Goal: Task Accomplishment & Management: Use online tool/utility

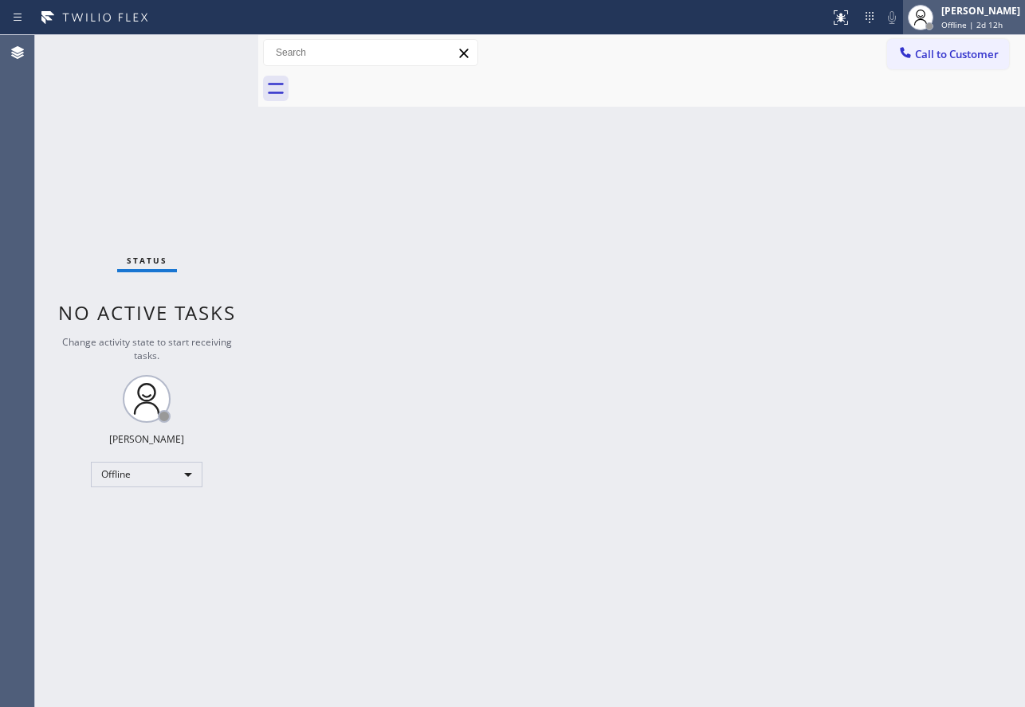
click at [976, 14] on div "[PERSON_NAME]" at bounding box center [980, 11] width 79 height 14
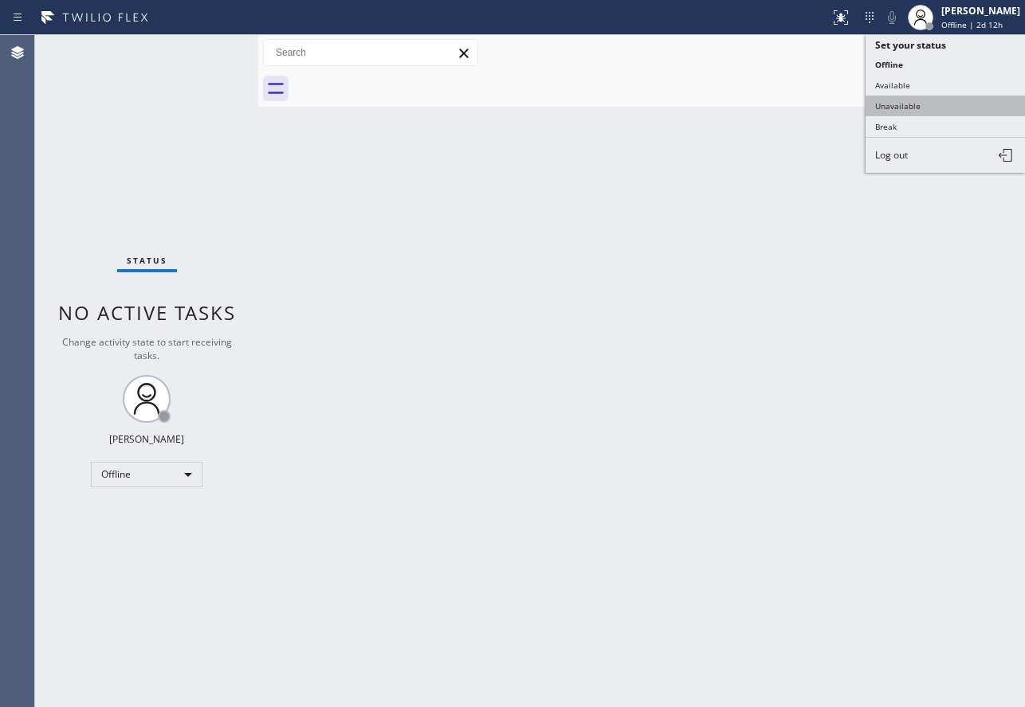
click at [937, 108] on button "Unavailable" at bounding box center [944, 106] width 159 height 21
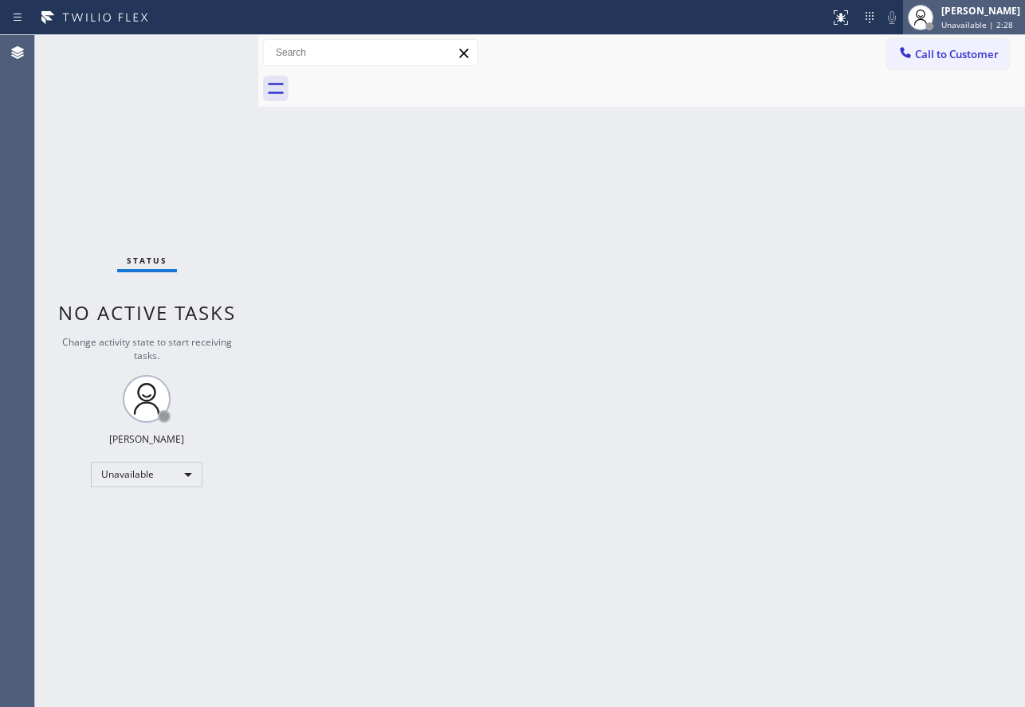
click at [982, 10] on div "[PERSON_NAME]" at bounding box center [980, 11] width 79 height 14
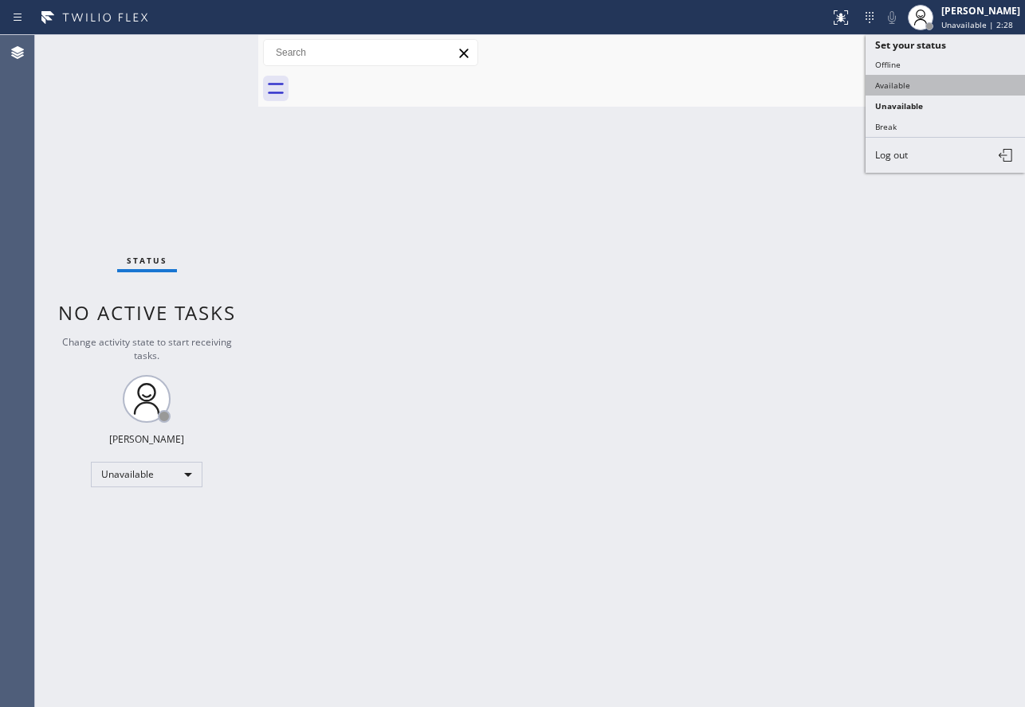
click at [935, 80] on button "Available" at bounding box center [944, 85] width 159 height 21
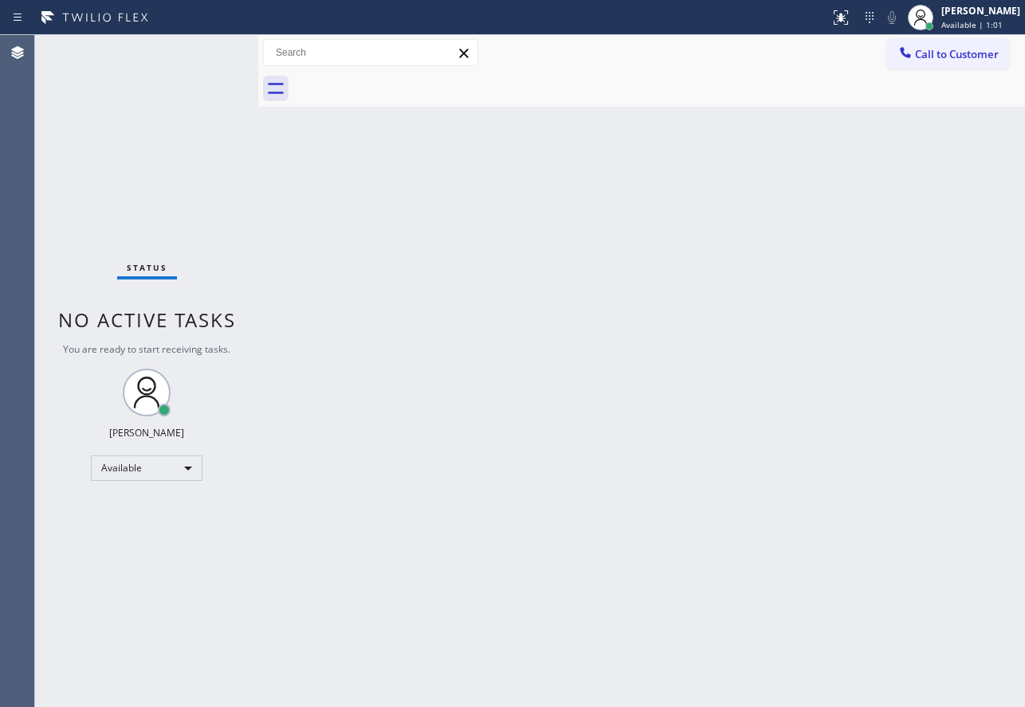
click at [871, 335] on div "Back to Dashboard Change Sender ID Customers Technicians Select a contact Outbo…" at bounding box center [641, 371] width 766 height 672
click at [387, 339] on div "Back to Dashboard Change Sender ID Customers Technicians Select a contact Outbo…" at bounding box center [641, 371] width 766 height 672
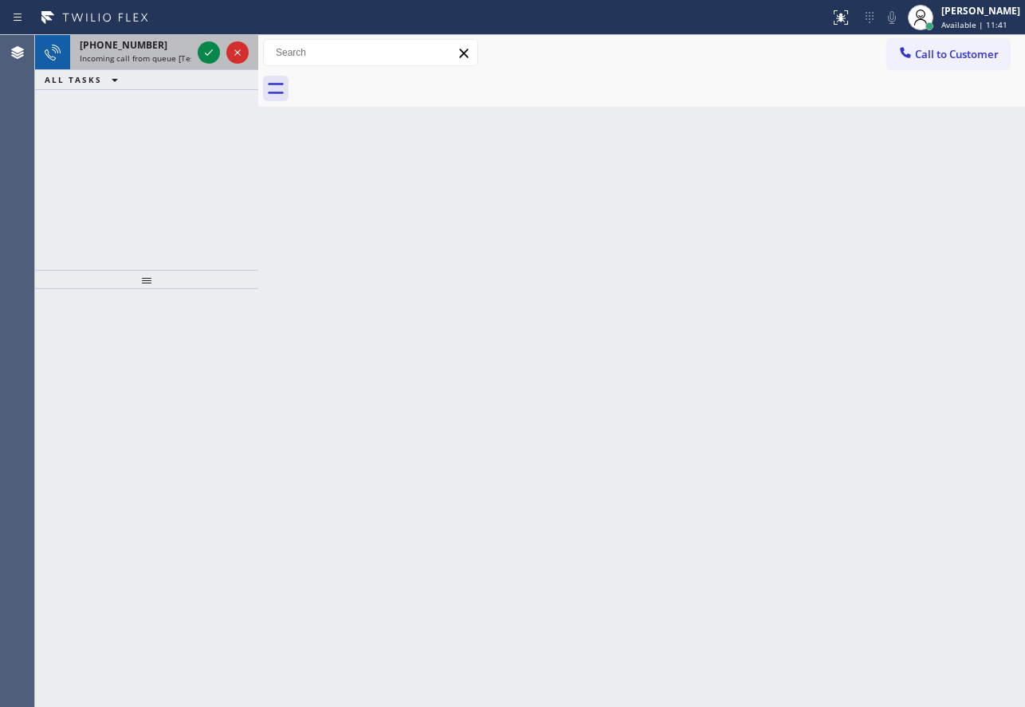
click at [150, 61] on span "Incoming call from queue [Test] All" at bounding box center [146, 58] width 132 height 11
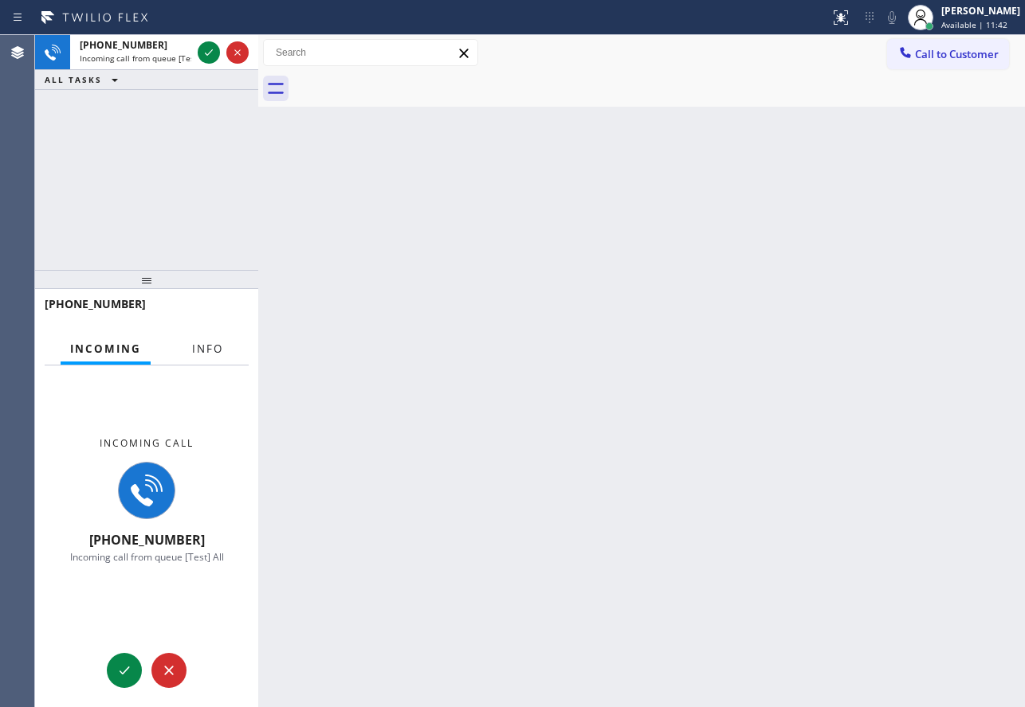
click at [214, 351] on span "Info" at bounding box center [207, 349] width 31 height 14
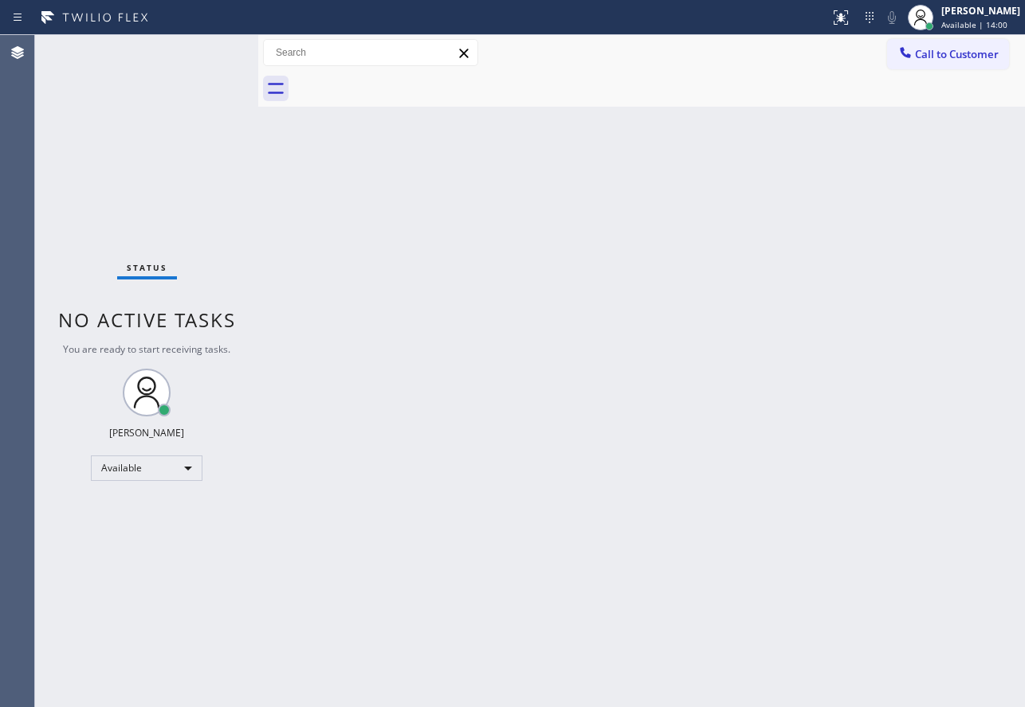
click at [198, 68] on div "Status No active tasks You are ready to start receiving tasks. [PERSON_NAME] Av…" at bounding box center [146, 371] width 223 height 672
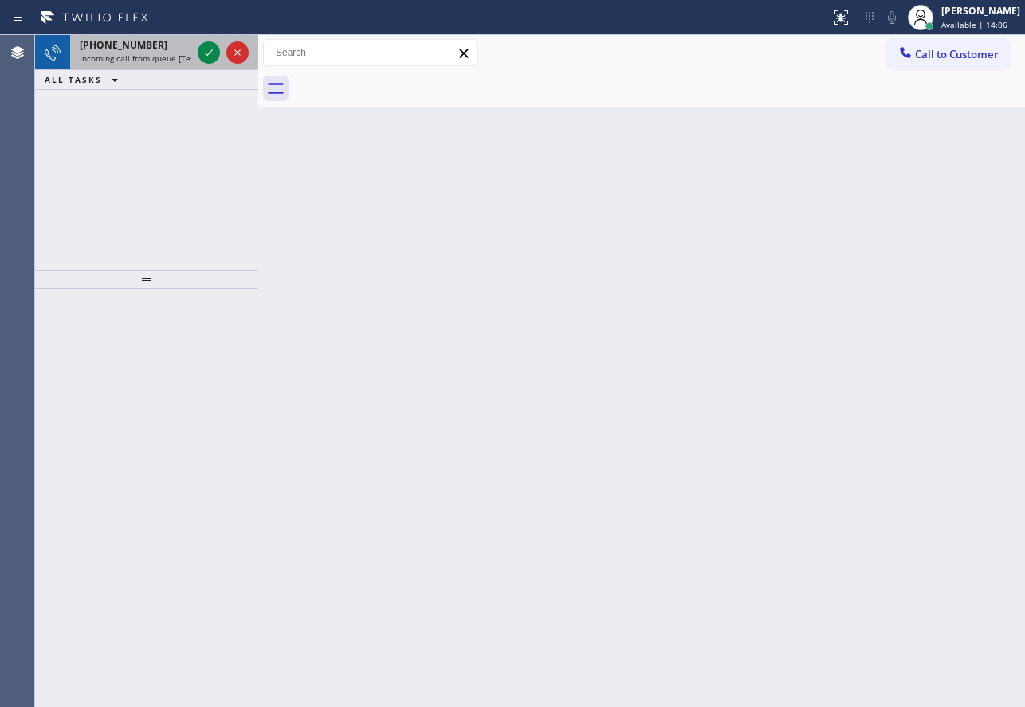
click at [182, 42] on div "[PHONE_NUMBER]" at bounding box center [136, 45] width 112 height 14
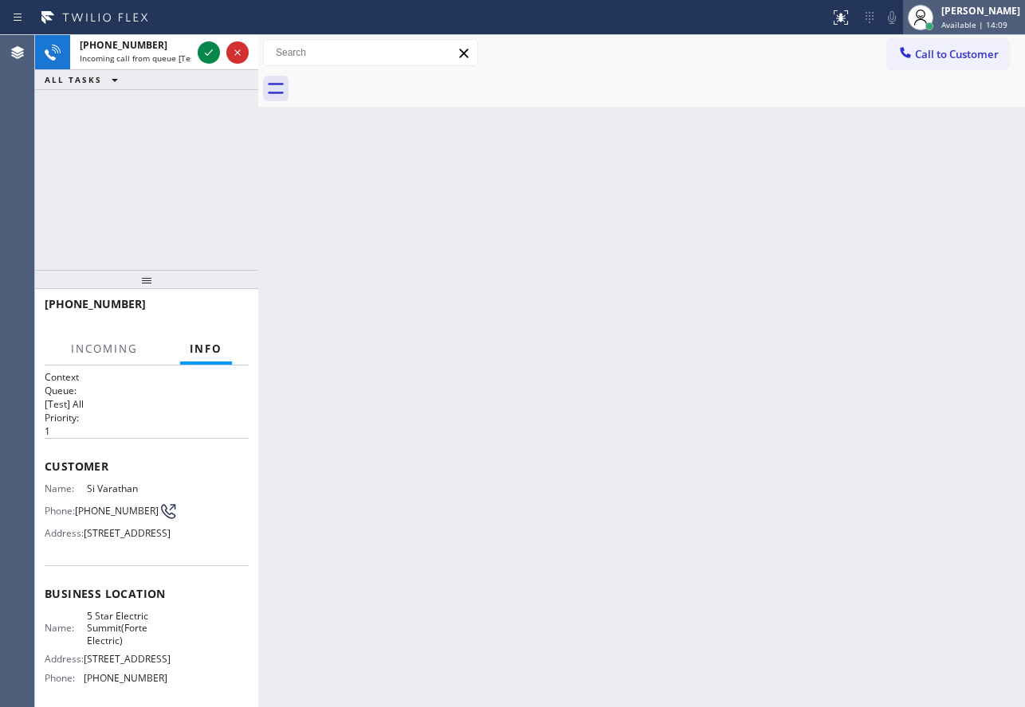
click at [959, 18] on div "[PERSON_NAME] Available | 14:09" at bounding box center [981, 17] width 87 height 28
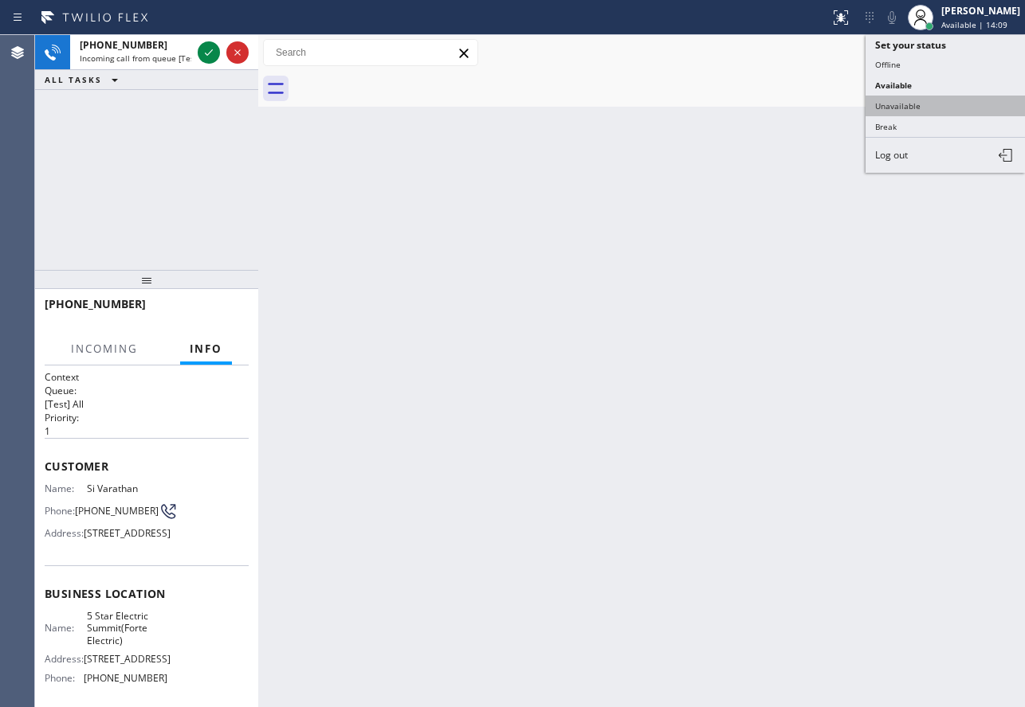
click at [894, 106] on button "Unavailable" at bounding box center [944, 106] width 159 height 21
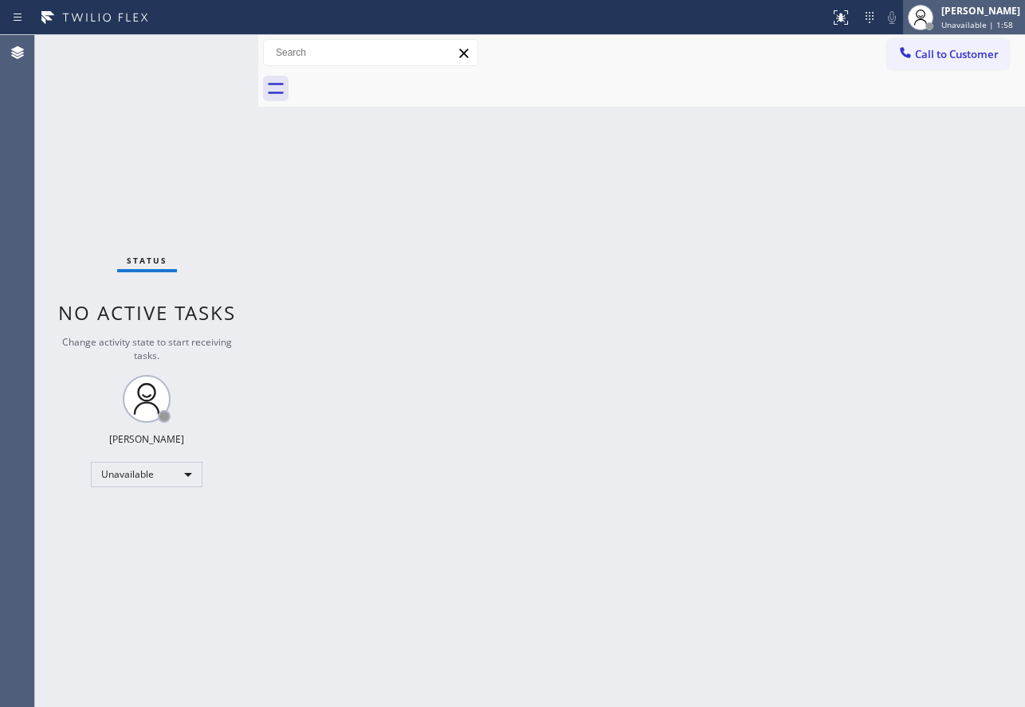
click at [978, 14] on div "[PERSON_NAME]" at bounding box center [980, 11] width 79 height 14
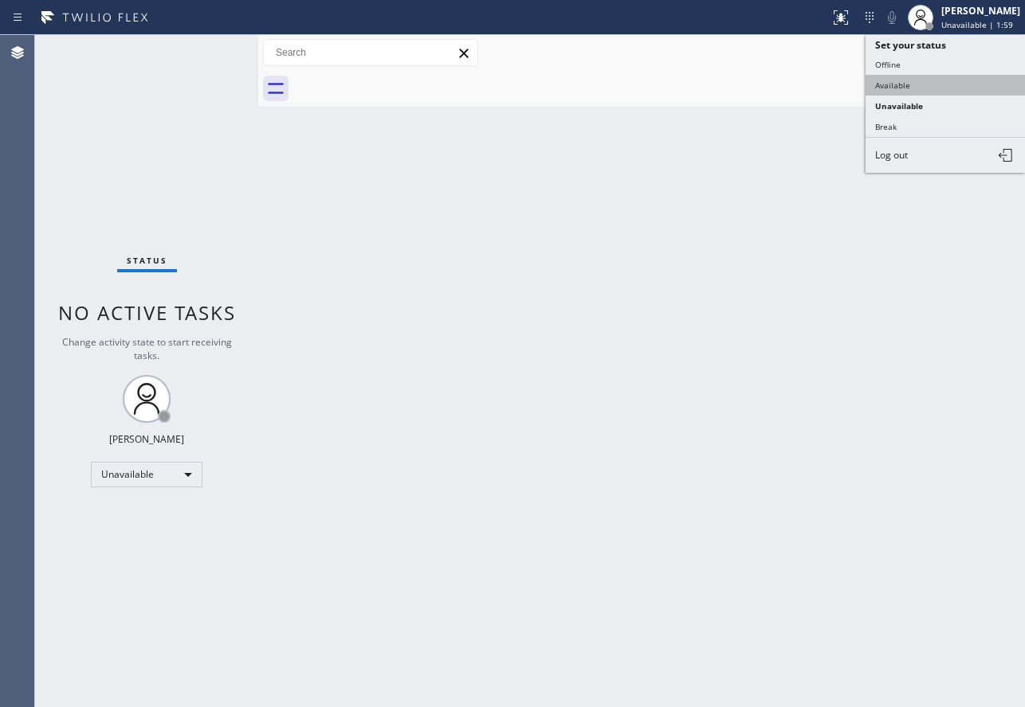
click at [907, 83] on button "Available" at bounding box center [944, 85] width 159 height 21
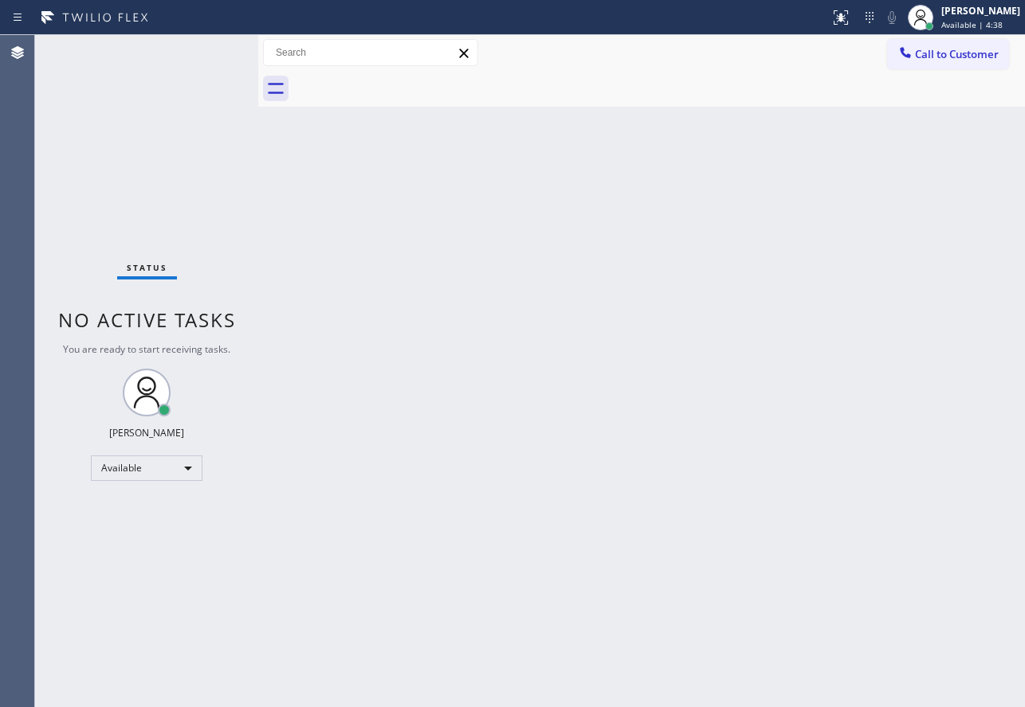
click at [201, 60] on div "Status No active tasks You are ready to start receiving tasks. [PERSON_NAME] Av…" at bounding box center [146, 371] width 223 height 672
drag, startPoint x: 229, startPoint y: 68, endPoint x: 817, endPoint y: 342, distance: 648.0
click at [817, 342] on div "Back to Dashboard Change Sender ID Customers Technicians Select a contact Outbo…" at bounding box center [641, 371] width 766 height 672
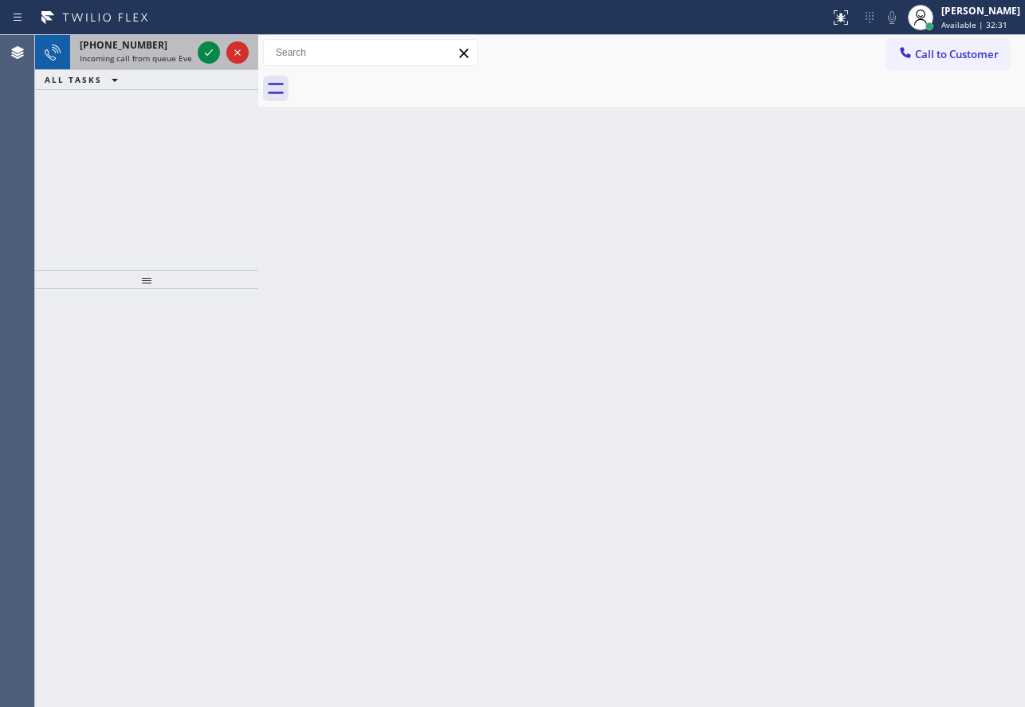
click at [176, 55] on span "Incoming call from queue Everybody" at bounding box center [149, 58] width 138 height 11
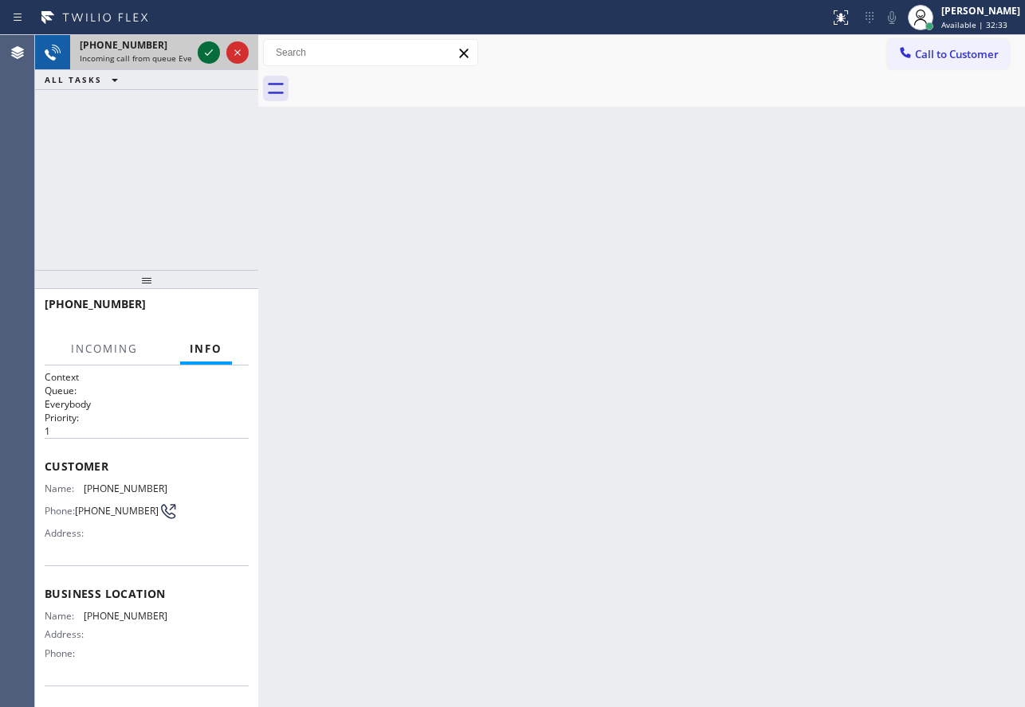
click at [206, 48] on icon at bounding box center [208, 52] width 19 height 19
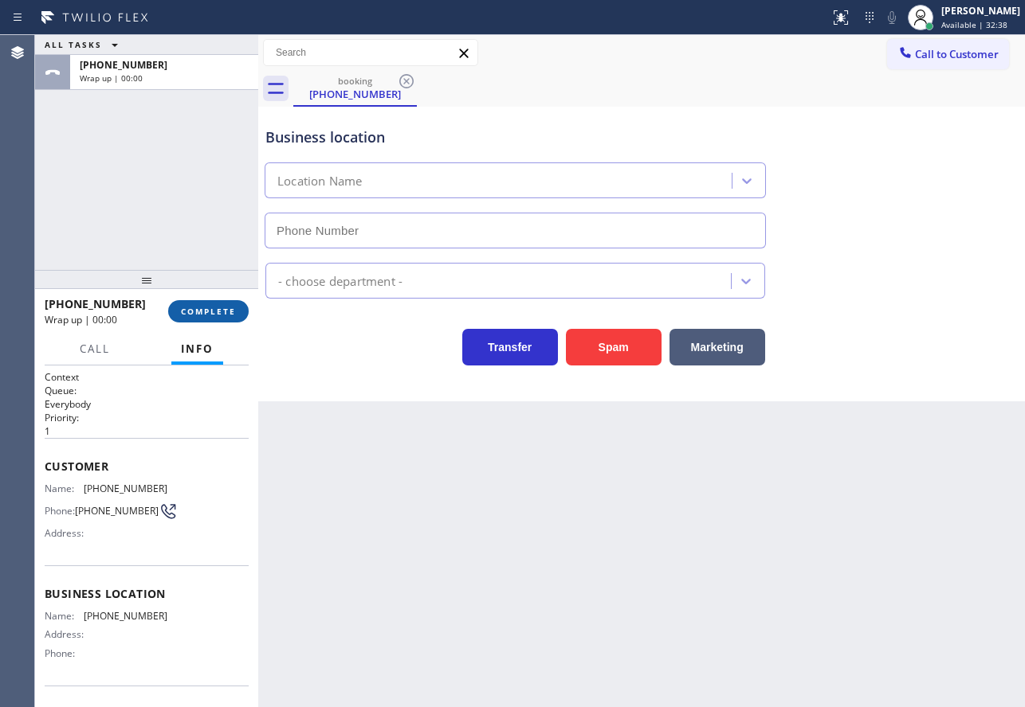
click at [218, 319] on button "COMPLETE" at bounding box center [208, 311] width 80 height 22
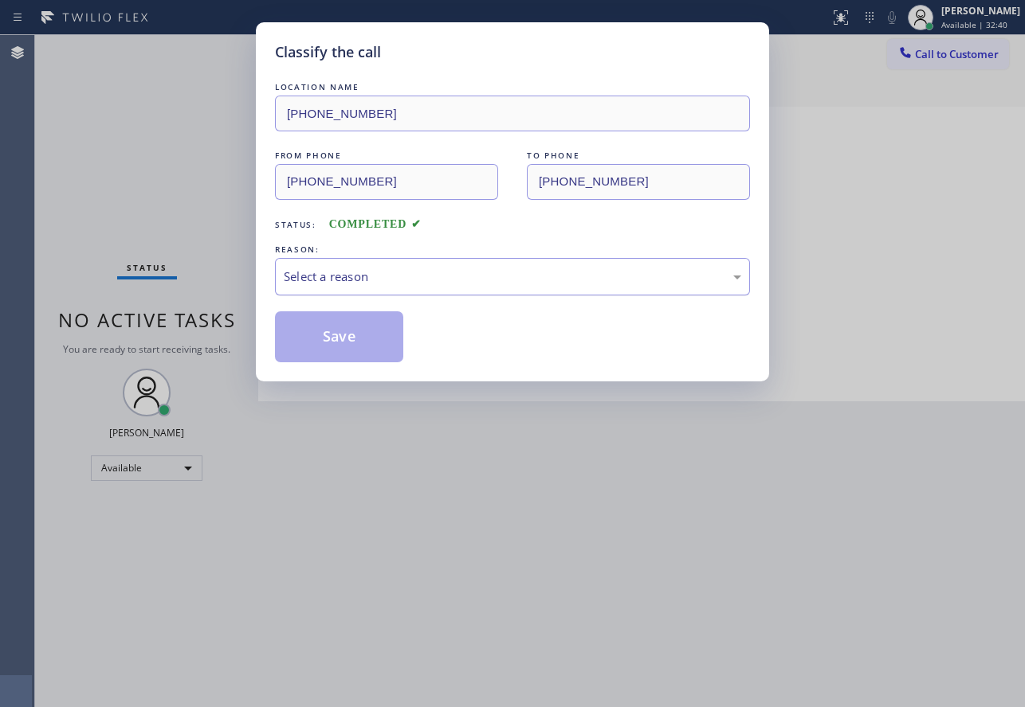
click at [488, 287] on div "Select a reason" at bounding box center [512, 276] width 475 height 37
click at [319, 352] on button "Save" at bounding box center [339, 337] width 128 height 51
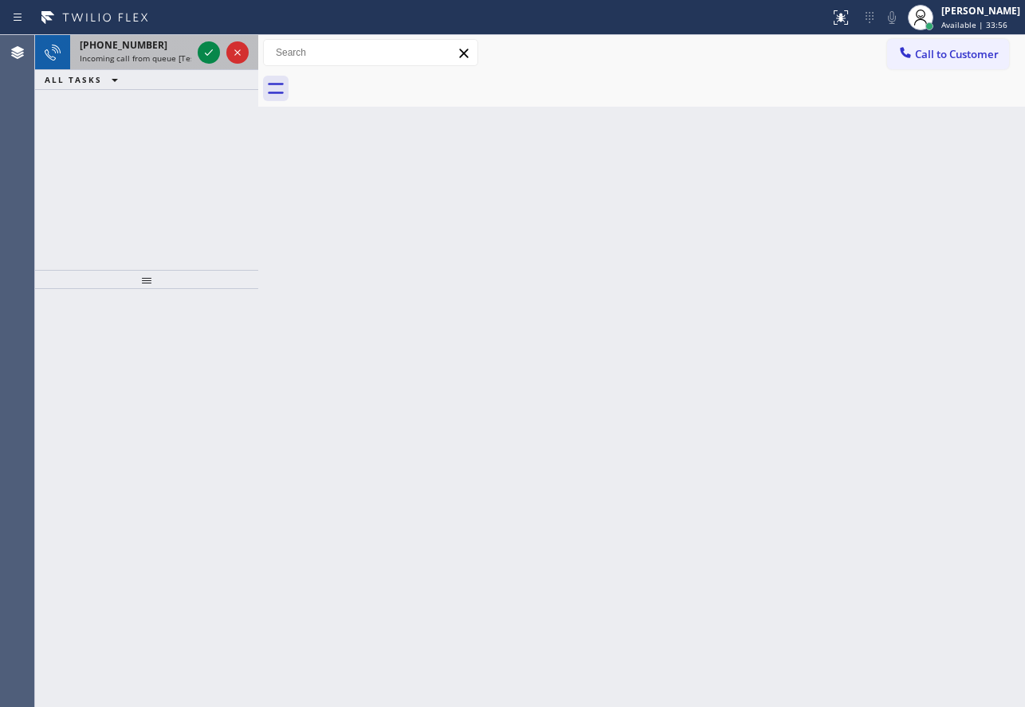
click at [121, 42] on span "[PHONE_NUMBER]" at bounding box center [124, 45] width 88 height 14
click at [115, 54] on span "Incoming call from queue [Test] All" at bounding box center [146, 58] width 132 height 11
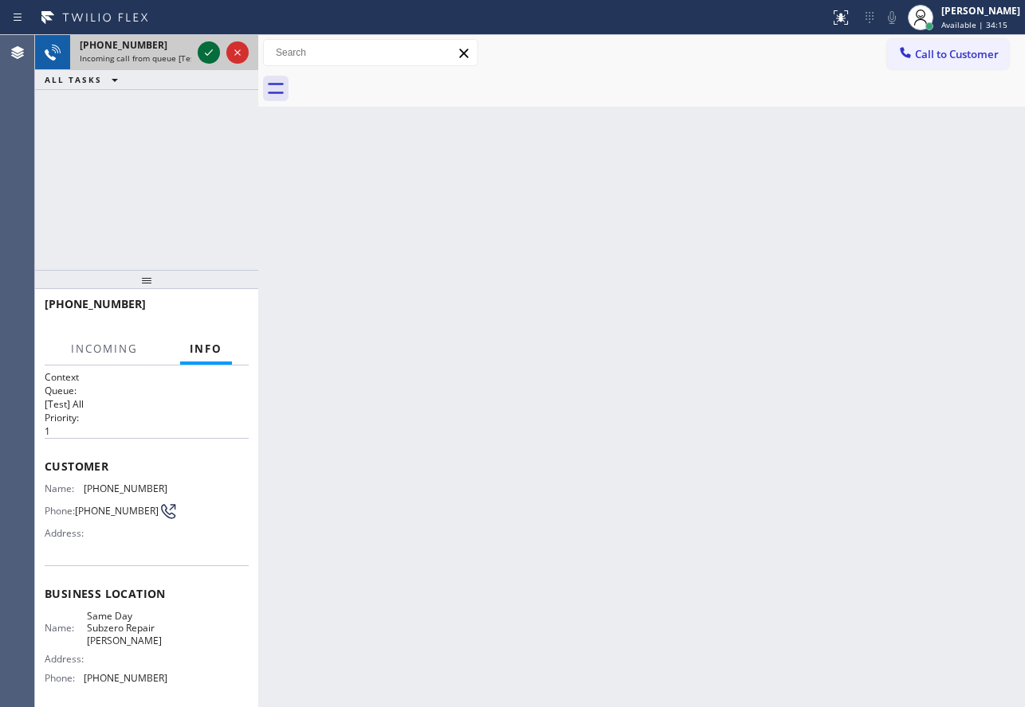
click at [202, 54] on icon at bounding box center [208, 52] width 19 height 19
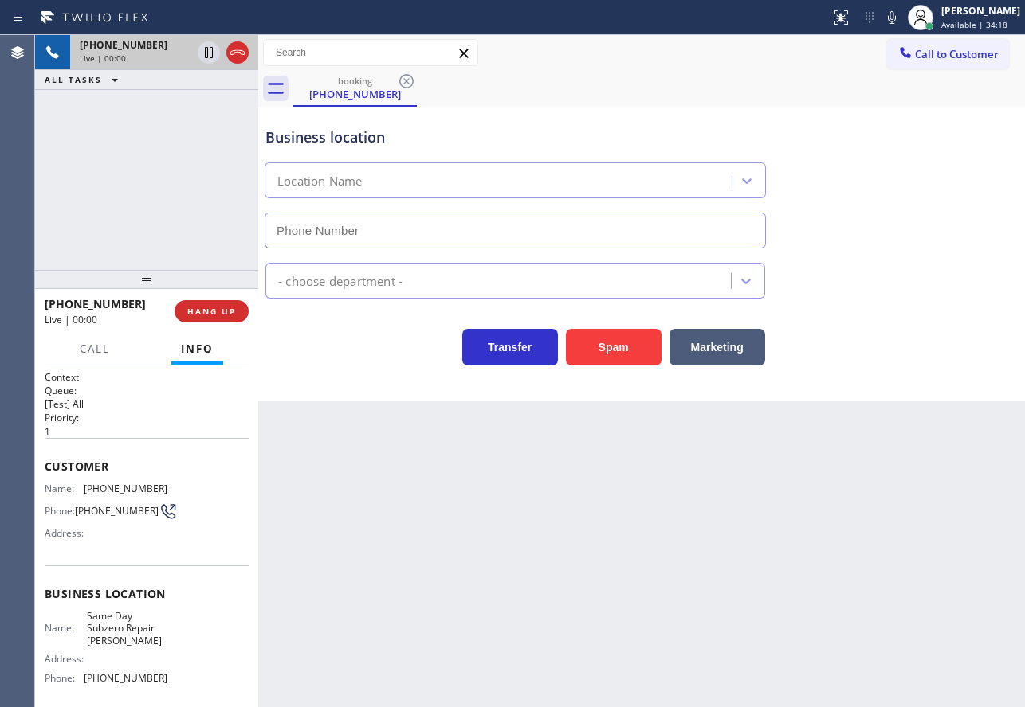
type input "[PHONE_NUMBER]"
click at [239, 314] on button "HANG UP" at bounding box center [211, 311] width 74 height 22
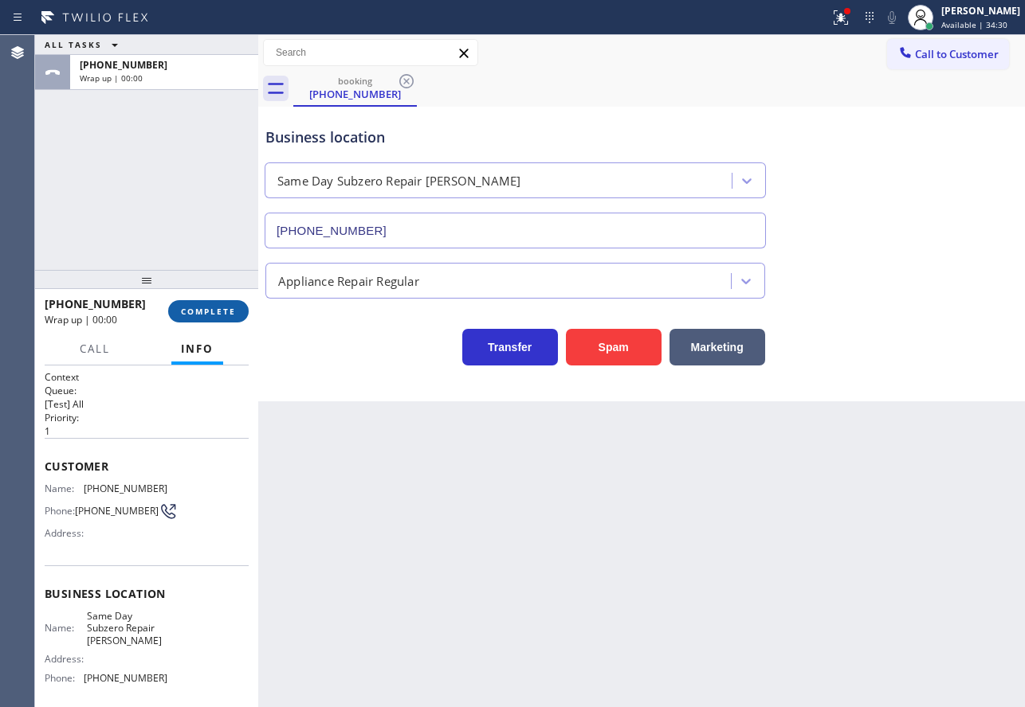
click at [239, 314] on button "COMPLETE" at bounding box center [208, 311] width 80 height 22
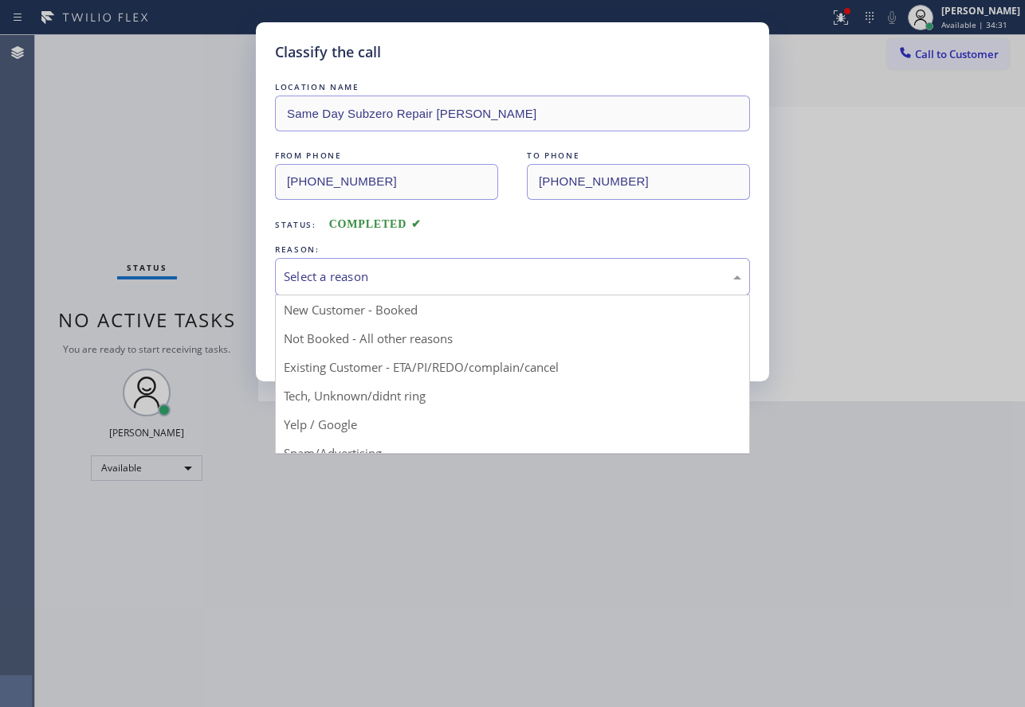
click at [366, 262] on div "Select a reason" at bounding box center [512, 276] width 475 height 37
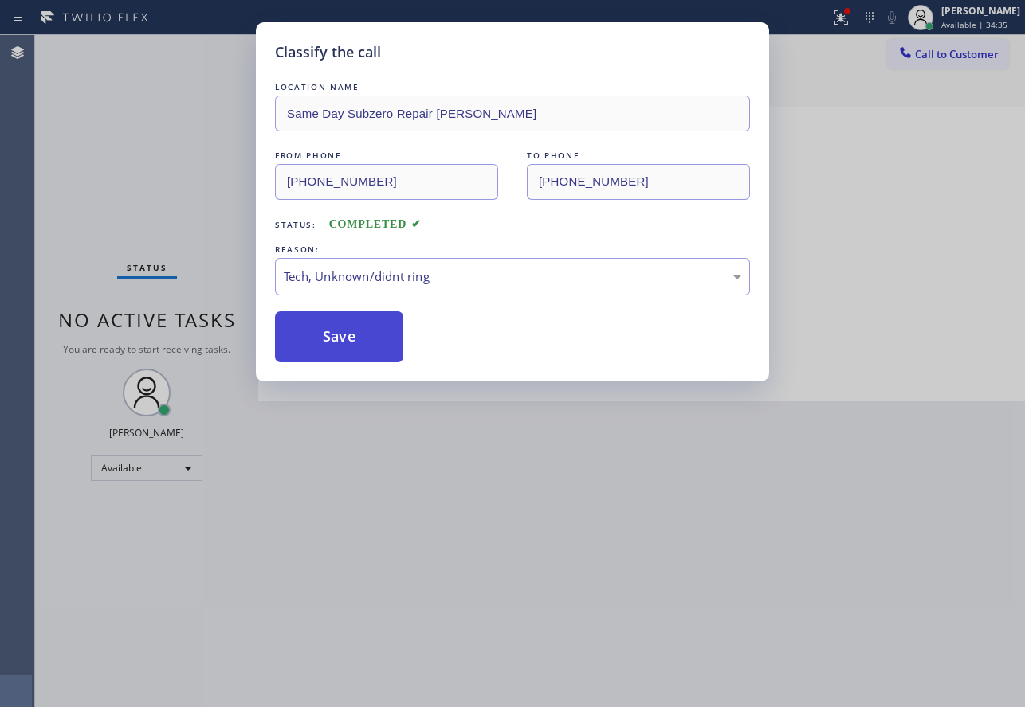
click at [330, 322] on button "Save" at bounding box center [339, 337] width 128 height 51
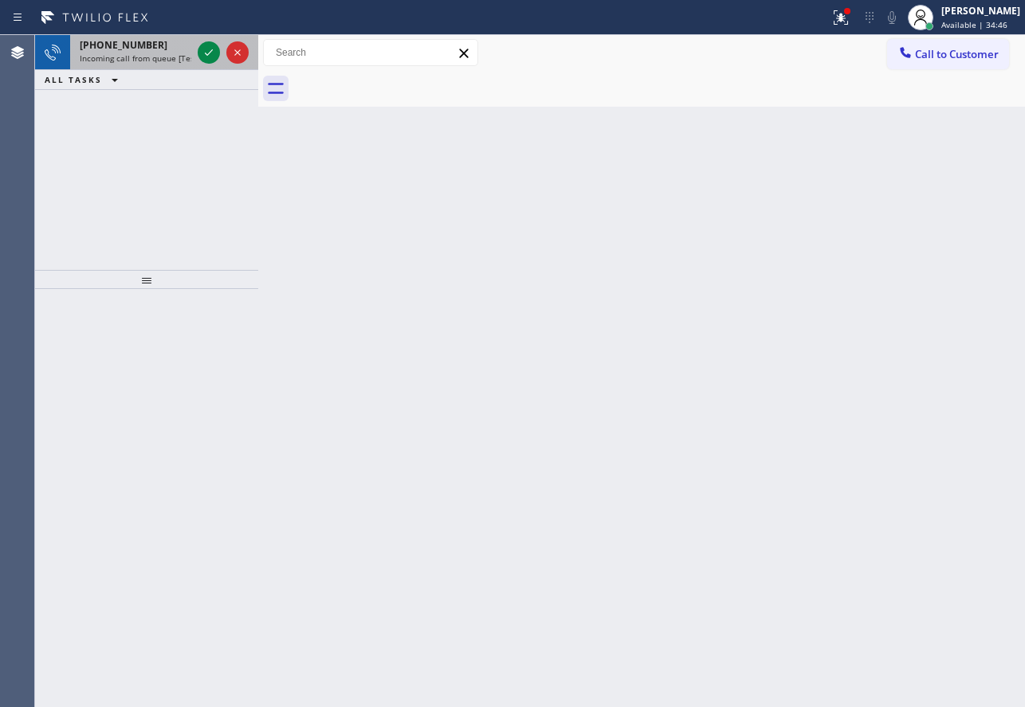
click at [164, 61] on span "Incoming call from queue [Test] All" at bounding box center [146, 58] width 132 height 11
click at [203, 56] on icon at bounding box center [208, 52] width 19 height 19
click at [211, 59] on icon at bounding box center [208, 52] width 19 height 19
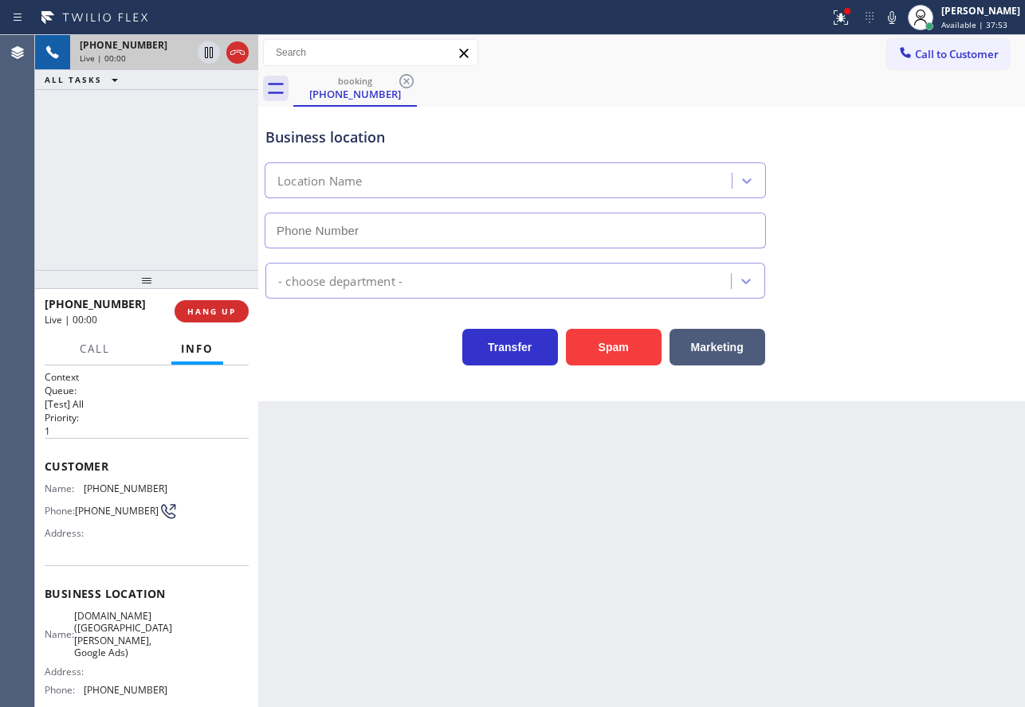
type input "[PHONE_NUMBER]"
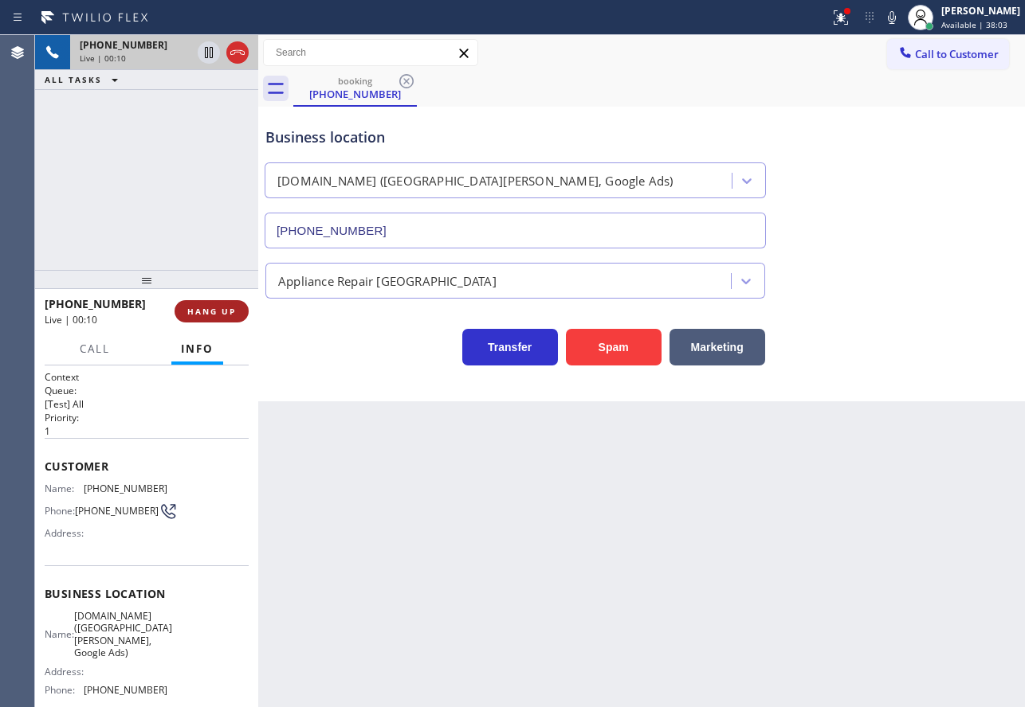
click at [225, 308] on span "HANG UP" at bounding box center [211, 311] width 49 height 11
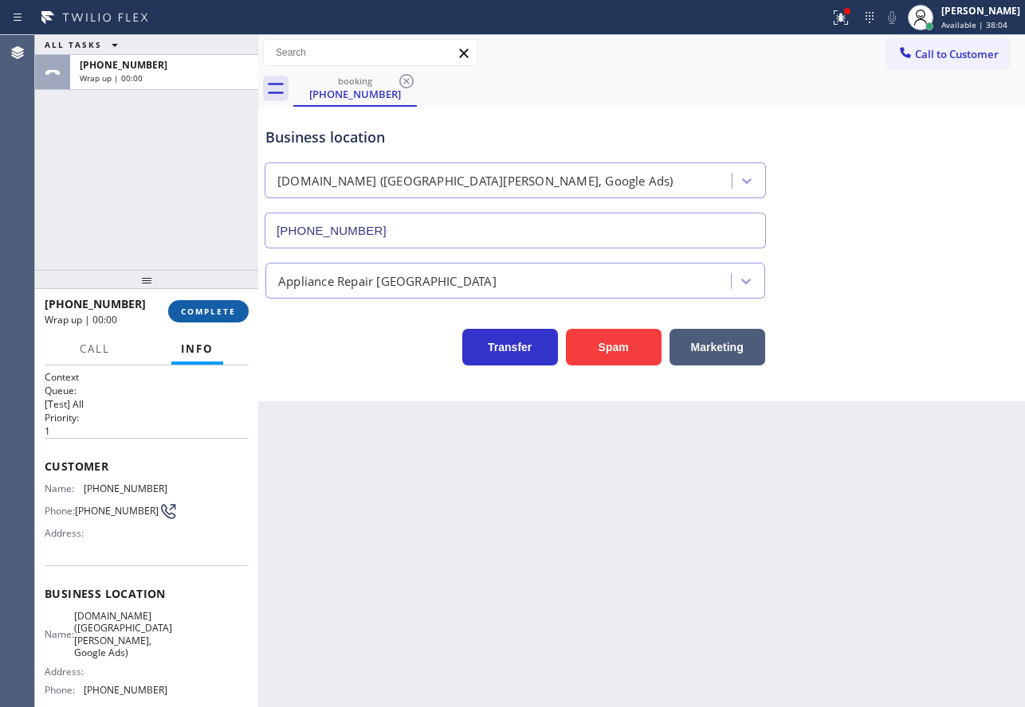
click at [225, 308] on span "COMPLETE" at bounding box center [208, 311] width 55 height 11
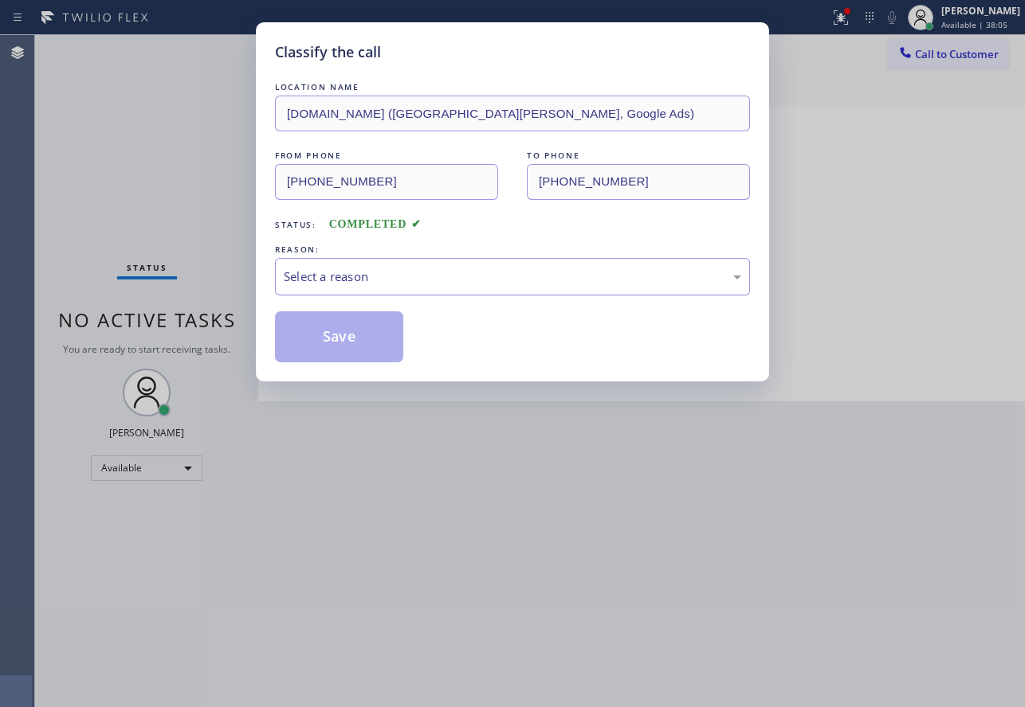
click at [363, 273] on div "Select a reason" at bounding box center [512, 277] width 457 height 18
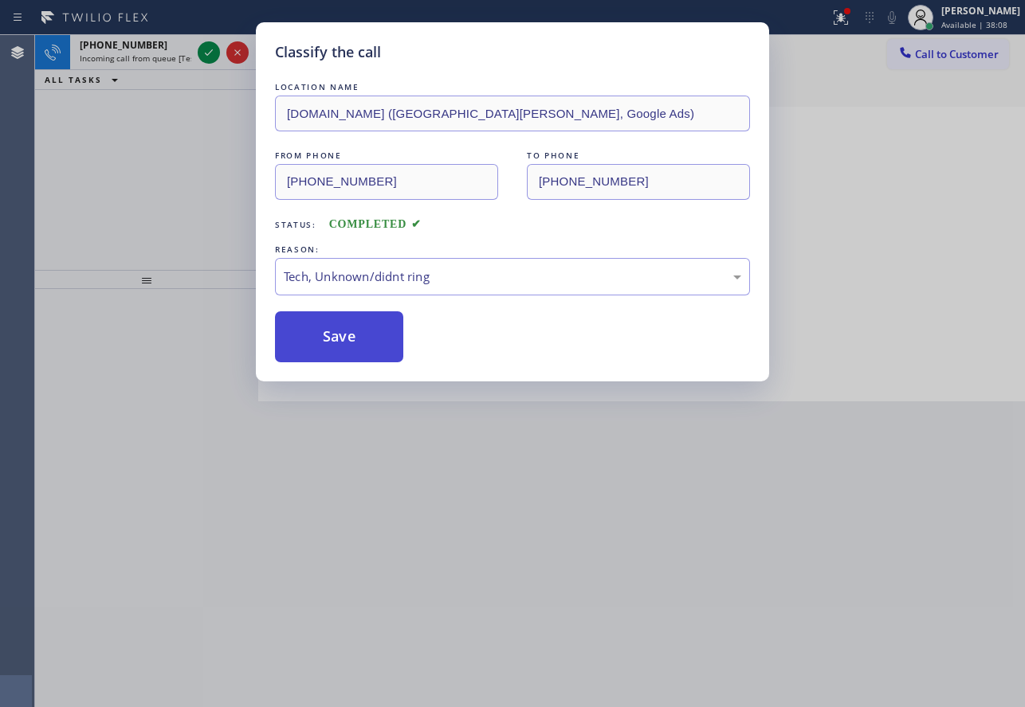
click at [339, 348] on button "Save" at bounding box center [339, 337] width 128 height 51
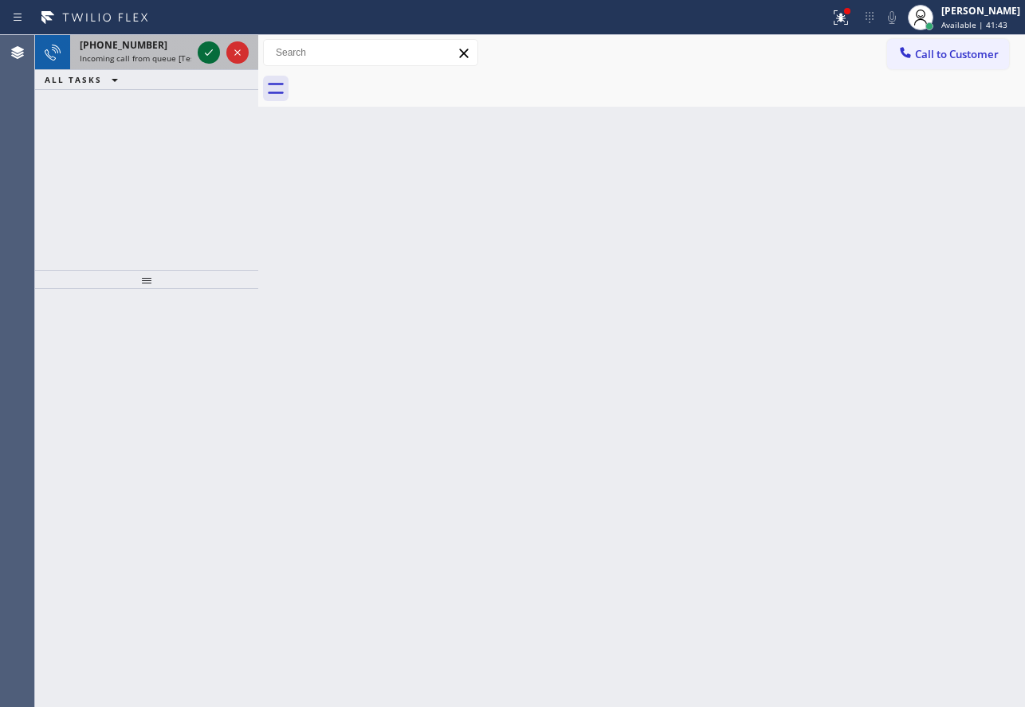
click at [198, 43] on div at bounding box center [209, 52] width 22 height 19
click at [211, 49] on icon at bounding box center [208, 52] width 19 height 19
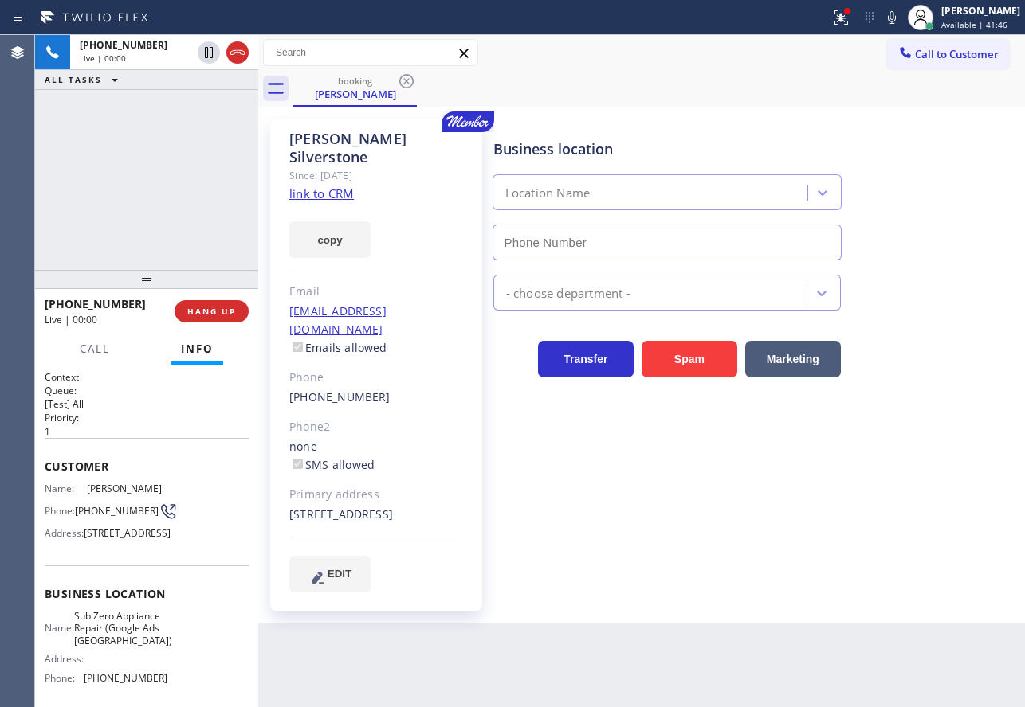
type input "[PHONE_NUMBER]"
click at [331, 186] on link "link to CRM" at bounding box center [321, 194] width 65 height 16
click at [901, 22] on icon at bounding box center [891, 17] width 19 height 19
click at [901, 14] on icon at bounding box center [891, 17] width 19 height 19
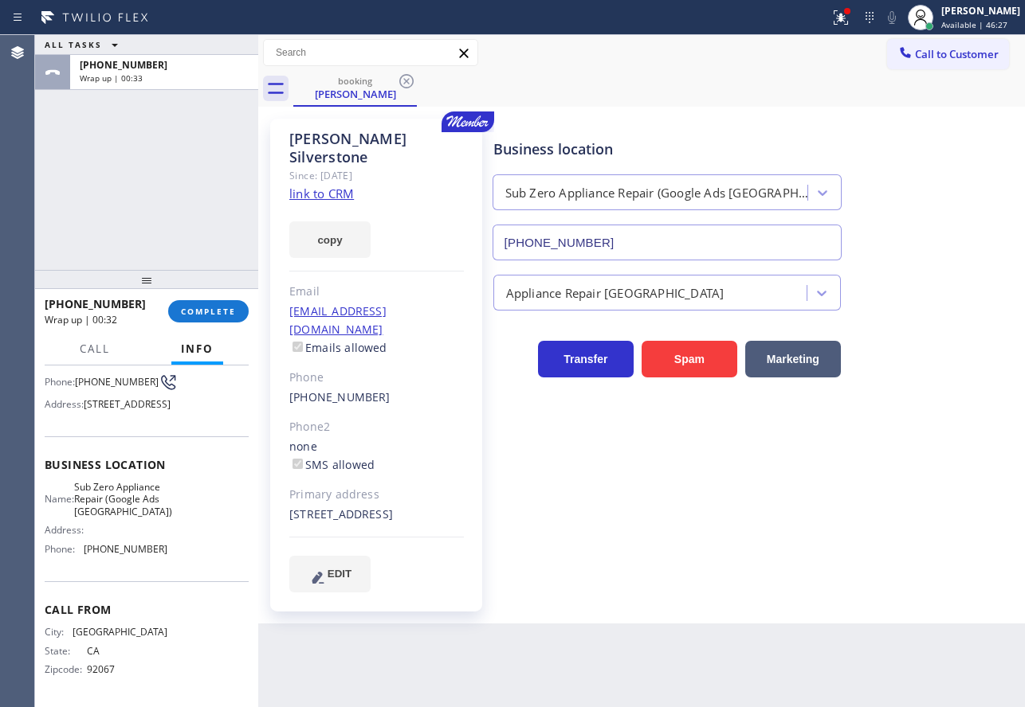
scroll to position [159, 0]
drag, startPoint x: 150, startPoint y: 590, endPoint x: 81, endPoint y: 590, distance: 68.5
click at [81, 555] on div "Phone: [PHONE_NUMBER]" at bounding box center [106, 549] width 123 height 12
copy div "[PHONE_NUMBER]"
click at [107, 518] on span "Sub Zero Appliance Repair (Google Ads [GEOGRAPHIC_DATA])" at bounding box center [123, 499] width 98 height 37
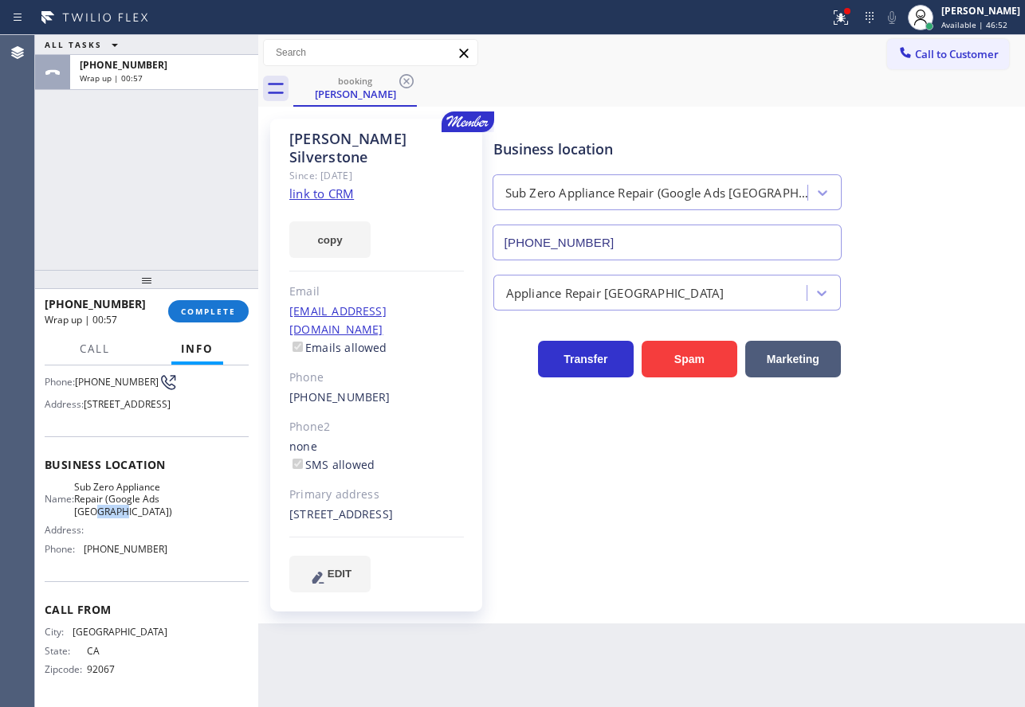
click at [107, 518] on span "Sub Zero Appliance Repair (Google Ads [GEOGRAPHIC_DATA])" at bounding box center [123, 499] width 98 height 37
click at [106, 518] on span "Sub Zero Appliance Repair (Google Ads [GEOGRAPHIC_DATA])" at bounding box center [123, 499] width 98 height 37
copy span "Sub Zero Appliance Repair (Google Ads [GEOGRAPHIC_DATA])"
click at [234, 318] on button "COMPLETE" at bounding box center [208, 311] width 80 height 22
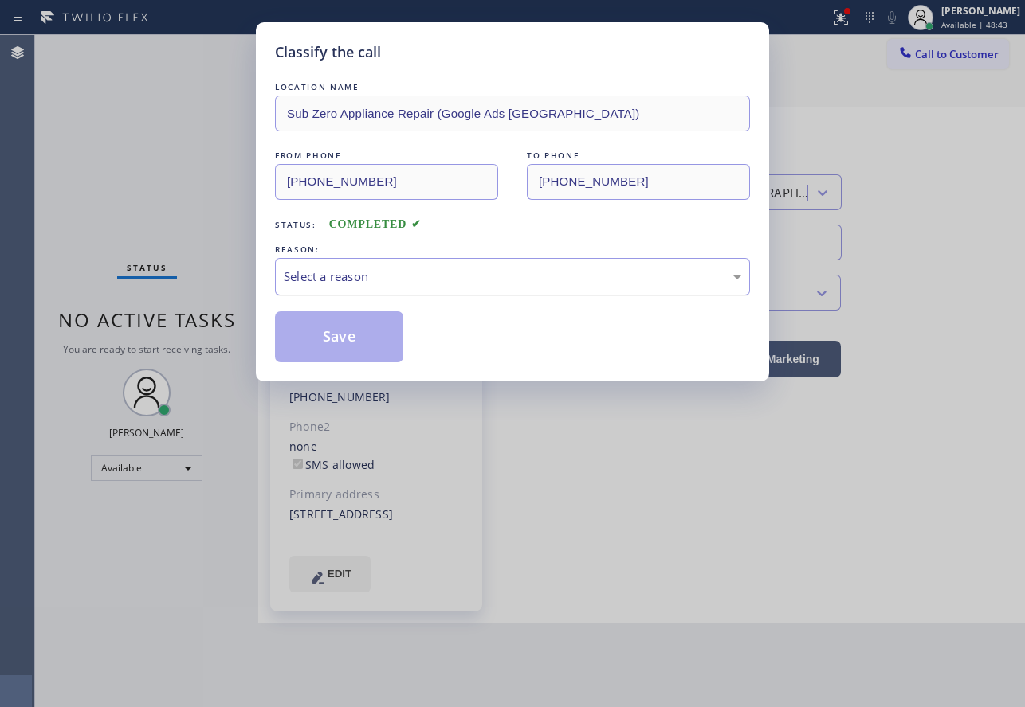
click at [352, 272] on div "Select a reason" at bounding box center [512, 277] width 457 height 18
click at [326, 342] on button "Save" at bounding box center [339, 337] width 128 height 51
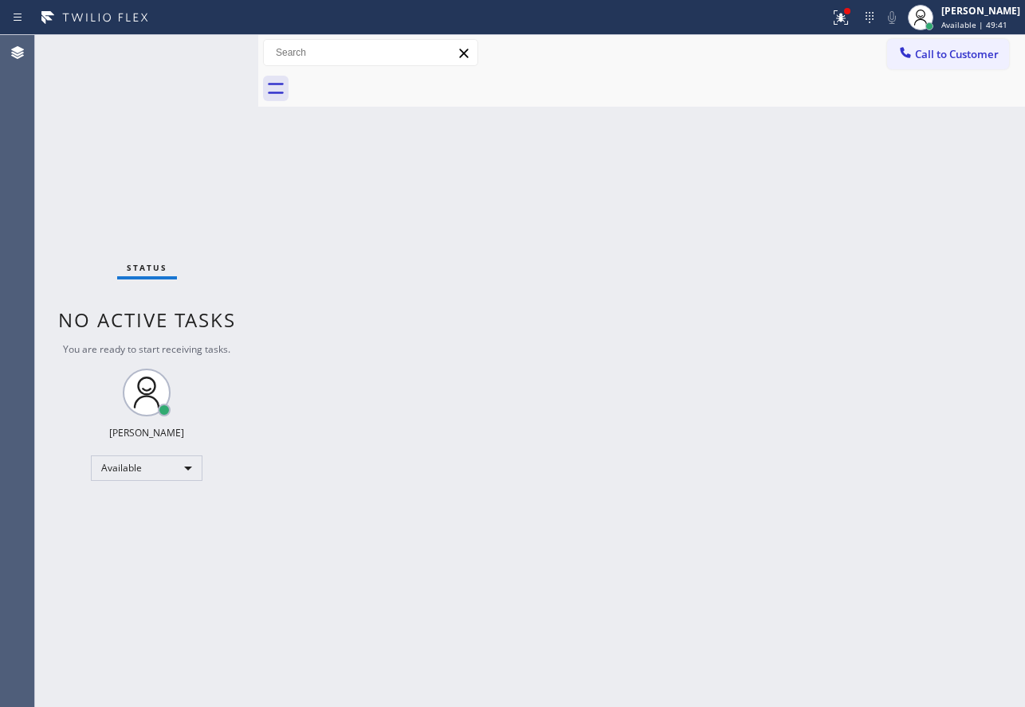
drag, startPoint x: 506, startPoint y: 700, endPoint x: 500, endPoint y: 707, distance: 9.0
click at [500, 707] on div "Back to Dashboard Change Sender ID Customers Technicians Select a contact Outbo…" at bounding box center [641, 371] width 766 height 672
click at [540, 358] on div "Back to Dashboard Change Sender ID Customers Technicians Select a contact Outbo…" at bounding box center [641, 371] width 766 height 672
click at [850, 11] on icon at bounding box center [840, 17] width 19 height 19
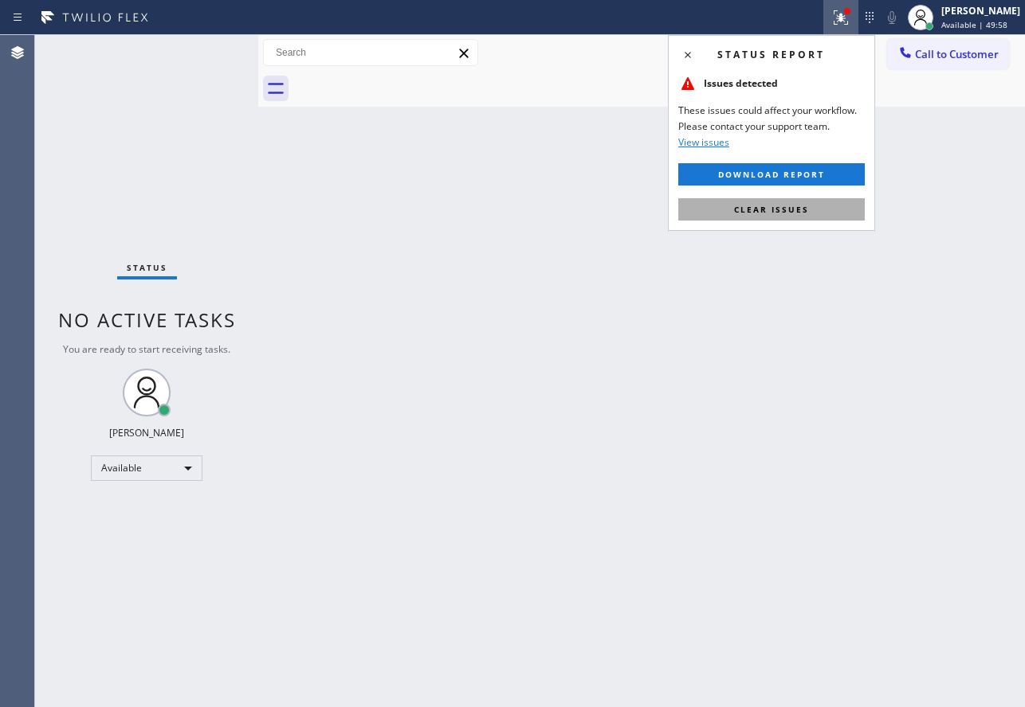
click at [780, 217] on button "Clear issues" at bounding box center [771, 209] width 186 height 22
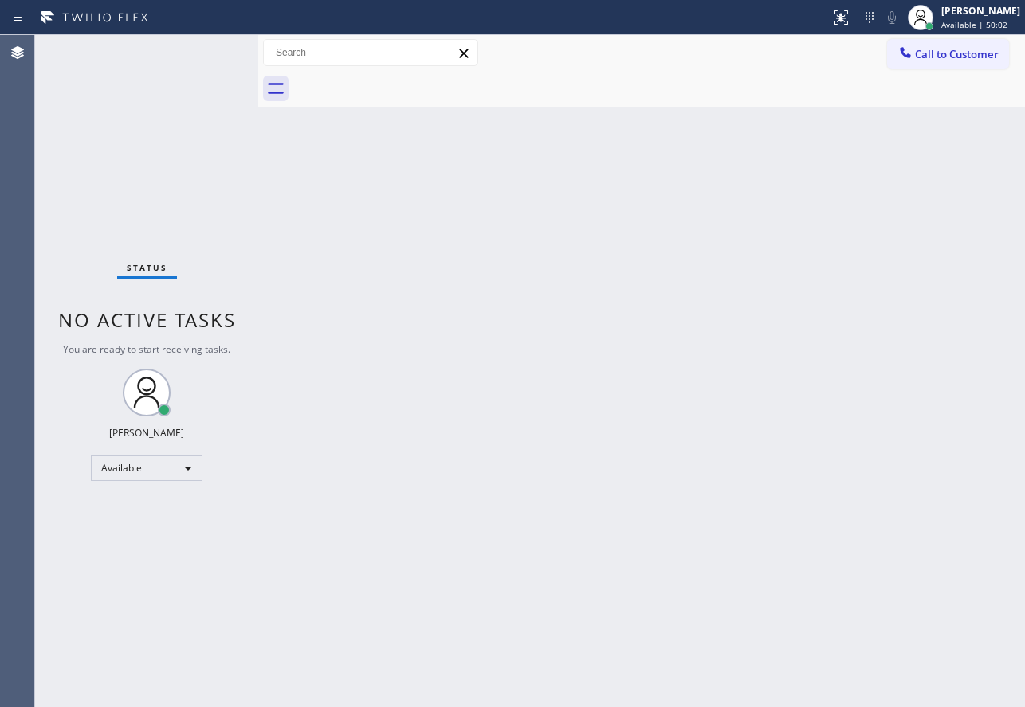
click at [578, 554] on div "Back to Dashboard Change Sender ID Customers Technicians Select a contact Outbo…" at bounding box center [641, 371] width 766 height 672
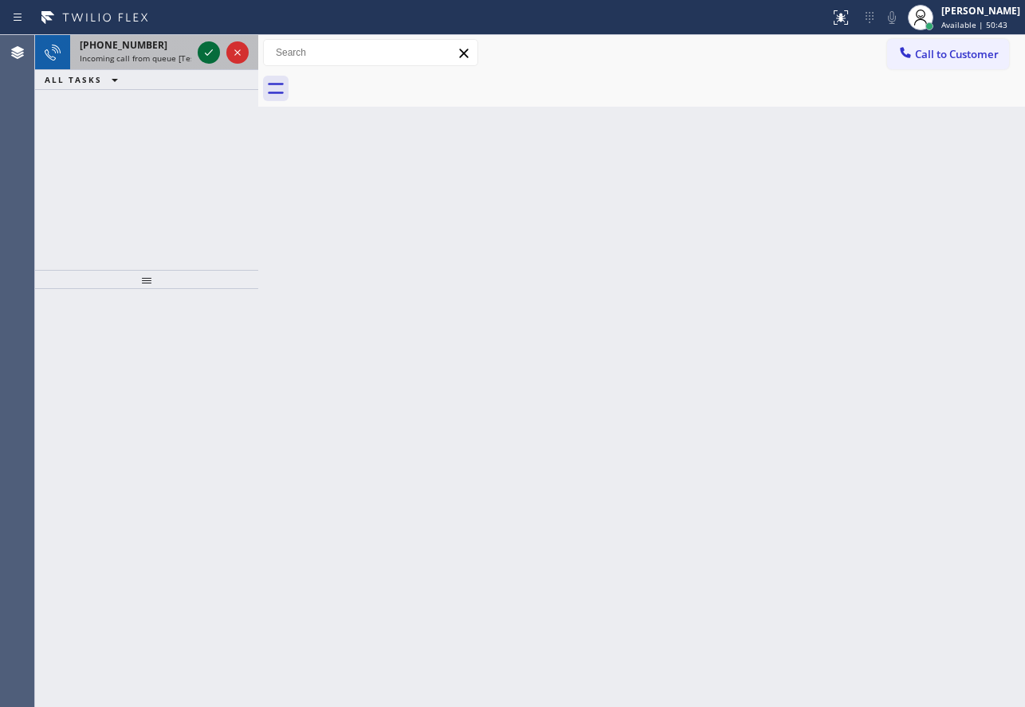
click at [204, 53] on icon at bounding box center [208, 52] width 19 height 19
click at [210, 53] on icon at bounding box center [209, 52] width 8 height 6
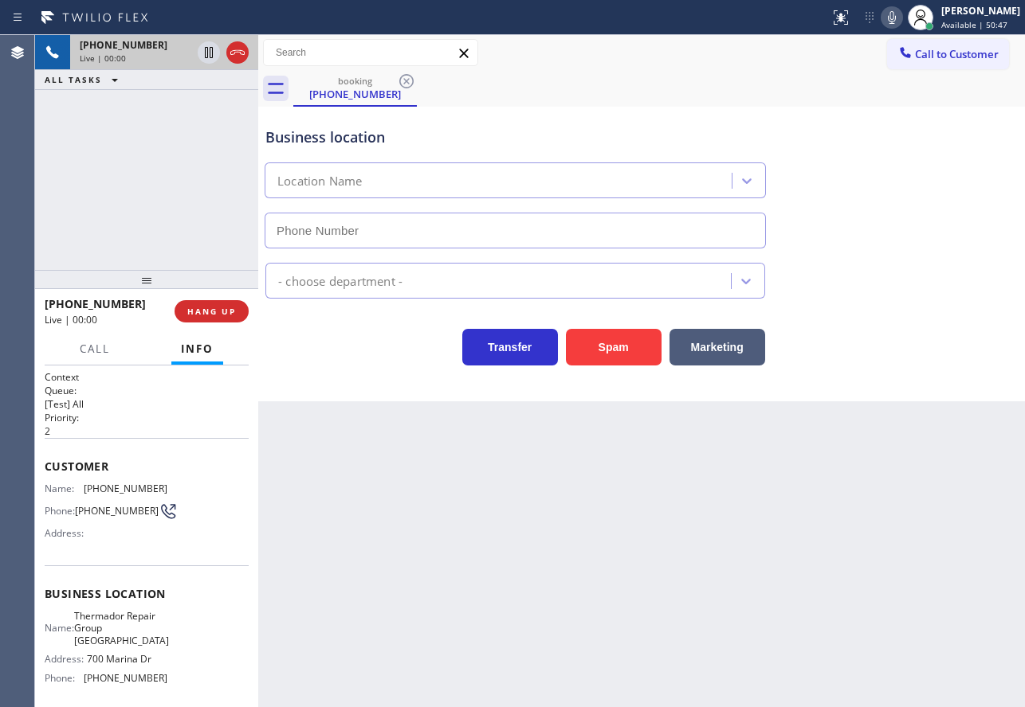
type input "[PHONE_NUMBER]"
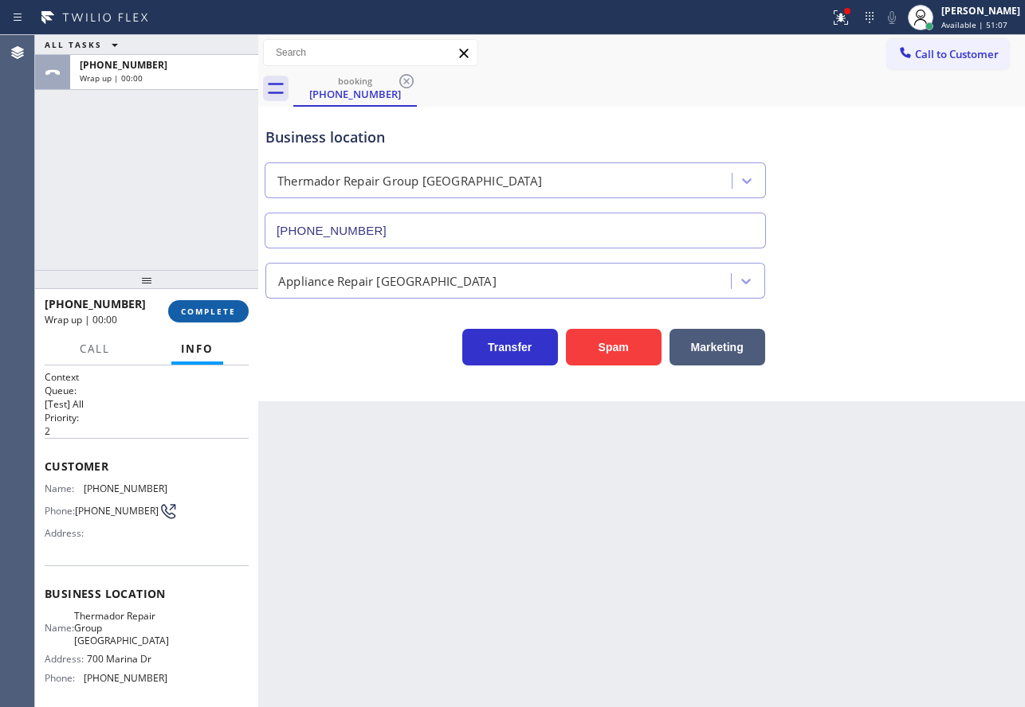
click at [231, 304] on button "COMPLETE" at bounding box center [208, 311] width 80 height 22
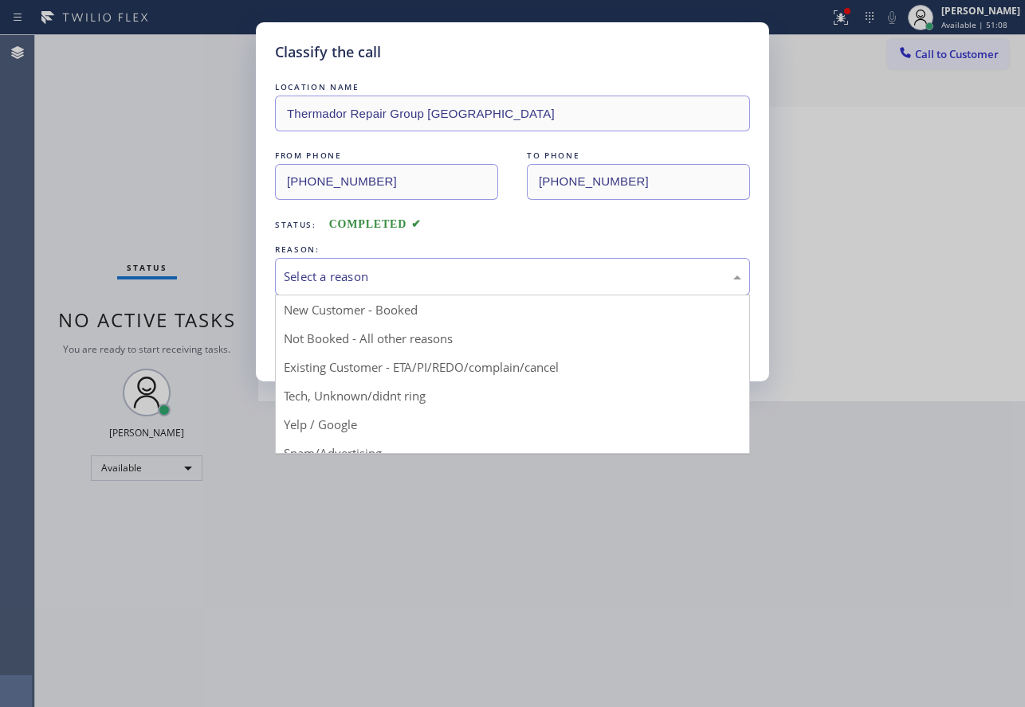
click at [343, 265] on div "Select a reason" at bounding box center [512, 276] width 475 height 37
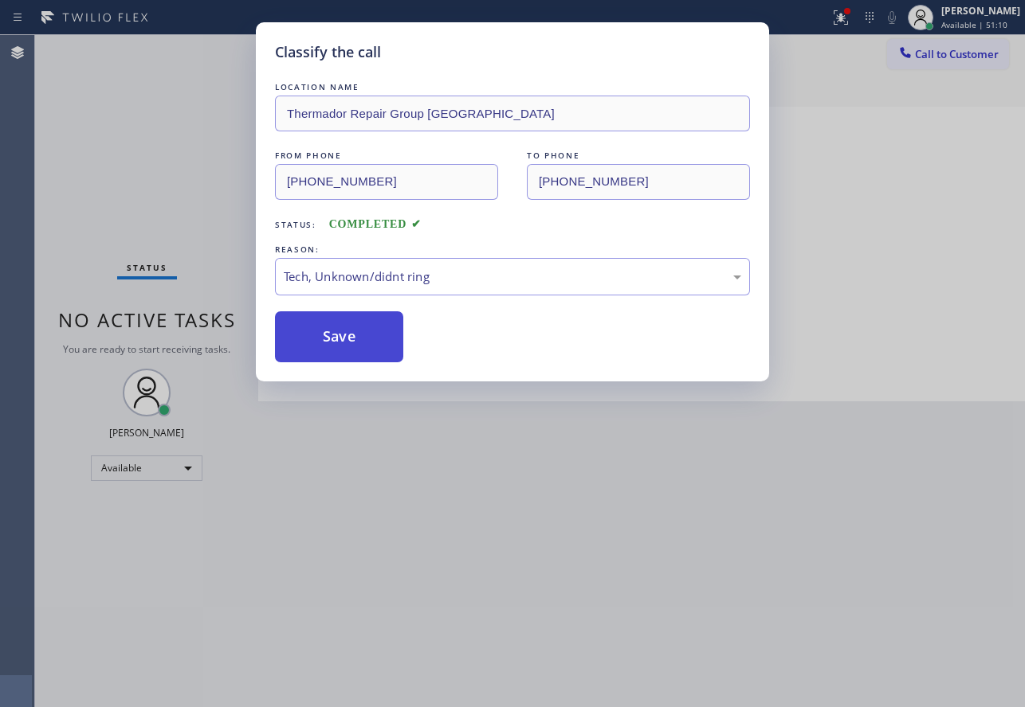
click at [347, 340] on button "Save" at bounding box center [339, 337] width 128 height 51
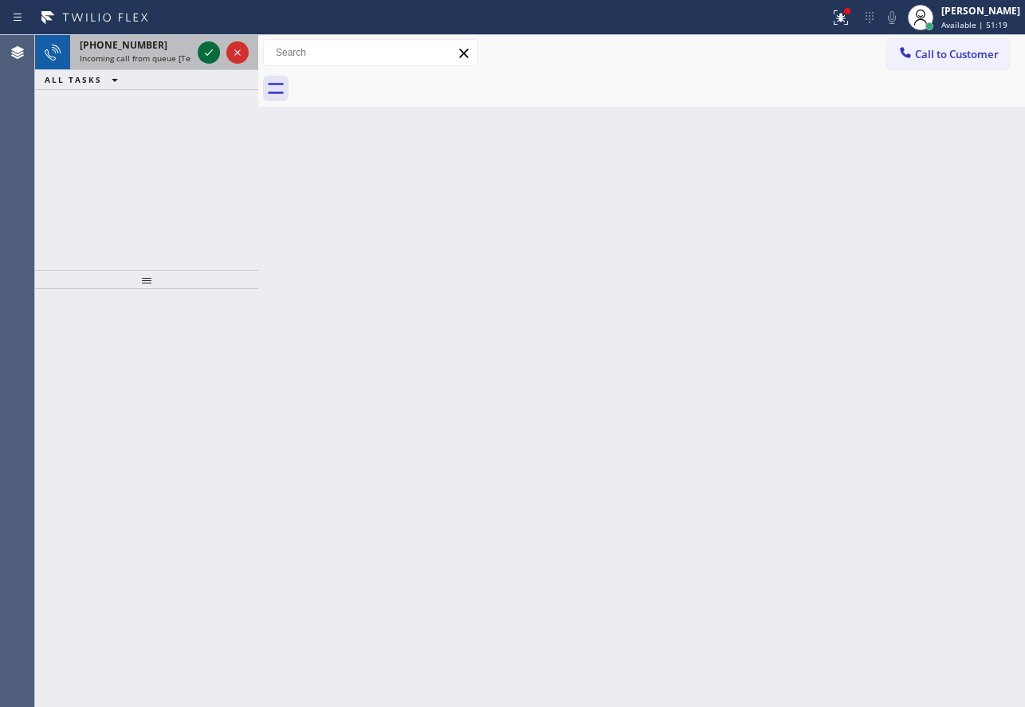
click at [203, 51] on icon at bounding box center [208, 52] width 19 height 19
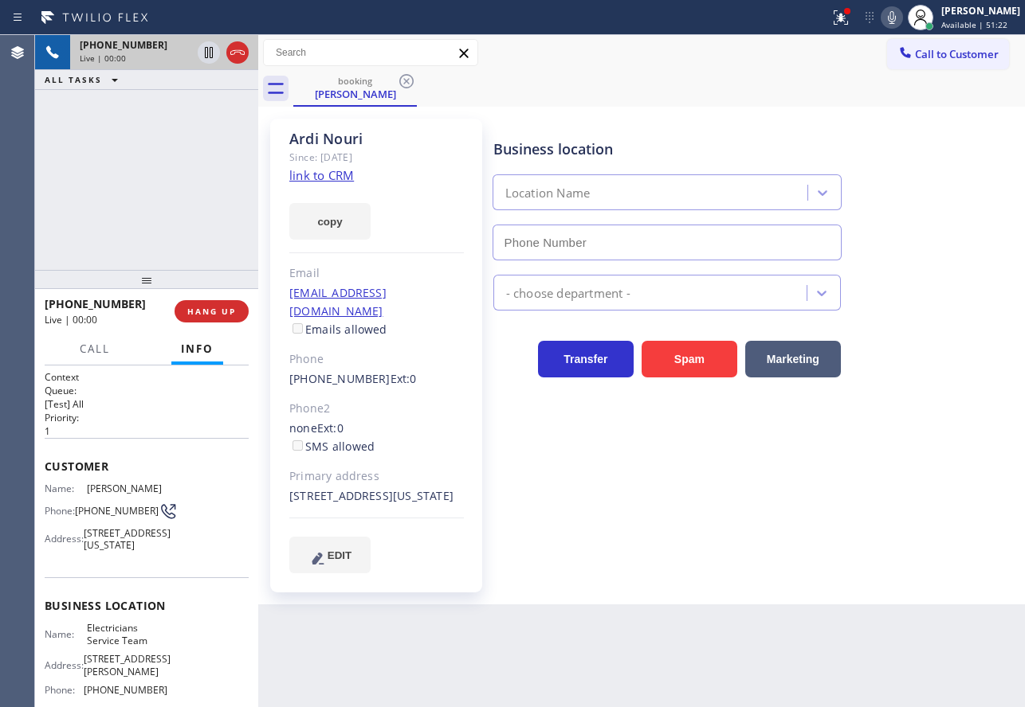
type input "[PHONE_NUMBER]"
click at [318, 163] on div "Since: [DATE]" at bounding box center [376, 157] width 174 height 18
click at [337, 175] on link "link to CRM" at bounding box center [321, 175] width 65 height 16
click at [901, 22] on icon at bounding box center [891, 17] width 19 height 19
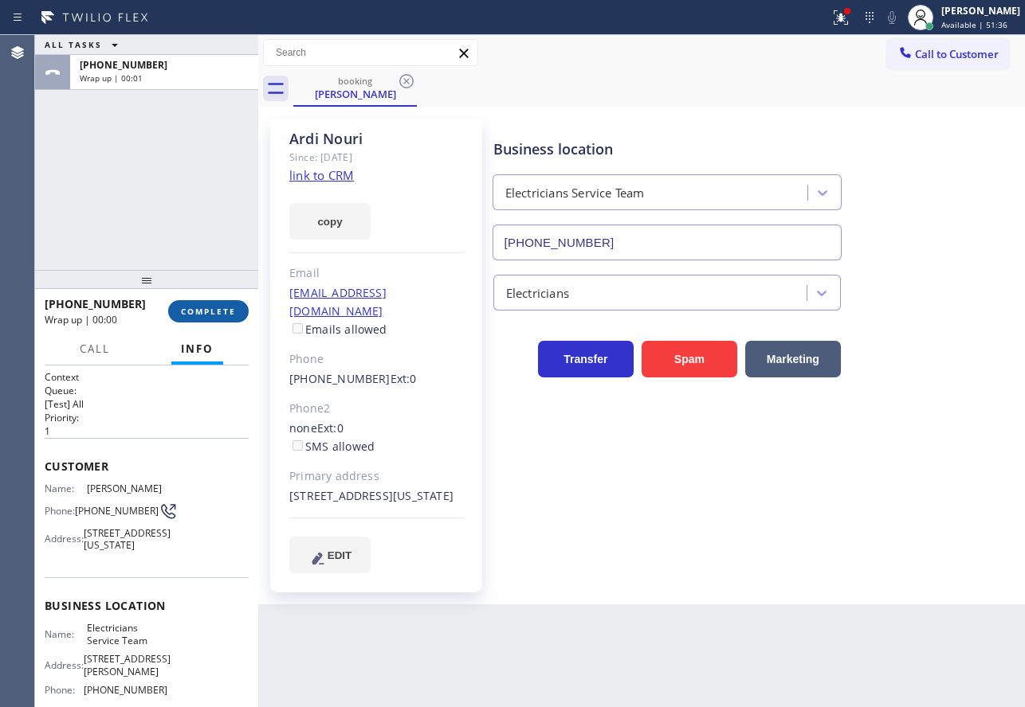
click at [219, 316] on span "COMPLETE" at bounding box center [208, 311] width 55 height 11
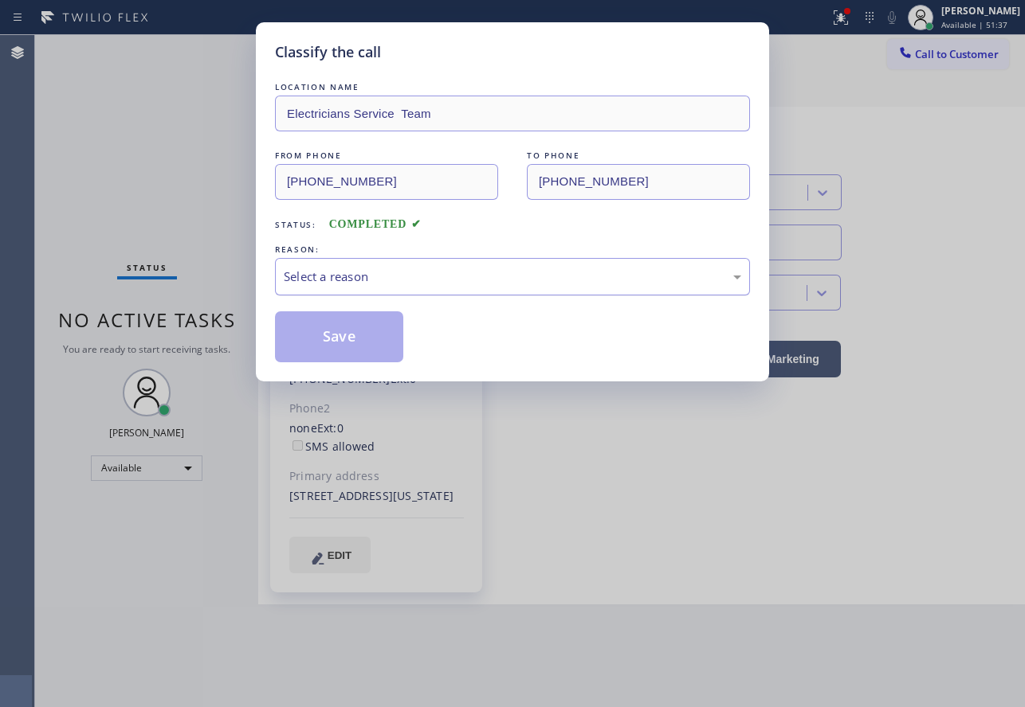
click at [339, 273] on div "Select a reason" at bounding box center [512, 277] width 457 height 18
click at [336, 327] on button "Save" at bounding box center [339, 337] width 128 height 51
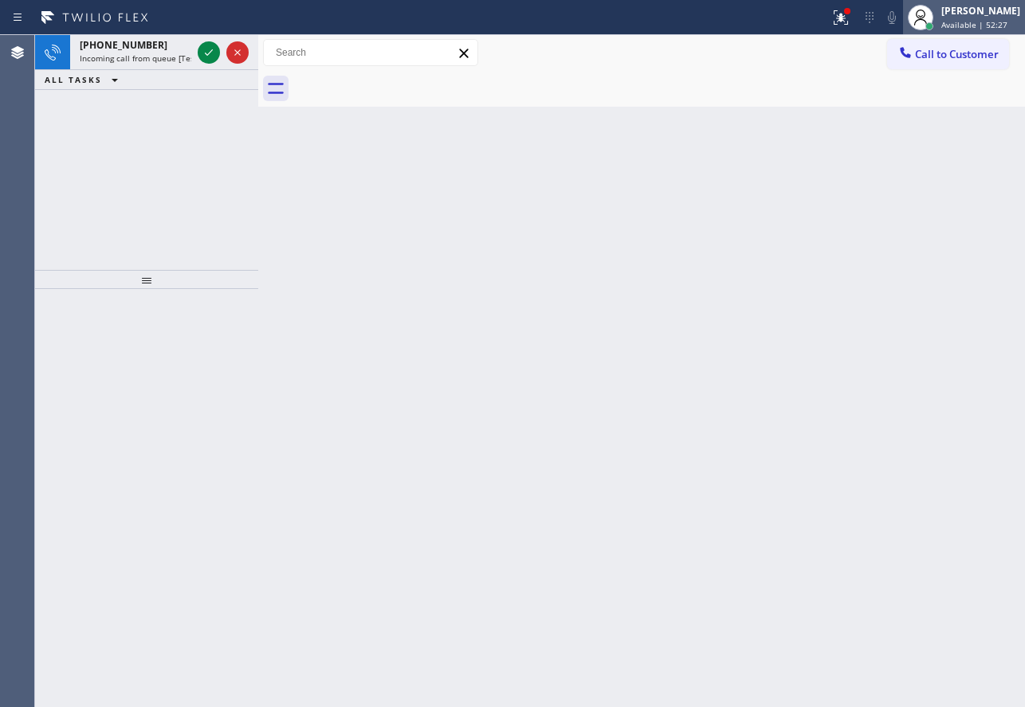
click at [958, 2] on div "[PERSON_NAME] Available | 52:27" at bounding box center [964, 17] width 122 height 35
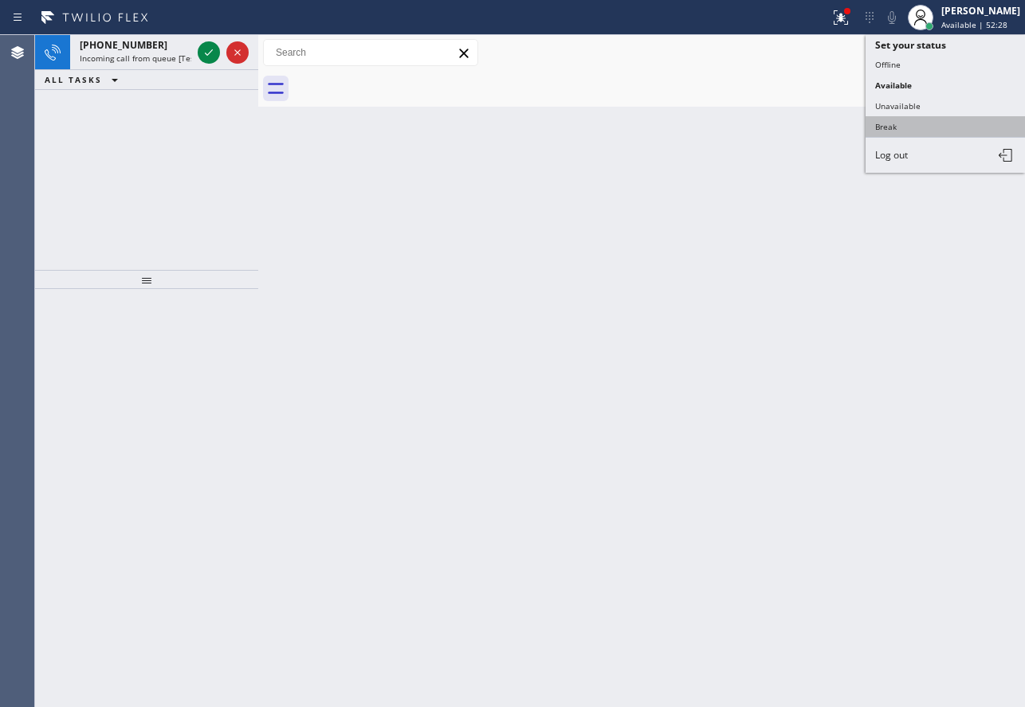
click at [889, 122] on button "Break" at bounding box center [944, 126] width 159 height 21
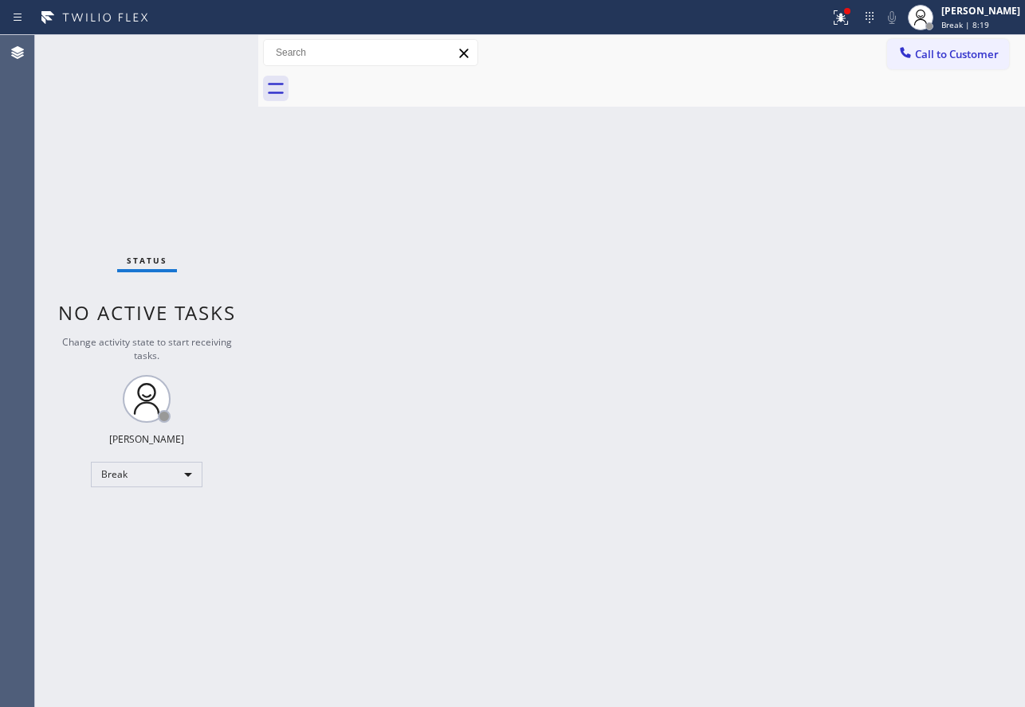
click at [330, 280] on div "Back to Dashboard Change Sender ID Customers Technicians Select a contact Outbo…" at bounding box center [641, 371] width 766 height 672
click at [991, 28] on span "Break | 14:23" at bounding box center [967, 24] width 53 height 11
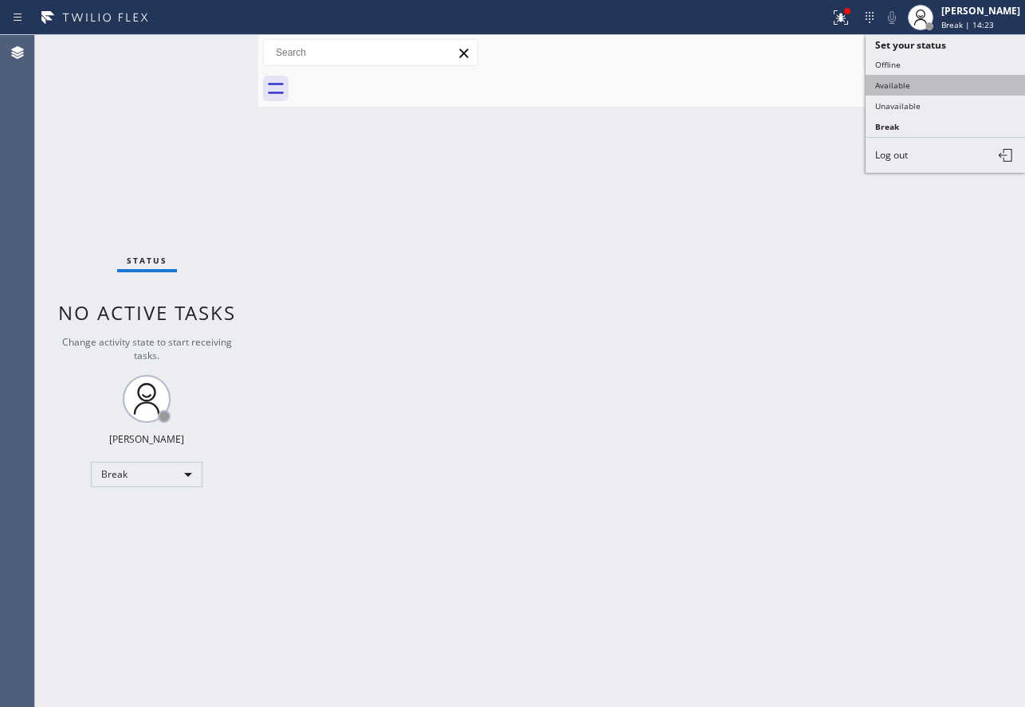
click at [912, 92] on button "Available" at bounding box center [944, 85] width 159 height 21
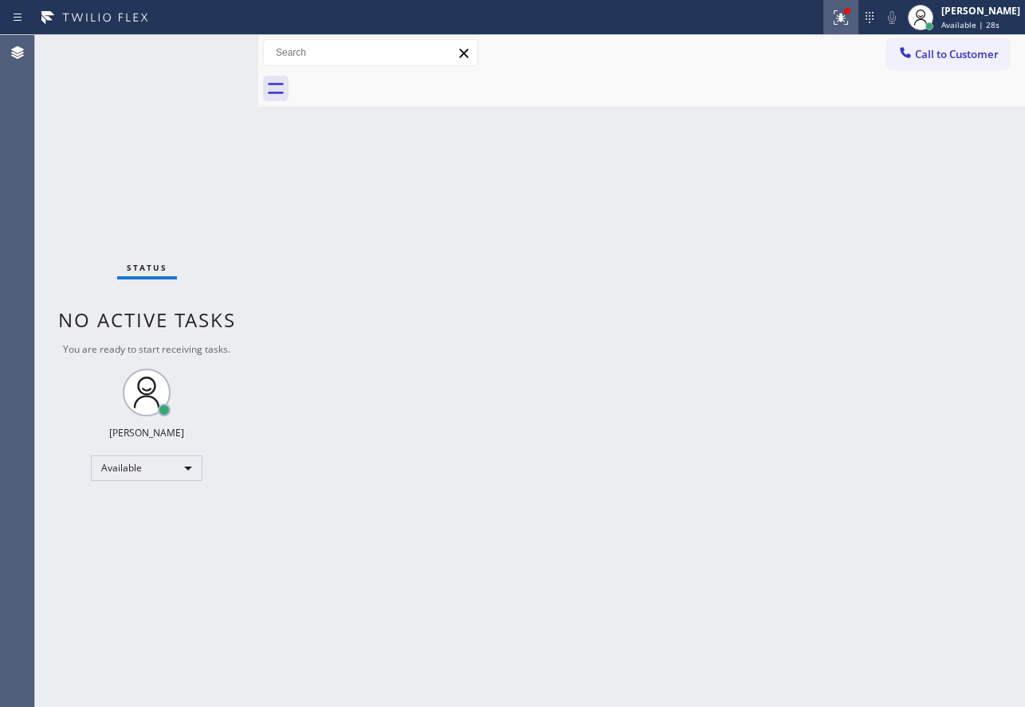
click at [850, 22] on icon at bounding box center [840, 17] width 19 height 19
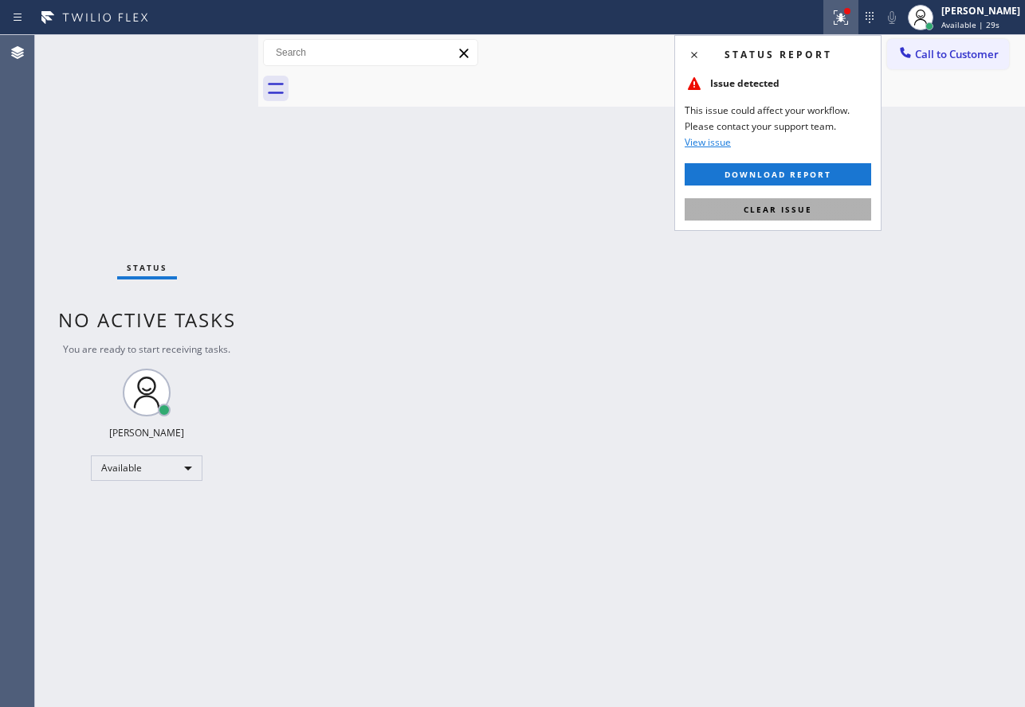
click at [764, 219] on button "Clear issue" at bounding box center [777, 209] width 186 height 22
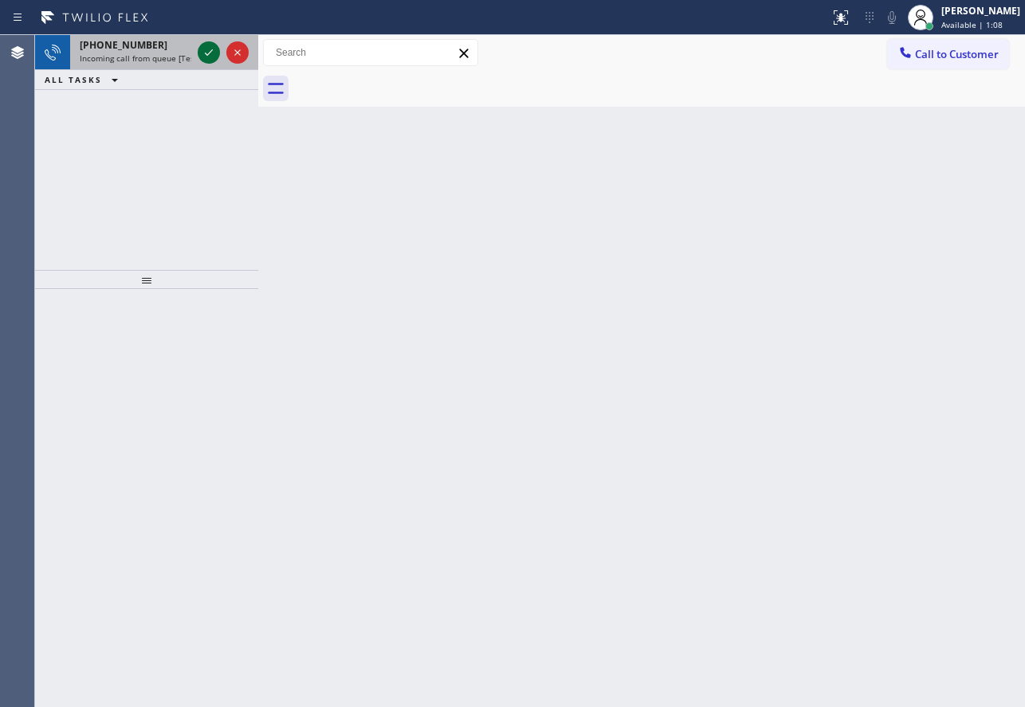
click at [203, 57] on icon at bounding box center [208, 52] width 19 height 19
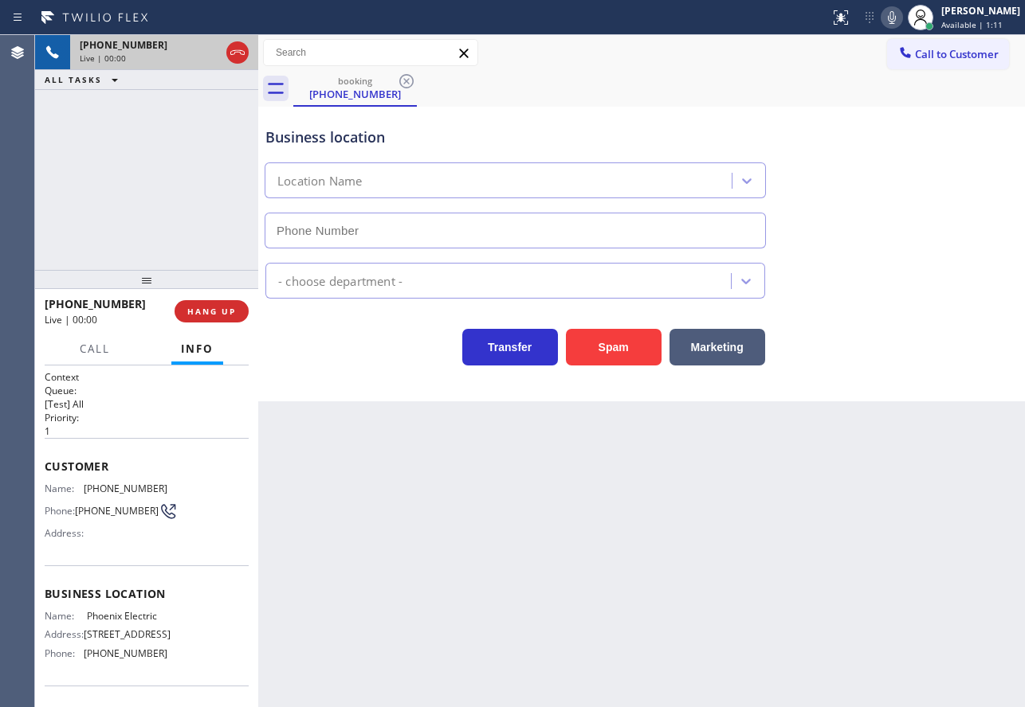
type input "[PHONE_NUMBER]"
click at [813, 287] on div "Electricians" at bounding box center [641, 278] width 758 height 42
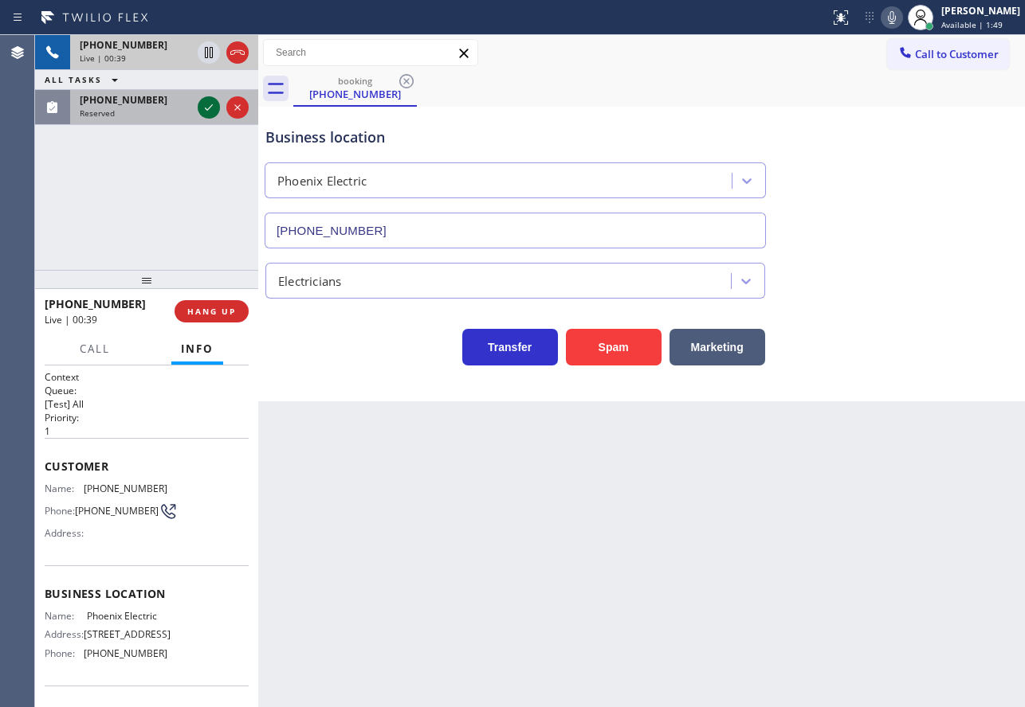
click at [211, 112] on icon at bounding box center [208, 107] width 19 height 19
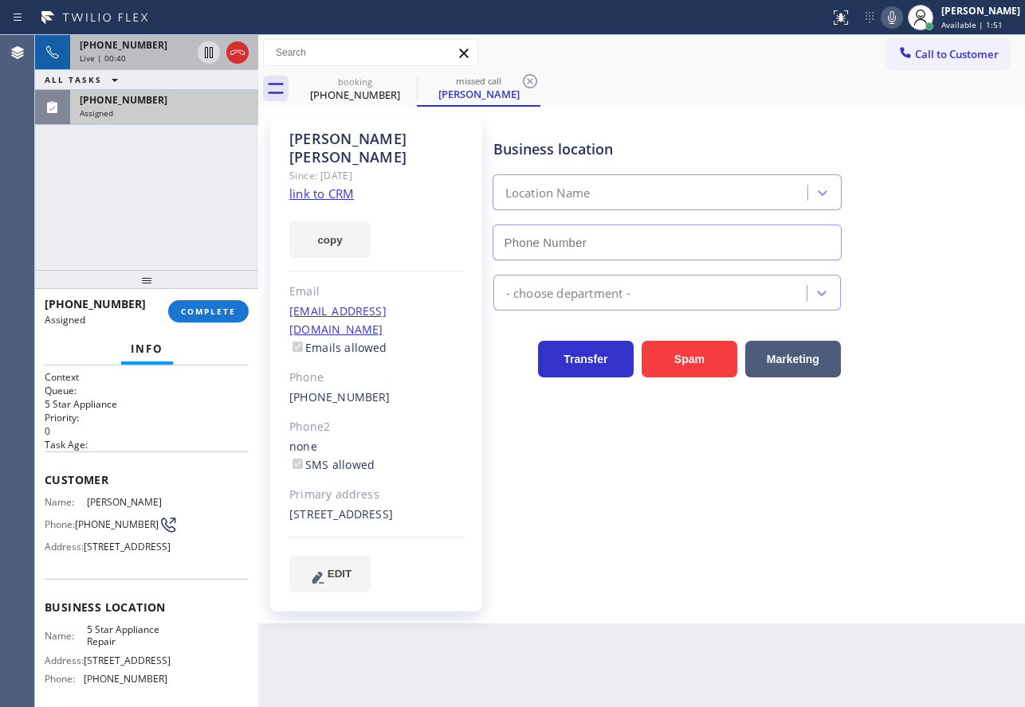
type input "[PHONE_NUMBER]"
click at [241, 54] on icon at bounding box center [237, 52] width 14 height 5
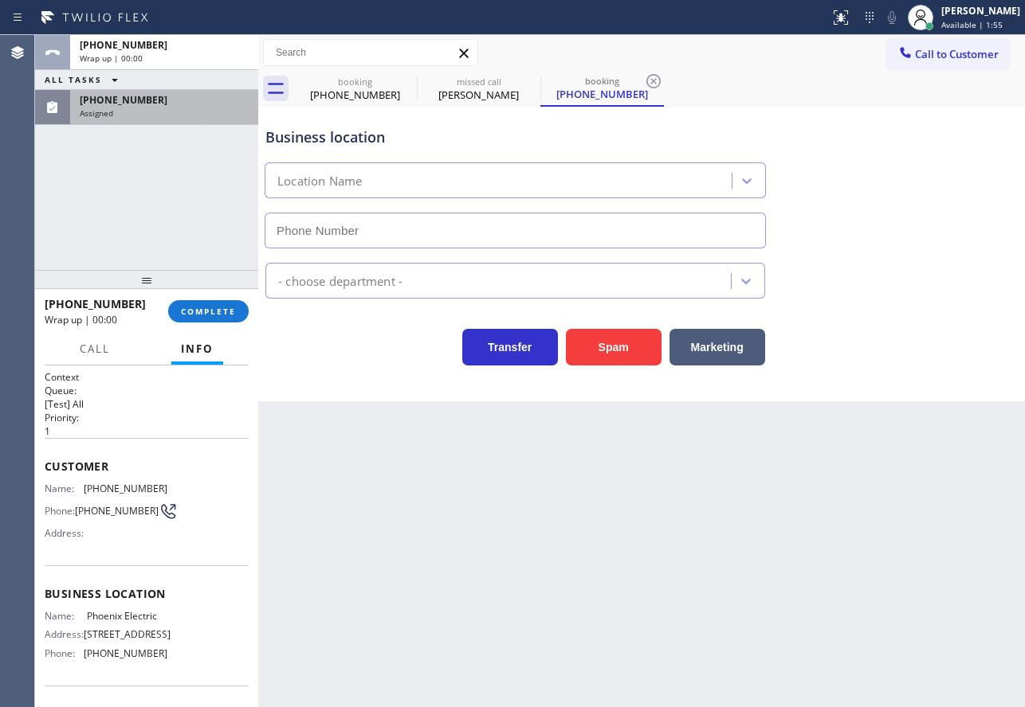
type input "[PHONE_NUMBER]"
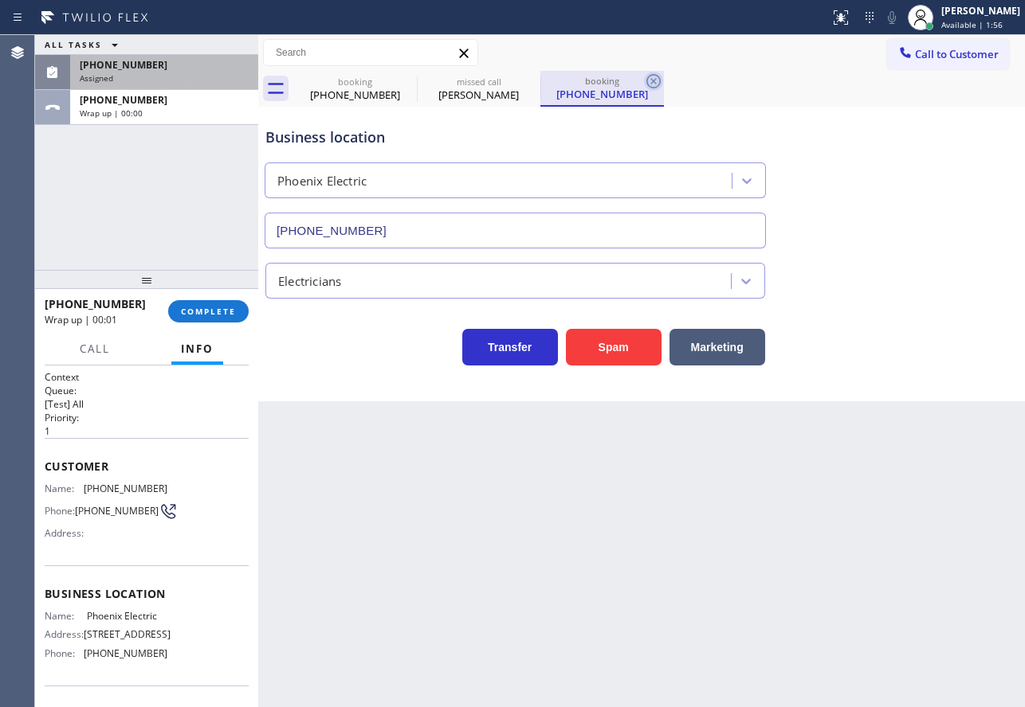
click at [649, 73] on icon at bounding box center [653, 81] width 19 height 19
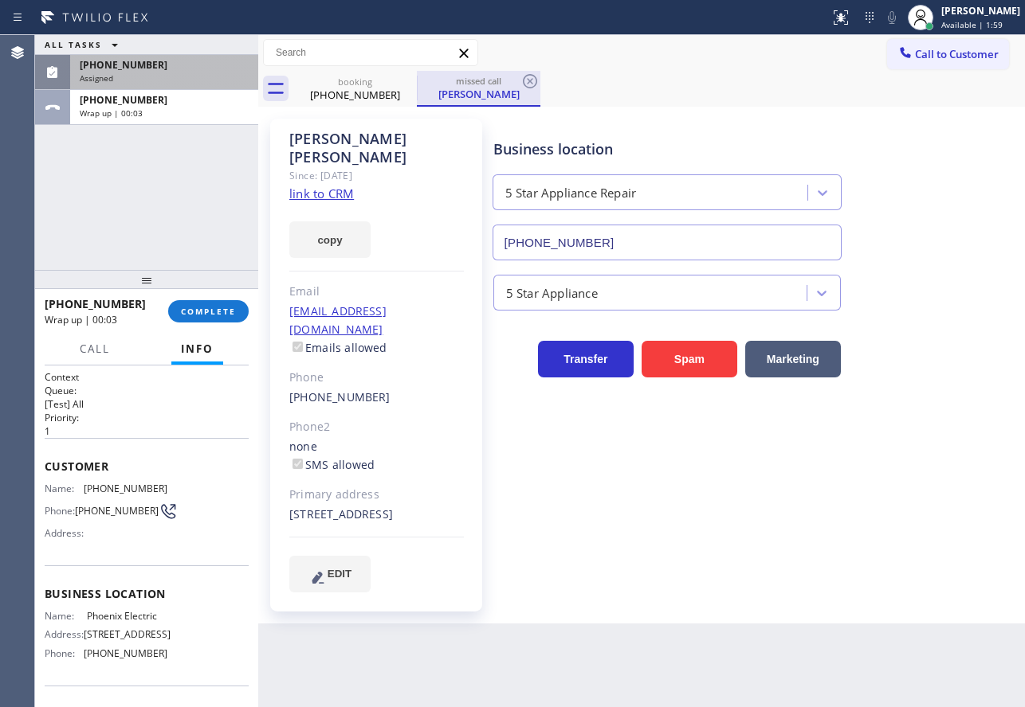
click at [464, 92] on div "[PERSON_NAME]" at bounding box center [478, 94] width 120 height 14
click at [151, 67] on div "[PHONE_NUMBER]" at bounding box center [164, 65] width 169 height 14
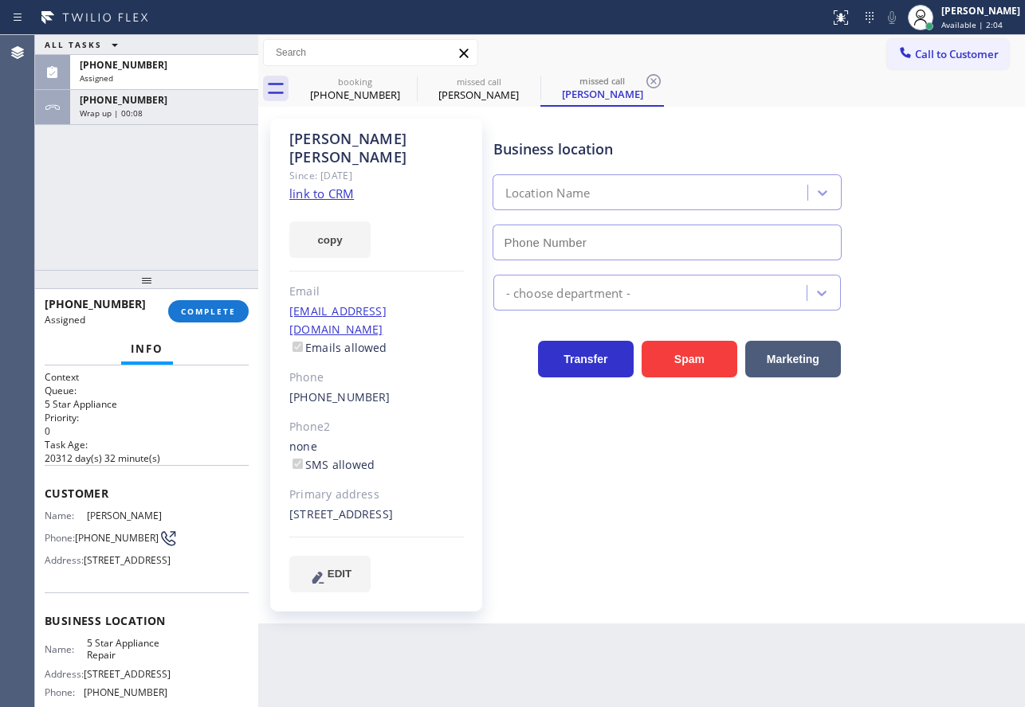
type input "[PHONE_NUMBER]"
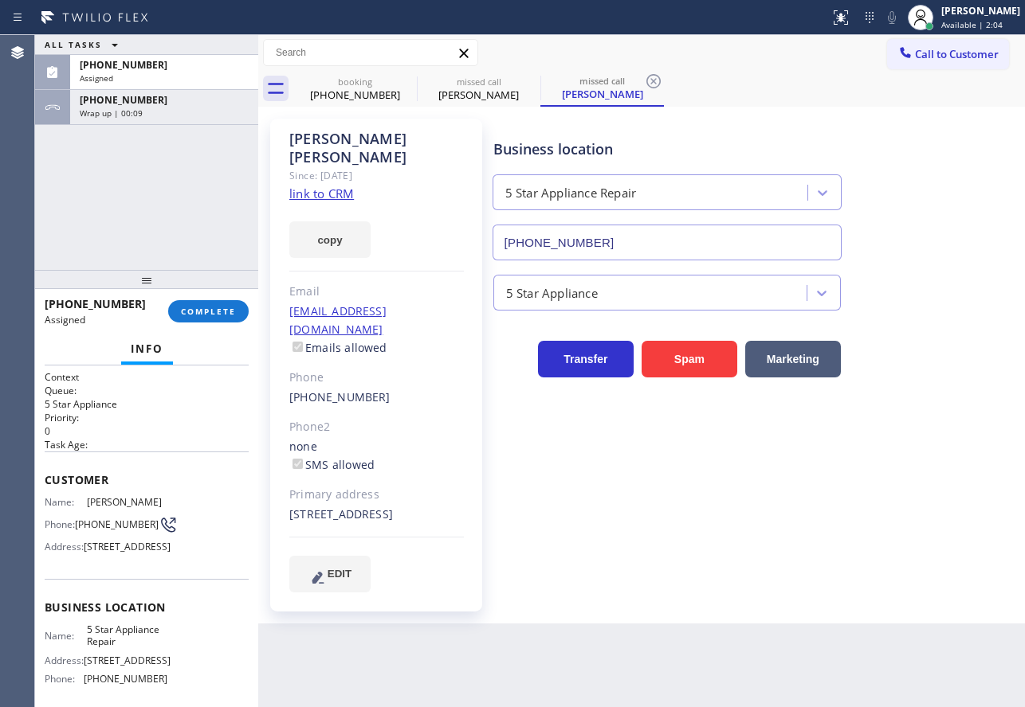
click at [319, 186] on link "link to CRM" at bounding box center [321, 194] width 65 height 16
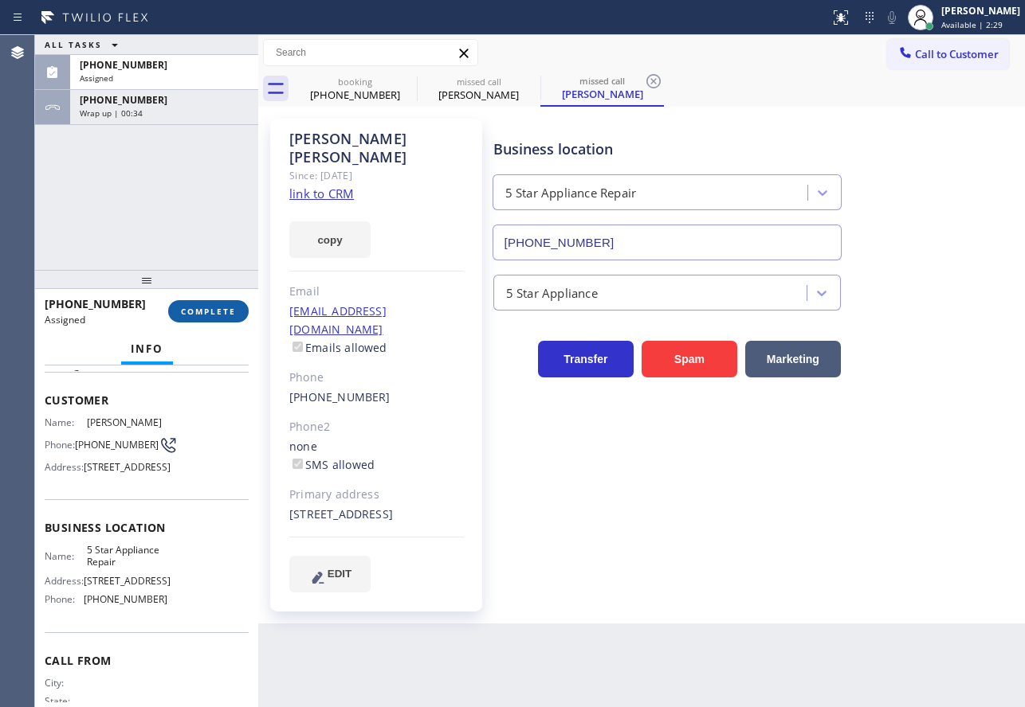
click at [206, 310] on span "COMPLETE" at bounding box center [208, 311] width 55 height 11
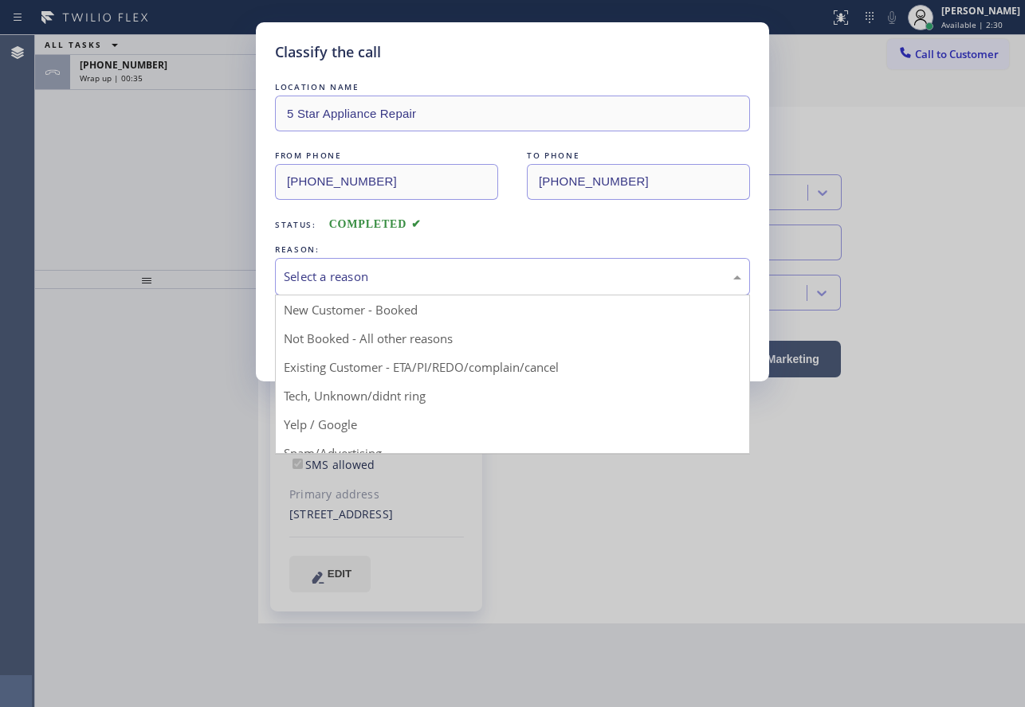
click at [358, 277] on div "Select a reason" at bounding box center [512, 277] width 457 height 18
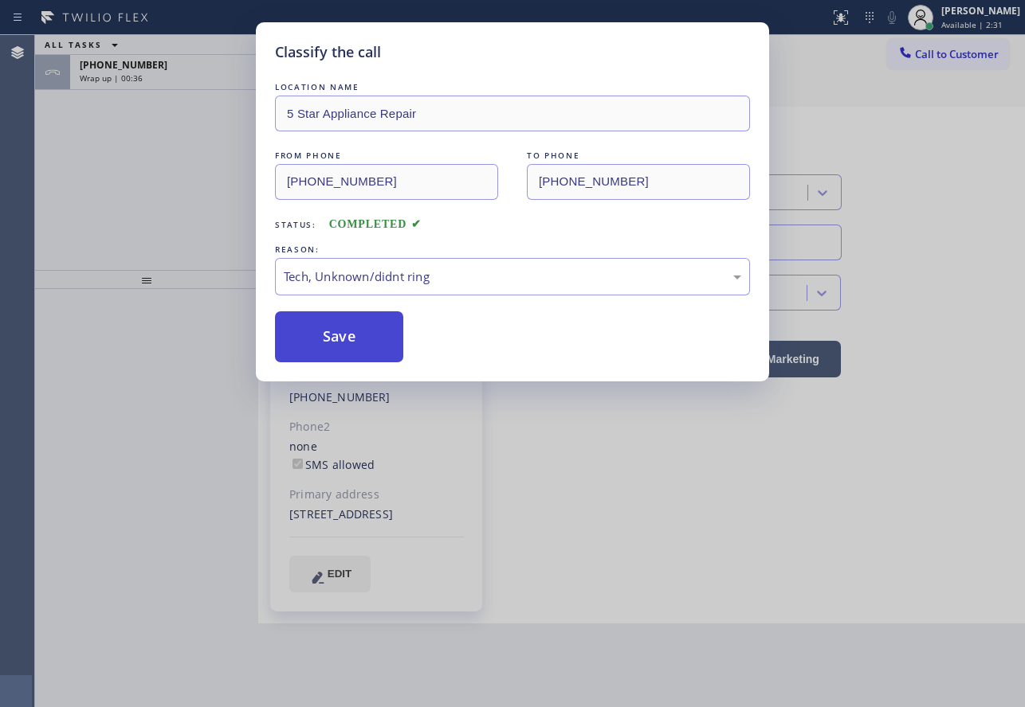
drag, startPoint x: 340, startPoint y: 401, endPoint x: 342, endPoint y: 348, distance: 52.6
click at [342, 345] on button "Save" at bounding box center [339, 337] width 128 height 51
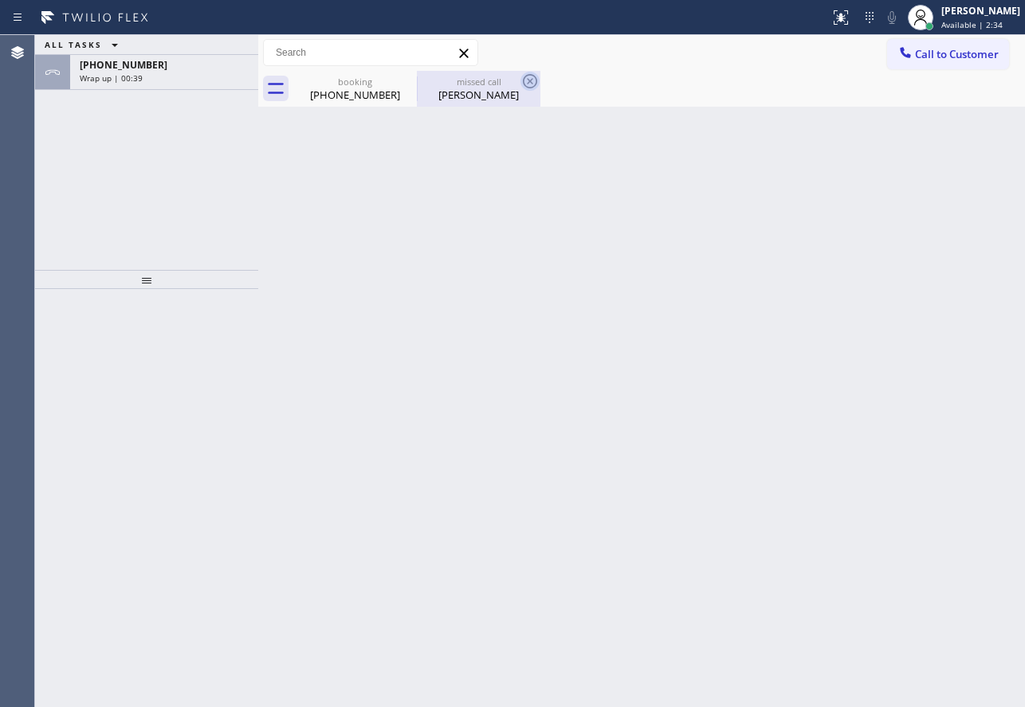
click at [533, 80] on icon at bounding box center [529, 81] width 19 height 19
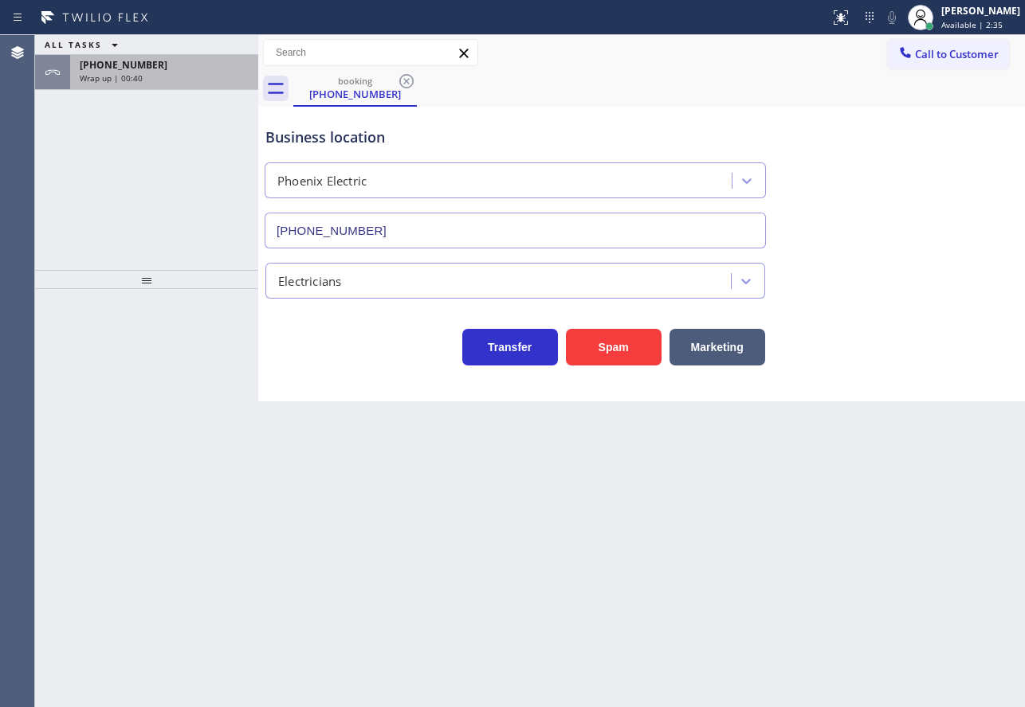
click at [196, 80] on div "Wrap up | 00:40" at bounding box center [164, 77] width 169 height 11
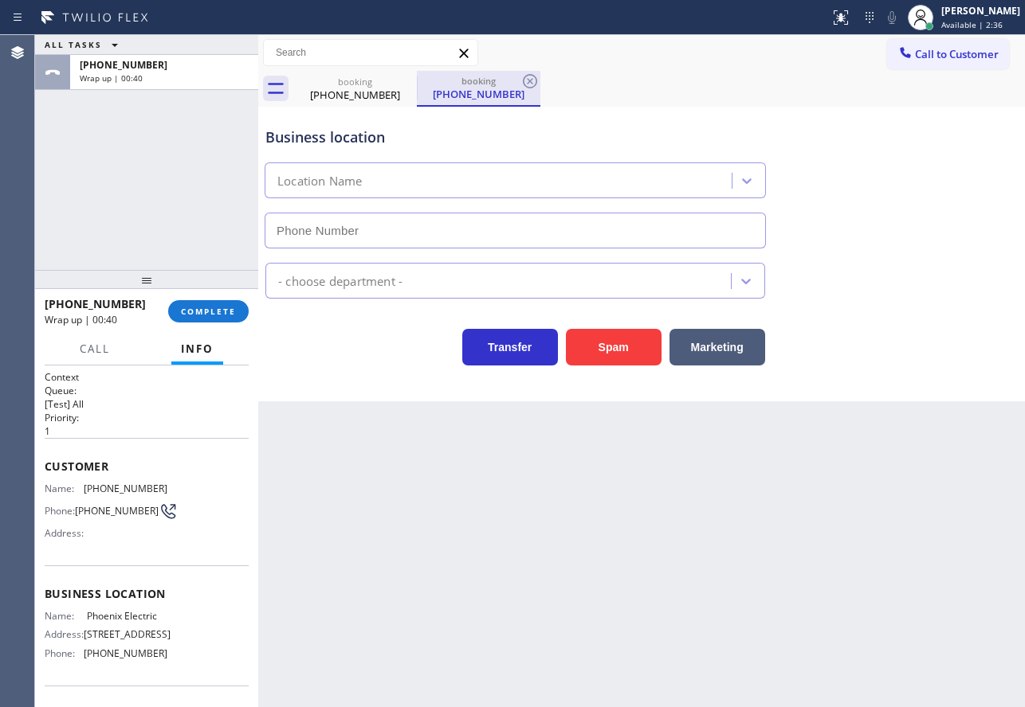
type input "[PHONE_NUMBER]"
click at [535, 81] on icon at bounding box center [529, 81] width 19 height 19
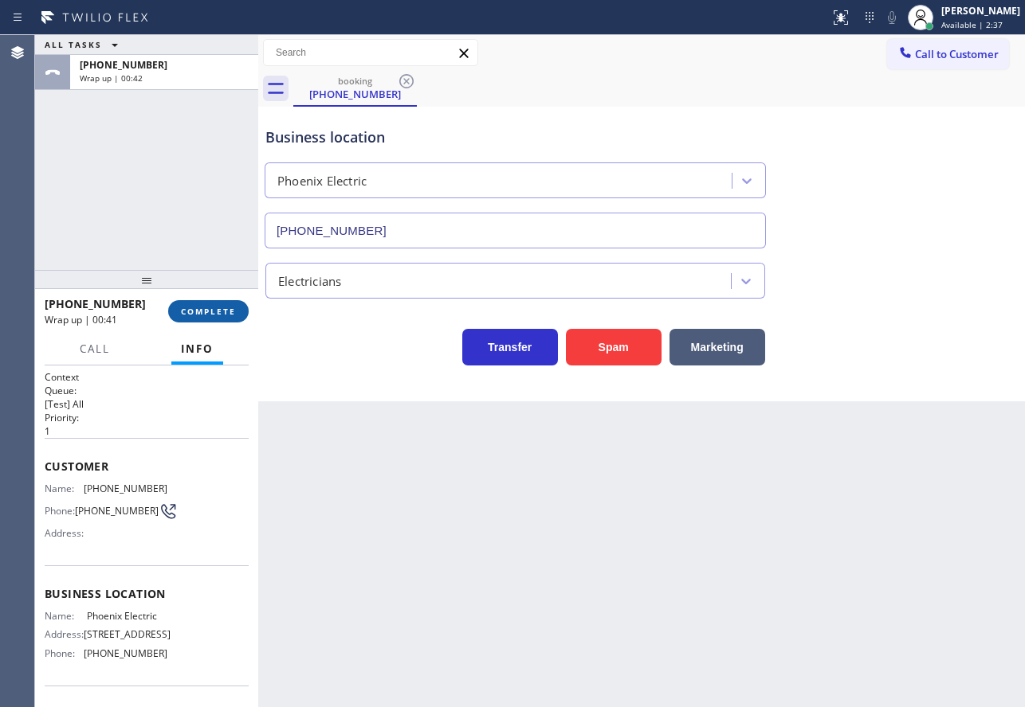
click at [212, 316] on span "COMPLETE" at bounding box center [208, 311] width 55 height 11
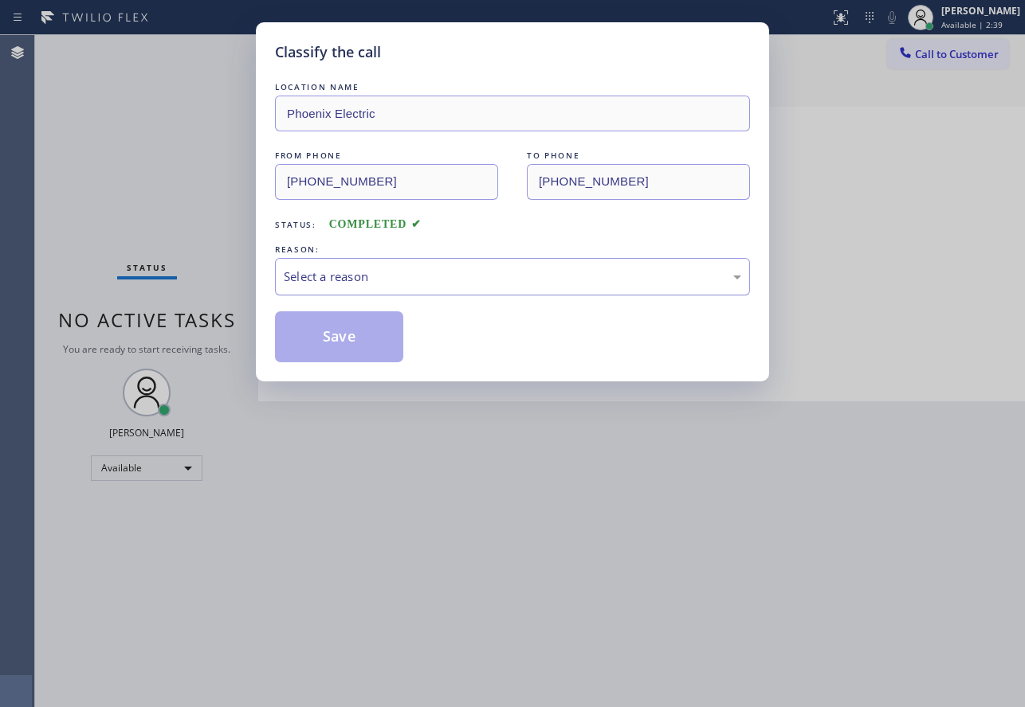
click at [369, 273] on div "Select a reason" at bounding box center [512, 277] width 457 height 18
click at [355, 342] on button "Save" at bounding box center [339, 337] width 128 height 51
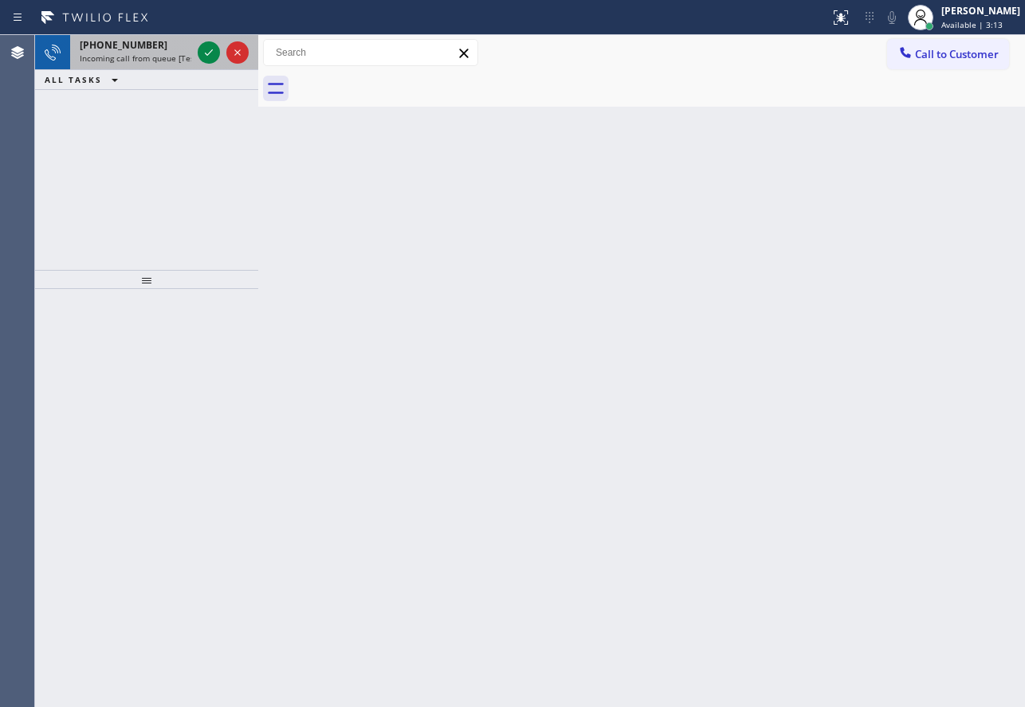
click at [178, 53] on span "Incoming call from queue [Test] All" at bounding box center [146, 58] width 132 height 11
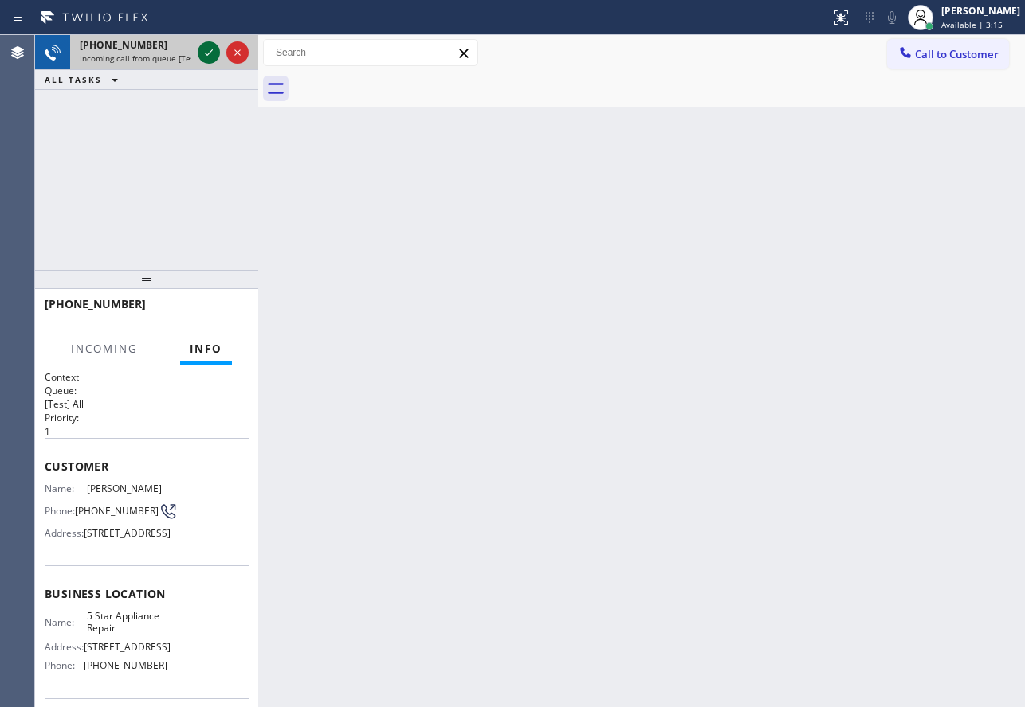
click at [204, 54] on icon at bounding box center [208, 52] width 19 height 19
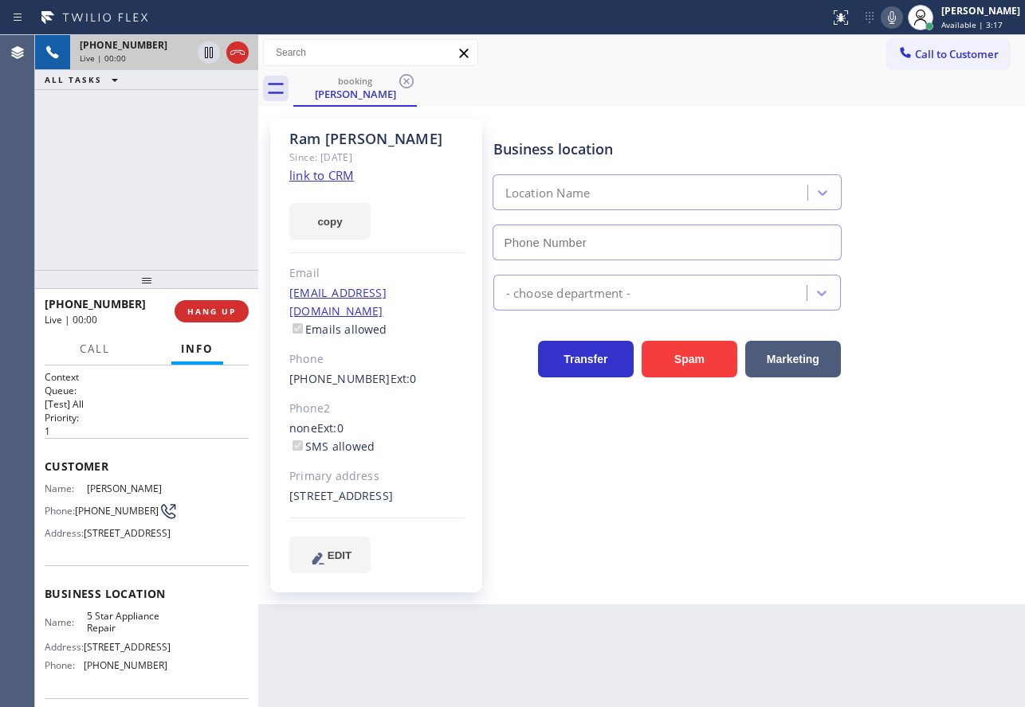
type input "[PHONE_NUMBER]"
click at [335, 179] on link "link to CRM" at bounding box center [321, 175] width 65 height 16
click at [901, 15] on icon at bounding box center [891, 17] width 19 height 19
click at [207, 53] on icon at bounding box center [209, 52] width 8 height 11
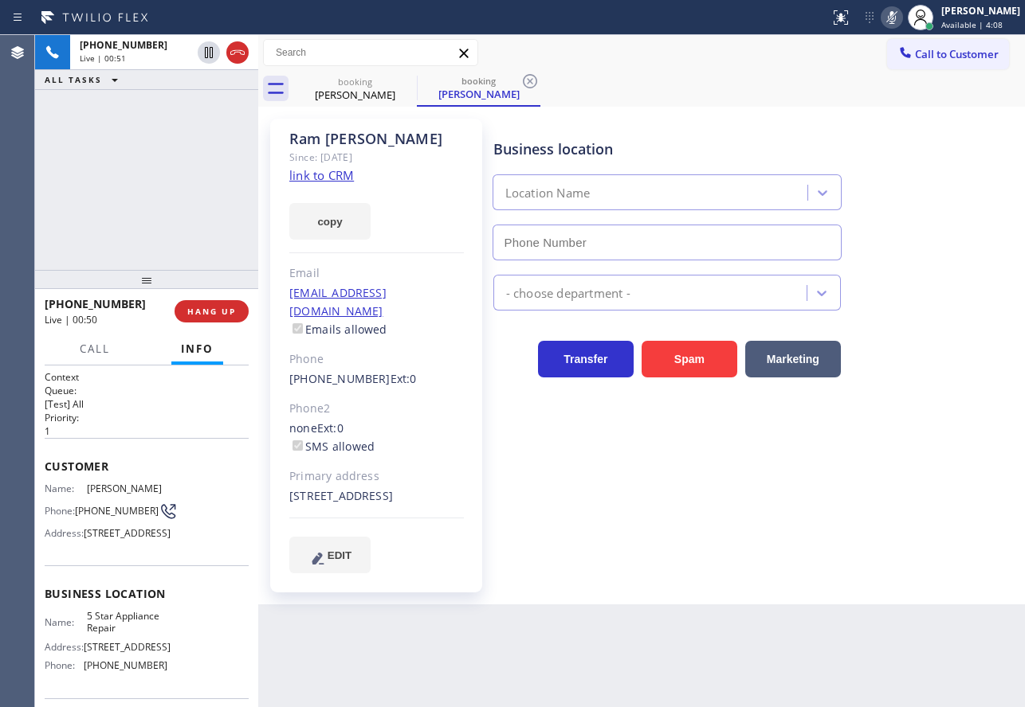
type input "[PHONE_NUMBER]"
click at [530, 84] on icon at bounding box center [529, 81] width 19 height 19
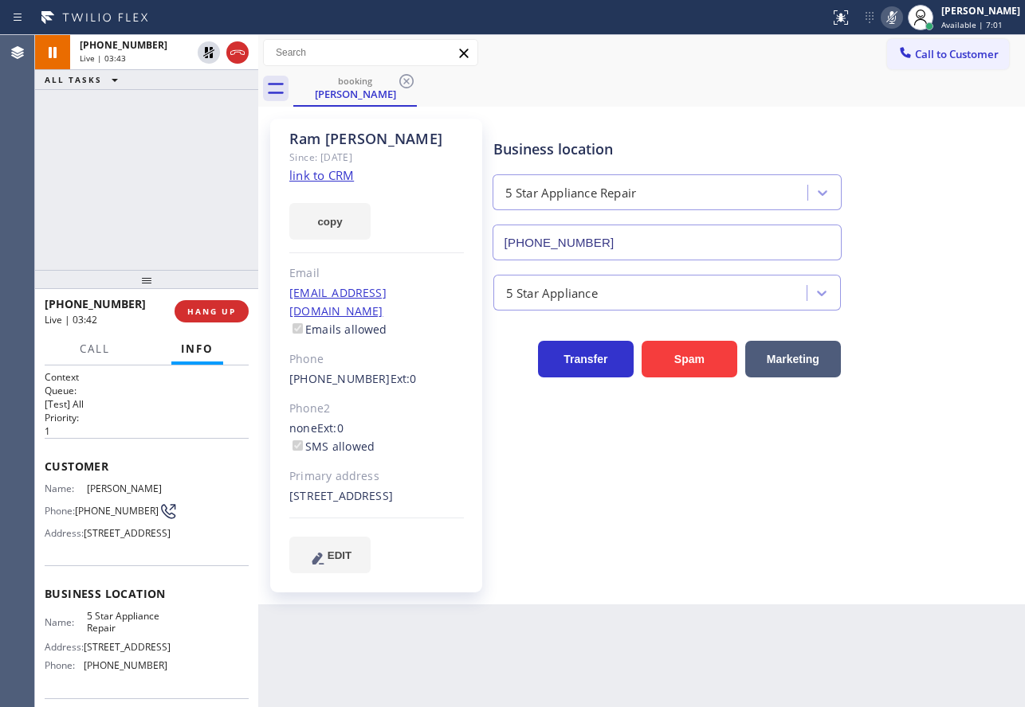
click at [488, 108] on div "[PERSON_NAME] Since: [DATE] link to CRM copy Email [EMAIL_ADDRESS][DOMAIN_NAME]…" at bounding box center [641, 356] width 766 height 498
click at [895, 21] on icon at bounding box center [892, 17] width 8 height 13
click at [208, 55] on icon at bounding box center [208, 52] width 19 height 19
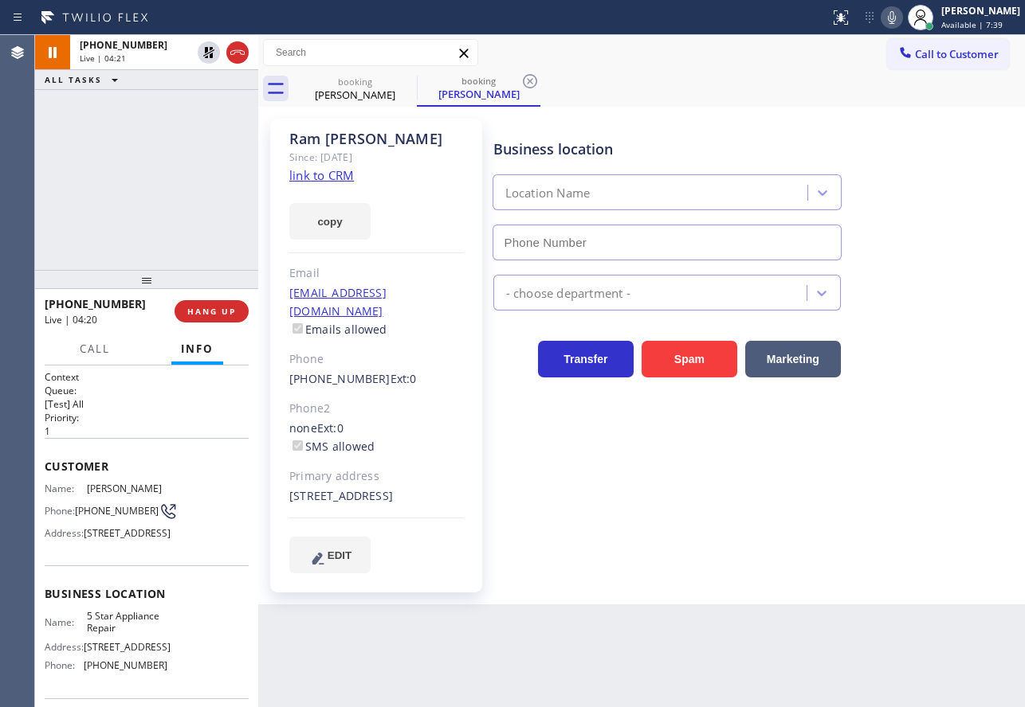
type input "[PHONE_NUMBER]"
click at [531, 77] on icon at bounding box center [529, 81] width 19 height 19
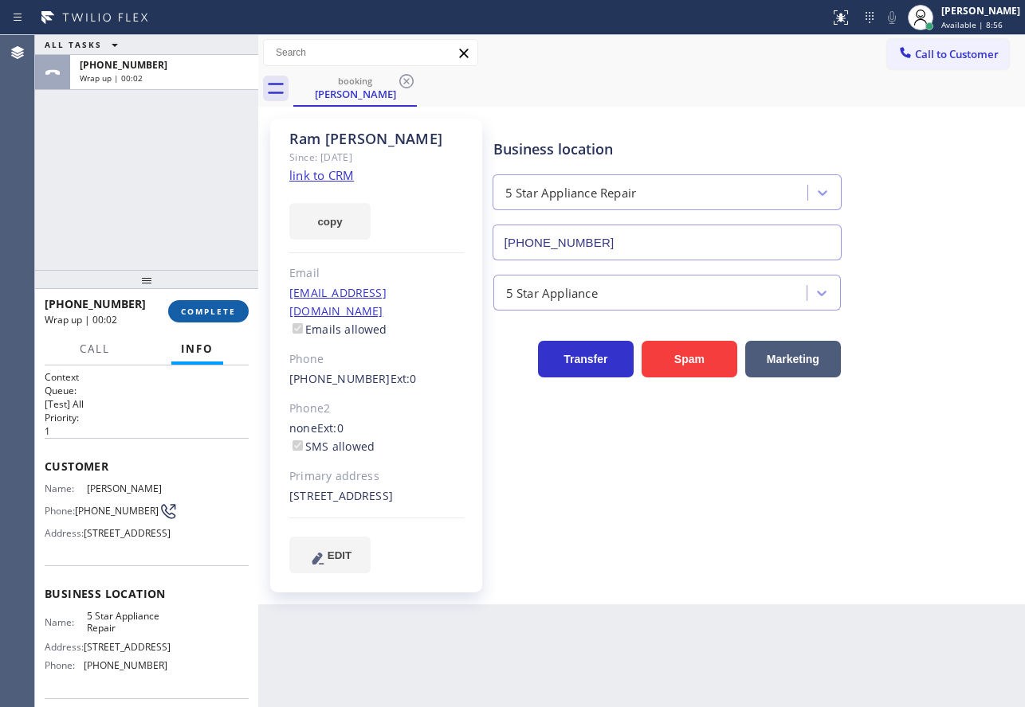
click at [224, 315] on span "COMPLETE" at bounding box center [208, 311] width 55 height 11
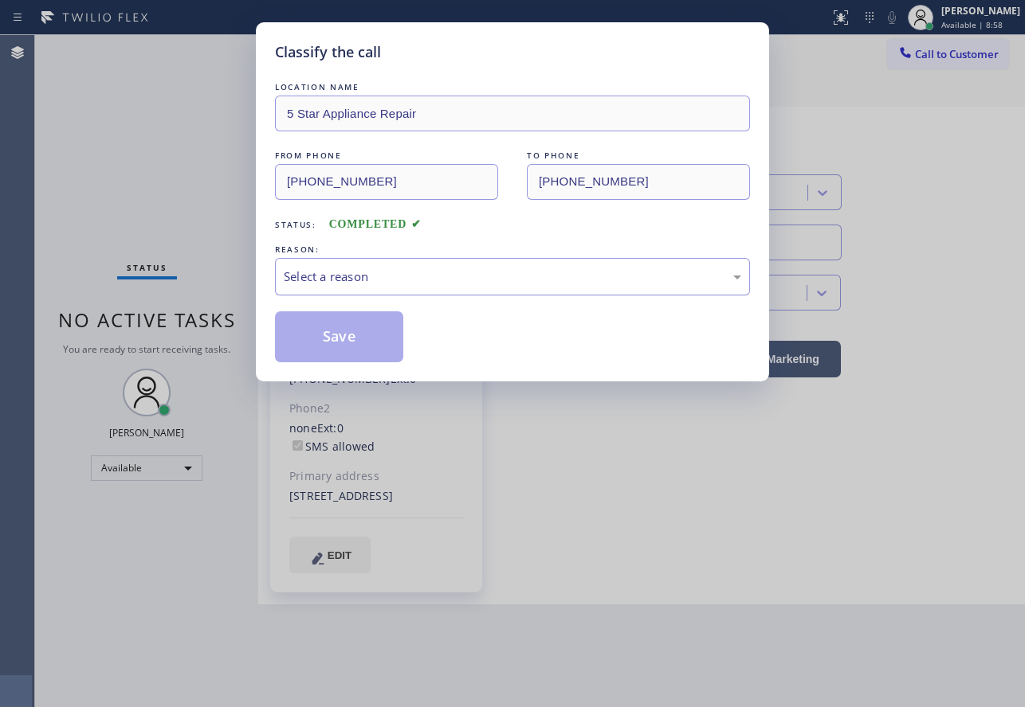
click at [407, 283] on div "Select a reason" at bounding box center [512, 277] width 457 height 18
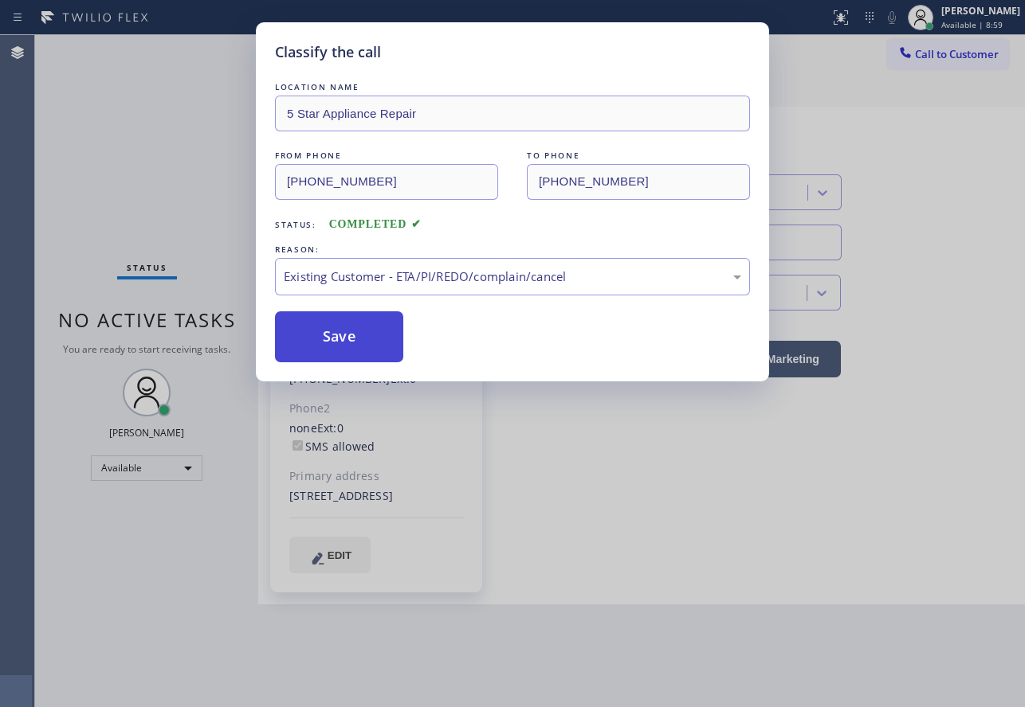
click at [353, 330] on button "Save" at bounding box center [339, 337] width 128 height 51
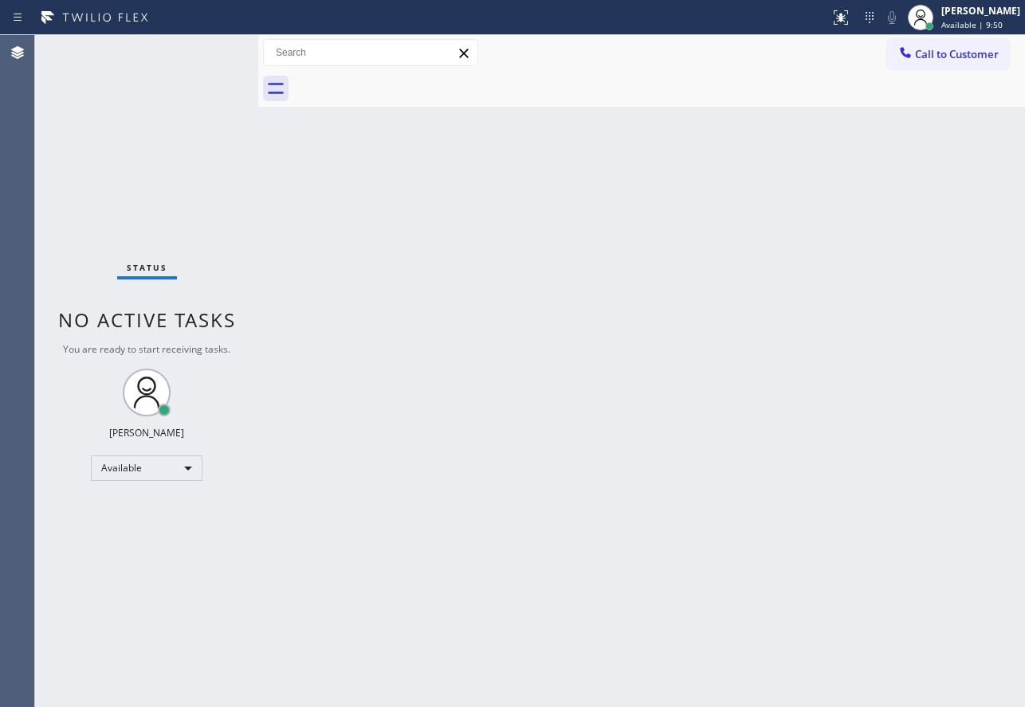
click at [547, 294] on div "Back to Dashboard Change Sender ID Customers Technicians Select a contact Outbo…" at bounding box center [641, 371] width 766 height 672
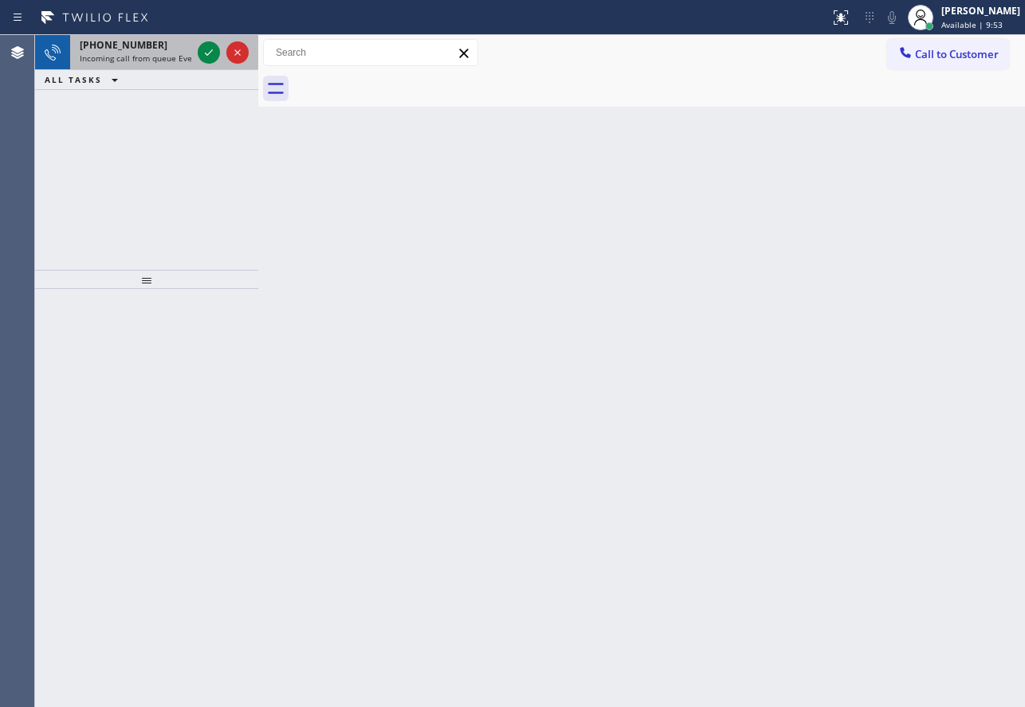
click at [159, 52] on div "[PHONE_NUMBER] Incoming call from queue Everybody" at bounding box center [132, 52] width 124 height 35
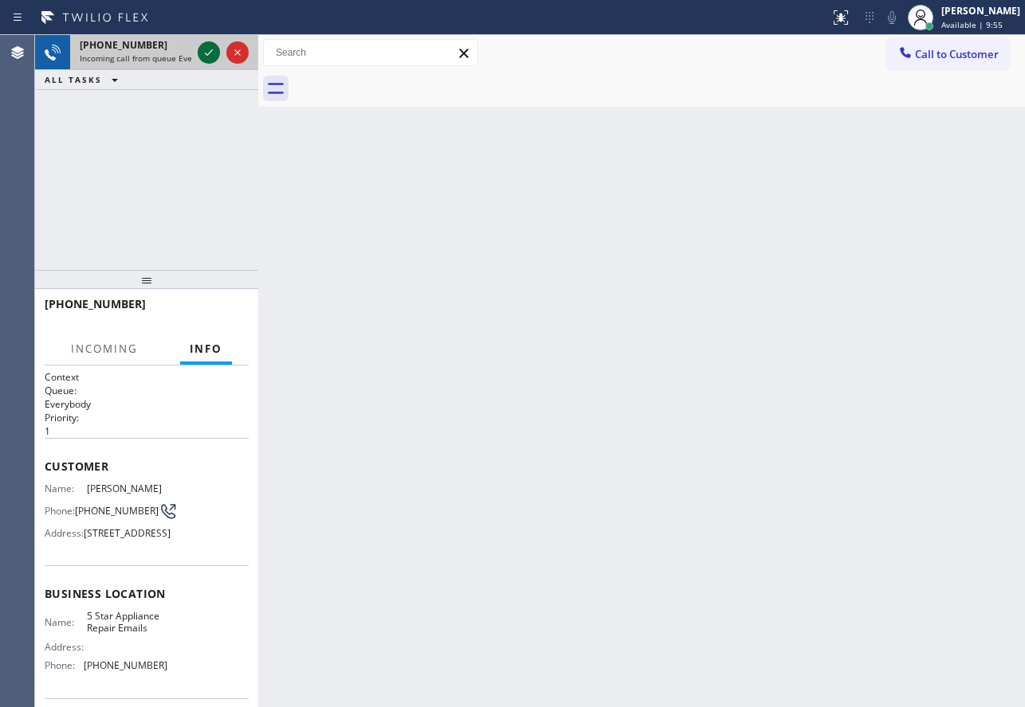
click at [202, 53] on icon at bounding box center [208, 52] width 19 height 19
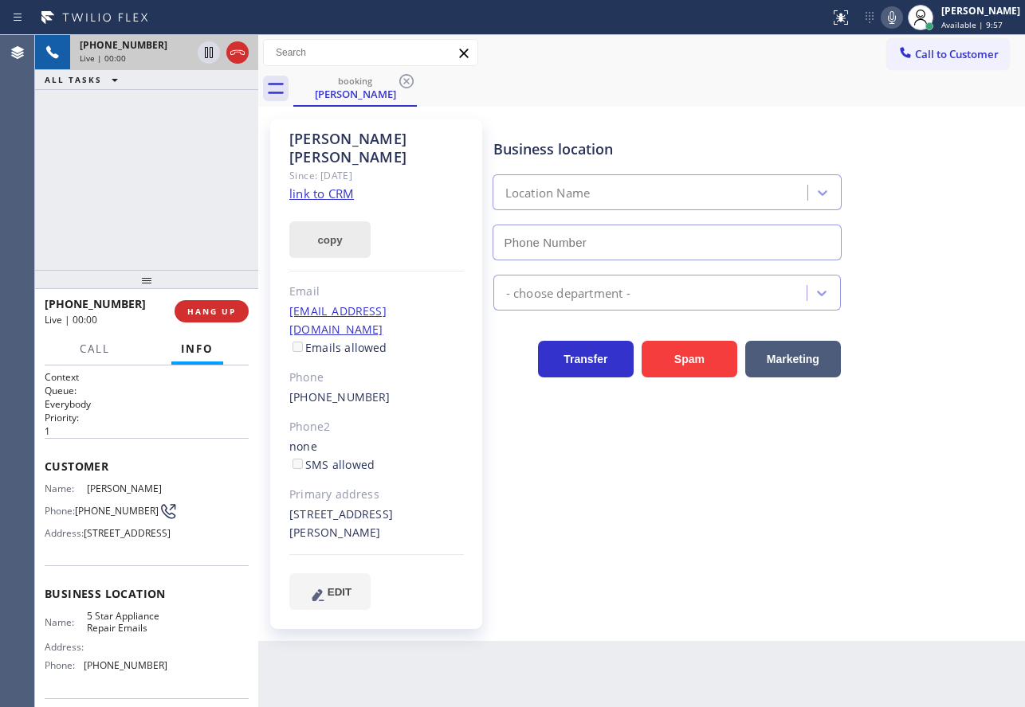
type input "[PHONE_NUMBER]"
click at [331, 186] on link "link to CRM" at bounding box center [321, 194] width 65 height 16
click at [901, 18] on icon at bounding box center [891, 17] width 19 height 19
click at [895, 18] on icon at bounding box center [892, 17] width 8 height 13
click at [901, 20] on icon at bounding box center [891, 17] width 19 height 19
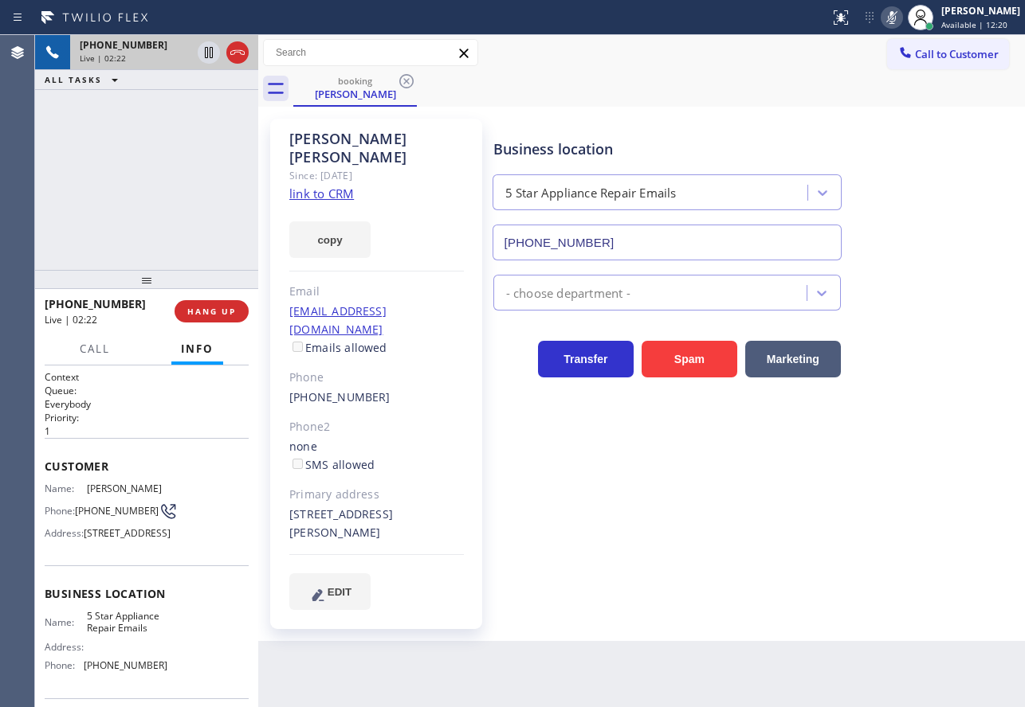
click at [901, 16] on icon at bounding box center [891, 17] width 19 height 19
click at [895, 17] on icon at bounding box center [892, 17] width 8 height 13
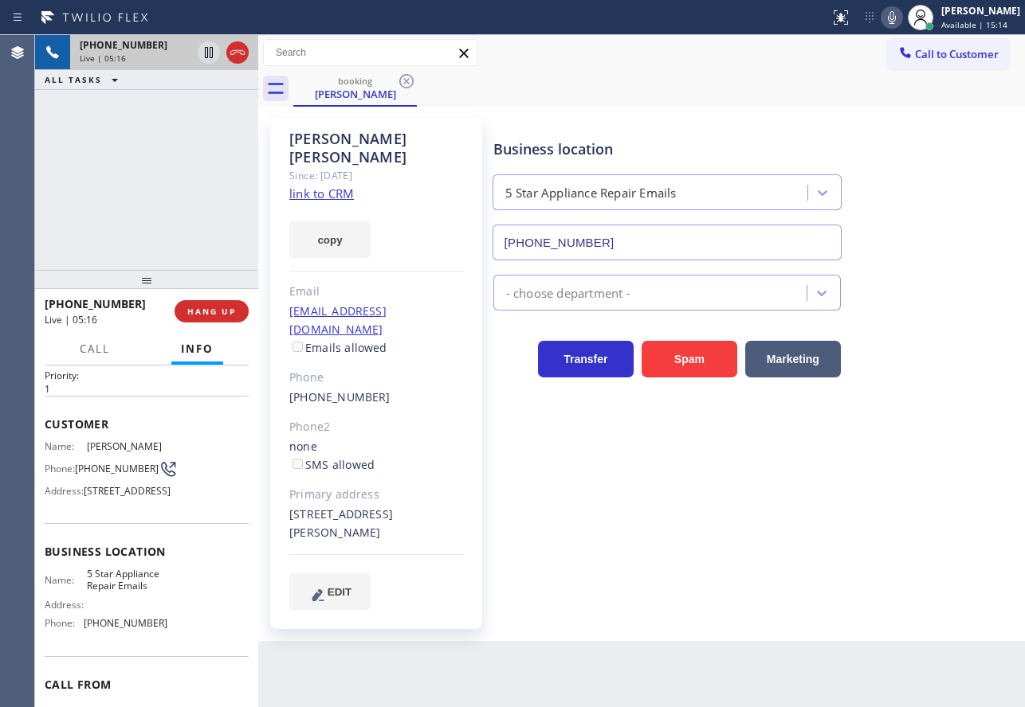
scroll to position [80, 0]
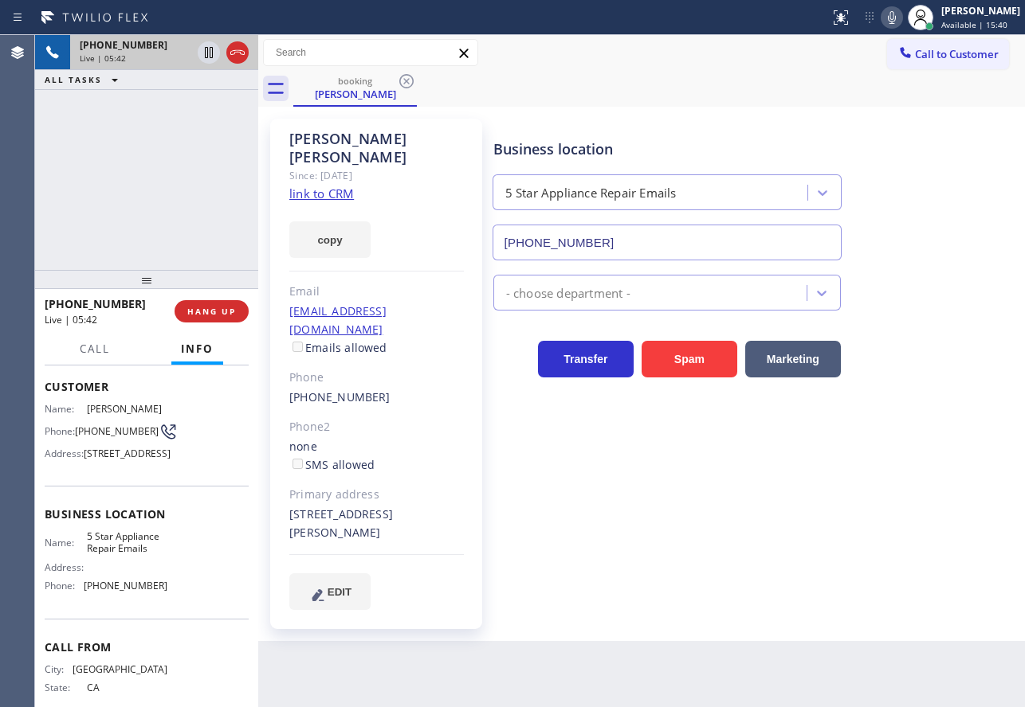
click at [123, 592] on span "[PHONE_NUMBER]" at bounding box center [126, 586] width 84 height 12
copy span "[PHONE_NUMBER]"
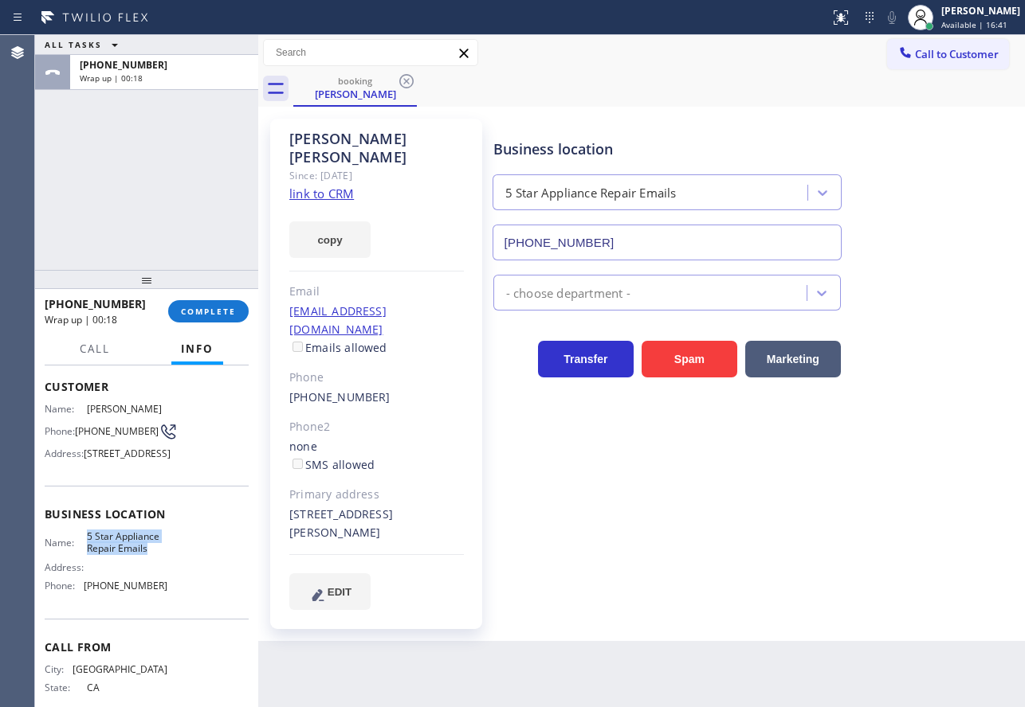
drag, startPoint x: 147, startPoint y: 590, endPoint x: 78, endPoint y: 580, distance: 70.0
click at [78, 555] on div "Name: 5 Star Appliance Repair Emails" at bounding box center [106, 543] width 123 height 25
copy div "5 Star Appliance Repair Emails"
click at [99, 428] on span "[PHONE_NUMBER]" at bounding box center [117, 431] width 84 height 12
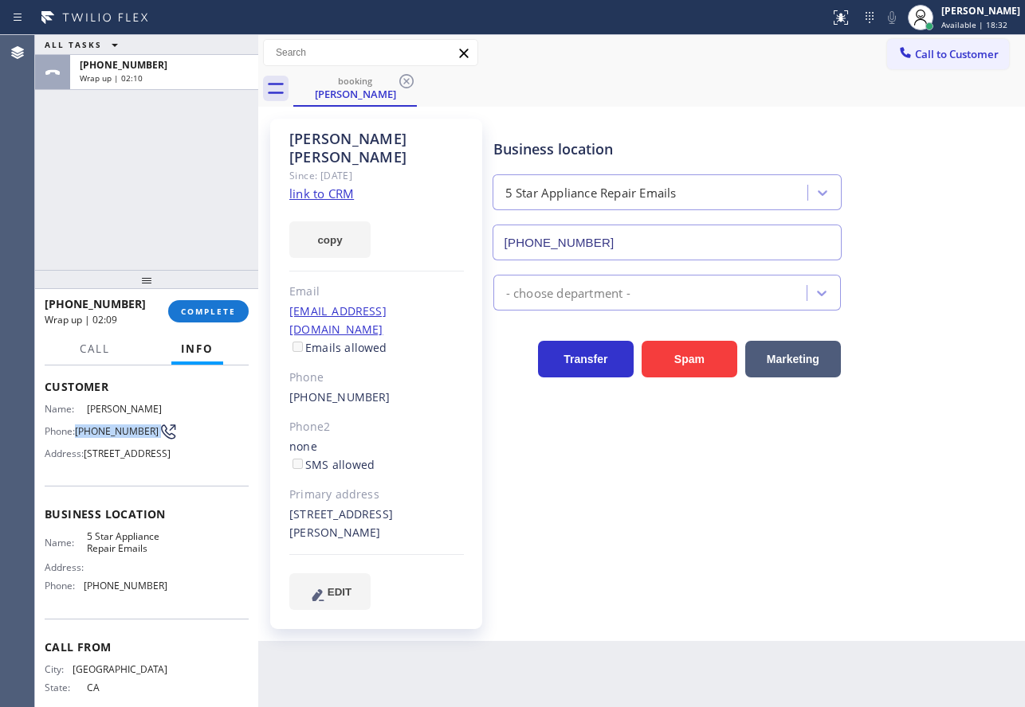
click at [99, 428] on span "[PHONE_NUMBER]" at bounding box center [117, 431] width 84 height 12
copy div "[PHONE_NUMBER]"
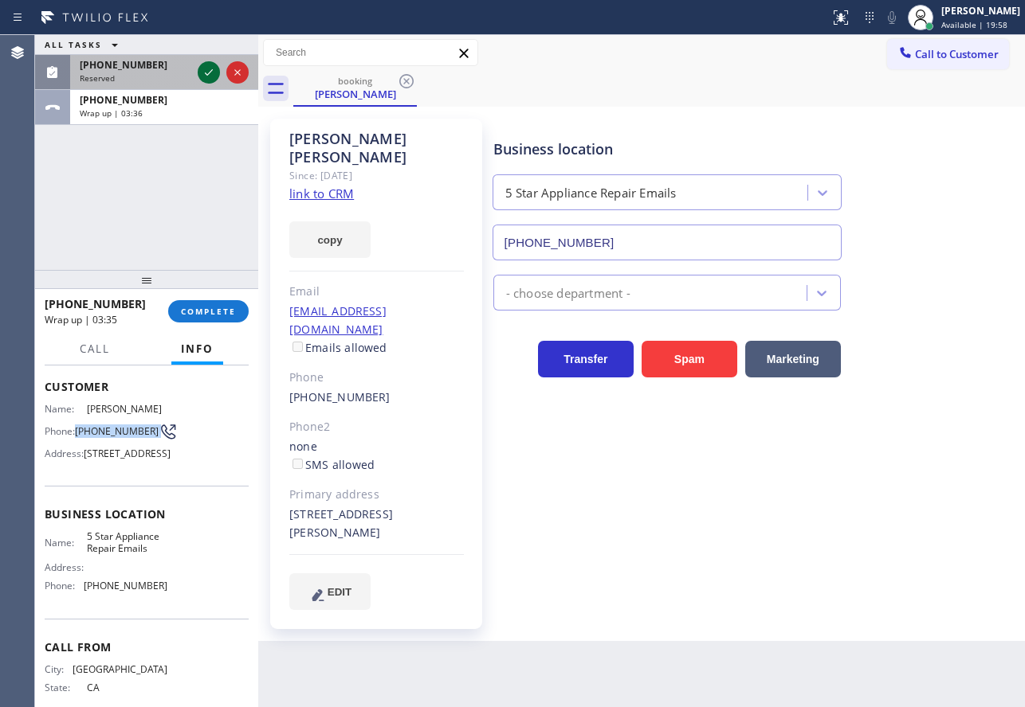
click at [198, 70] on div at bounding box center [209, 72] width 22 height 19
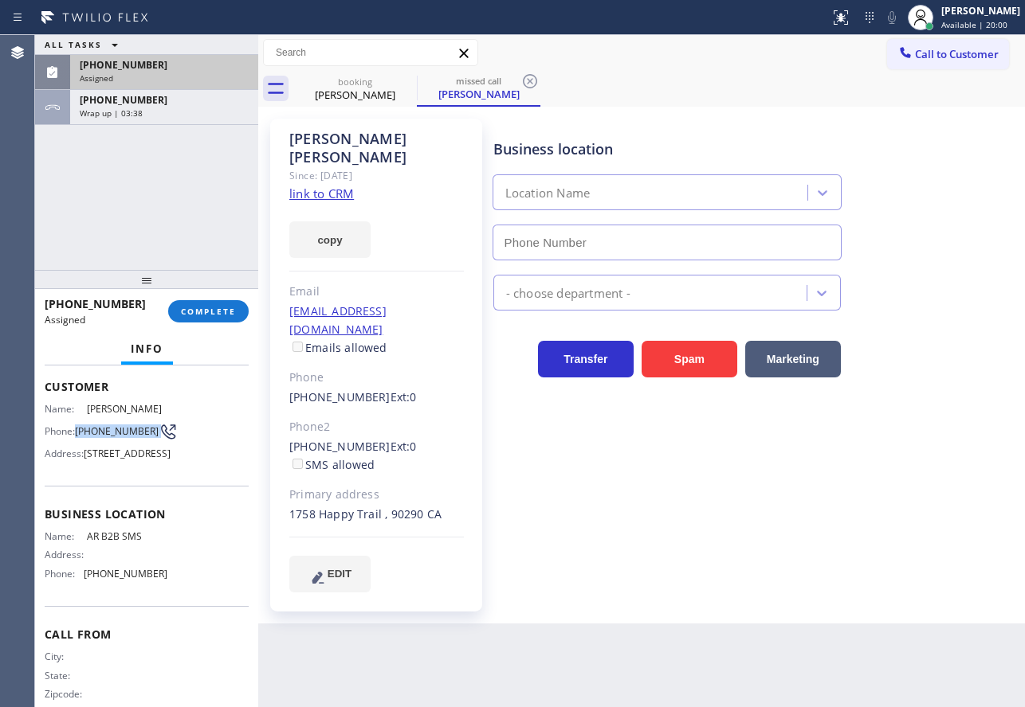
type input "[PHONE_NUMBER]"
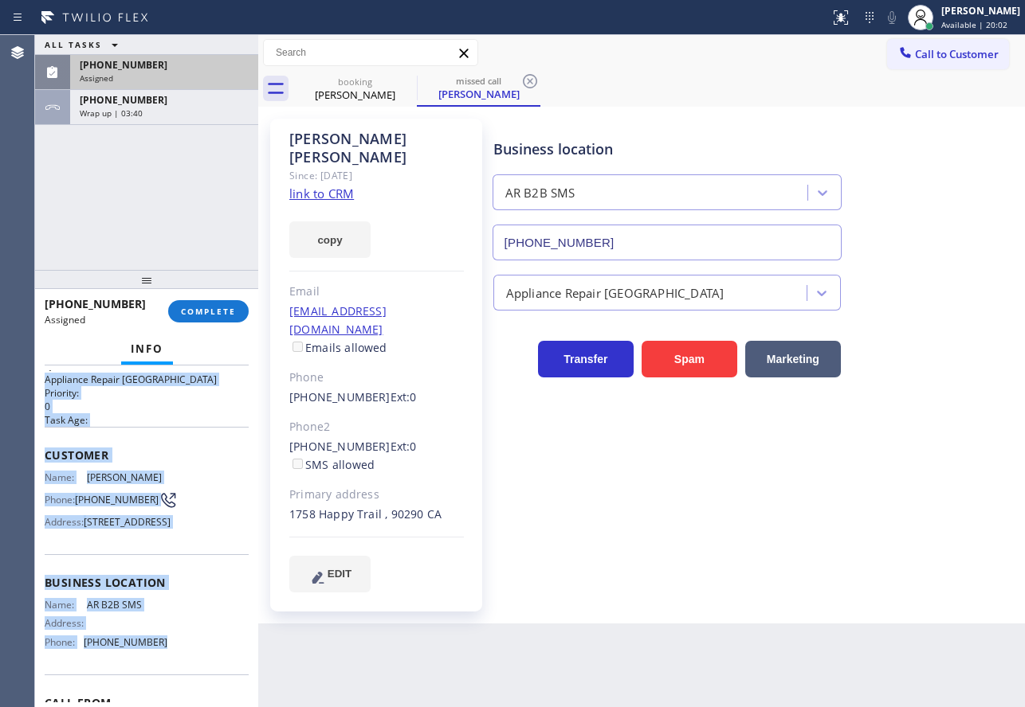
scroll to position [19, 0]
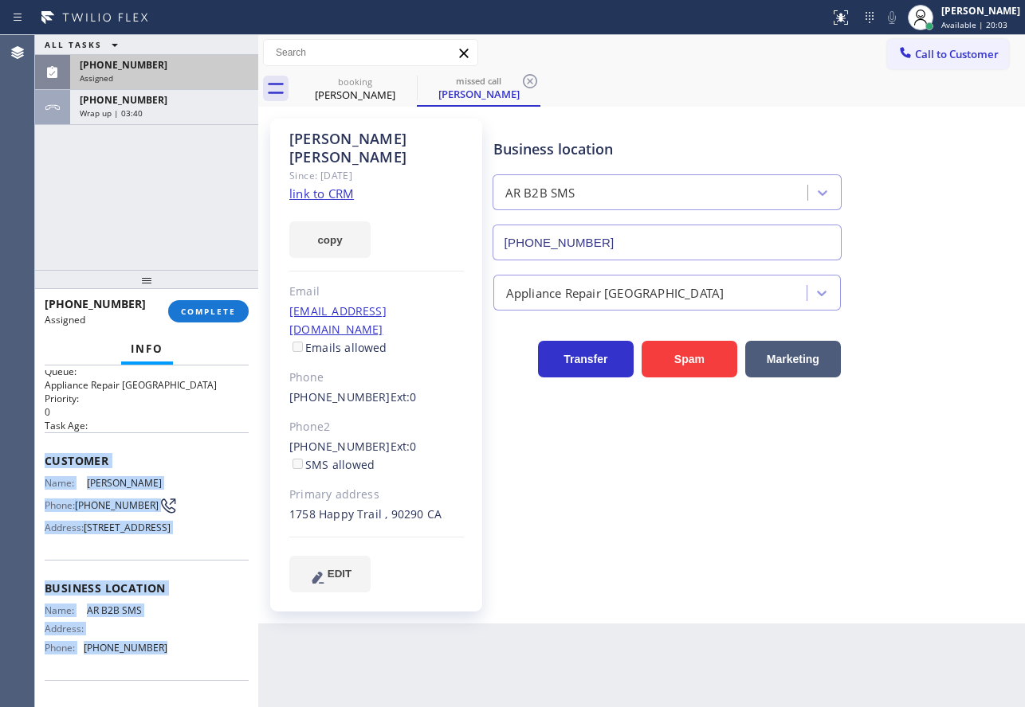
drag, startPoint x: 178, startPoint y: 564, endPoint x: 43, endPoint y: 457, distance: 172.9
click at [43, 457] on div "Context Queue: Appliance Repair High End Priority: 0 Task Age: Customer Name: […" at bounding box center [146, 537] width 223 height 342
copy div "Customer Name: [PERSON_NAME] Phone: [PHONE_NUMBER] Address: [STREET_ADDRESS] Bu…"
click at [198, 309] on span "COMPLETE" at bounding box center [208, 311] width 55 height 11
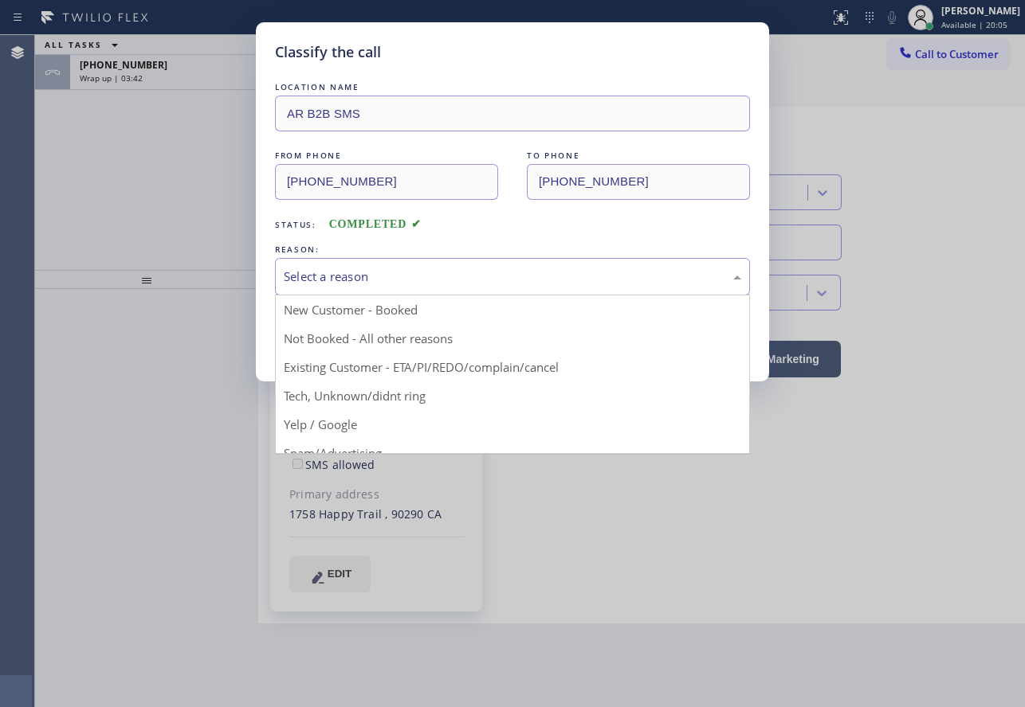
click at [448, 279] on div "Select a reason" at bounding box center [512, 277] width 457 height 18
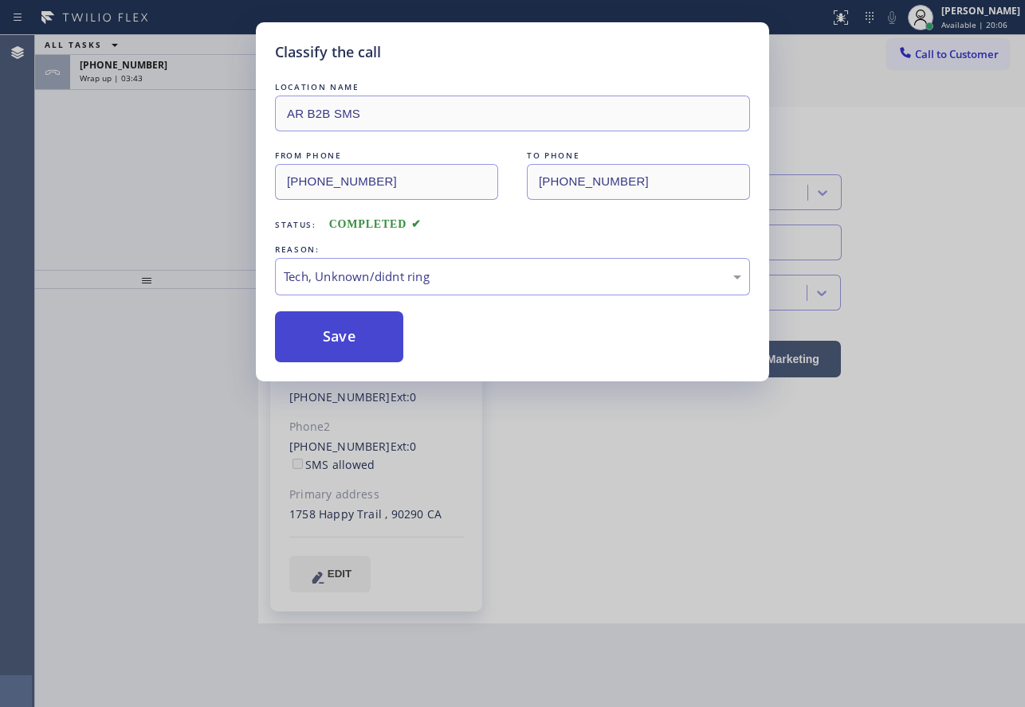
click at [347, 346] on button "Save" at bounding box center [339, 337] width 128 height 51
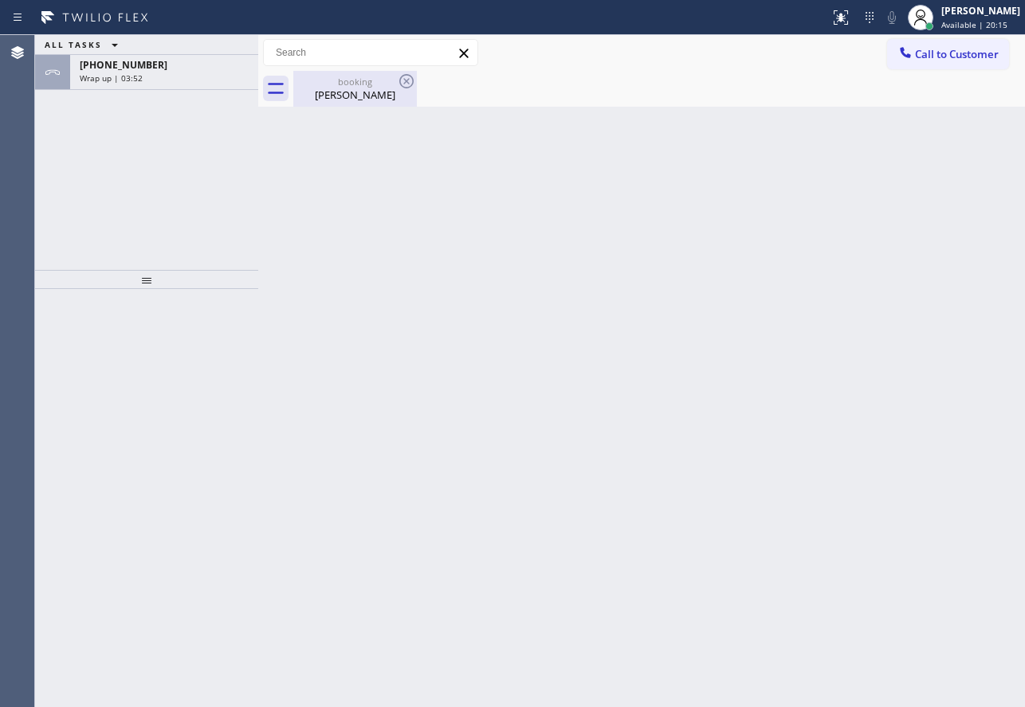
click at [370, 90] on div "[PERSON_NAME]" at bounding box center [355, 95] width 120 height 14
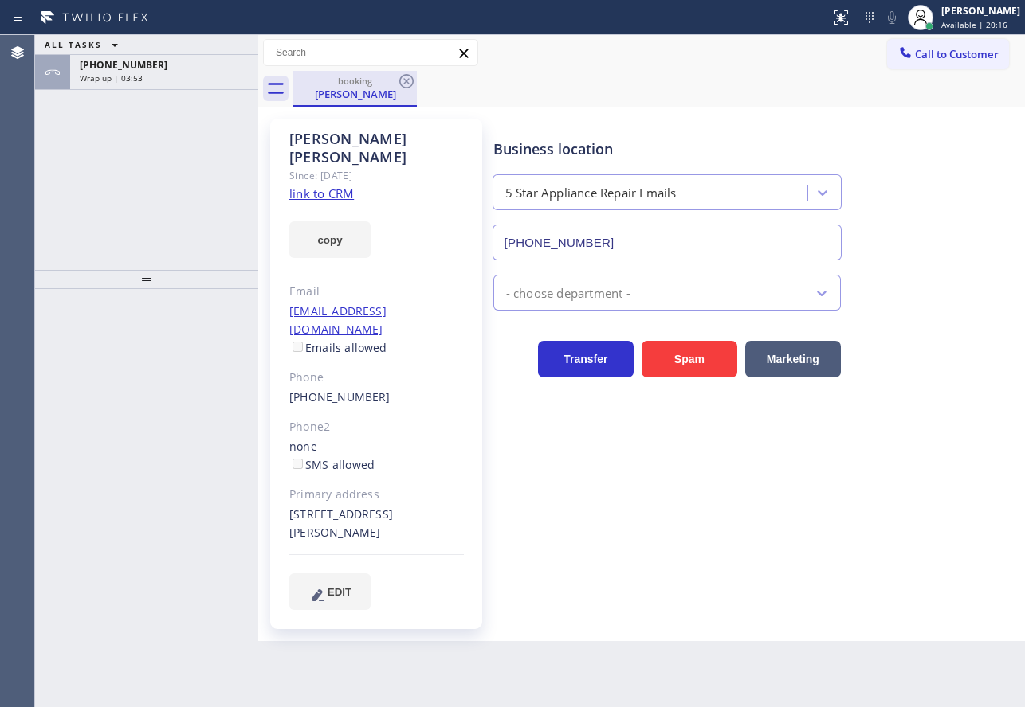
click at [192, 66] on div "[PHONE_NUMBER]" at bounding box center [164, 65] width 169 height 14
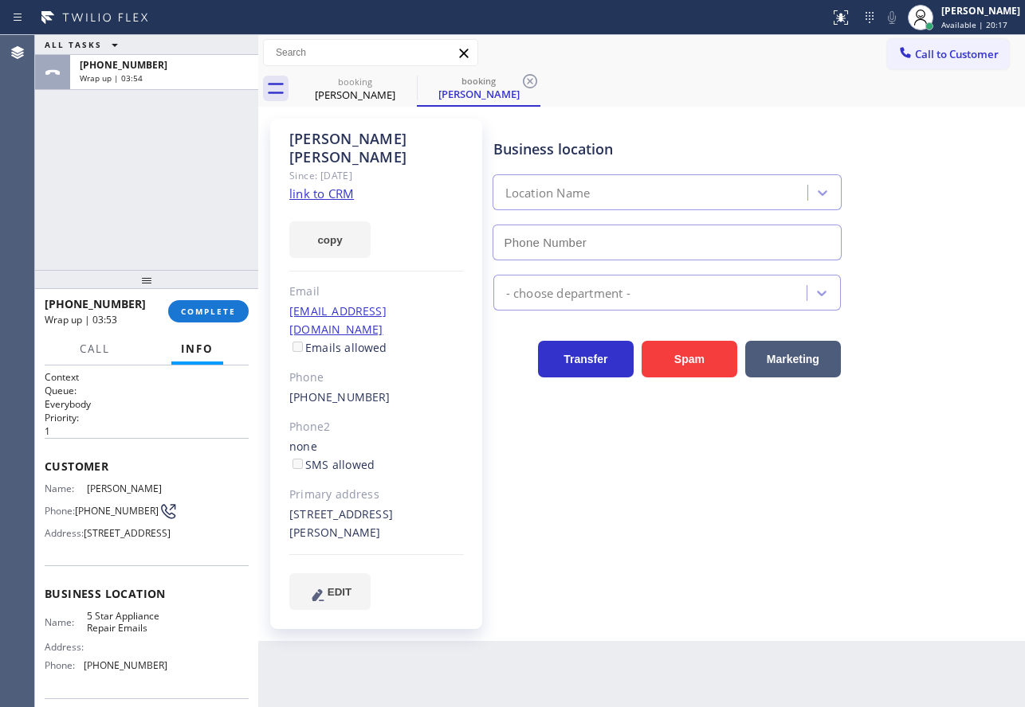
type input "[PHONE_NUMBER]"
click at [530, 83] on icon at bounding box center [529, 81] width 19 height 19
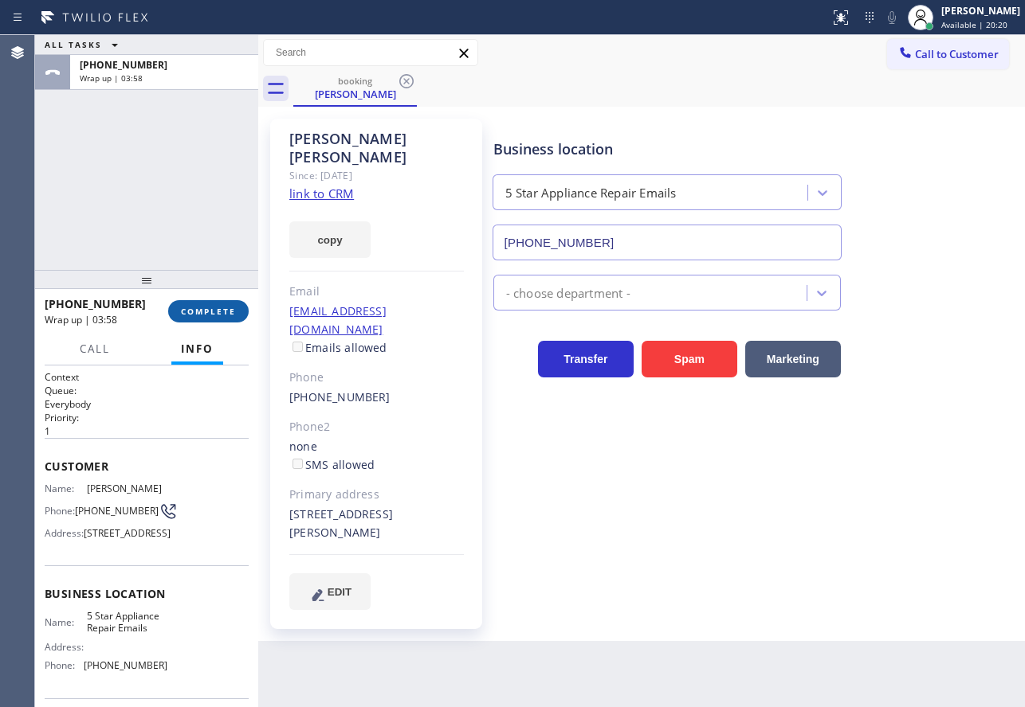
click at [220, 306] on span "COMPLETE" at bounding box center [208, 311] width 55 height 11
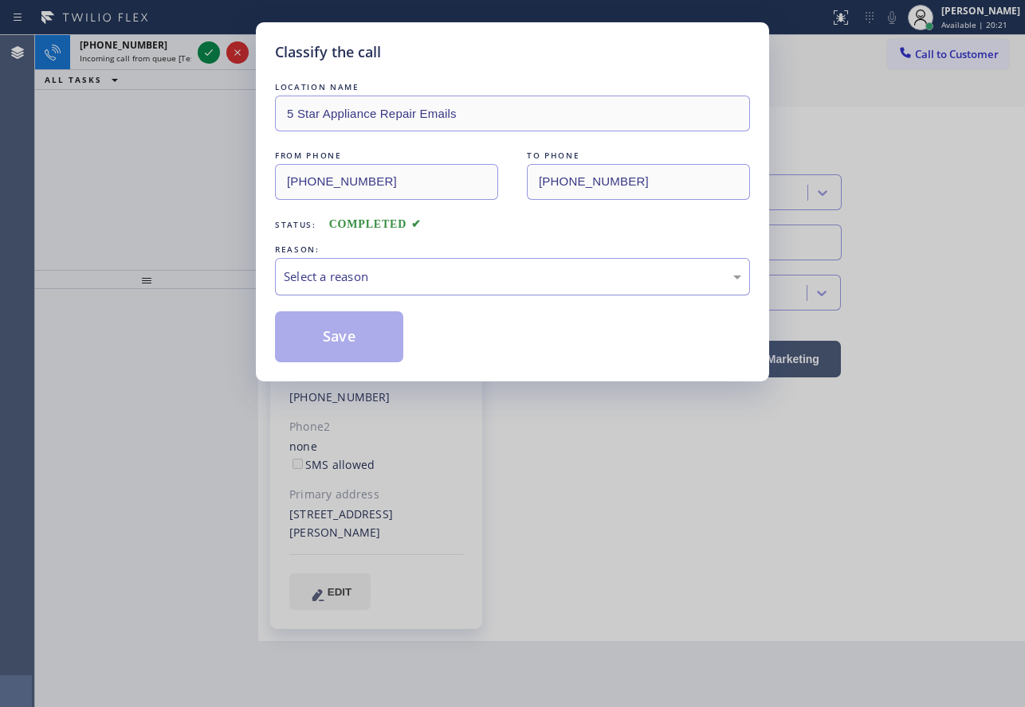
click at [349, 265] on div "Select a reason" at bounding box center [512, 276] width 475 height 37
click at [327, 329] on button "Save" at bounding box center [339, 337] width 128 height 51
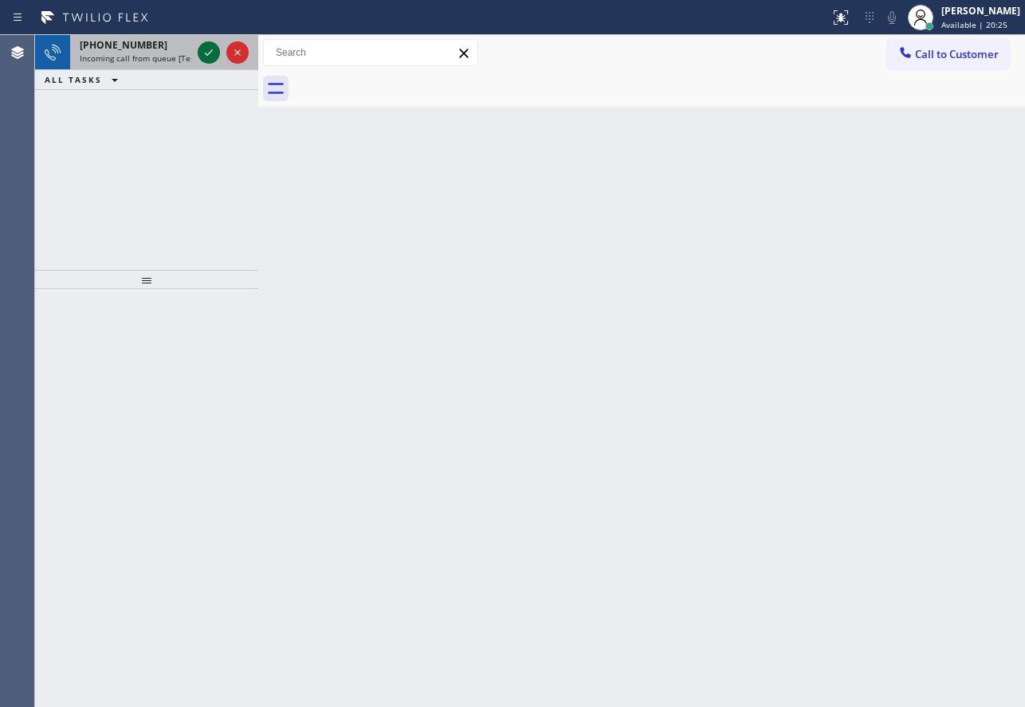
click at [206, 53] on icon at bounding box center [208, 52] width 19 height 19
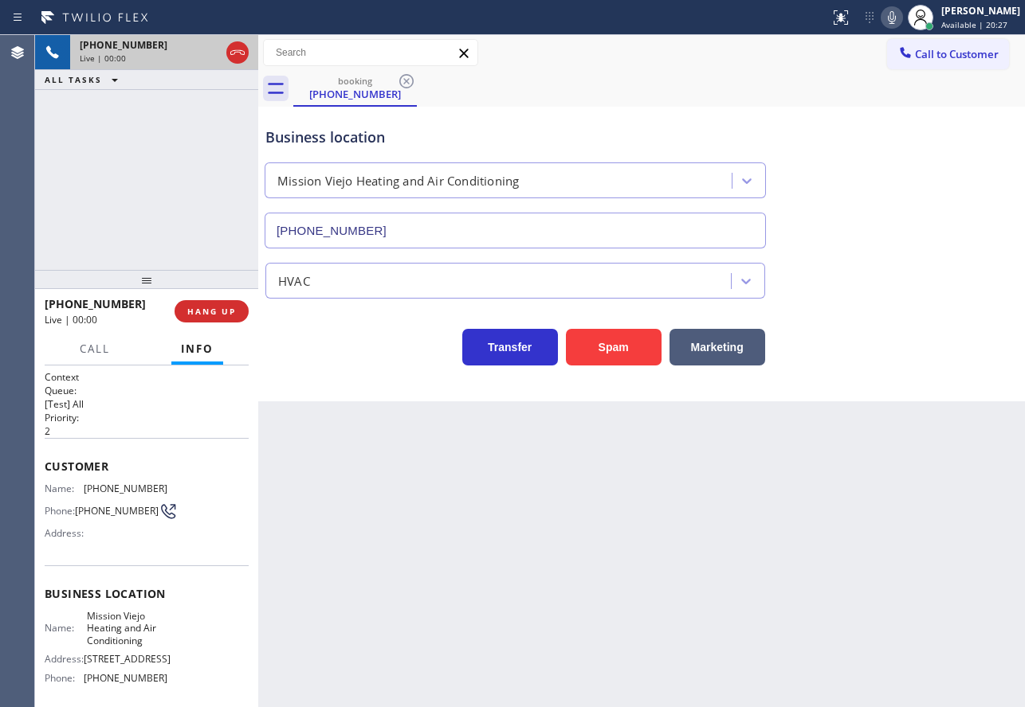
type input "[PHONE_NUMBER]"
click at [901, 18] on icon at bounding box center [891, 17] width 19 height 19
click at [201, 53] on icon at bounding box center [208, 52] width 19 height 19
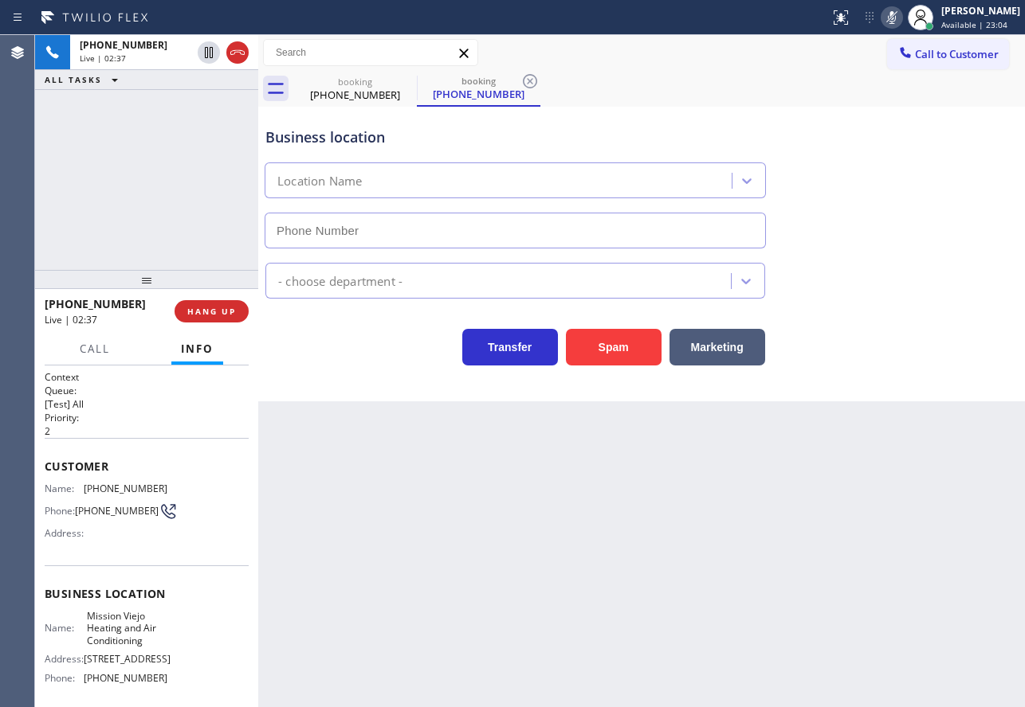
type input "[PHONE_NUMBER]"
click at [531, 76] on icon at bounding box center [529, 81] width 19 height 19
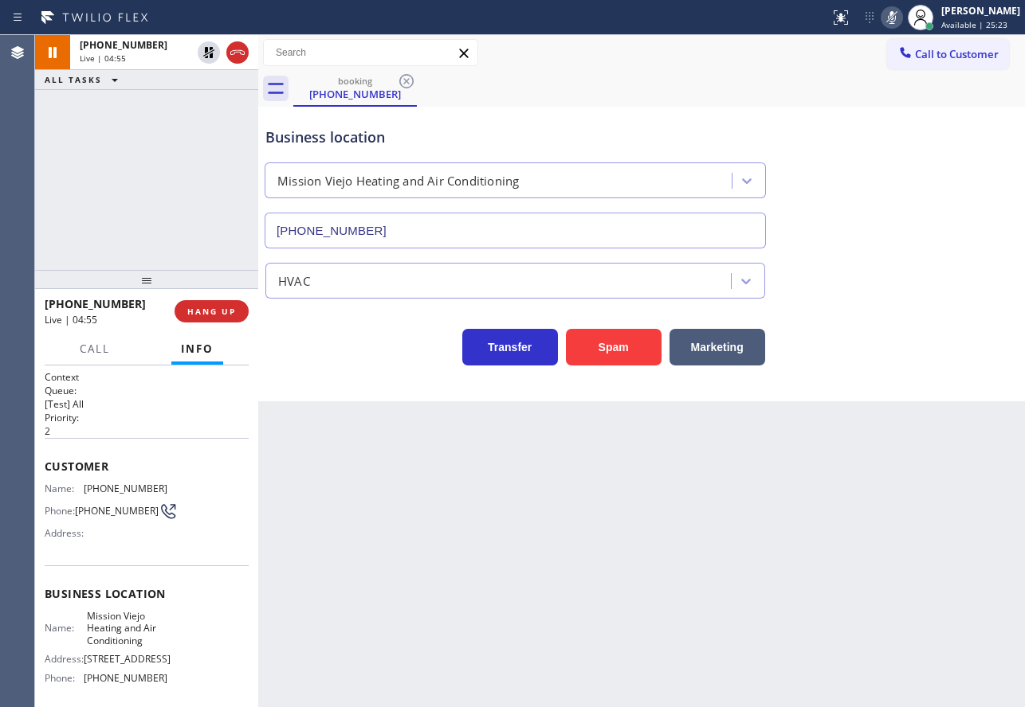
click at [114, 488] on span "[PHONE_NUMBER]" at bounding box center [126, 489] width 84 height 12
copy span "[PHONE_NUMBER]"
click at [341, 427] on div "Back to Dashboard Change Sender ID Customers Technicians Select a contact Outbo…" at bounding box center [641, 371] width 766 height 672
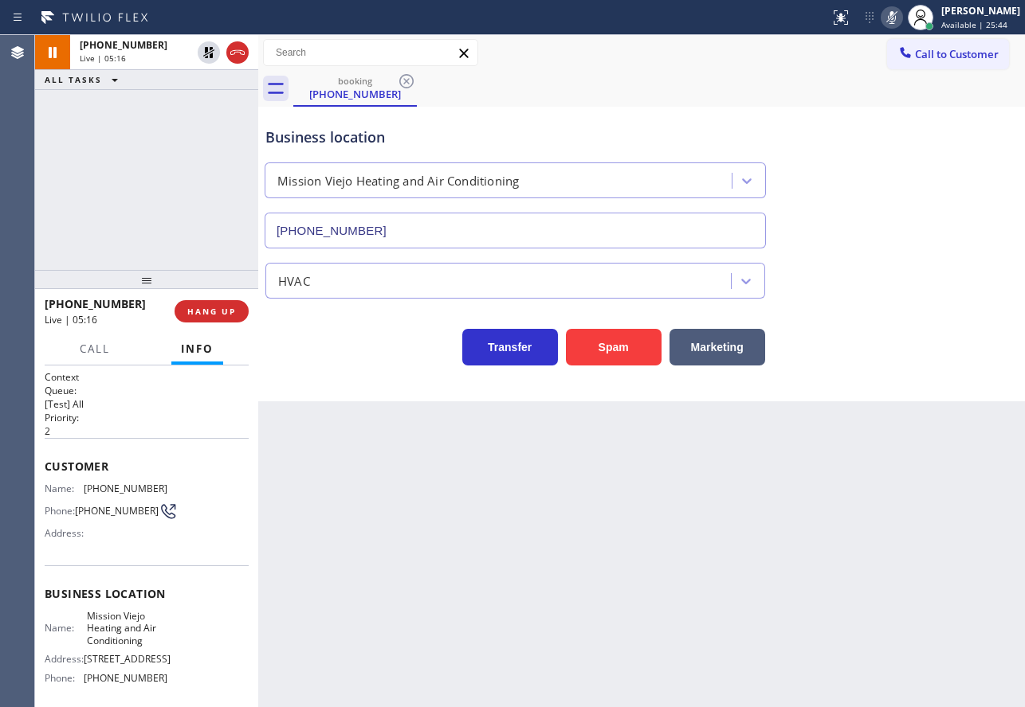
click at [895, 22] on icon at bounding box center [892, 17] width 8 height 13
click at [210, 59] on icon at bounding box center [208, 52] width 19 height 19
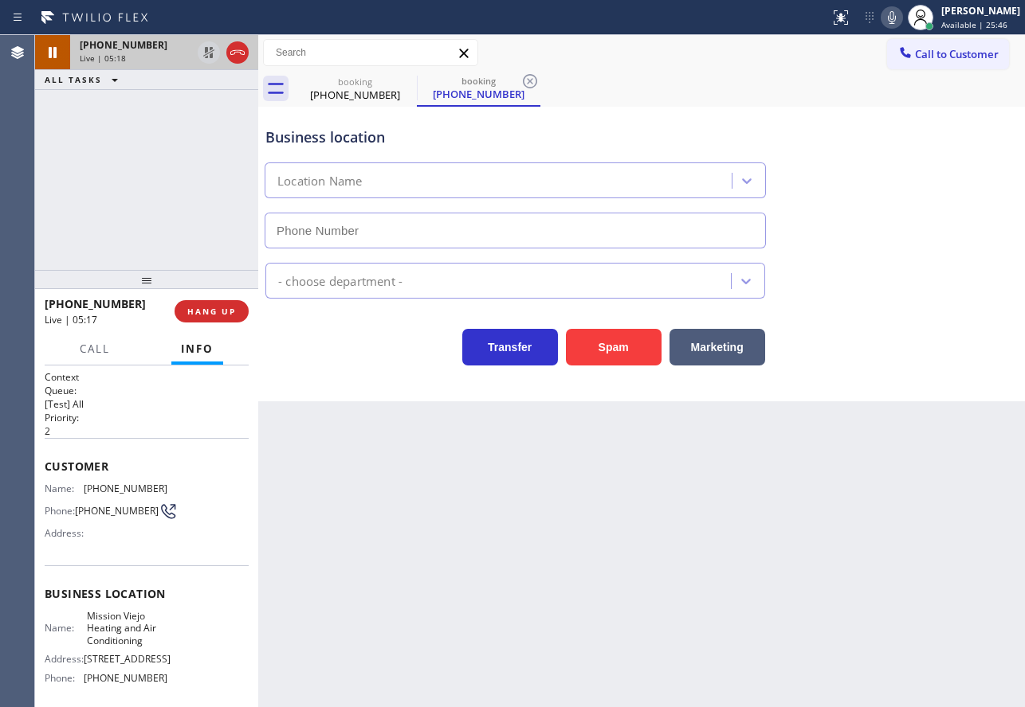
type input "[PHONE_NUMBER]"
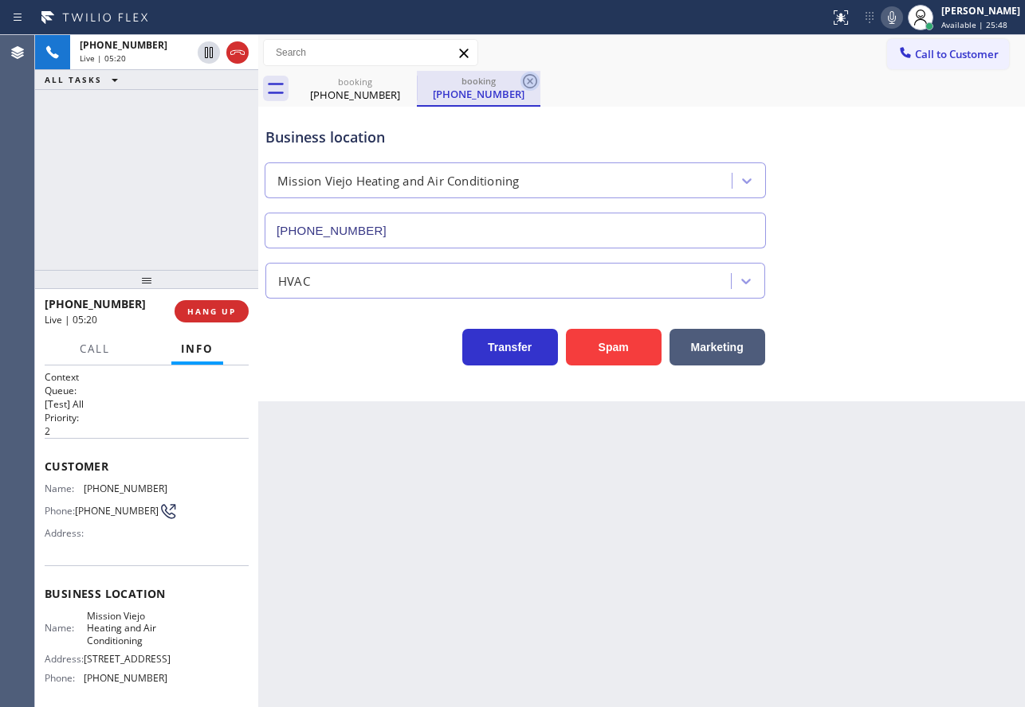
click at [527, 82] on icon at bounding box center [529, 81] width 19 height 19
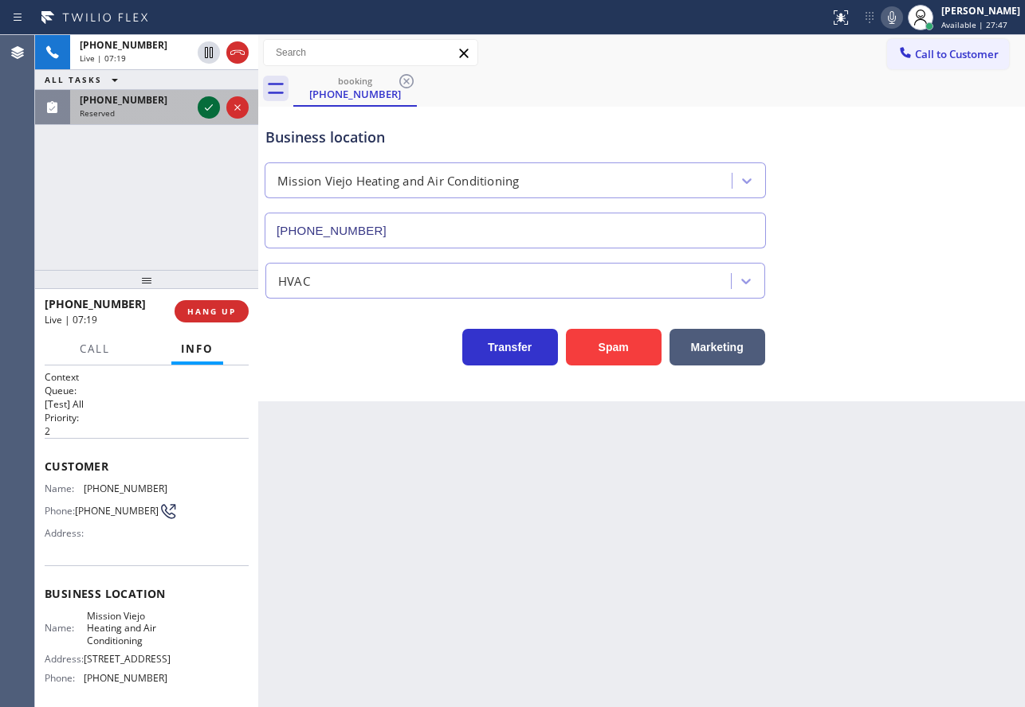
click at [207, 106] on icon at bounding box center [208, 107] width 19 height 19
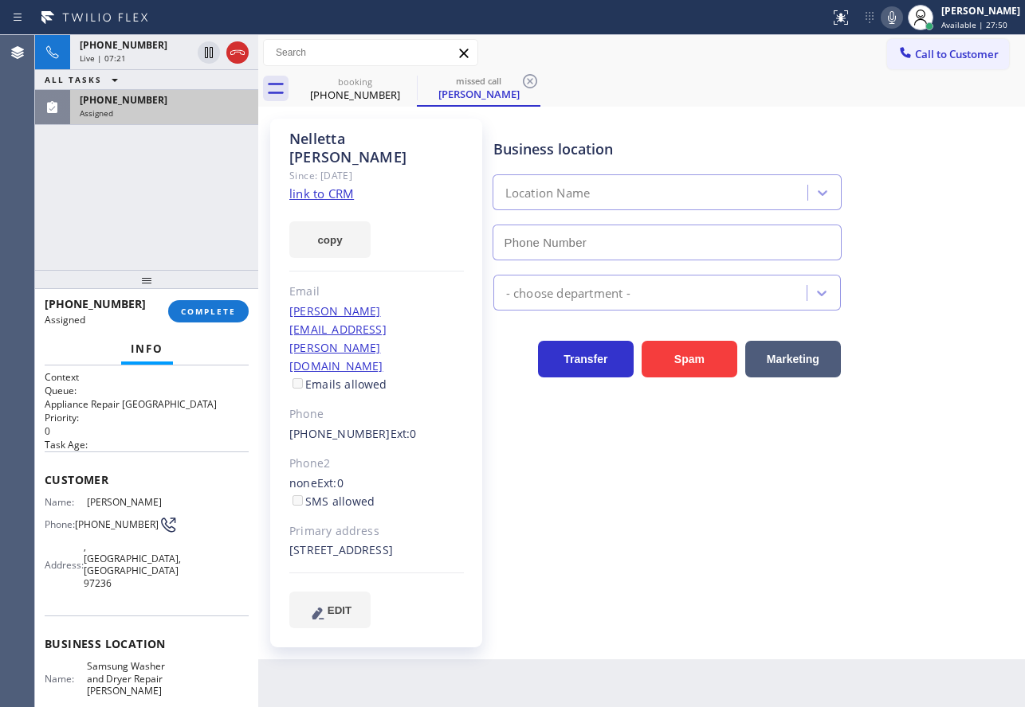
type input "[PHONE_NUMBER]"
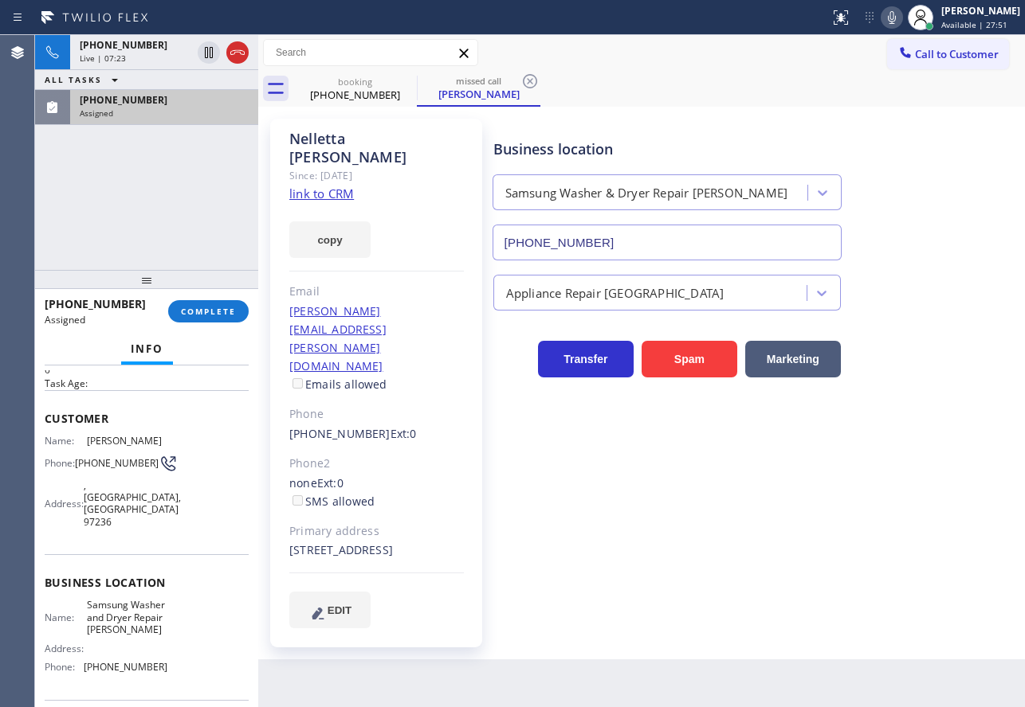
scroll to position [80, 0]
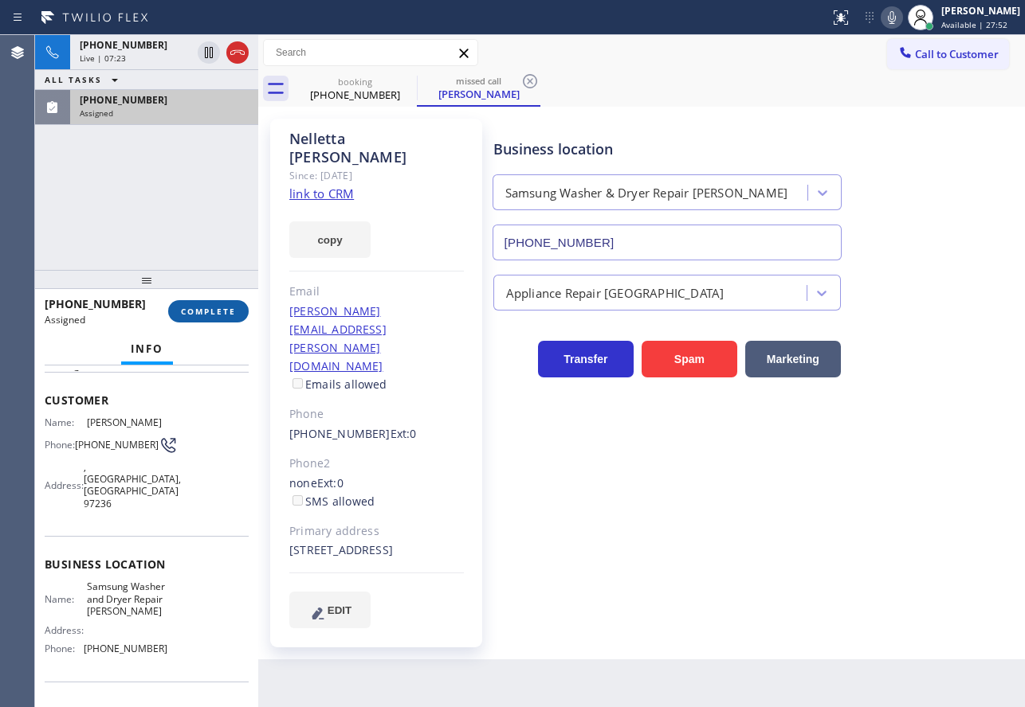
click at [228, 308] on span "COMPLETE" at bounding box center [208, 311] width 55 height 11
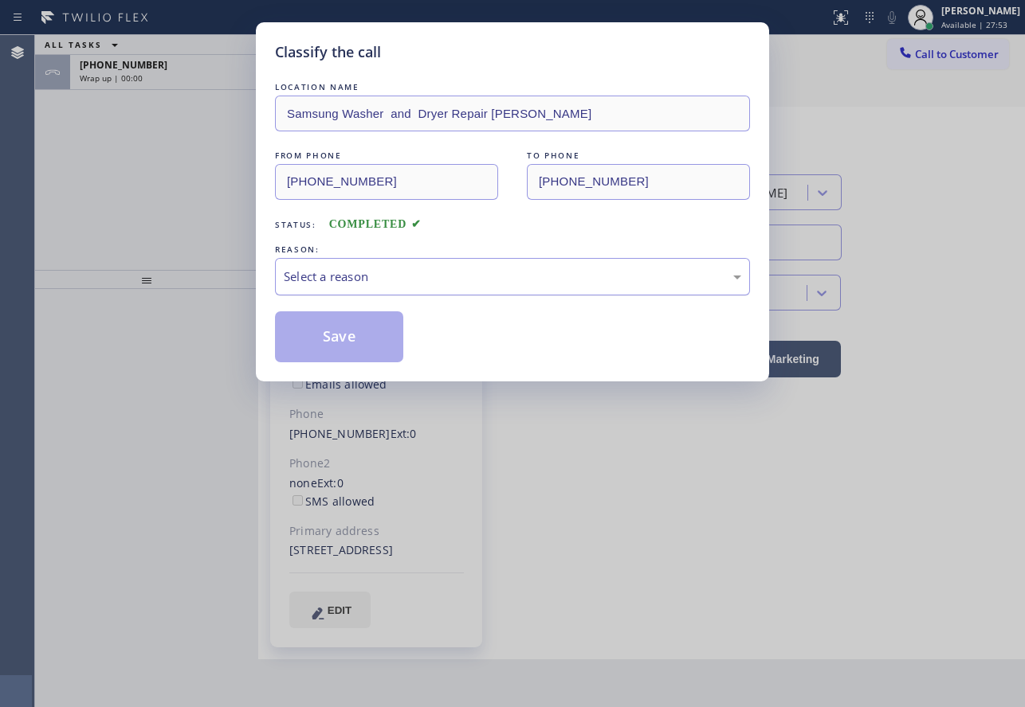
click at [344, 281] on div "Select a reason" at bounding box center [512, 277] width 457 height 18
drag, startPoint x: 334, startPoint y: 392, endPoint x: 335, endPoint y: 336, distance: 55.8
click at [335, 335] on button "Save" at bounding box center [339, 337] width 128 height 51
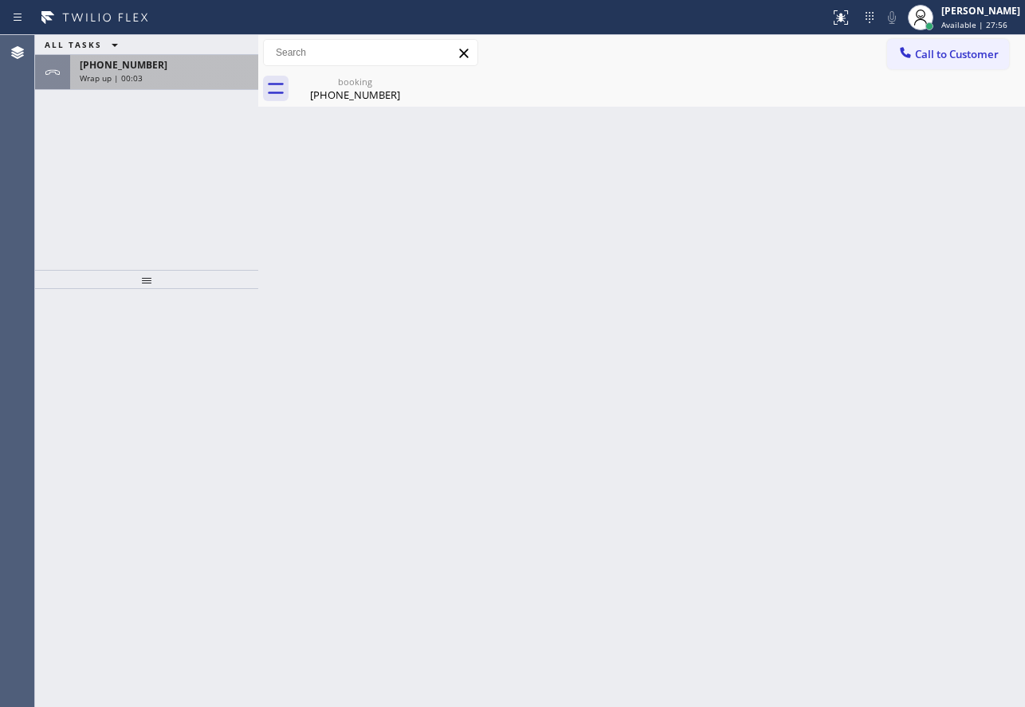
click at [174, 73] on div "Wrap up | 00:03" at bounding box center [164, 77] width 169 height 11
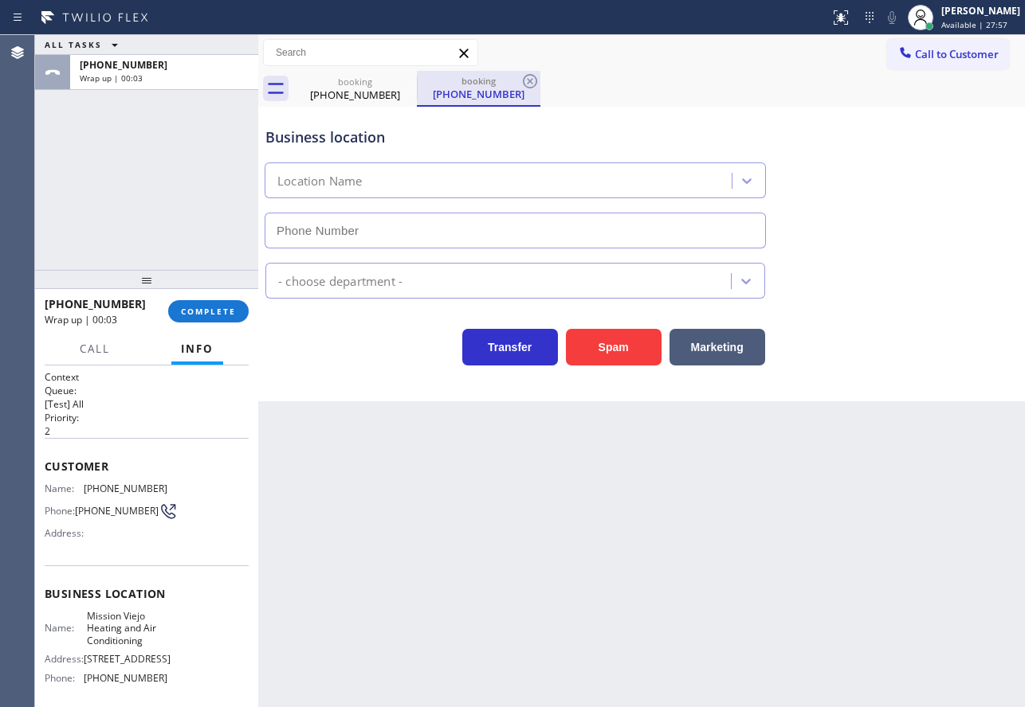
type input "[PHONE_NUMBER]"
click at [536, 80] on icon at bounding box center [530, 81] width 14 height 14
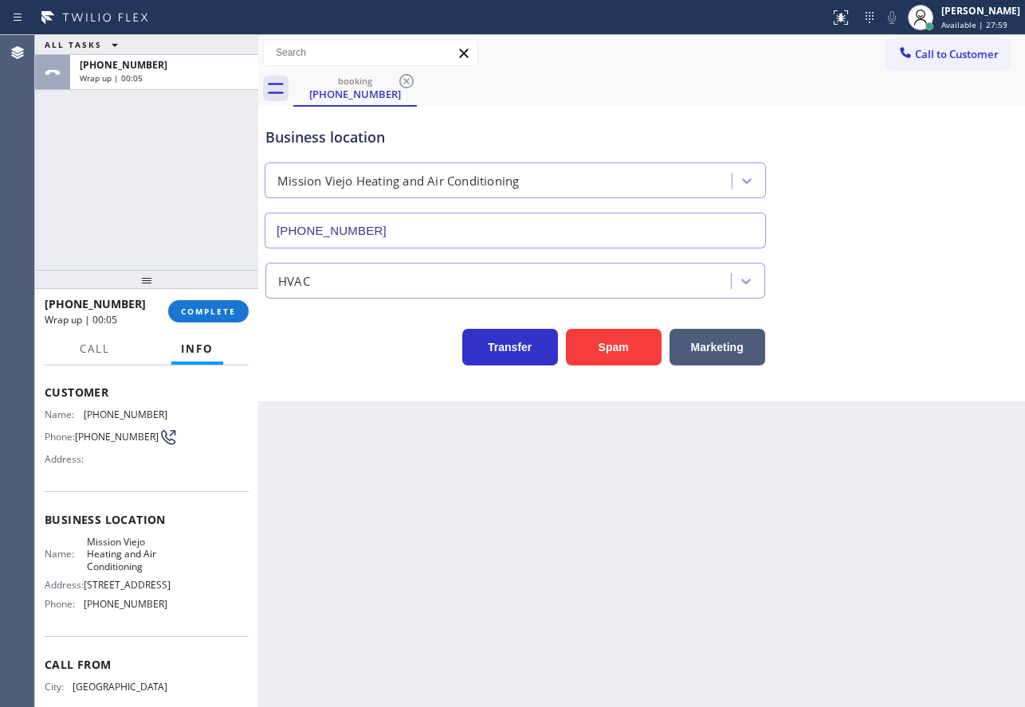
scroll to position [147, 0]
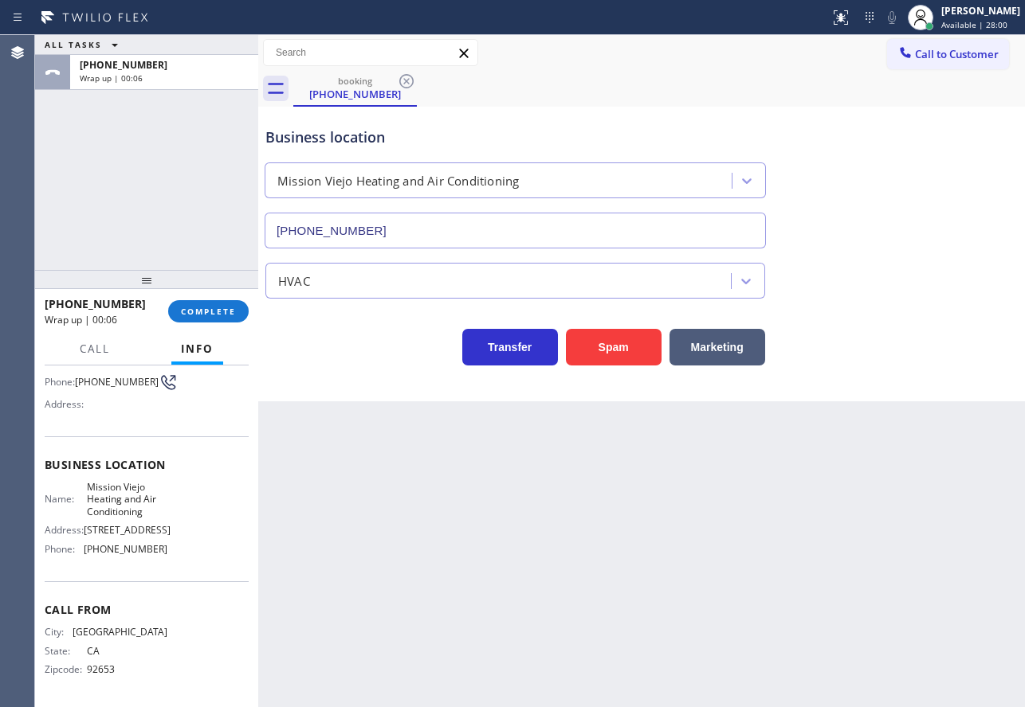
click at [137, 548] on span "[PHONE_NUMBER]" at bounding box center [126, 549] width 84 height 12
copy span "[PHONE_NUMBER]"
drag, startPoint x: 143, startPoint y: 504, endPoint x: 77, endPoint y: 485, distance: 68.6
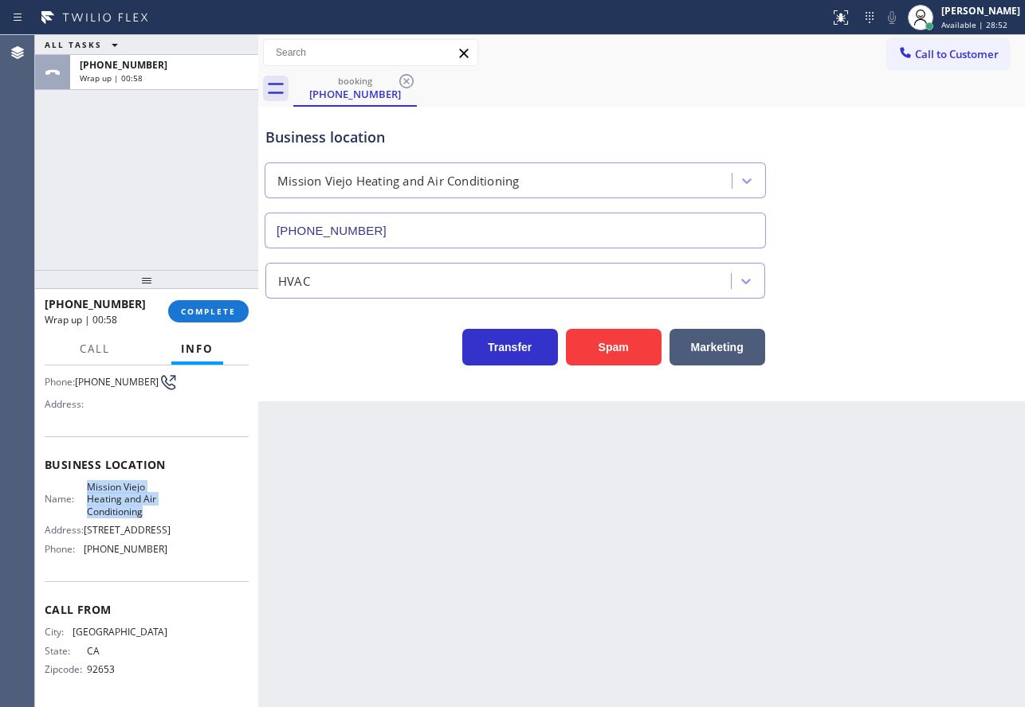
click at [77, 485] on div "Name: Mission Viejo Heating and Air Conditioning" at bounding box center [106, 499] width 123 height 37
copy div "Mission Viejo Heating and Air Conditioning"
click at [136, 546] on span "[PHONE_NUMBER]" at bounding box center [126, 549] width 84 height 12
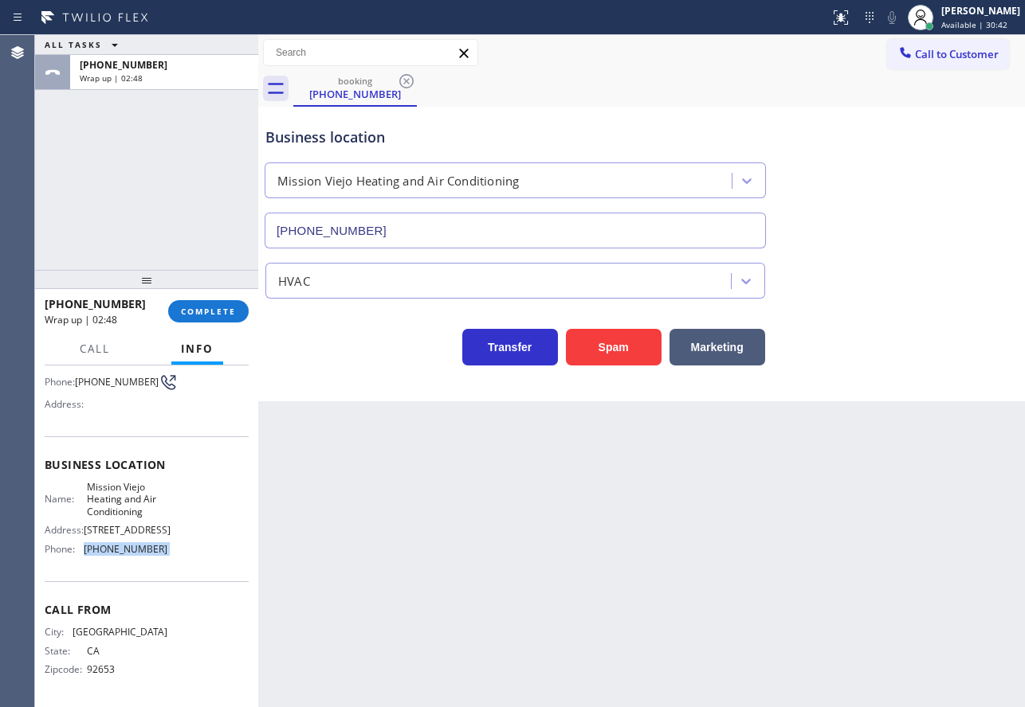
copy span "[PHONE_NUMBER]"
click at [217, 316] on span "COMPLETE" at bounding box center [208, 311] width 55 height 11
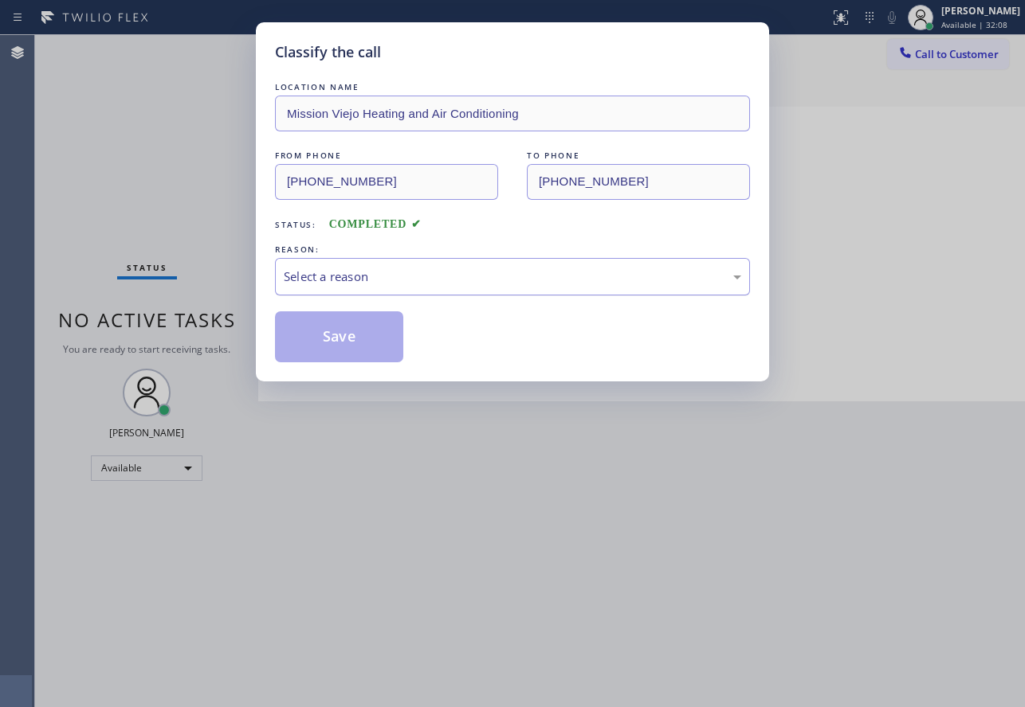
click at [355, 276] on div "Select a reason" at bounding box center [512, 277] width 457 height 18
click at [321, 355] on button "Save" at bounding box center [339, 337] width 128 height 51
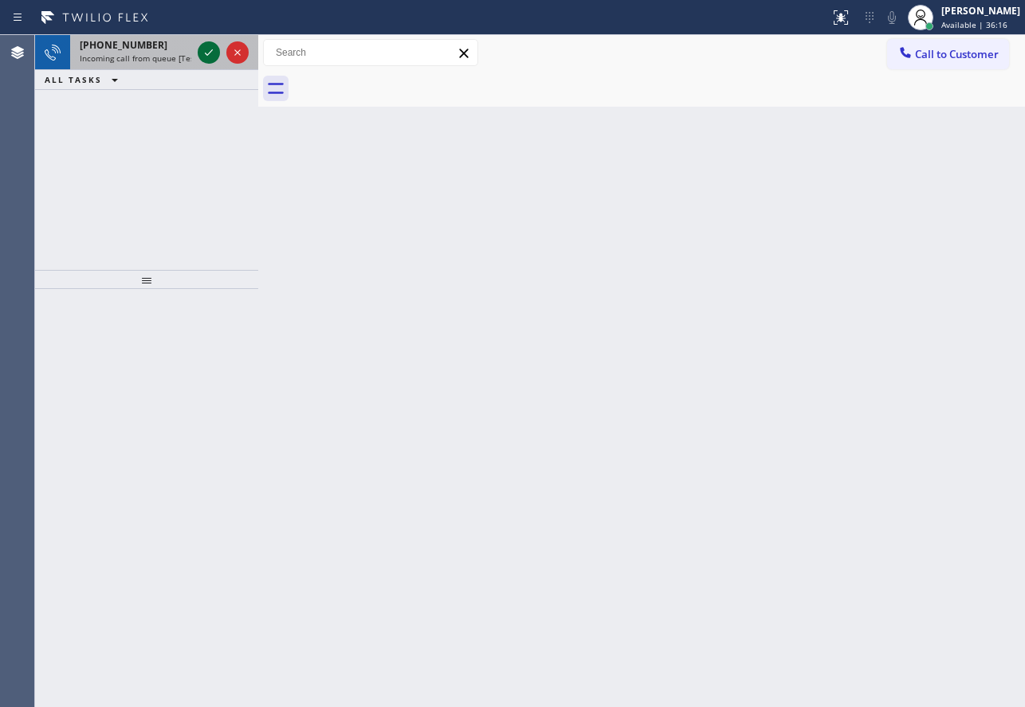
click at [210, 52] on icon at bounding box center [209, 52] width 8 height 6
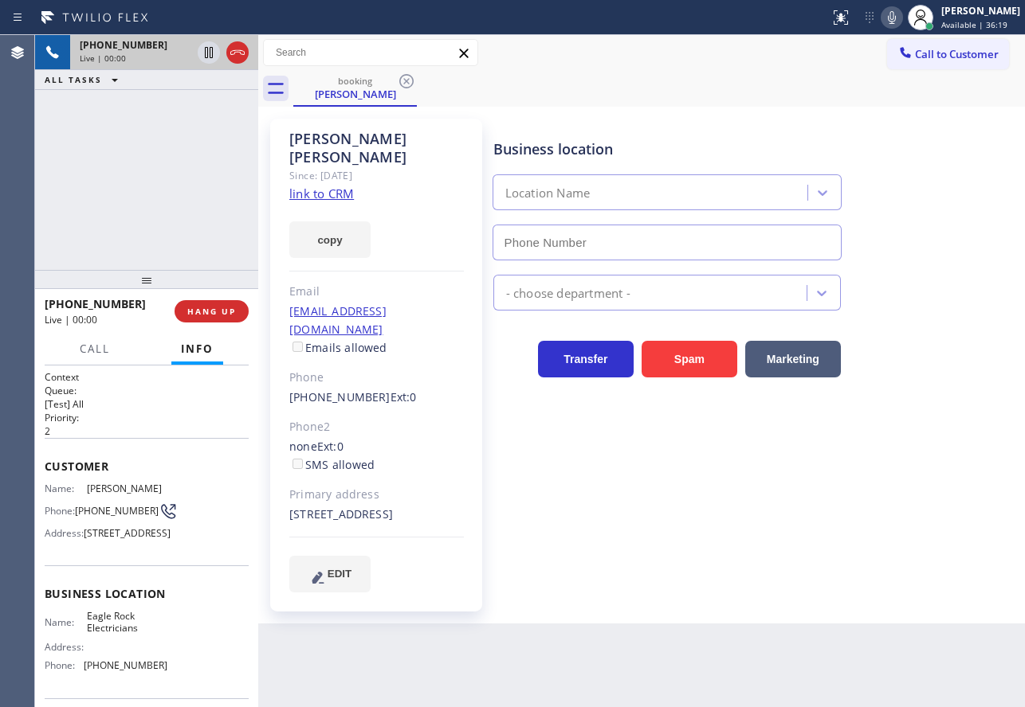
type input "[PHONE_NUMBER]"
click at [325, 186] on link "link to CRM" at bounding box center [321, 194] width 65 height 16
click at [901, 14] on icon at bounding box center [891, 17] width 19 height 19
click at [210, 45] on icon at bounding box center [208, 52] width 19 height 19
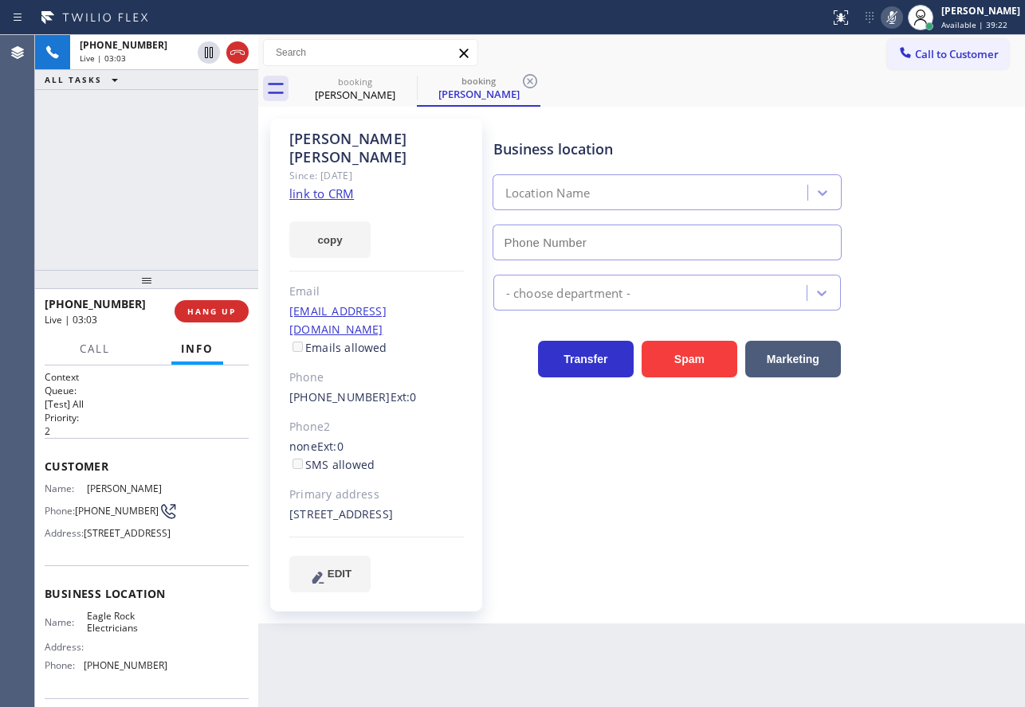
type input "[PHONE_NUMBER]"
click at [485, 88] on div "[PERSON_NAME]" at bounding box center [478, 94] width 120 height 14
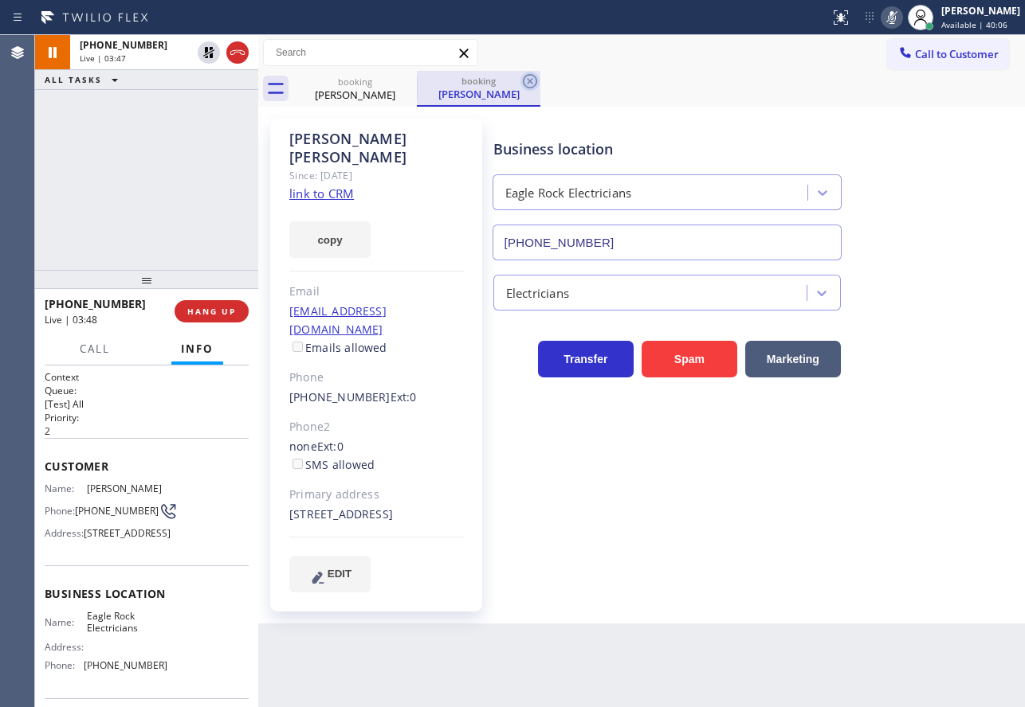
click at [531, 82] on icon at bounding box center [530, 81] width 14 height 14
click at [901, 16] on icon at bounding box center [891, 17] width 19 height 19
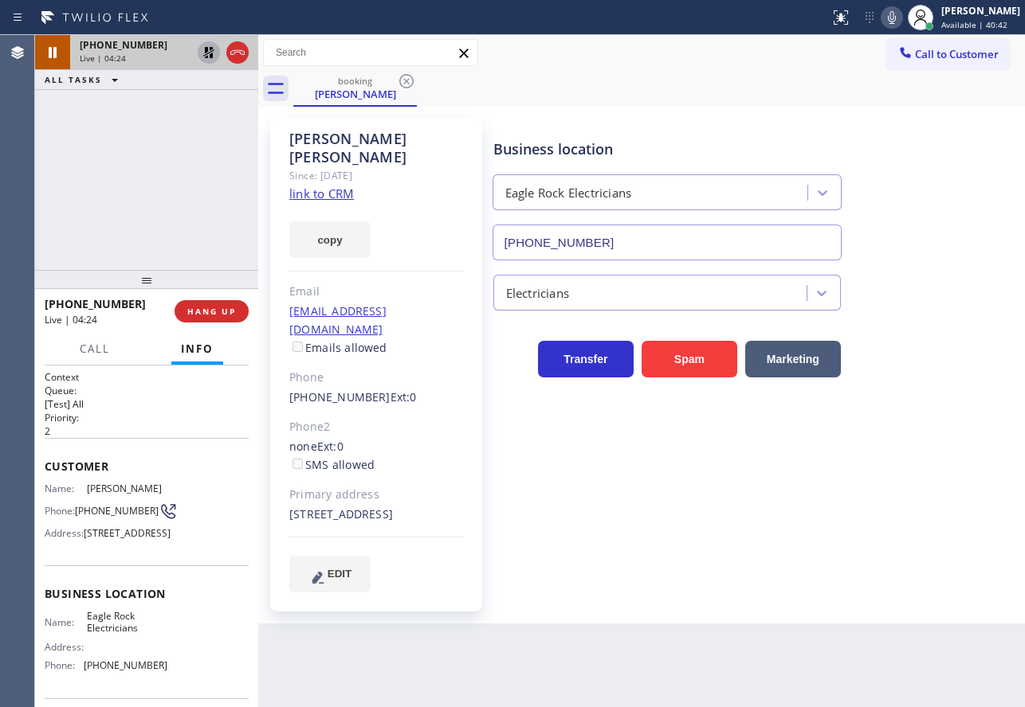
click at [208, 49] on icon at bounding box center [208, 52] width 11 height 11
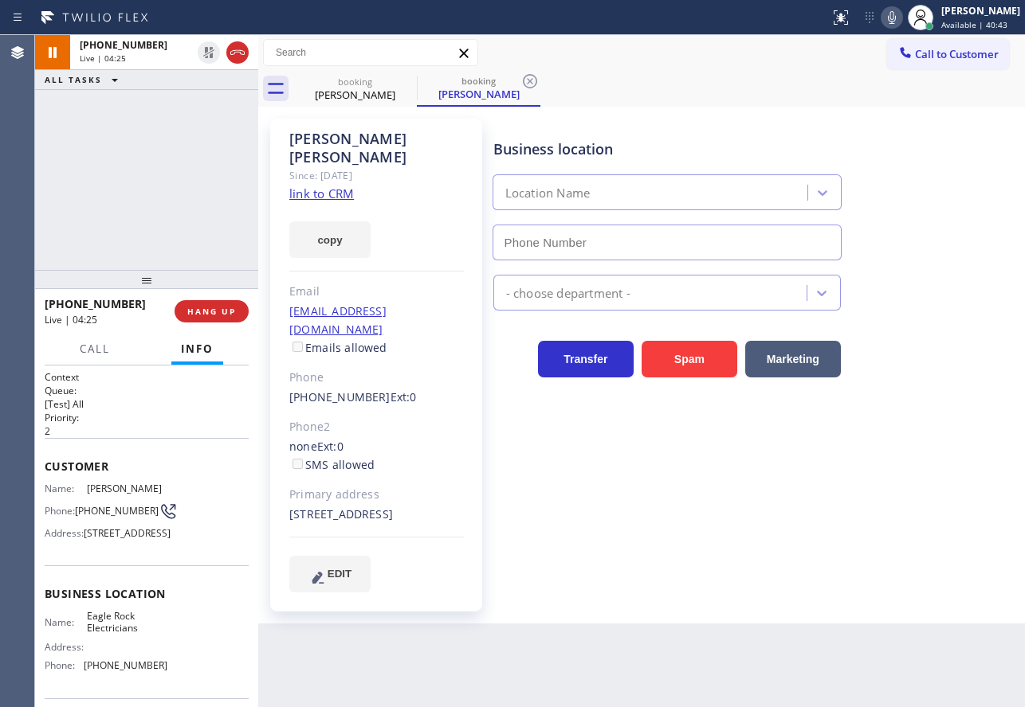
type input "[PHONE_NUMBER]"
click at [125, 672] on span "[PHONE_NUMBER]" at bounding box center [126, 666] width 84 height 12
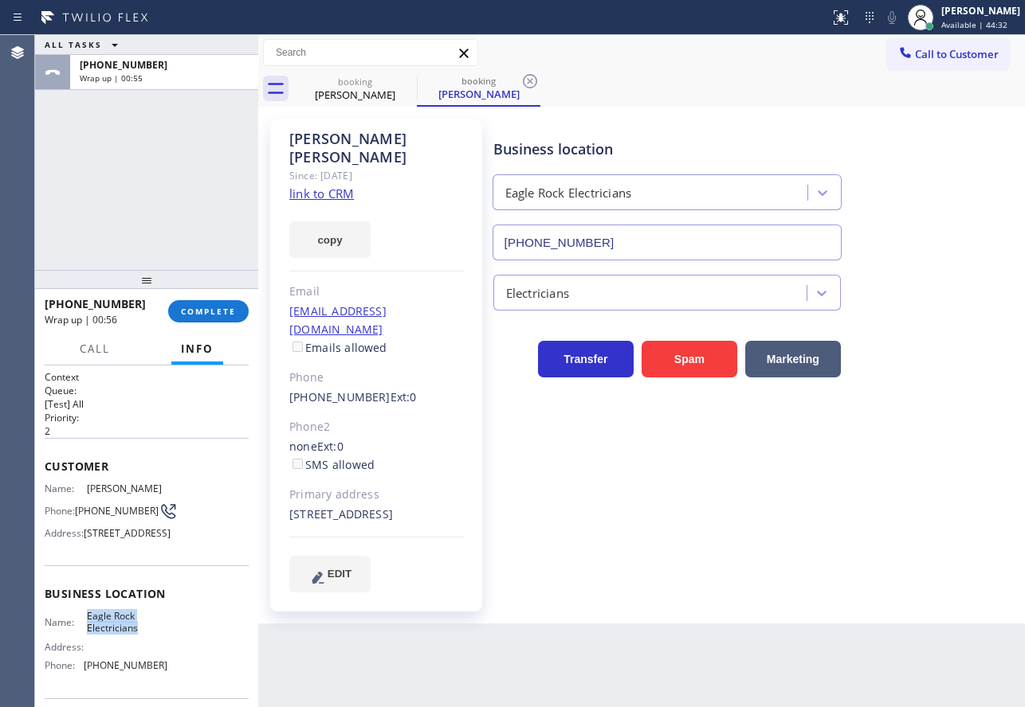
drag, startPoint x: 140, startPoint y: 657, endPoint x: 86, endPoint y: 644, distance: 55.8
click at [87, 635] on span "Eagle Rock Electricians" at bounding box center [127, 622] width 80 height 25
click at [217, 315] on span "COMPLETE" at bounding box center [208, 311] width 55 height 11
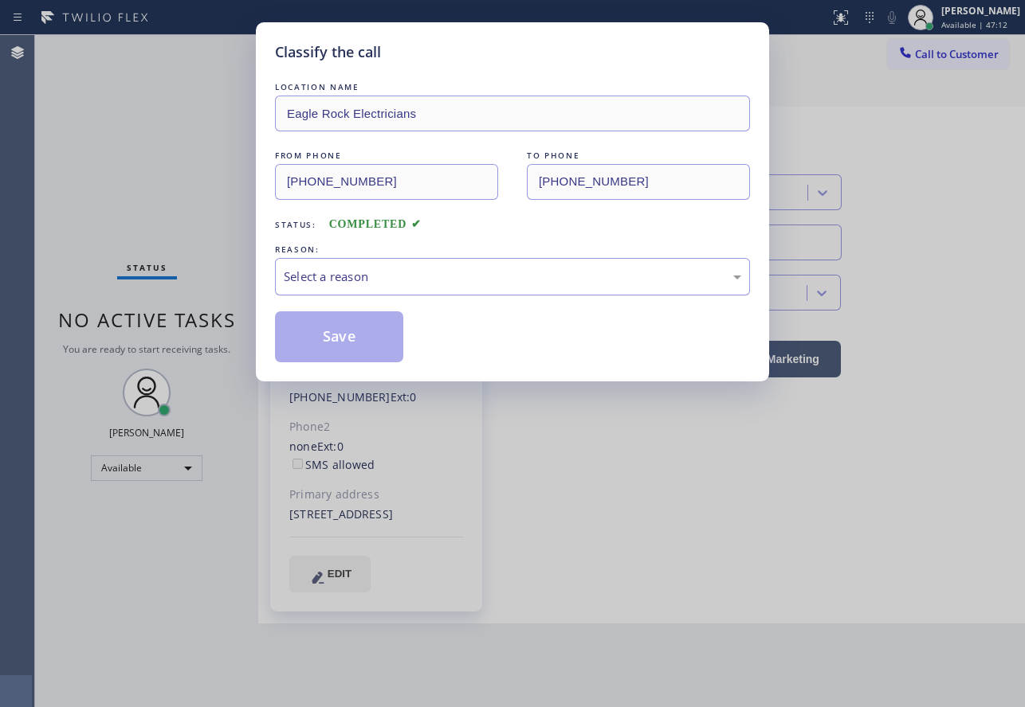
click at [410, 268] on div "Select a reason" at bounding box center [512, 277] width 457 height 18
click at [357, 332] on button "Save" at bounding box center [339, 337] width 128 height 51
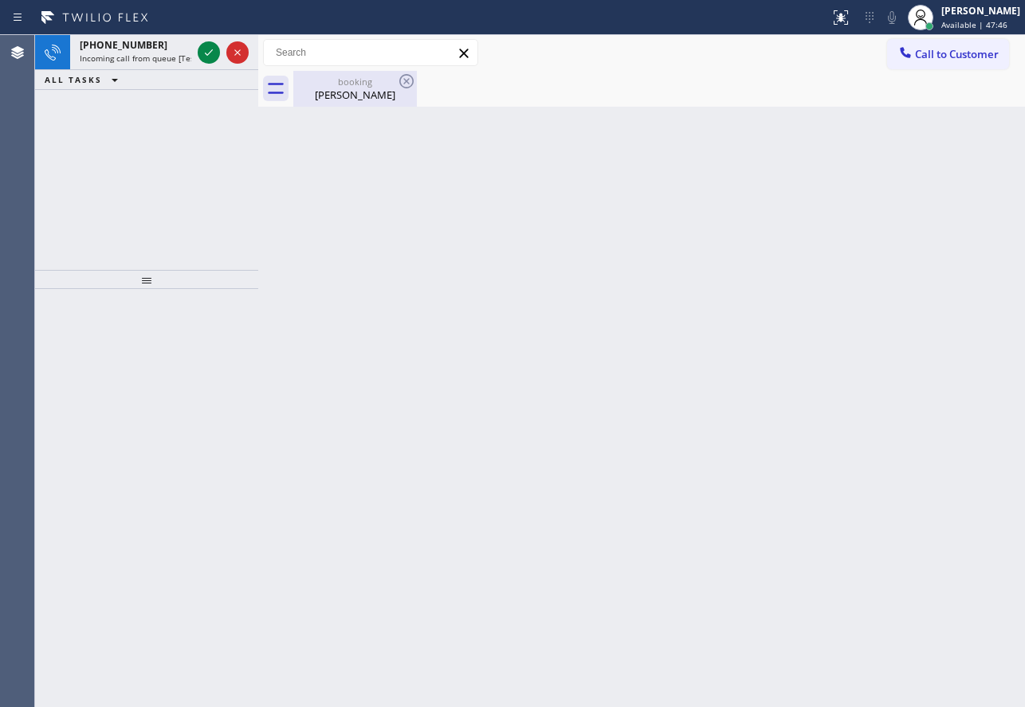
click at [334, 96] on div "[PERSON_NAME]" at bounding box center [355, 95] width 120 height 14
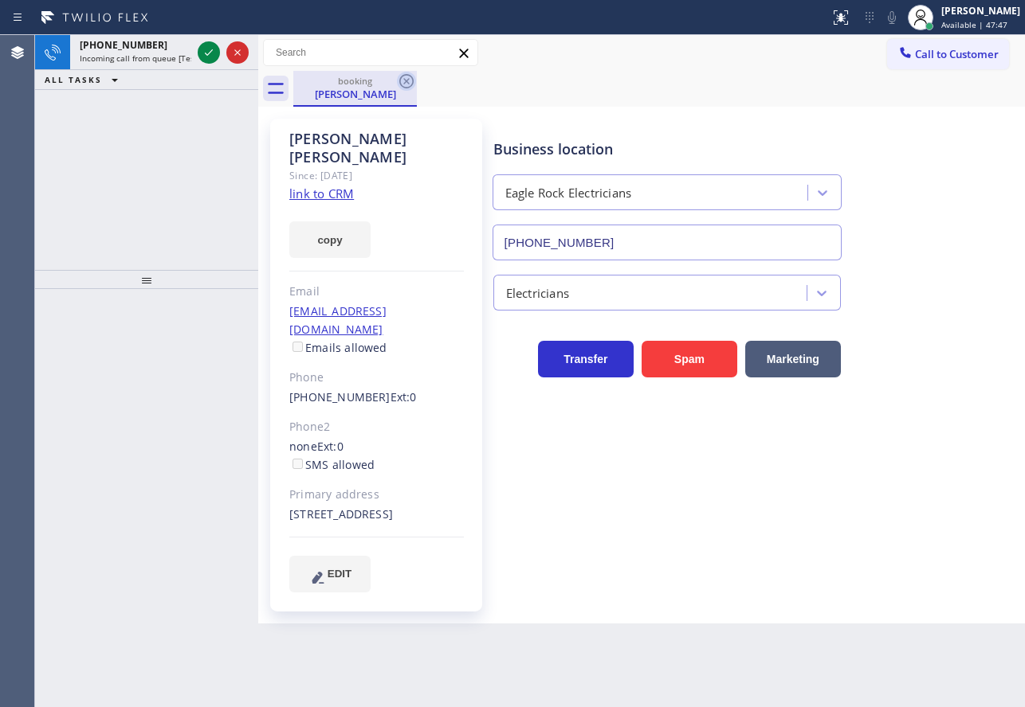
click at [407, 72] on icon at bounding box center [406, 81] width 19 height 19
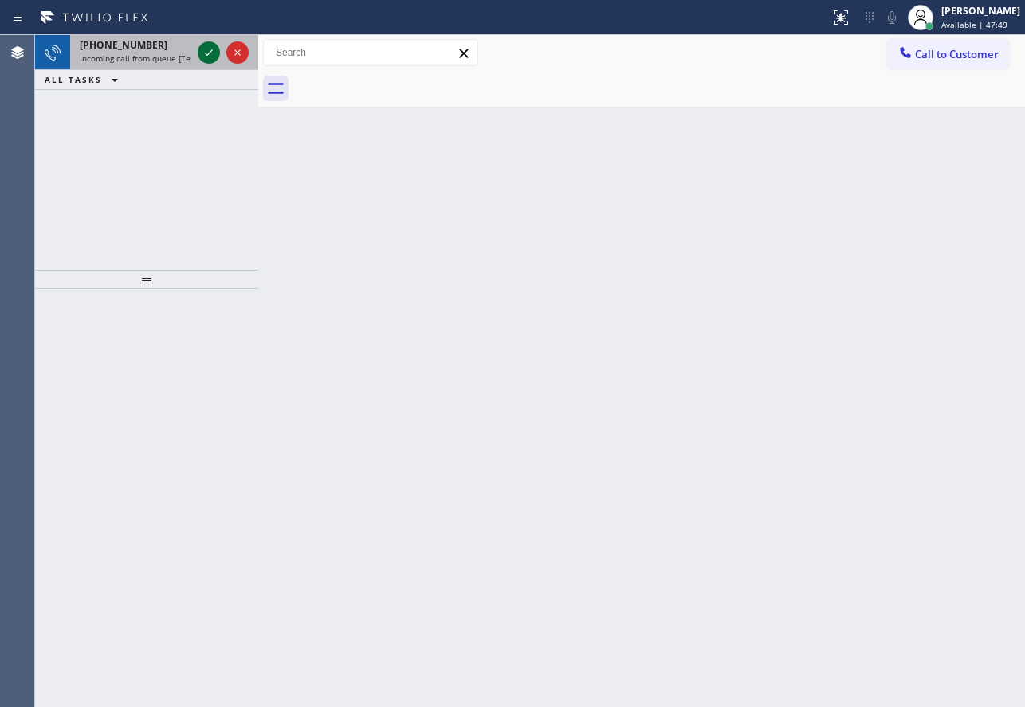
click at [211, 55] on icon at bounding box center [208, 52] width 19 height 19
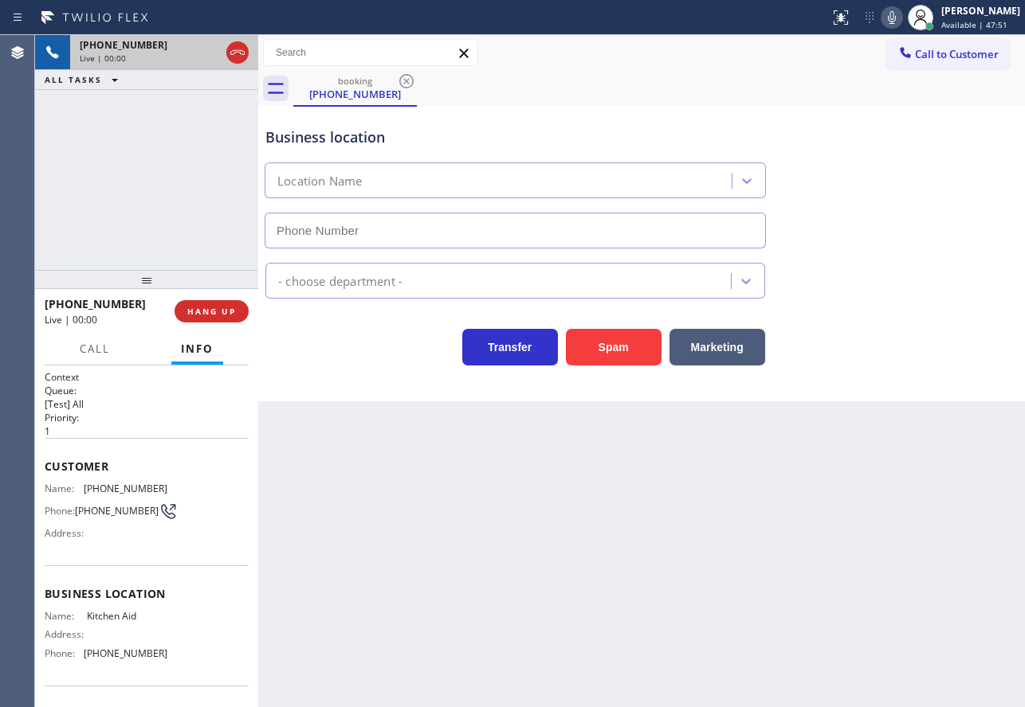
type input "[PHONE_NUMBER]"
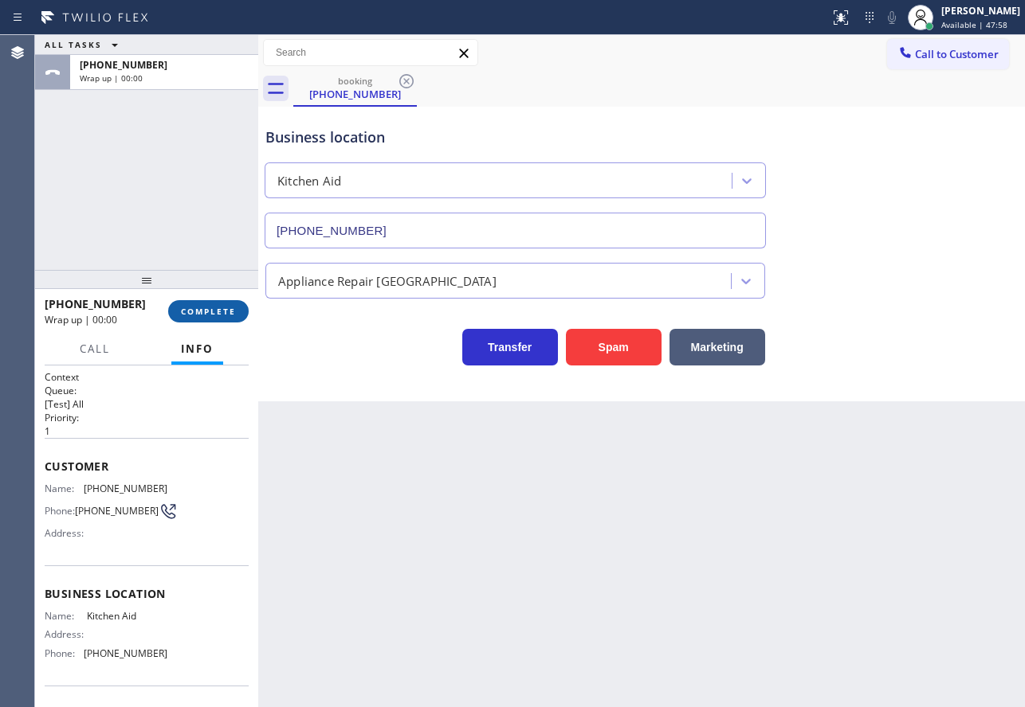
click at [209, 307] on span "COMPLETE" at bounding box center [208, 311] width 55 height 11
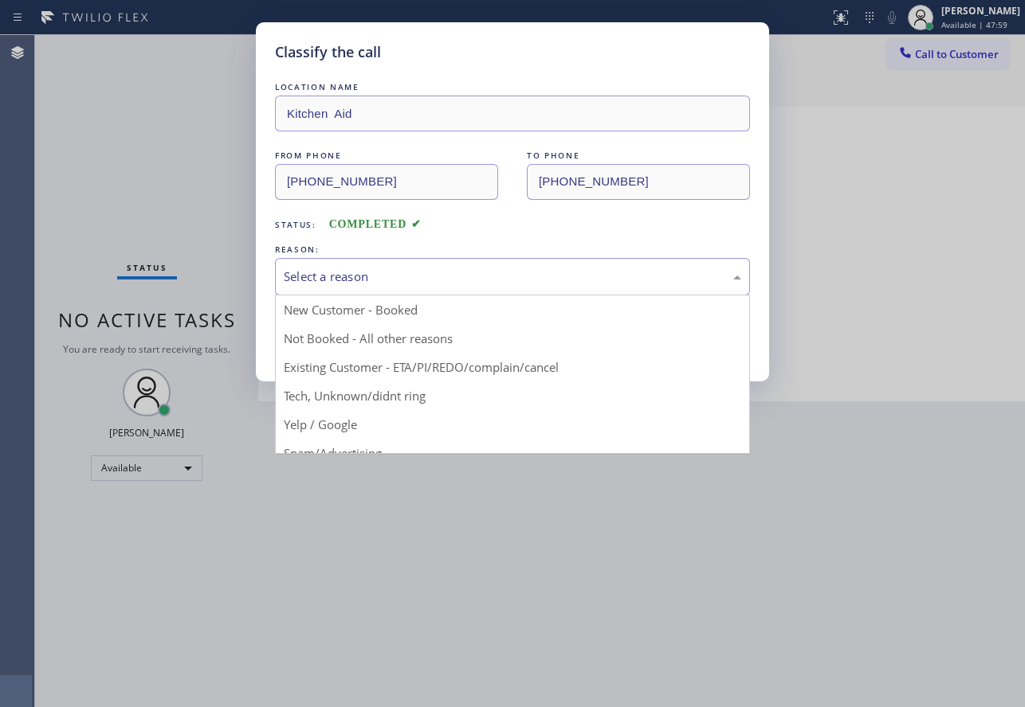
click at [331, 280] on div "Select a reason" at bounding box center [512, 277] width 457 height 18
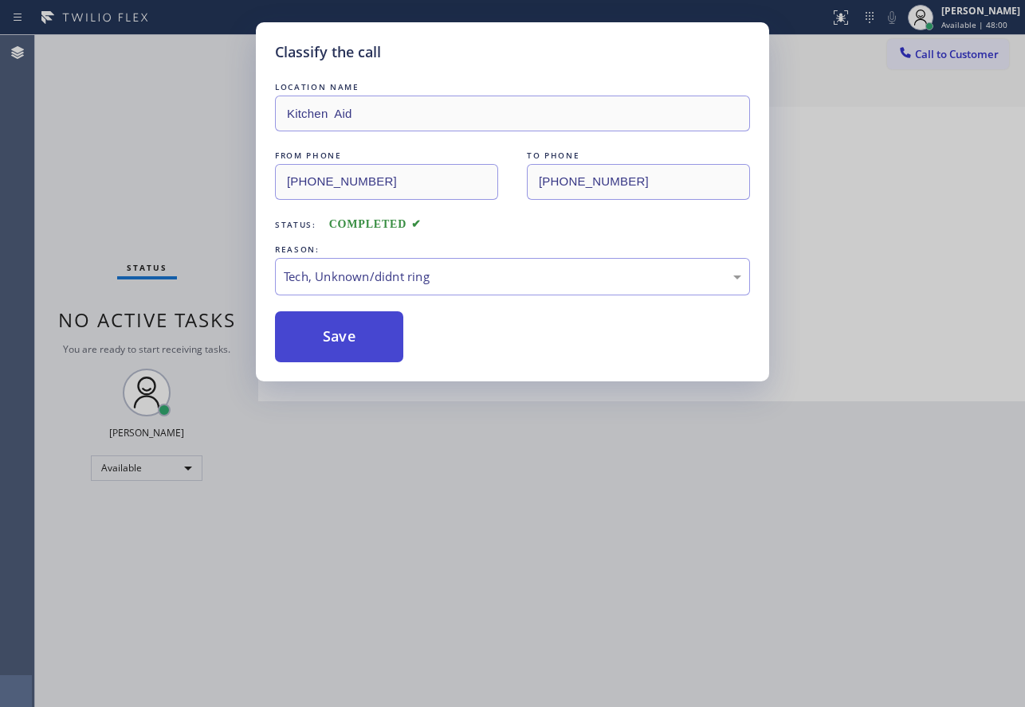
click at [359, 341] on button "Save" at bounding box center [339, 337] width 128 height 51
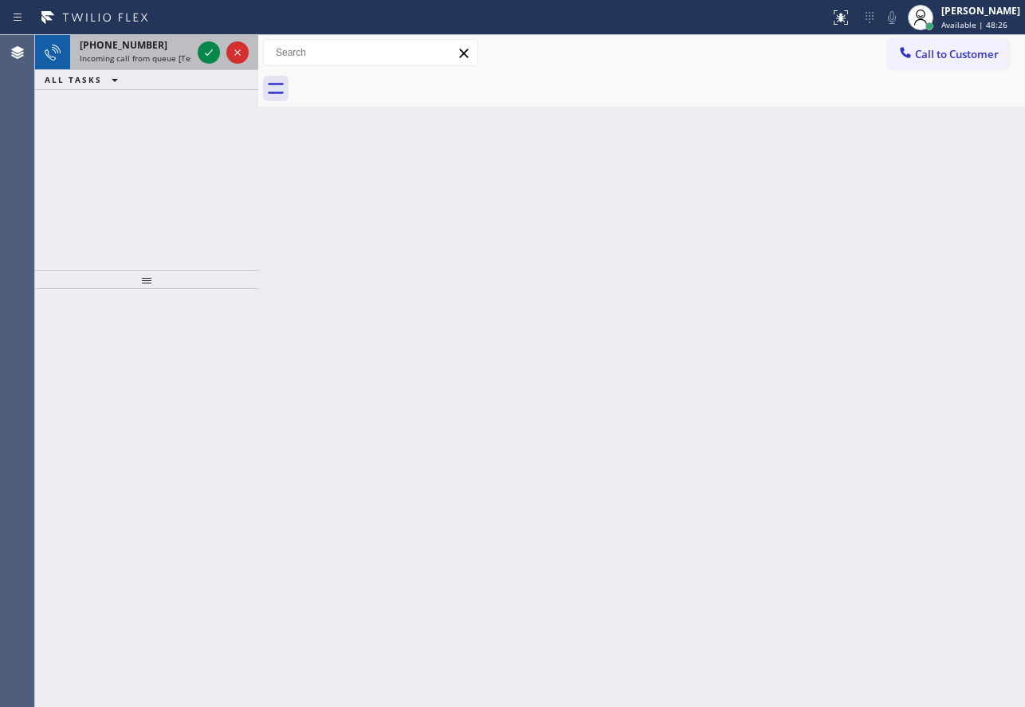
click at [137, 57] on span "Incoming call from queue [Test] All" at bounding box center [146, 58] width 132 height 11
click at [212, 60] on icon at bounding box center [208, 52] width 19 height 19
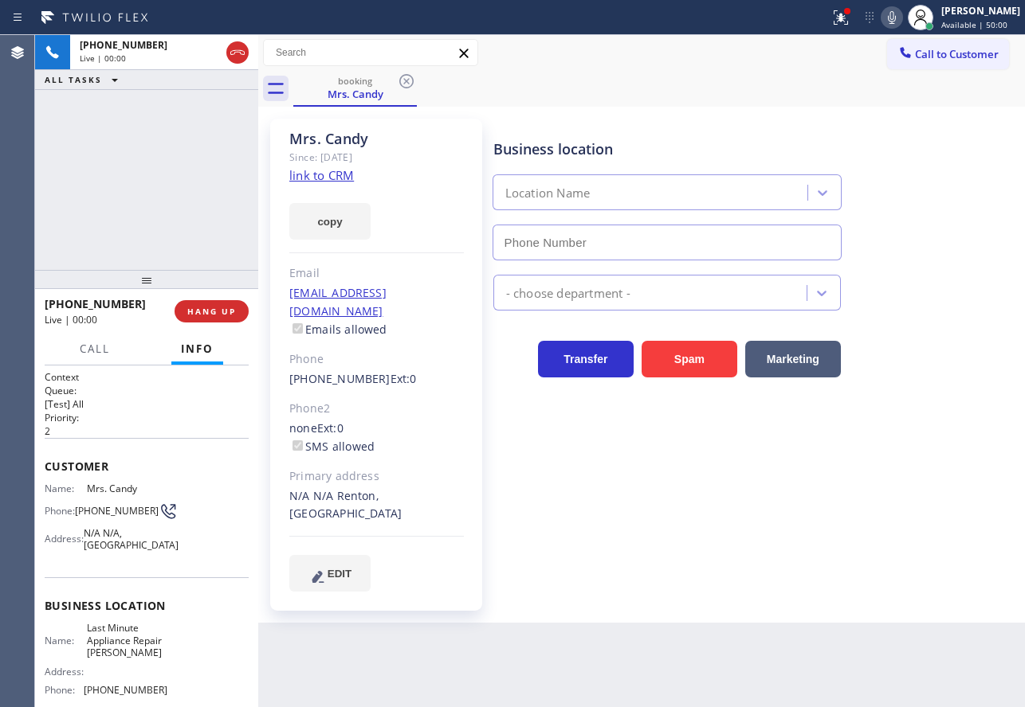
type input "[PHONE_NUMBER]"
click at [333, 174] on link "link to CRM" at bounding box center [321, 175] width 65 height 16
click at [641, 136] on div "Business location Last Minute Appliance Repair [GEOGRAPHIC_DATA] [PHONE_NUMBER]" at bounding box center [667, 192] width 354 height 138
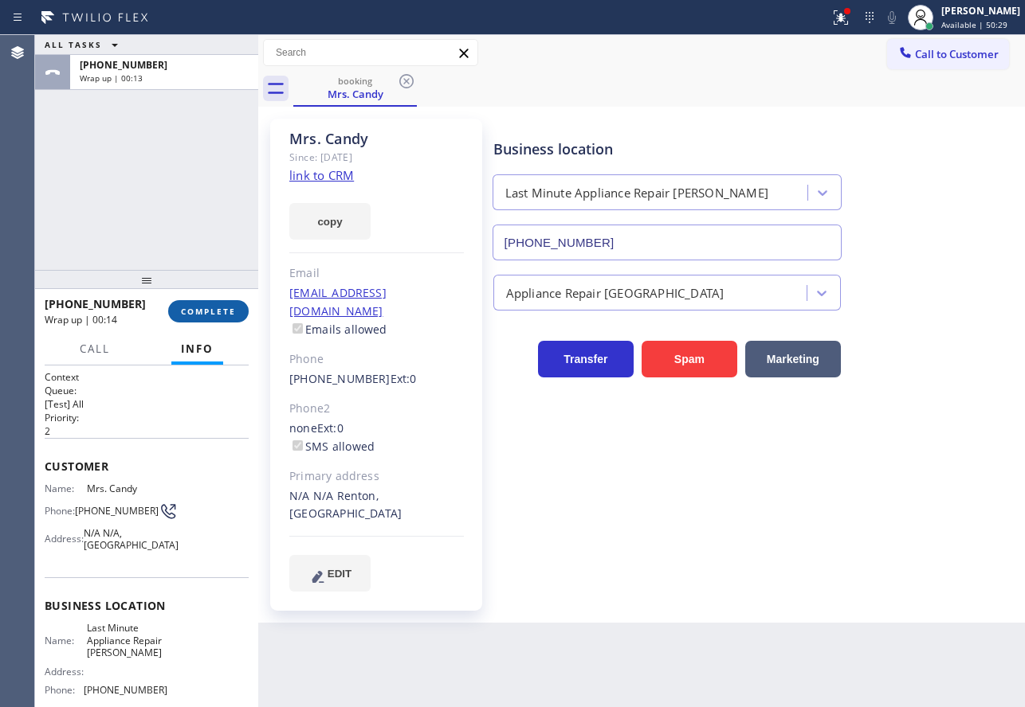
click at [223, 312] on span "COMPLETE" at bounding box center [208, 311] width 55 height 11
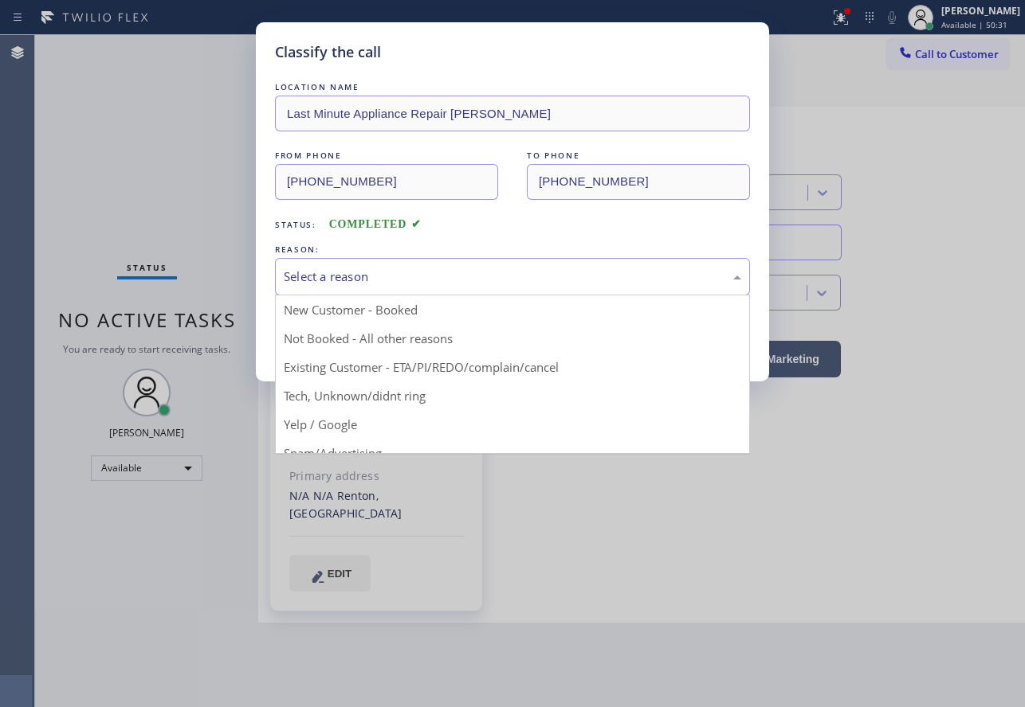
click at [463, 283] on div "Select a reason" at bounding box center [512, 277] width 457 height 18
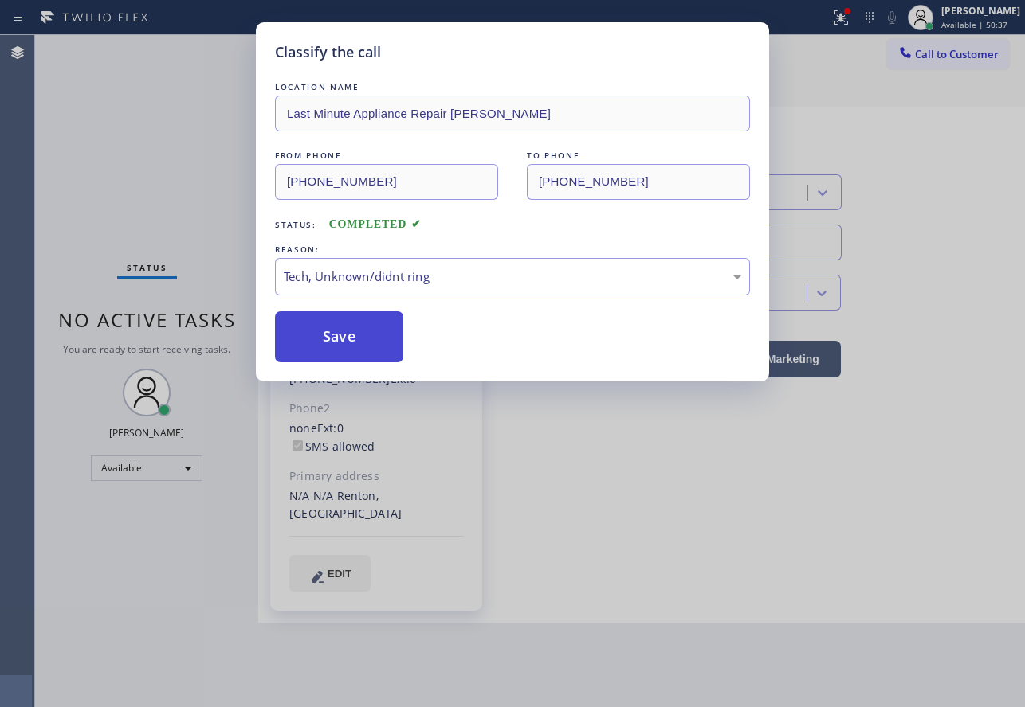
click at [382, 345] on button "Save" at bounding box center [339, 337] width 128 height 51
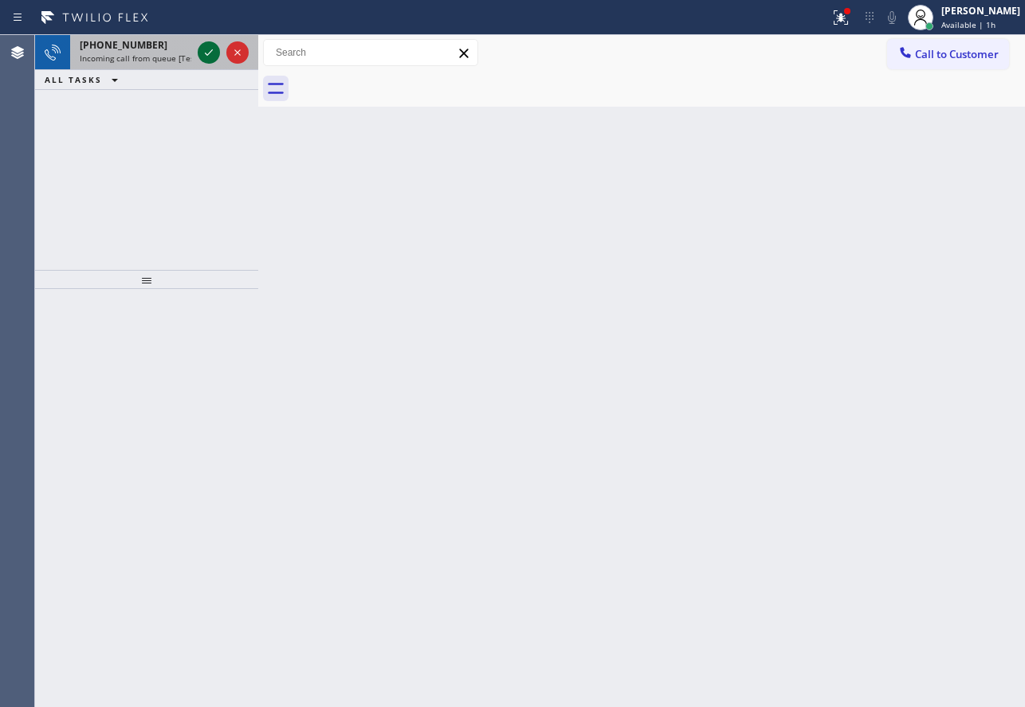
click at [207, 52] on icon at bounding box center [208, 52] width 19 height 19
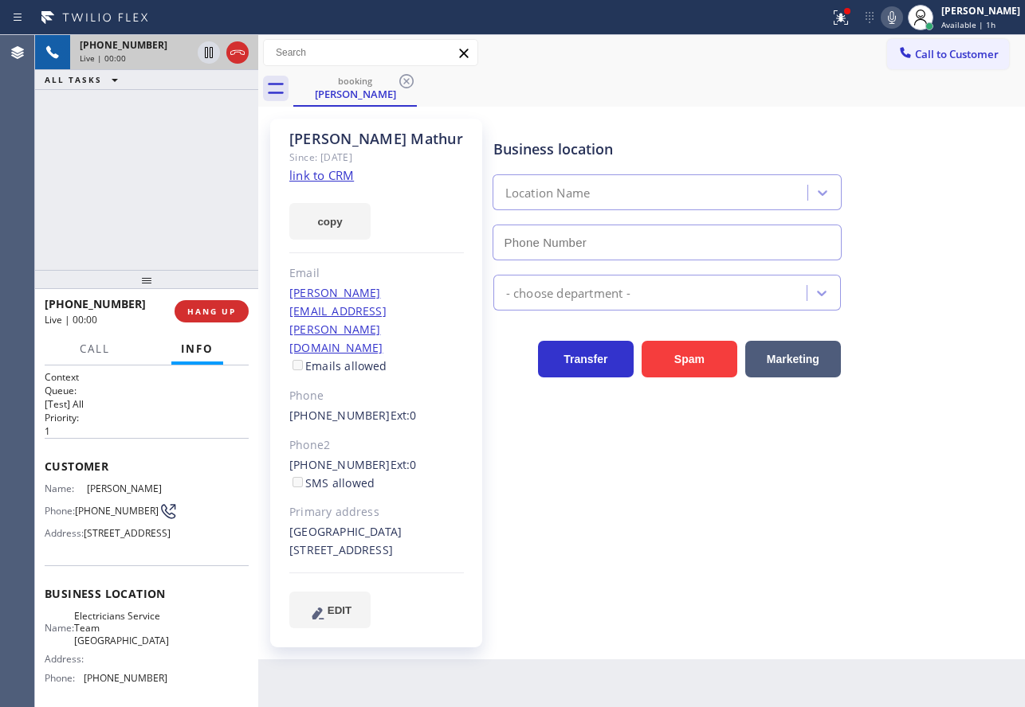
type input "[PHONE_NUMBER]"
click at [317, 182] on link "link to CRM" at bounding box center [321, 175] width 65 height 16
click at [894, 18] on icon at bounding box center [891, 17] width 19 height 19
click at [207, 55] on icon at bounding box center [209, 52] width 8 height 11
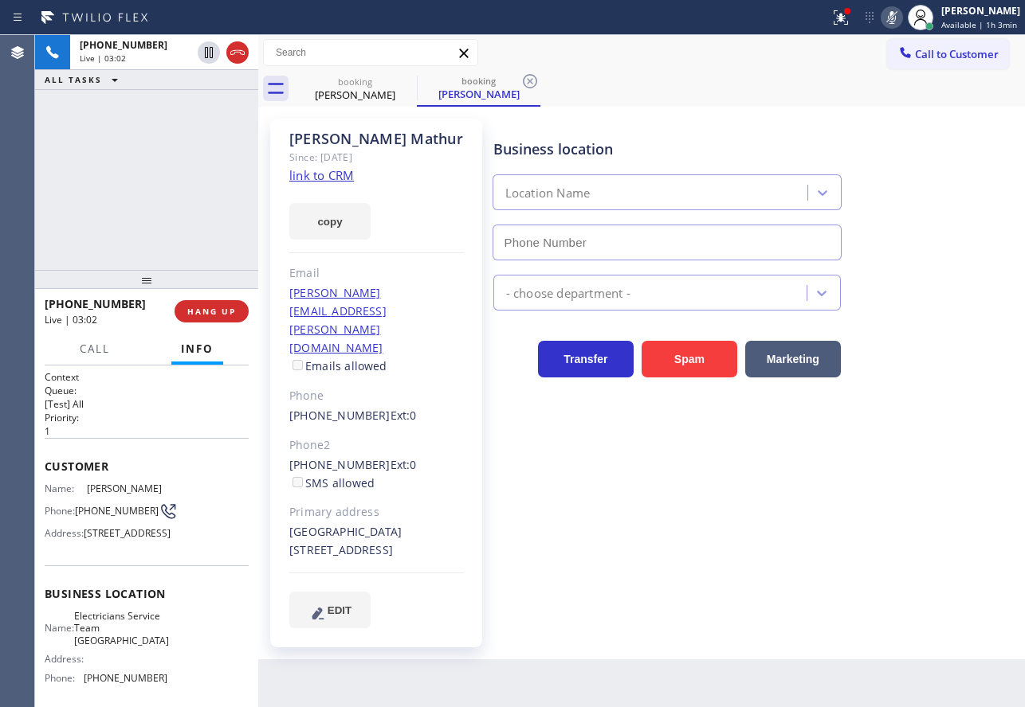
type input "[PHONE_NUMBER]"
click at [895, 12] on icon at bounding box center [892, 17] width 8 height 13
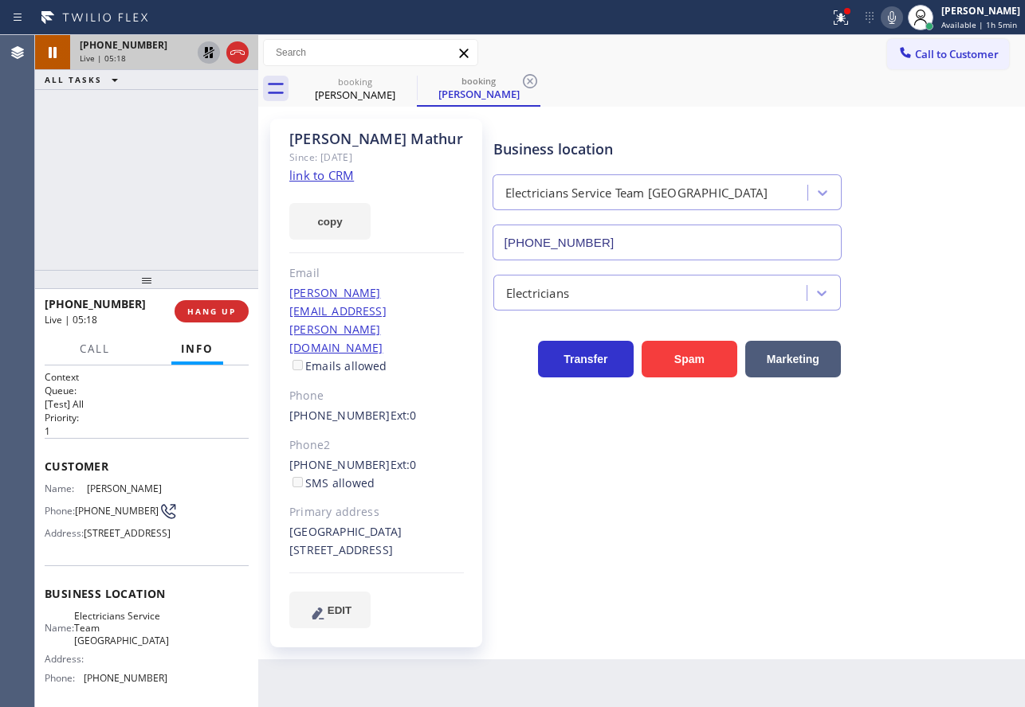
click at [208, 53] on icon at bounding box center [208, 52] width 19 height 19
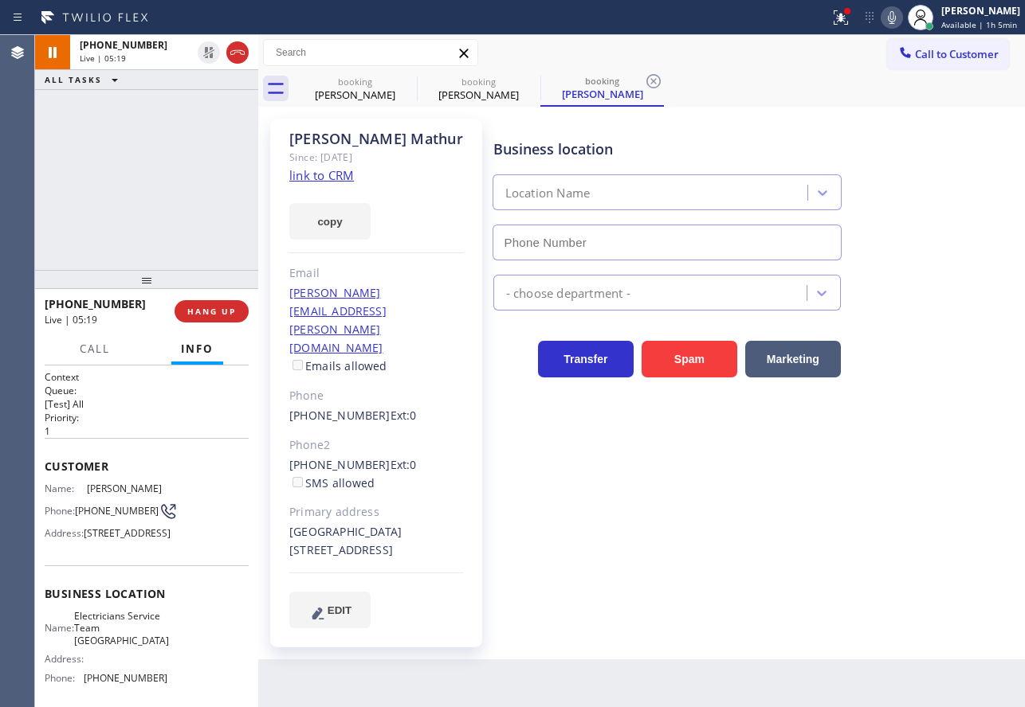
type input "[PHONE_NUMBER]"
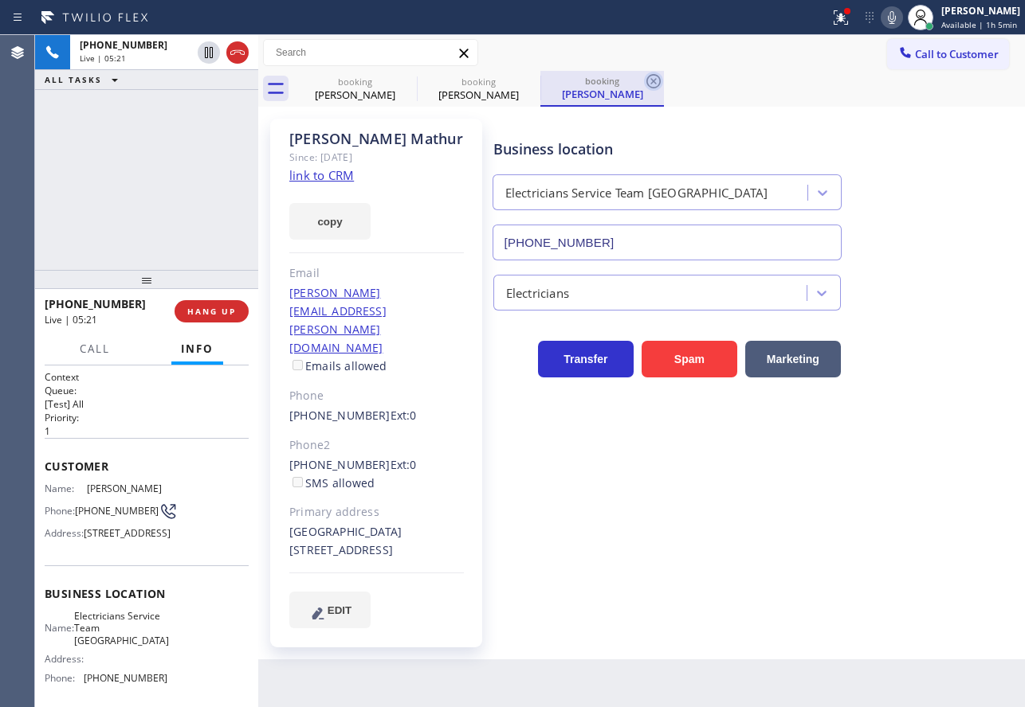
click at [650, 86] on icon at bounding box center [653, 81] width 19 height 19
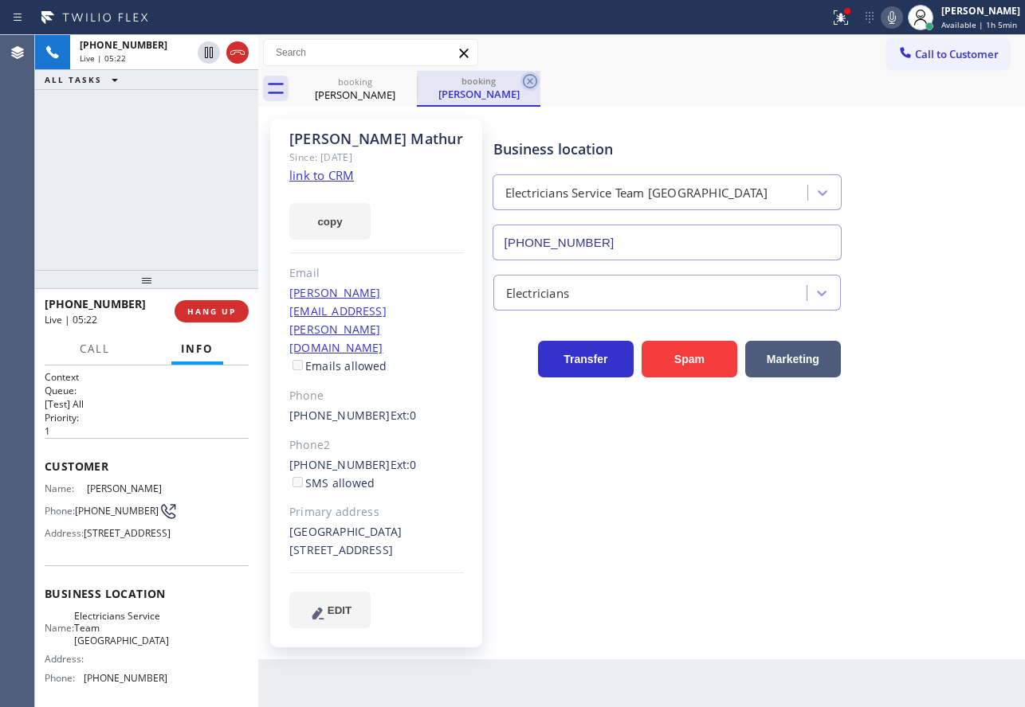
click at [533, 84] on icon at bounding box center [529, 81] width 19 height 19
drag, startPoint x: 107, startPoint y: 521, endPoint x: 186, endPoint y: 635, distance: 138.6
click at [186, 602] on span "Business location" at bounding box center [147, 593] width 204 height 15
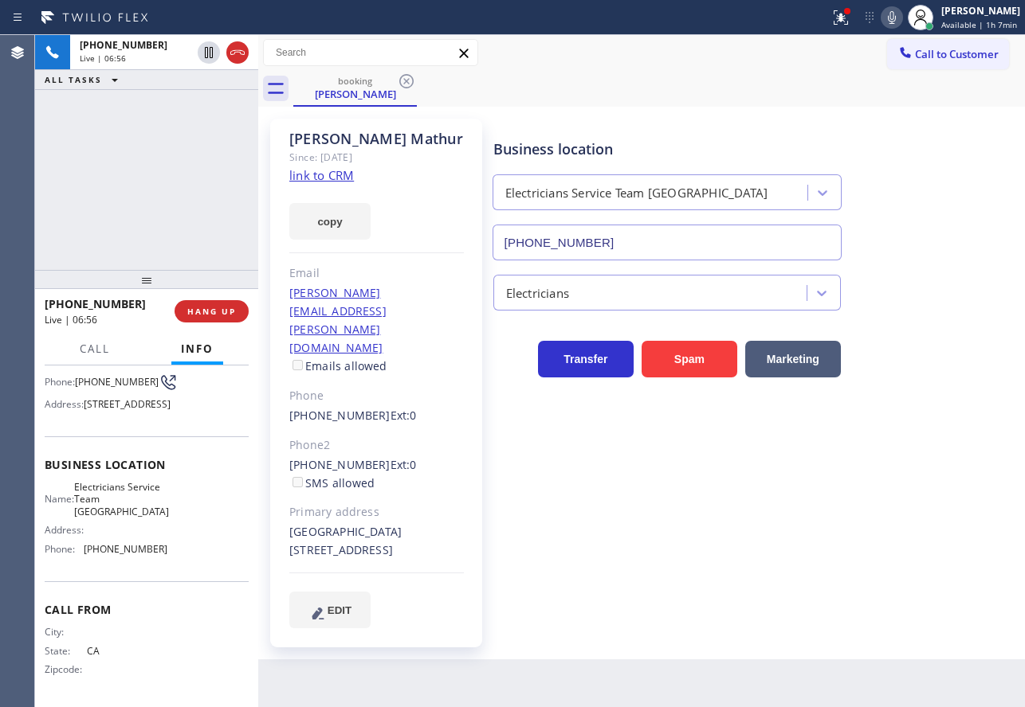
scroll to position [159, 0]
drag, startPoint x: 159, startPoint y: 564, endPoint x: 82, endPoint y: 562, distance: 77.3
click at [82, 562] on div "Name: Electricians Service Team West Hollywood Address: Phone: [PHONE_NUMBER]" at bounding box center [147, 521] width 204 height 80
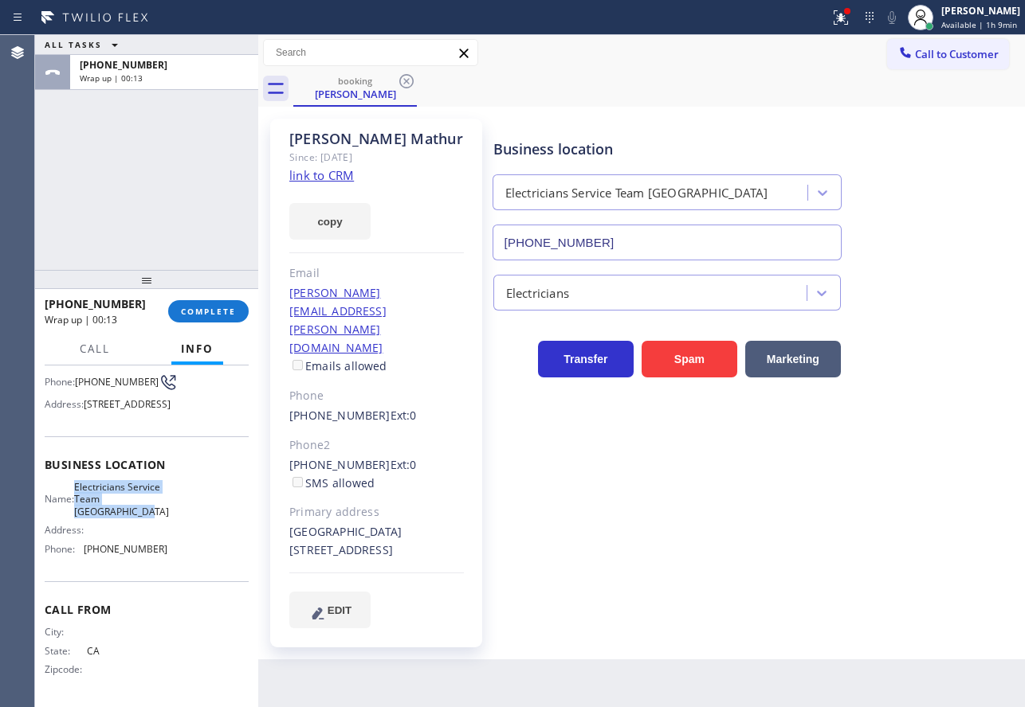
drag, startPoint x: 156, startPoint y: 523, endPoint x: 84, endPoint y: 500, distance: 75.3
click at [84, 500] on span "Electricians Service Team [GEOGRAPHIC_DATA]" at bounding box center [121, 499] width 95 height 37
click at [177, 315] on button "COMPLETE" at bounding box center [208, 311] width 80 height 22
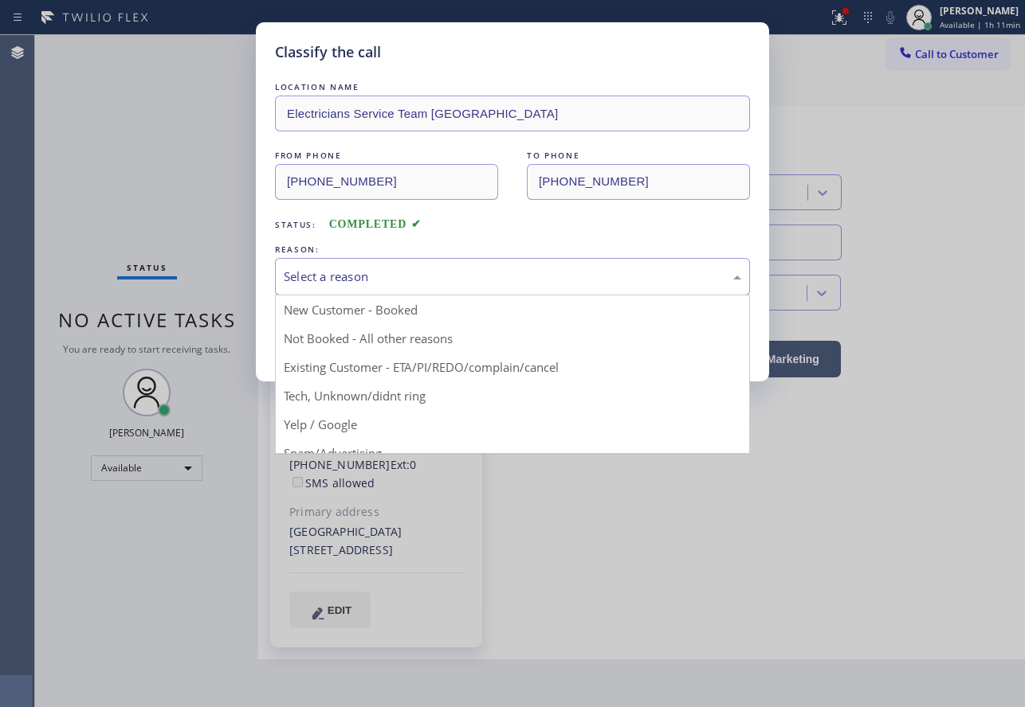
click at [378, 276] on div "Select a reason" at bounding box center [512, 277] width 457 height 18
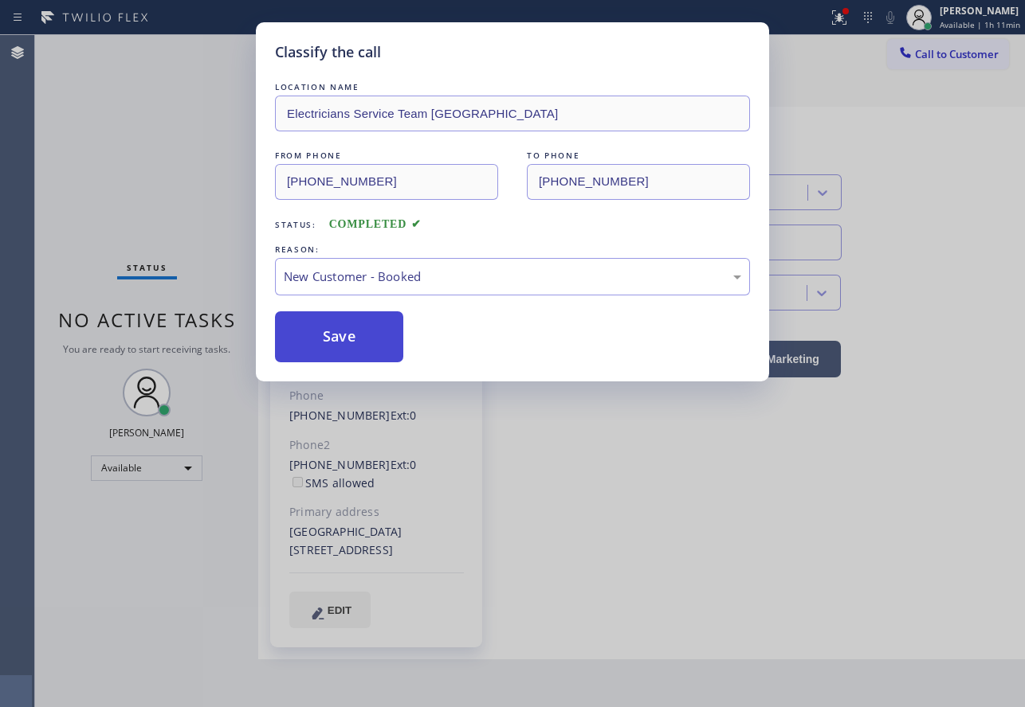
click at [329, 343] on button "Save" at bounding box center [339, 337] width 128 height 51
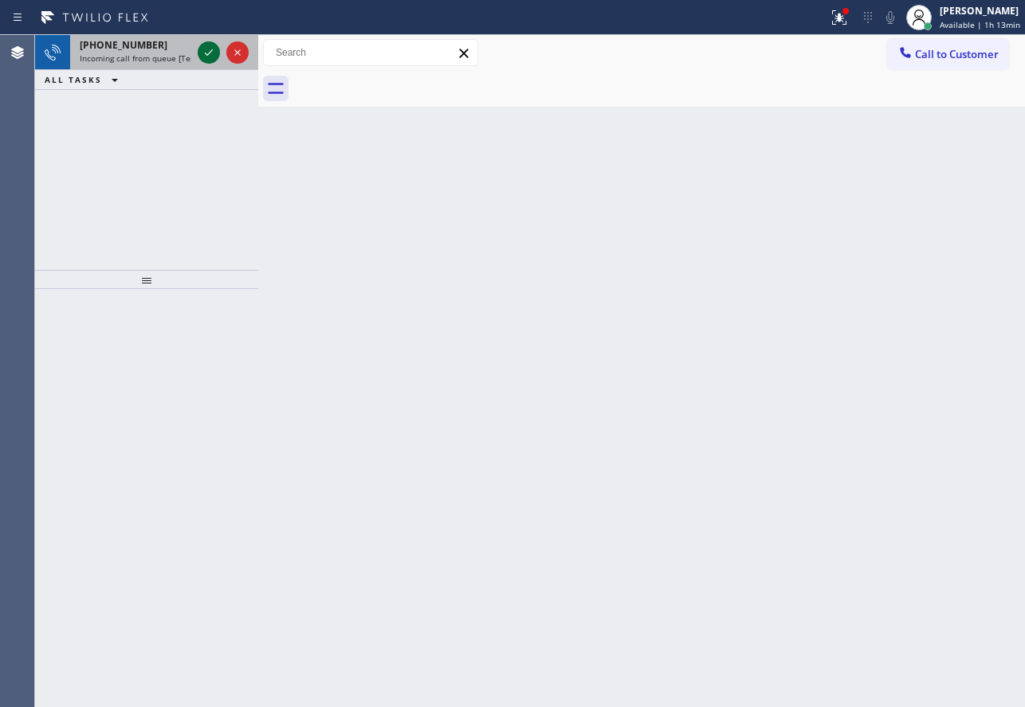
click at [210, 53] on icon at bounding box center [209, 52] width 8 height 6
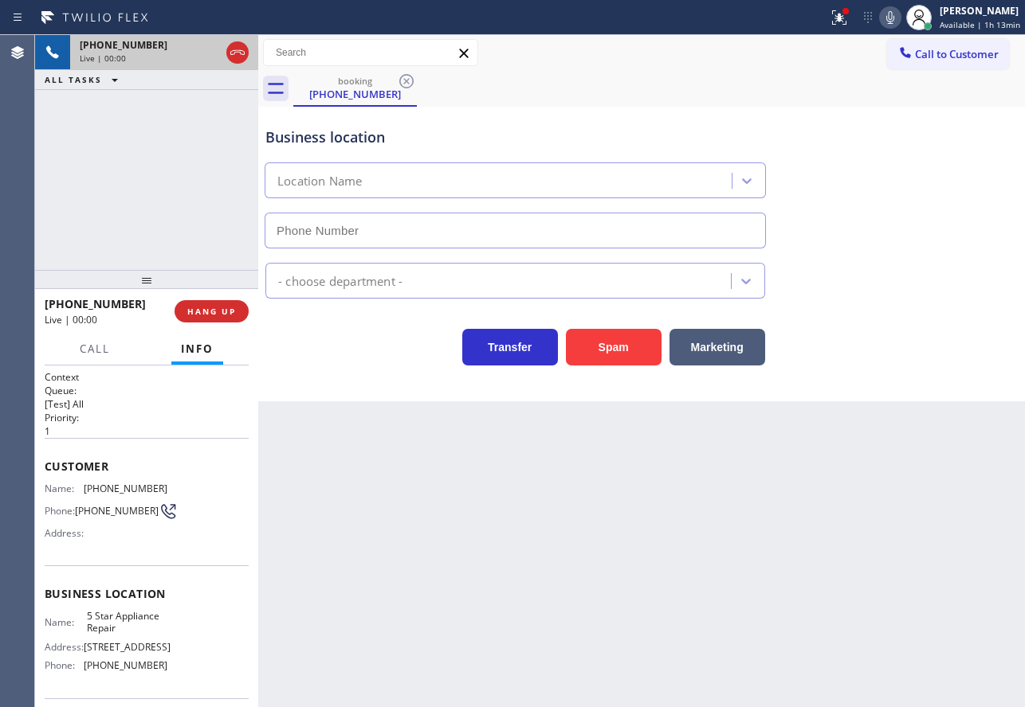
type input "[PHONE_NUMBER]"
click at [890, 18] on icon at bounding box center [890, 17] width 8 height 13
click at [204, 52] on icon at bounding box center [208, 52] width 19 height 19
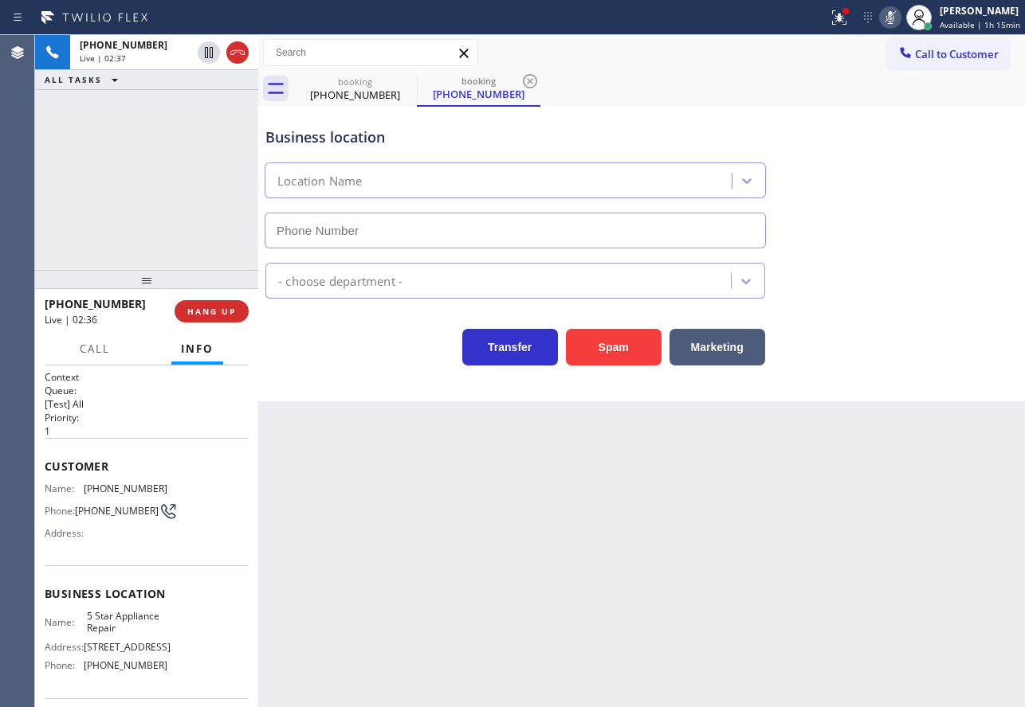
type input "[PHONE_NUMBER]"
click at [98, 486] on span "[PHONE_NUMBER]" at bounding box center [126, 489] width 84 height 12
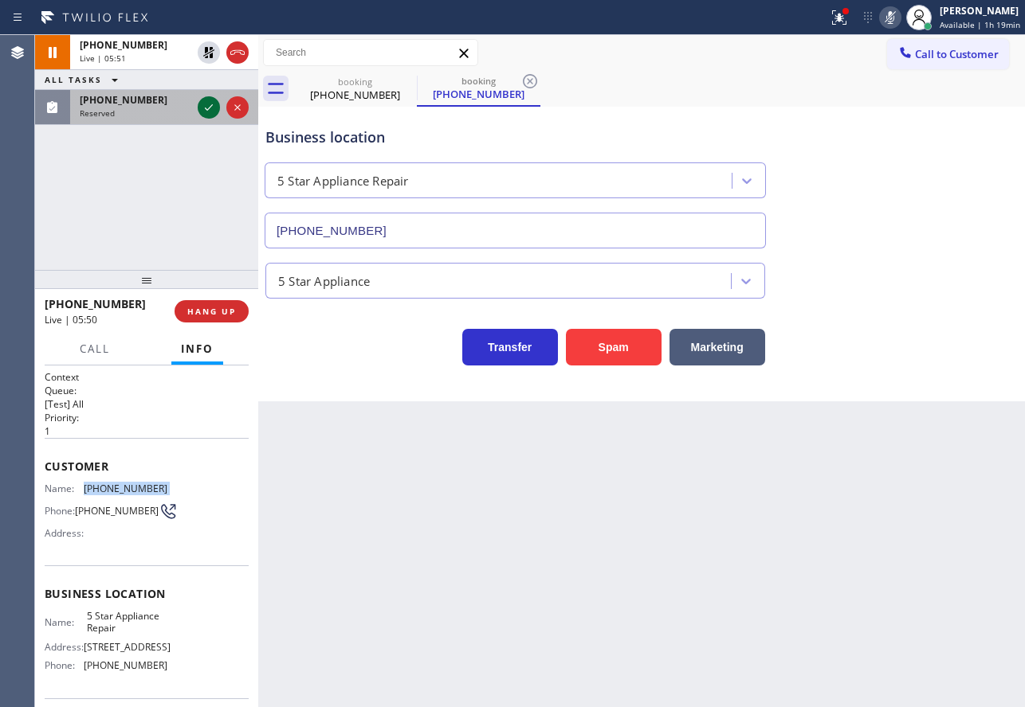
click at [205, 109] on icon at bounding box center [208, 107] width 19 height 19
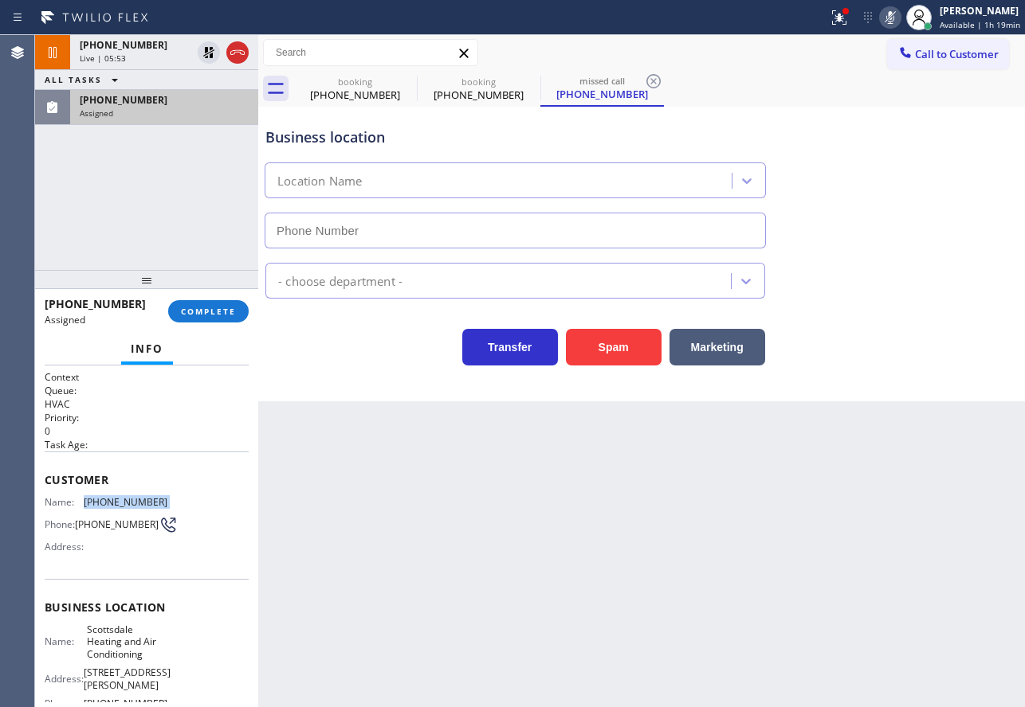
type input "[PHONE_NUMBER]"
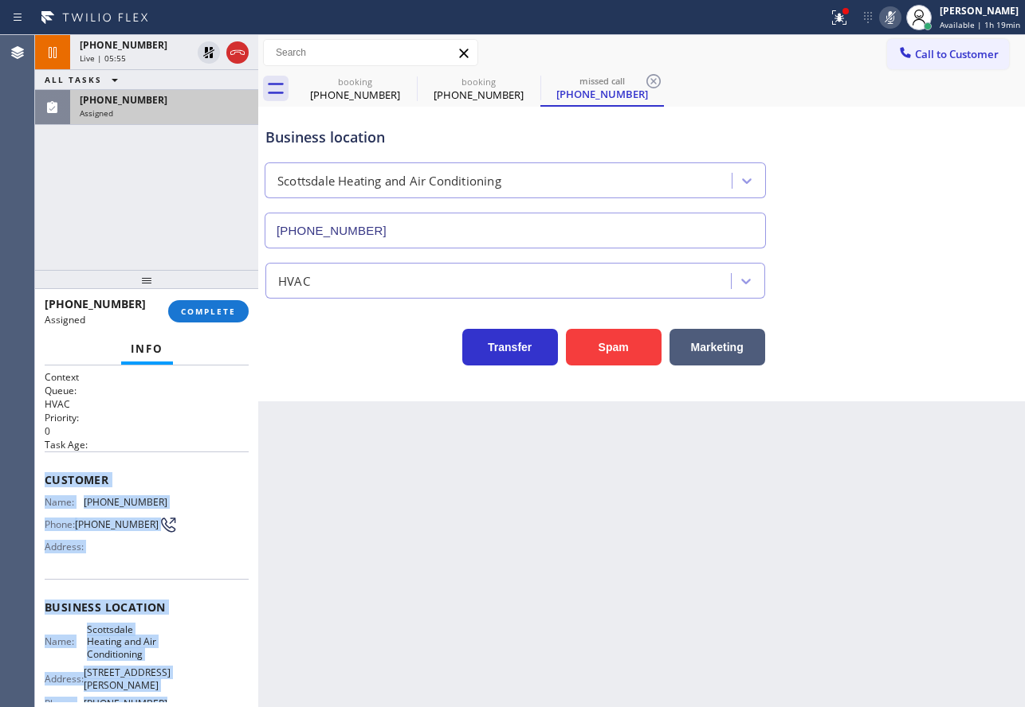
drag, startPoint x: 155, startPoint y: 560, endPoint x: 48, endPoint y: 475, distance: 136.6
click at [48, 475] on div "Context Queue: HVAC Priority: 0 Task Age: Customer Name: [PHONE_NUMBER] Phone: …" at bounding box center [147, 613] width 204 height 487
click at [225, 317] on span "COMPLETE" at bounding box center [208, 311] width 55 height 11
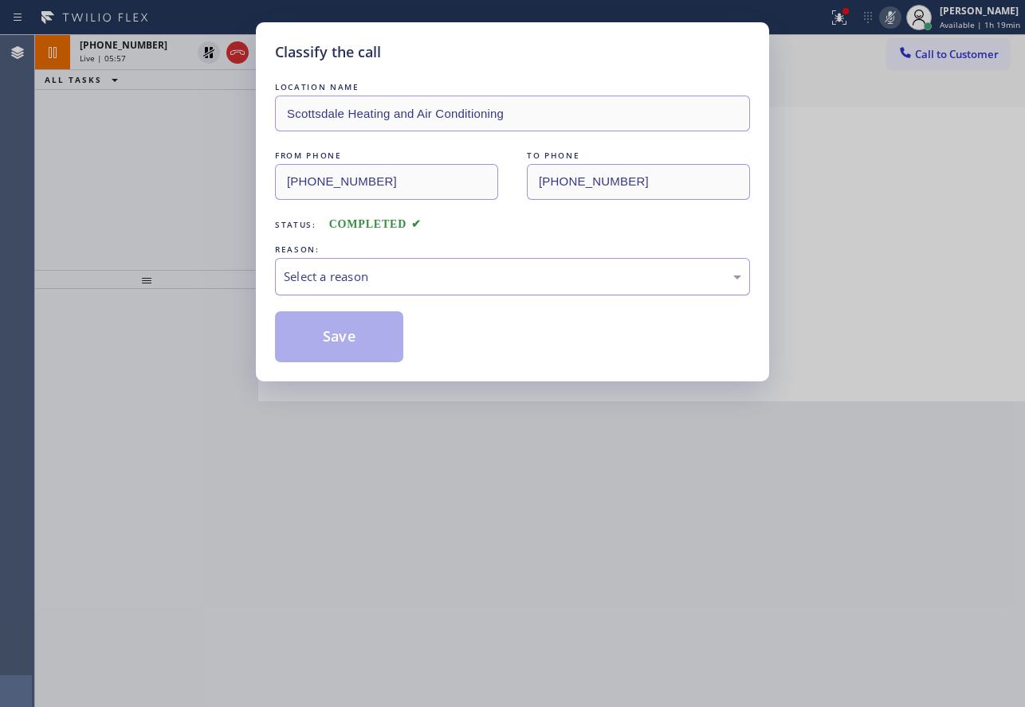
click at [433, 292] on div "Select a reason" at bounding box center [512, 276] width 475 height 37
drag, startPoint x: 343, startPoint y: 393, endPoint x: 342, endPoint y: 351, distance: 41.5
click at [342, 347] on button "Save" at bounding box center [339, 337] width 128 height 51
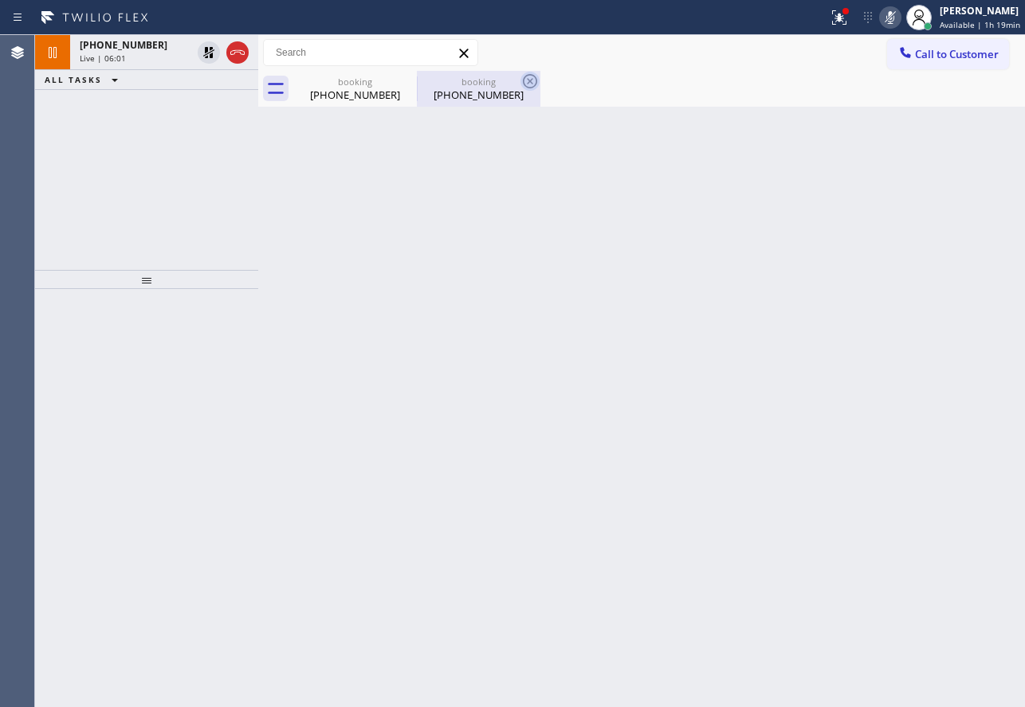
click at [531, 77] on icon at bounding box center [529, 81] width 19 height 19
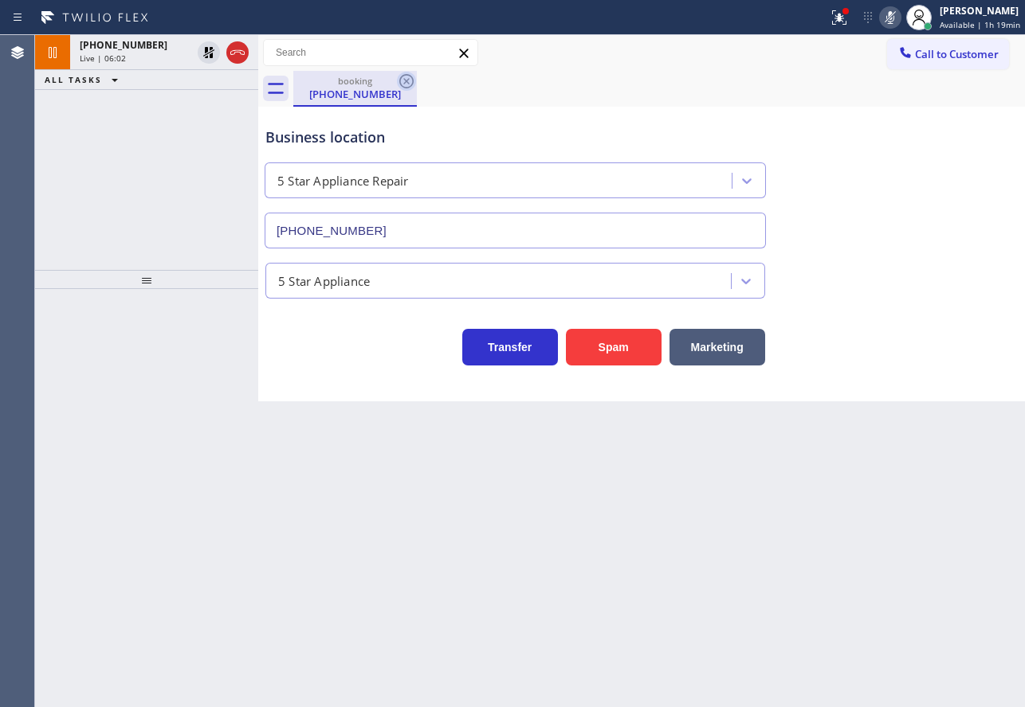
click at [407, 83] on icon at bounding box center [406, 81] width 14 height 14
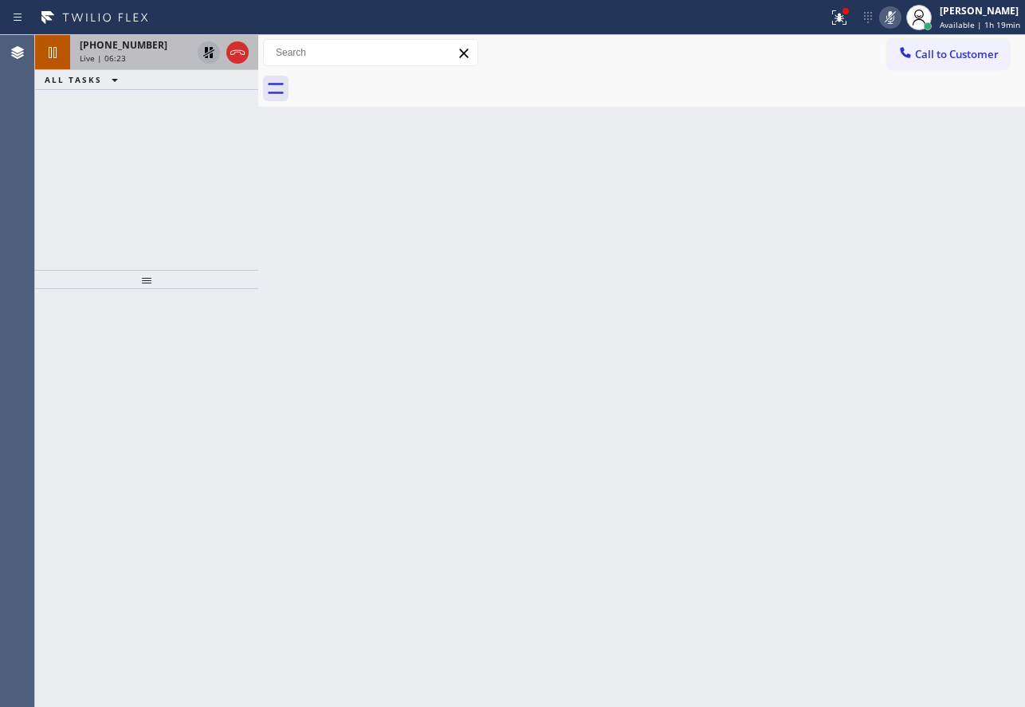
click at [204, 45] on icon at bounding box center [208, 52] width 19 height 19
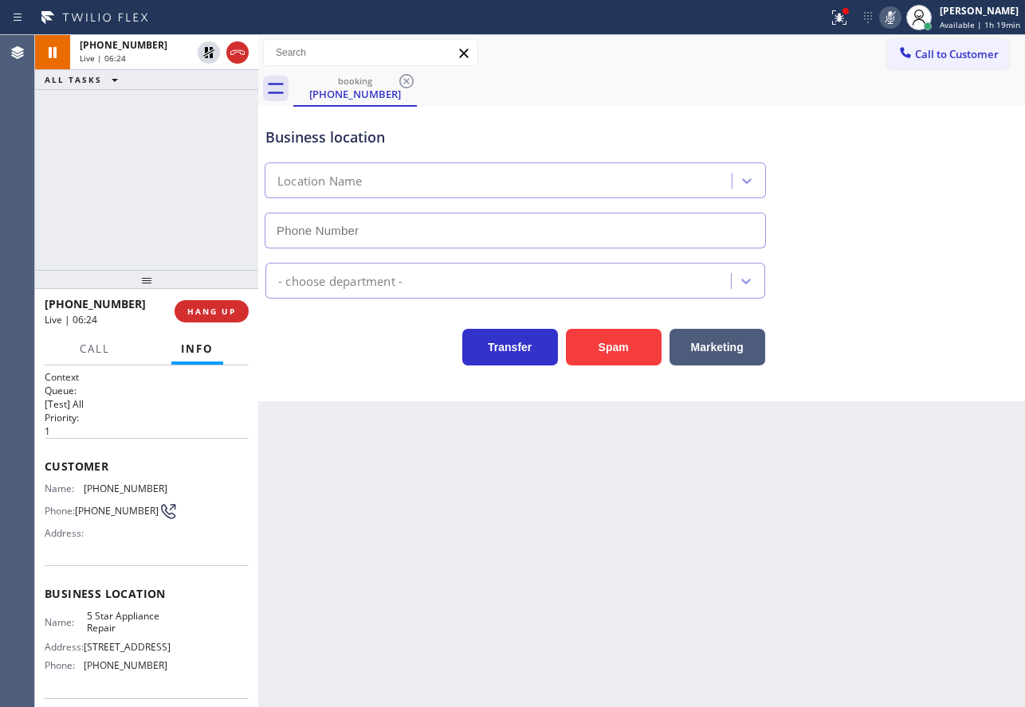
type input "[PHONE_NUMBER]"
click at [891, 21] on icon at bounding box center [890, 17] width 8 height 13
click at [892, 19] on icon at bounding box center [889, 17] width 19 height 19
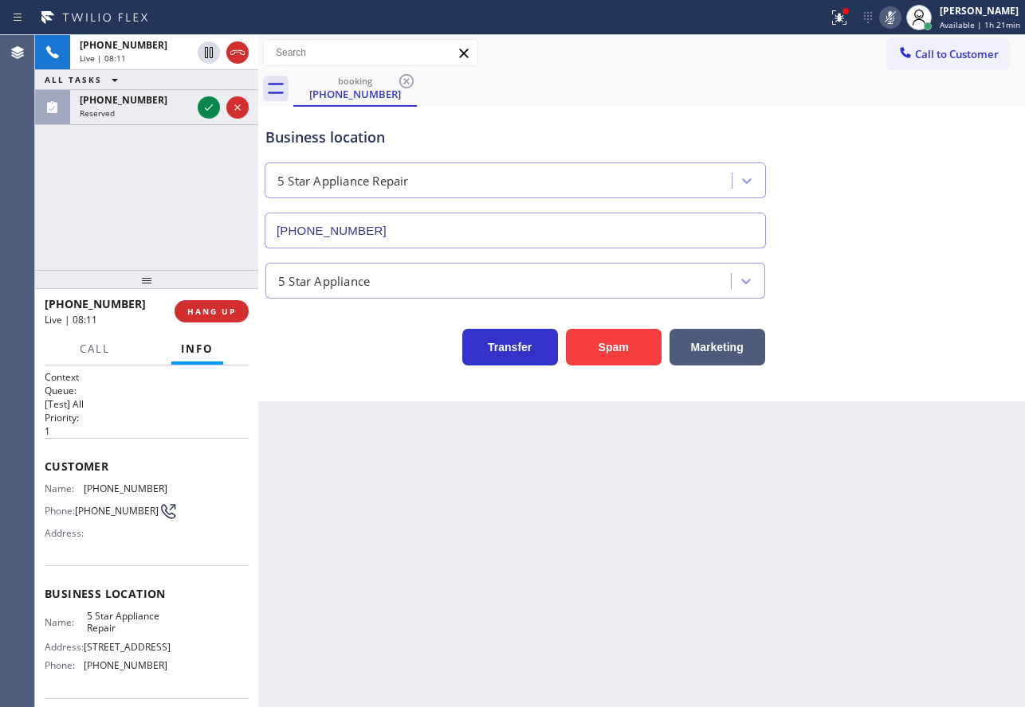
click at [892, 19] on icon at bounding box center [889, 17] width 19 height 19
click at [211, 107] on icon at bounding box center [209, 107] width 8 height 6
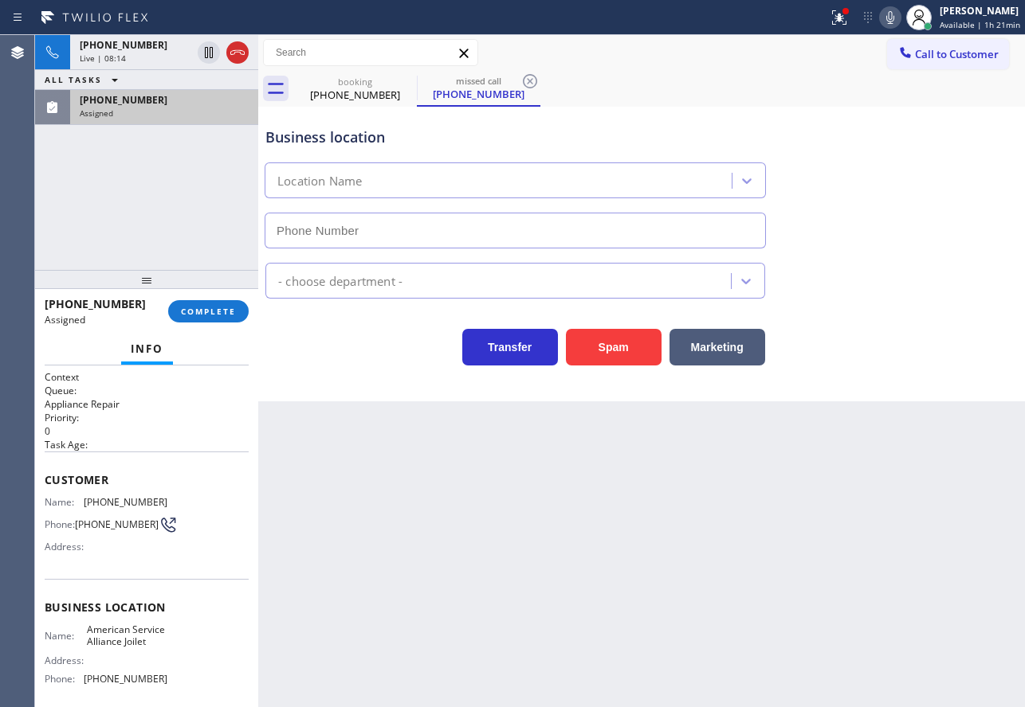
type input "[PHONE_NUMBER]"
click at [237, 318] on button "COMPLETE" at bounding box center [208, 311] width 80 height 22
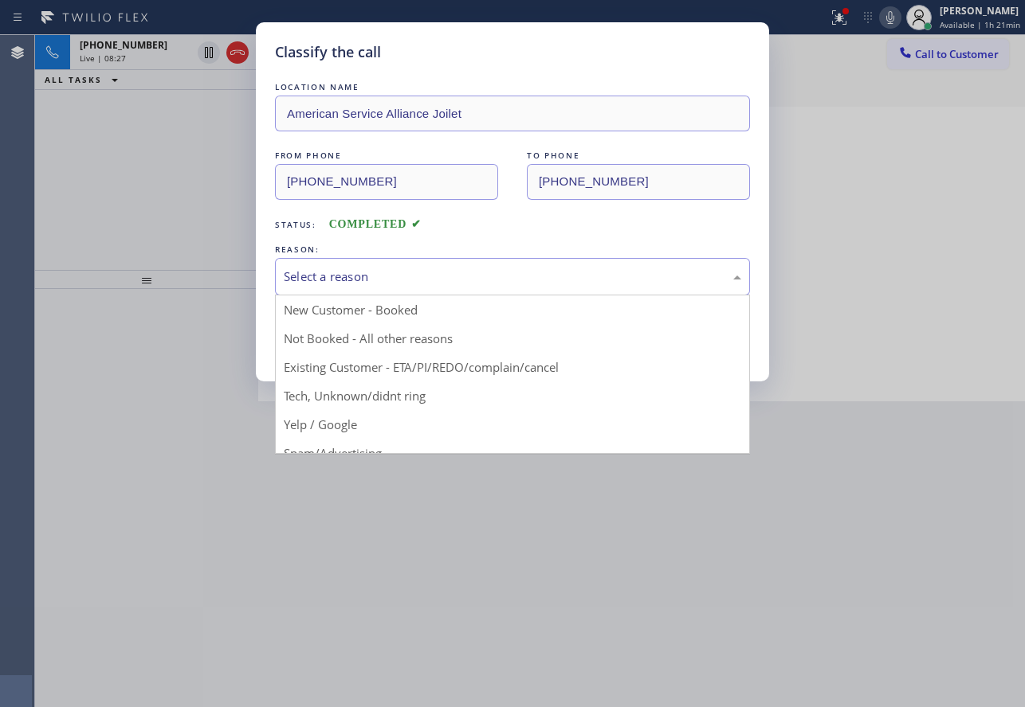
click at [366, 278] on div "Select a reason" at bounding box center [512, 277] width 457 height 18
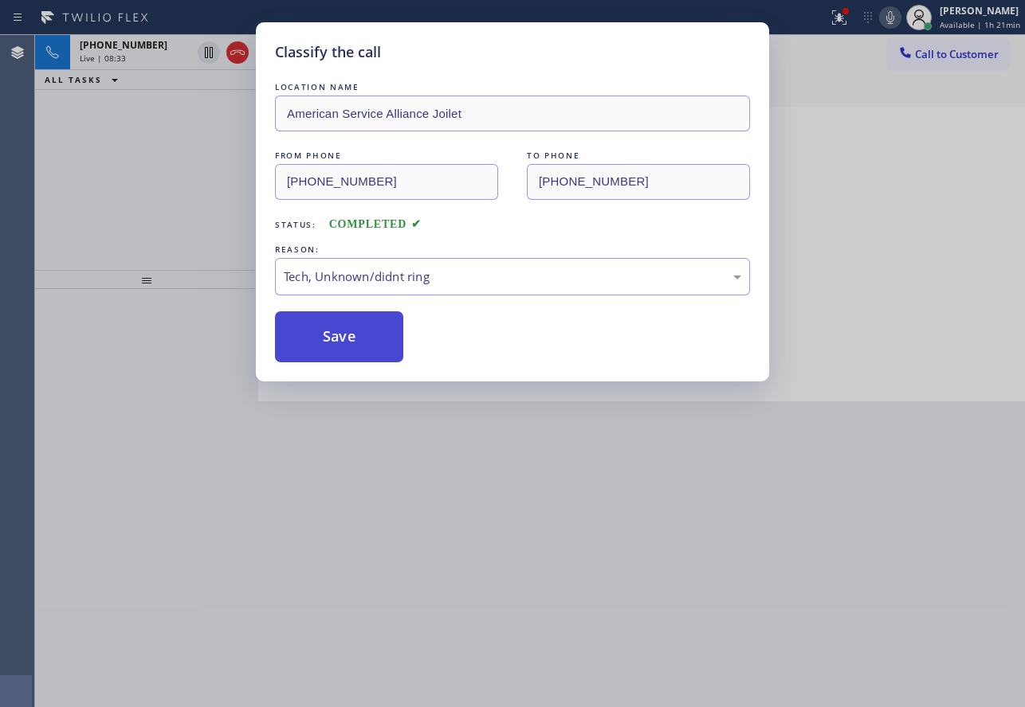
click at [345, 322] on button "Save" at bounding box center [339, 337] width 128 height 51
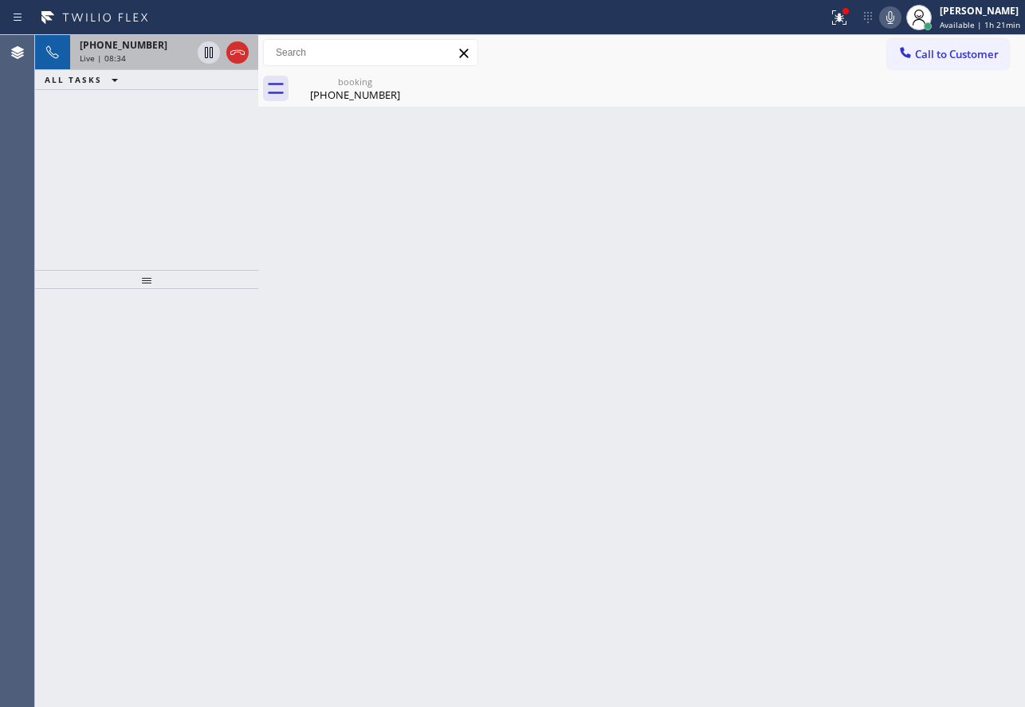
click at [143, 60] on div "Live | 08:34" at bounding box center [136, 58] width 112 height 11
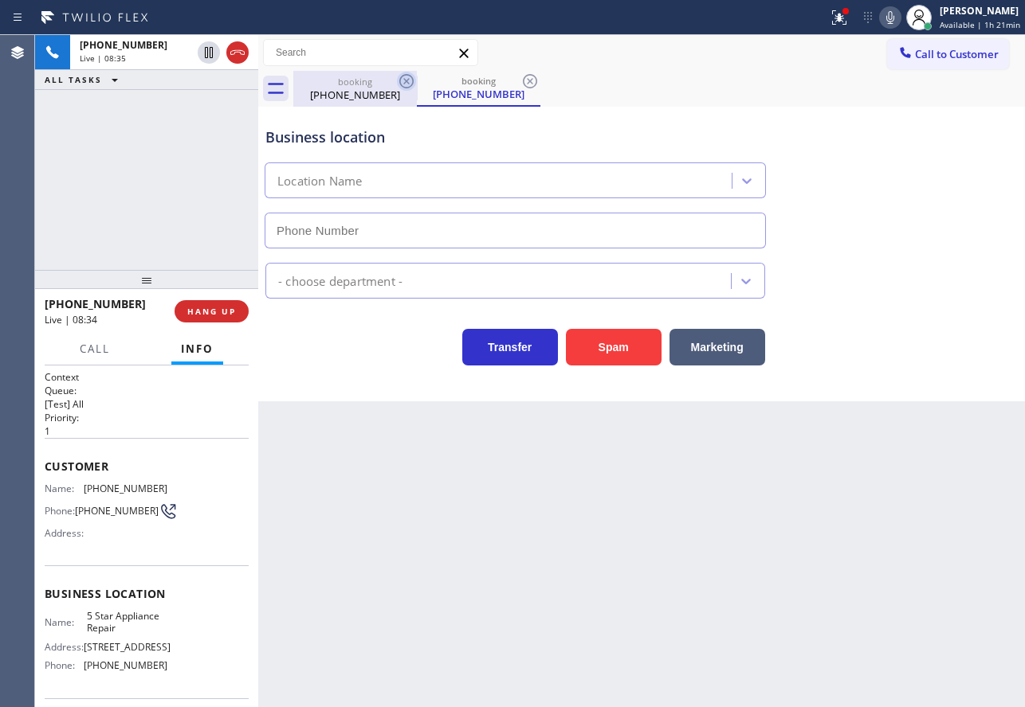
type input "[PHONE_NUMBER]"
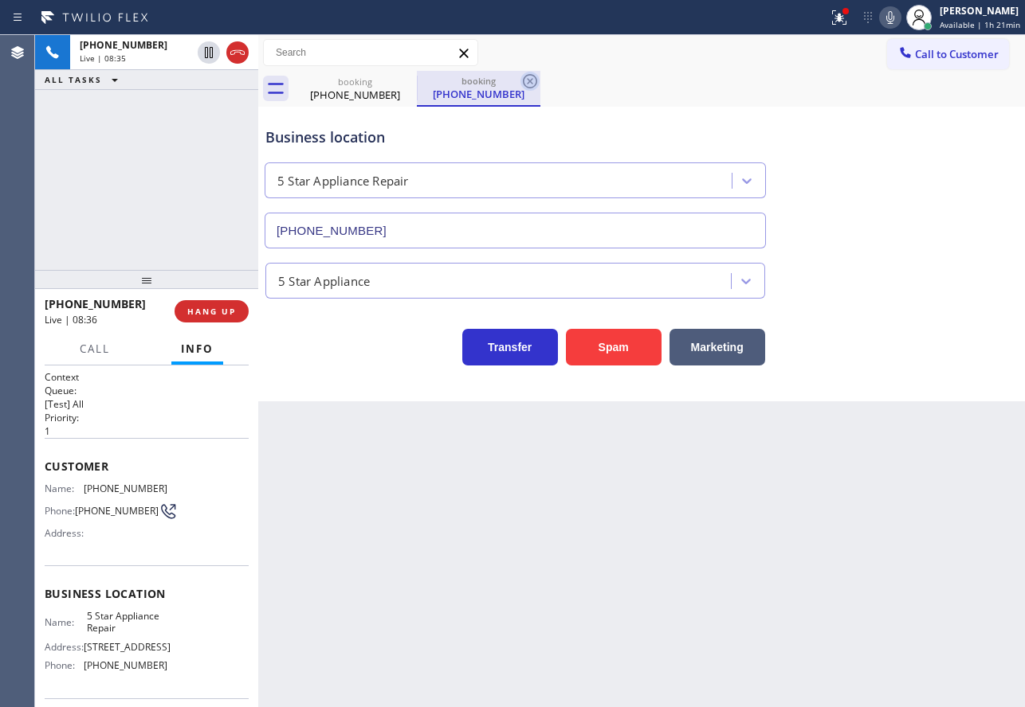
click at [530, 83] on icon at bounding box center [529, 81] width 19 height 19
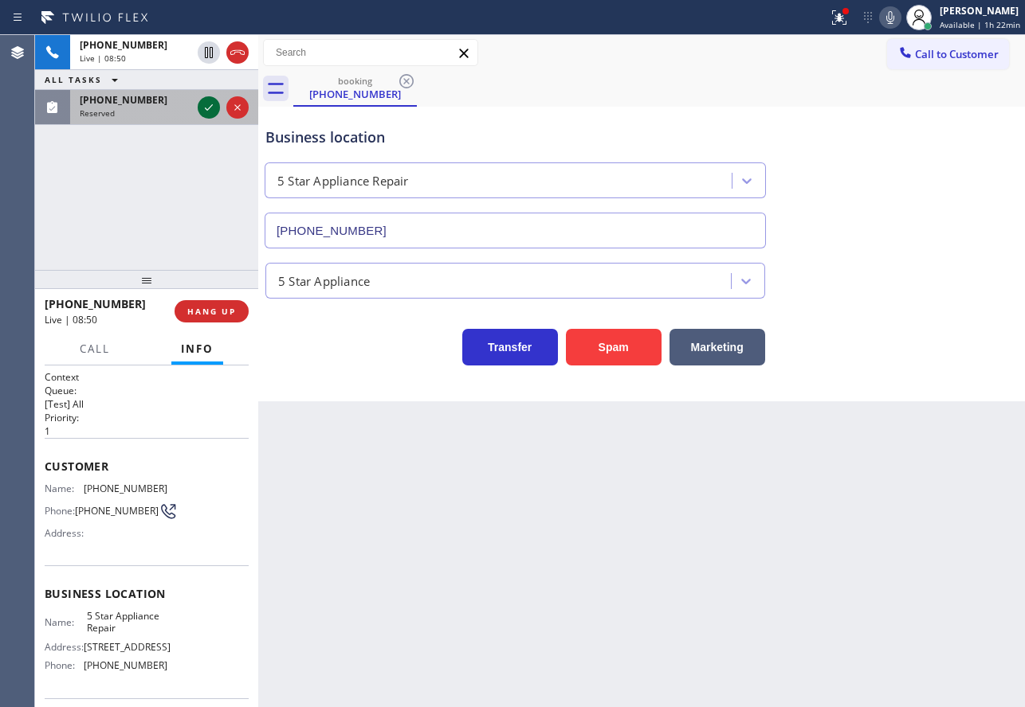
click at [206, 112] on icon at bounding box center [208, 107] width 19 height 19
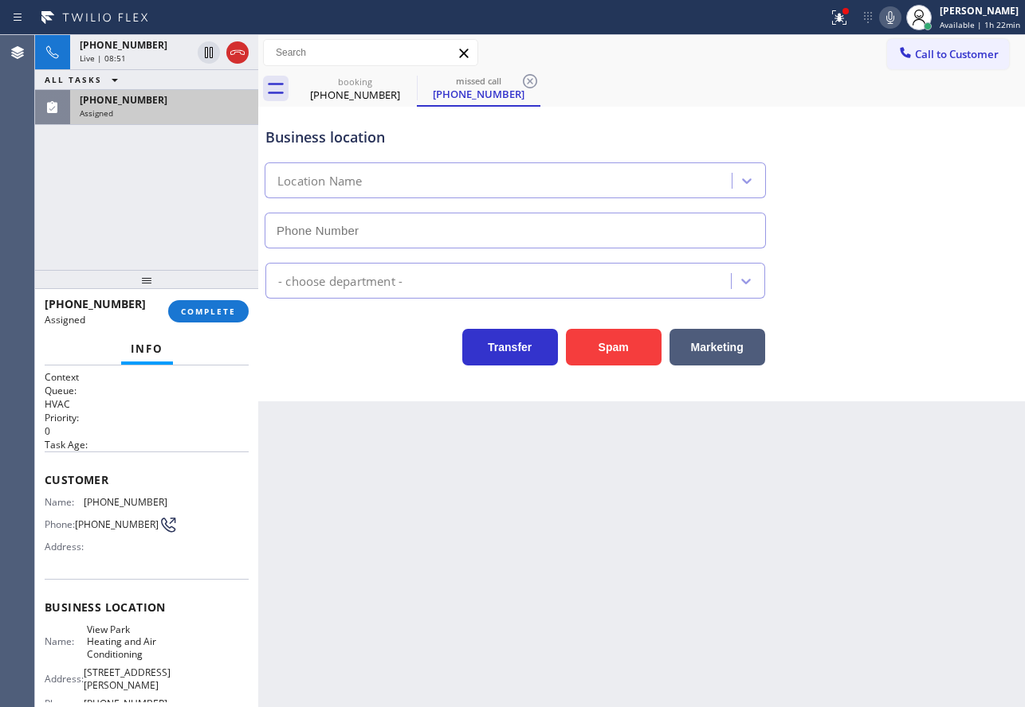
type input "[PHONE_NUMBER]"
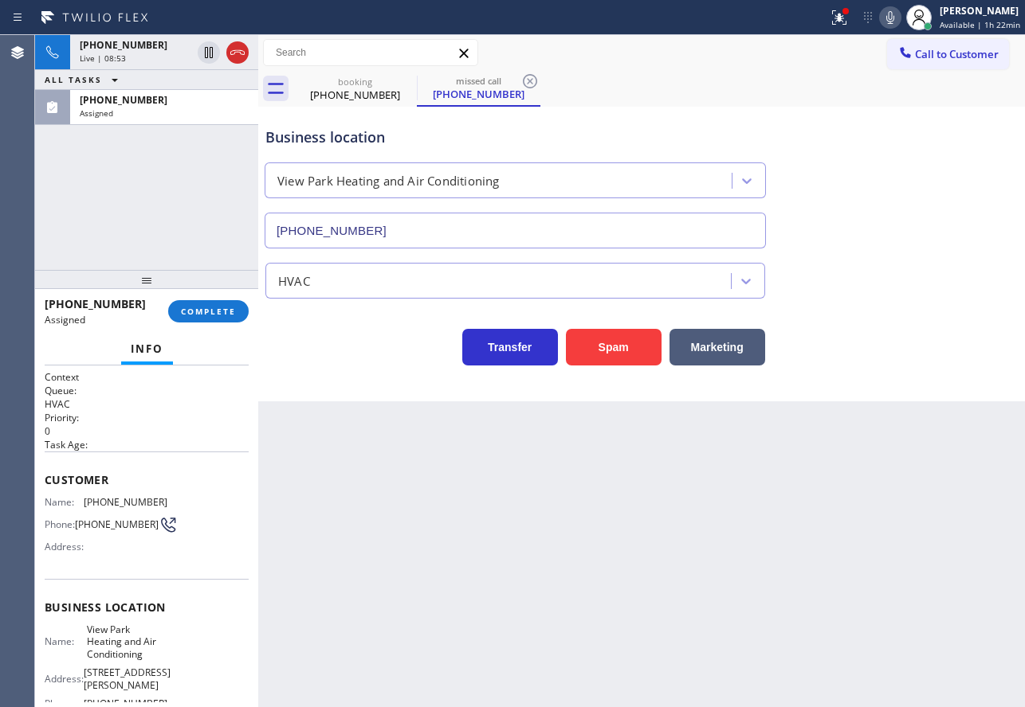
scroll to position [80, 0]
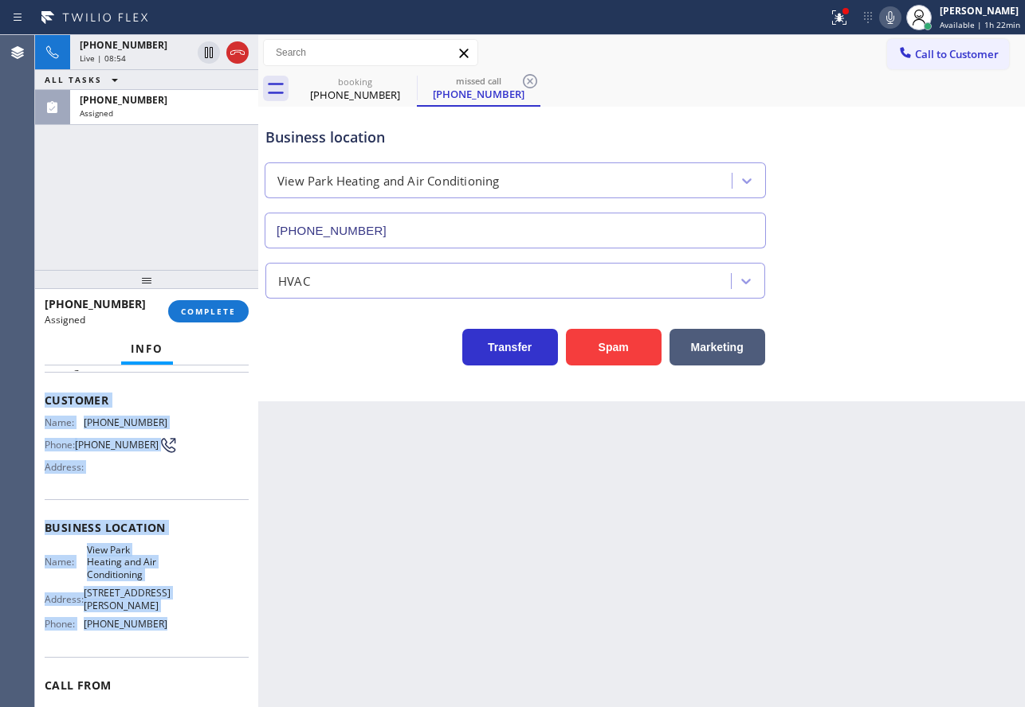
drag, startPoint x: 160, startPoint y: 627, endPoint x: 36, endPoint y: 406, distance: 253.3
click at [36, 406] on div "Context Queue: HVAC Priority: 0 Task Age: Customer Name: [PHONE_NUMBER] Phone: …" at bounding box center [146, 537] width 223 height 342
click at [188, 311] on span "COMPLETE" at bounding box center [208, 311] width 55 height 11
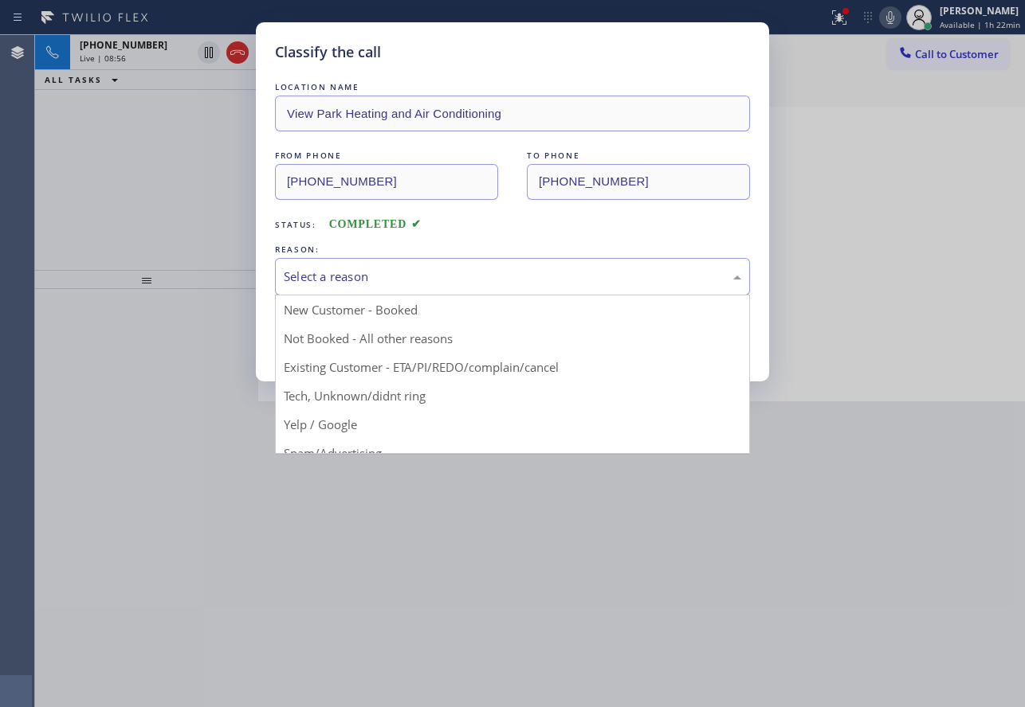
click at [384, 281] on div "Select a reason" at bounding box center [512, 277] width 457 height 18
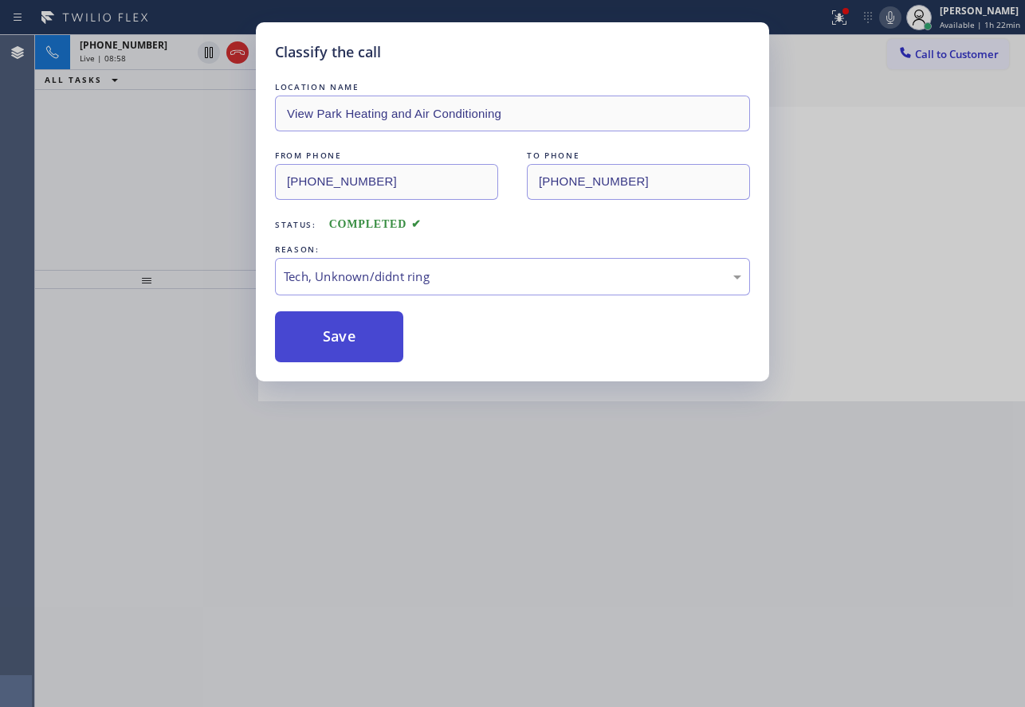
click at [334, 328] on button "Save" at bounding box center [339, 337] width 128 height 51
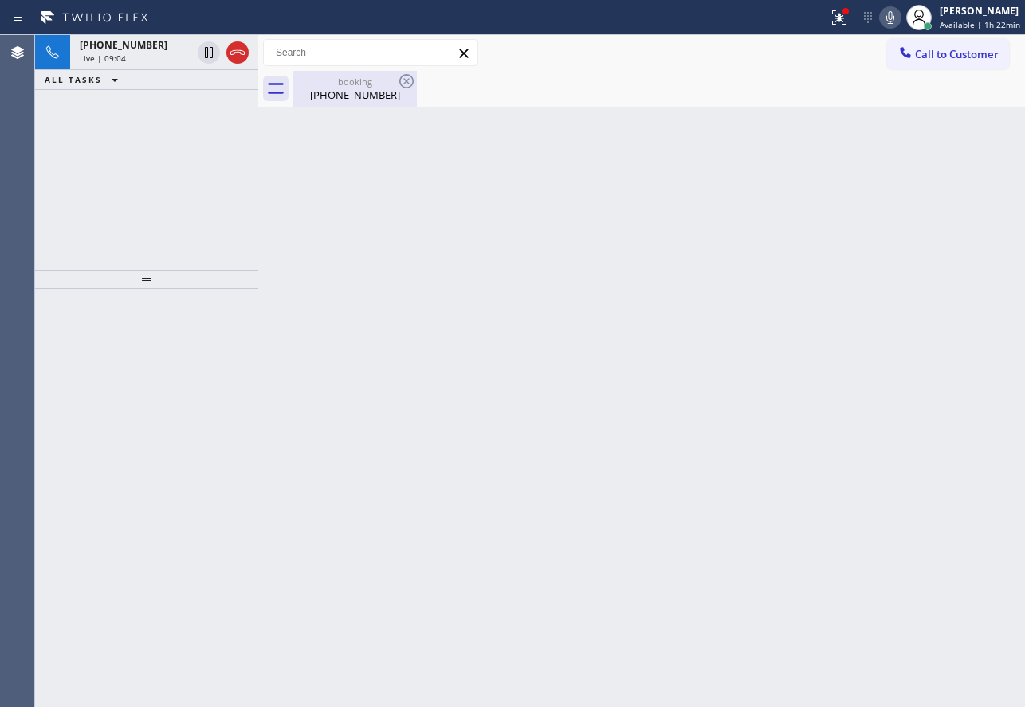
click at [367, 104] on div "booking [PHONE_NUMBER]" at bounding box center [355, 89] width 120 height 36
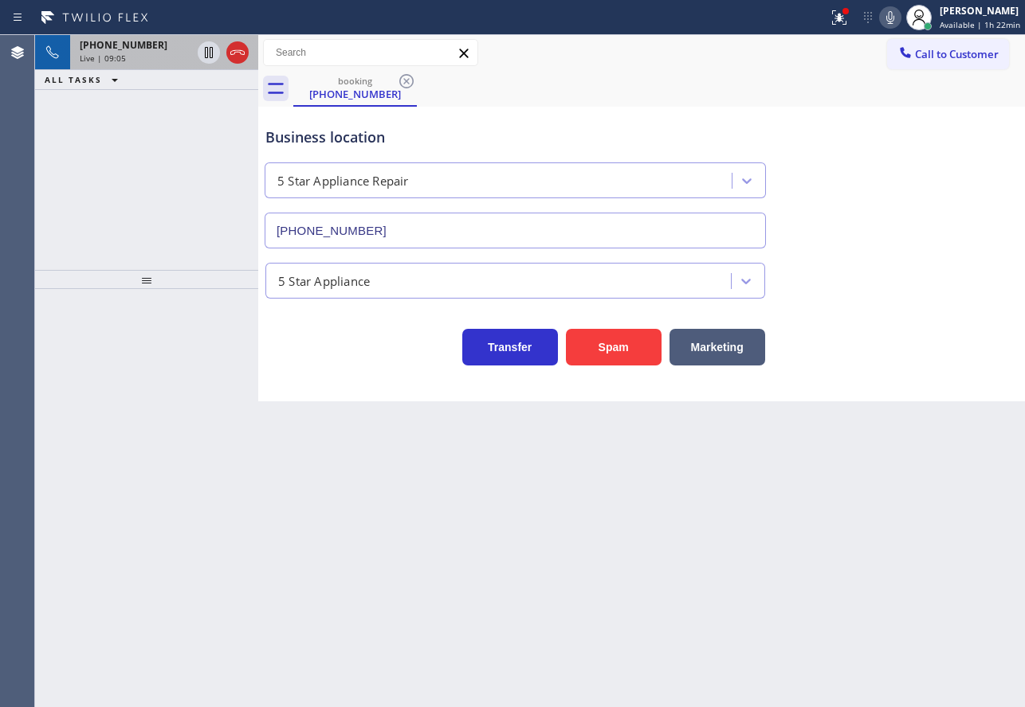
click at [162, 51] on div "[PHONE_NUMBER]" at bounding box center [136, 45] width 112 height 14
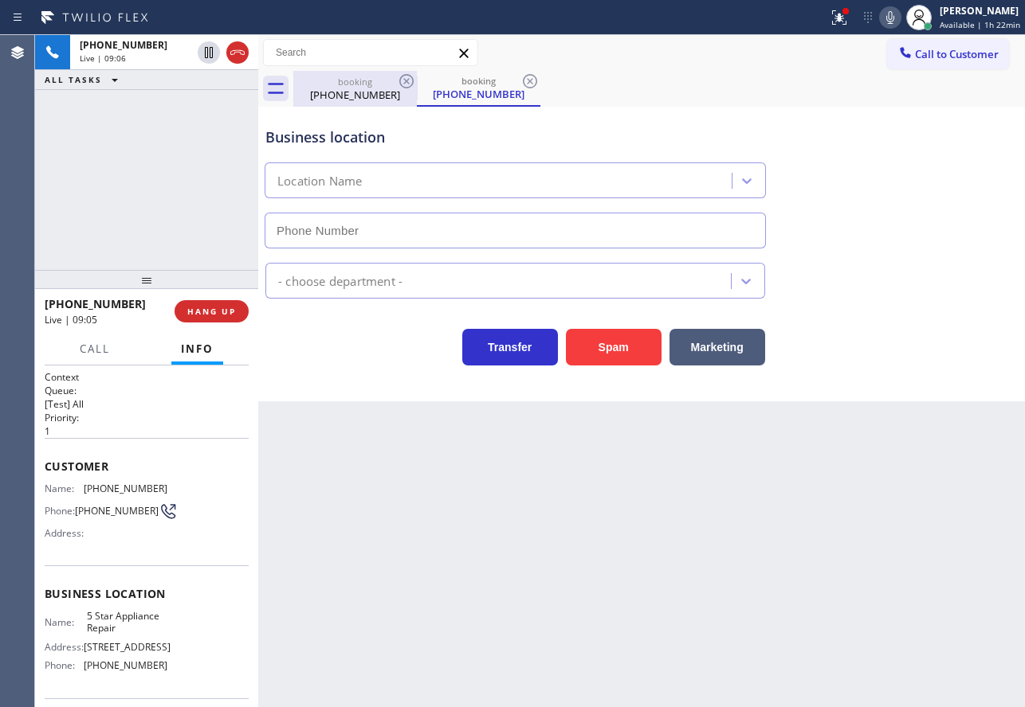
type input "[PHONE_NUMBER]"
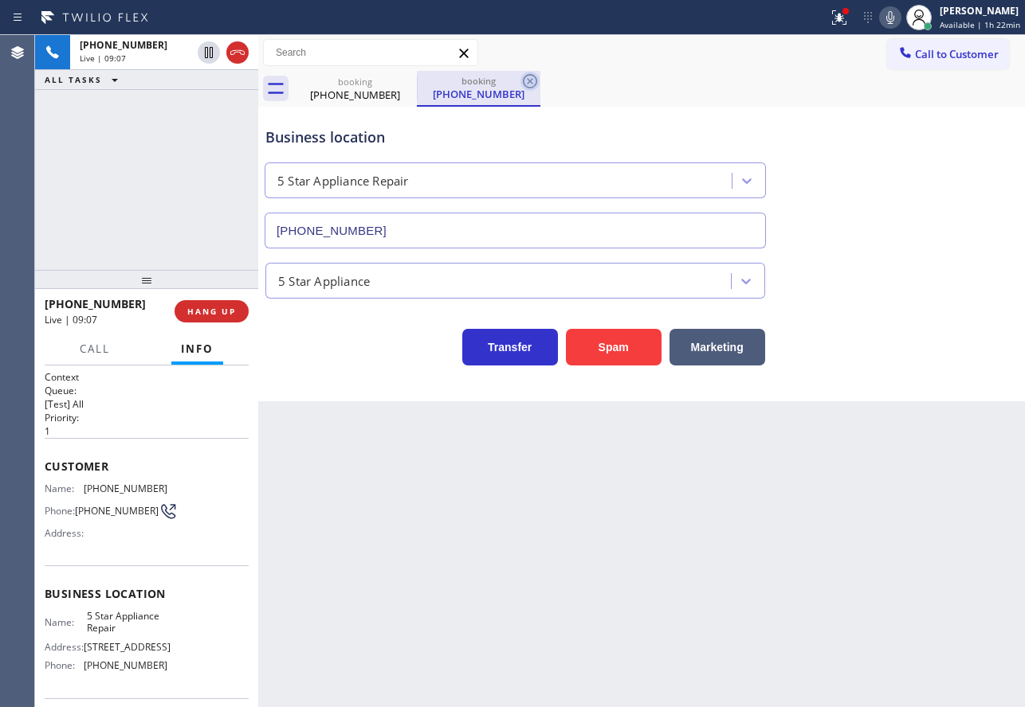
click at [526, 80] on icon at bounding box center [529, 81] width 19 height 19
click at [120, 672] on span "[PHONE_NUMBER]" at bounding box center [126, 666] width 84 height 12
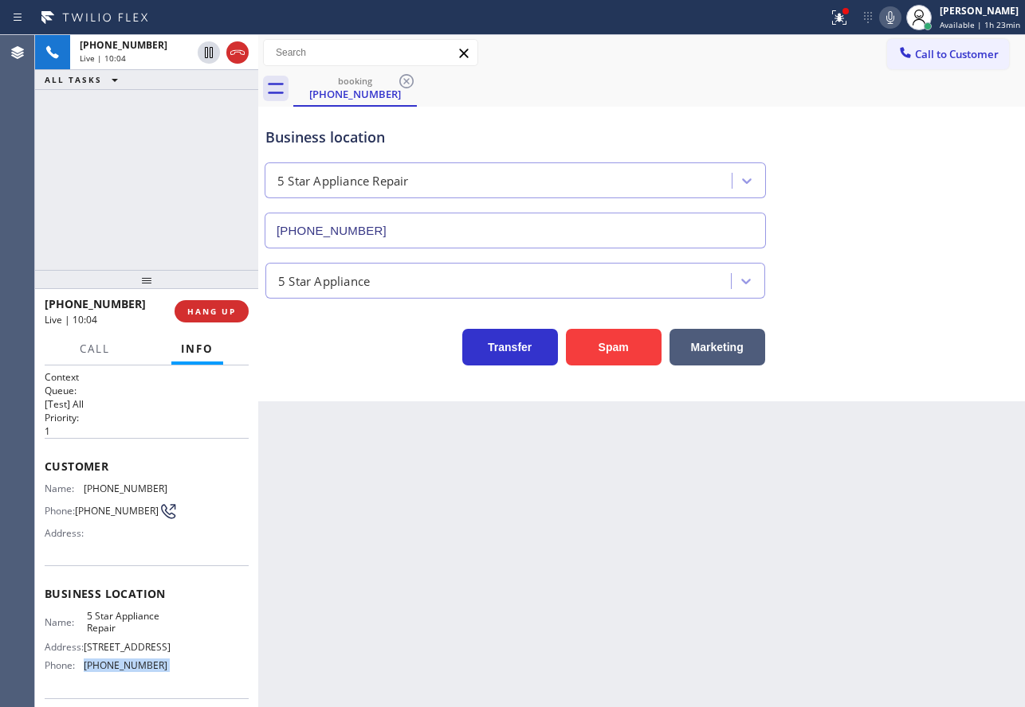
click at [120, 672] on span "[PHONE_NUMBER]" at bounding box center [126, 666] width 84 height 12
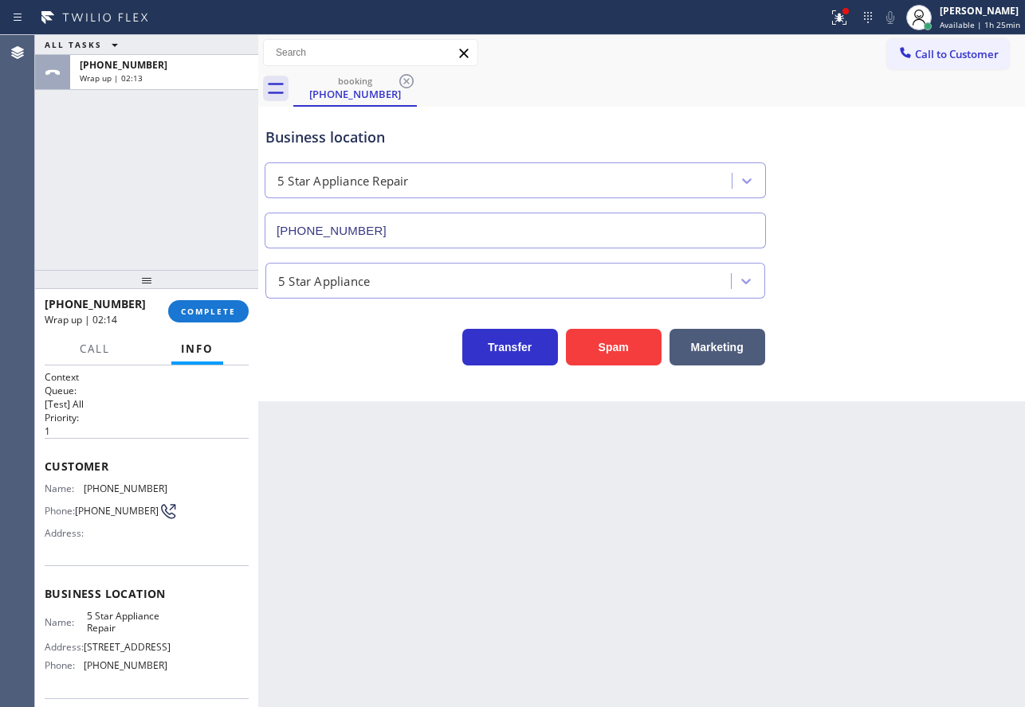
click at [135, 483] on span "[PHONE_NUMBER]" at bounding box center [126, 489] width 84 height 12
click at [202, 313] on span "COMPLETE" at bounding box center [208, 311] width 55 height 11
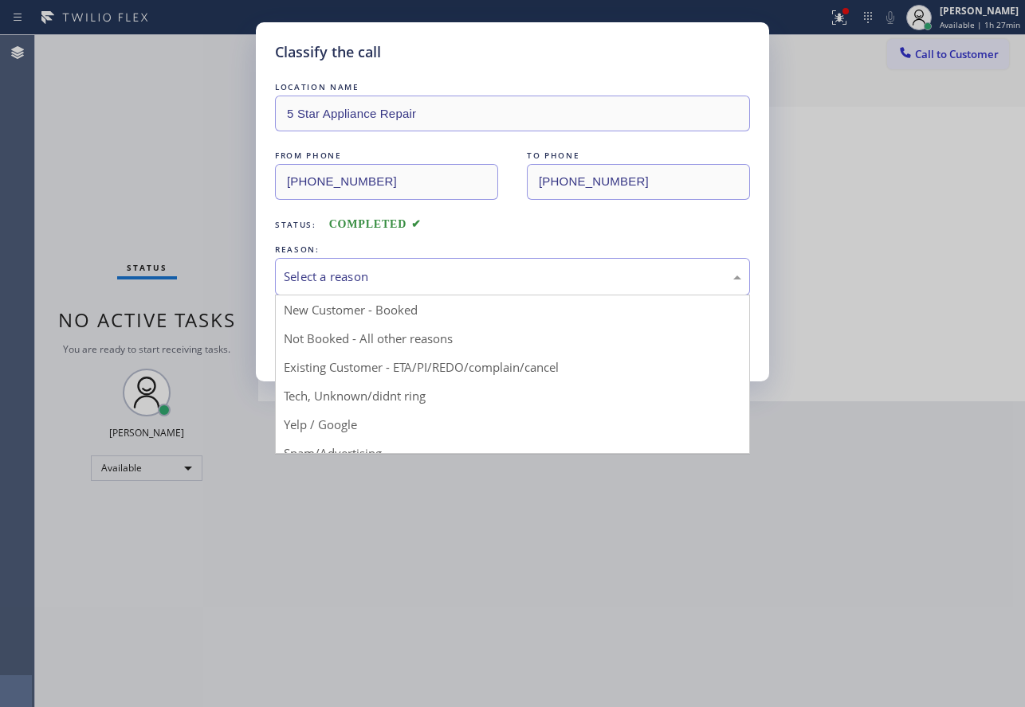
click at [364, 268] on div "Select a reason" at bounding box center [512, 277] width 457 height 18
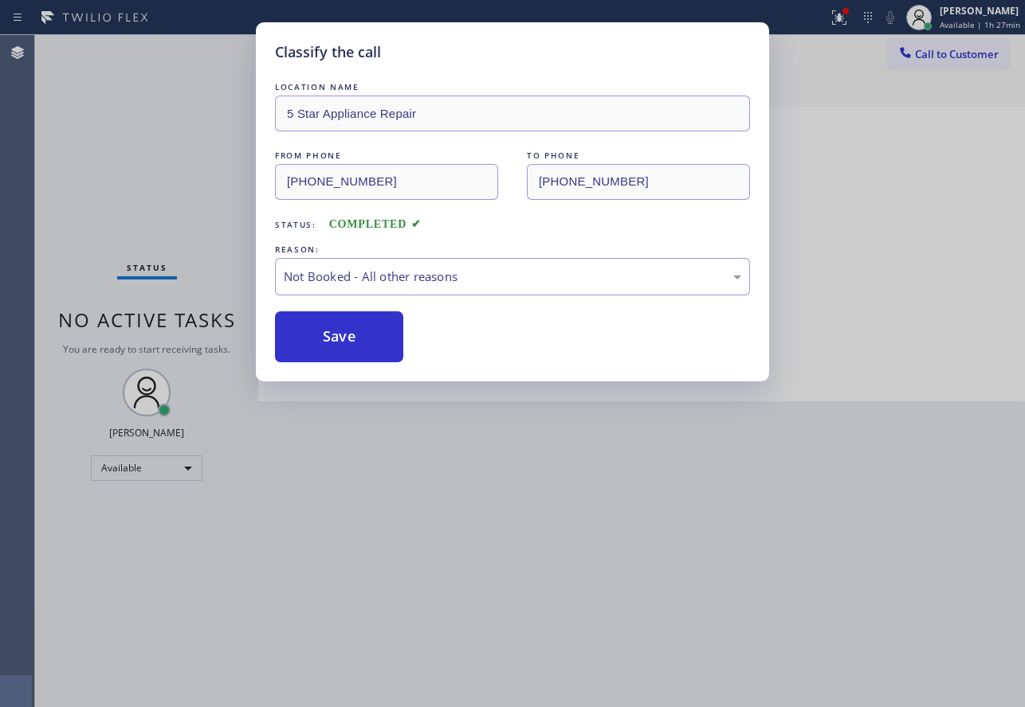
click at [357, 350] on button "Save" at bounding box center [339, 337] width 128 height 51
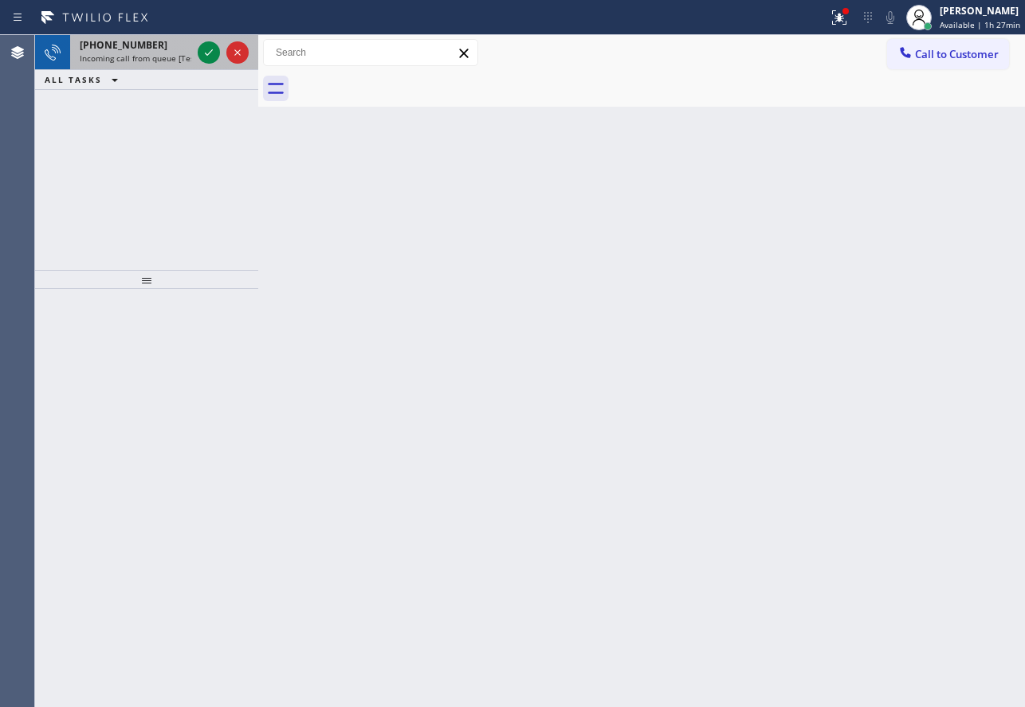
click at [163, 56] on span "Incoming call from queue [Test] All" at bounding box center [146, 58] width 132 height 11
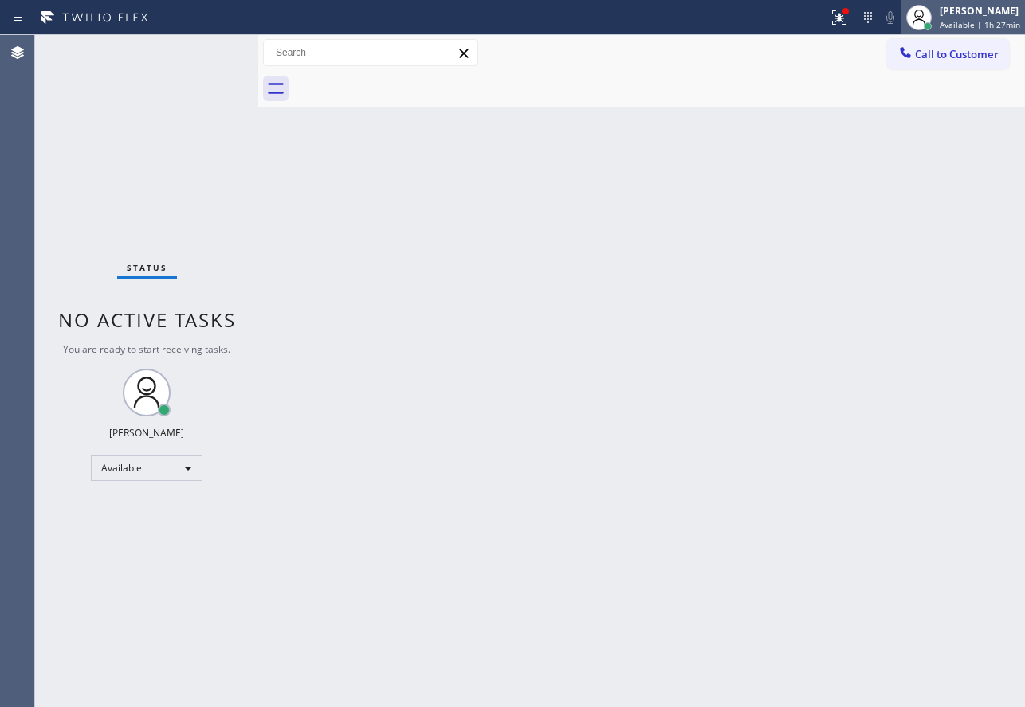
click at [952, 6] on div "[PERSON_NAME]" at bounding box center [979, 11] width 80 height 14
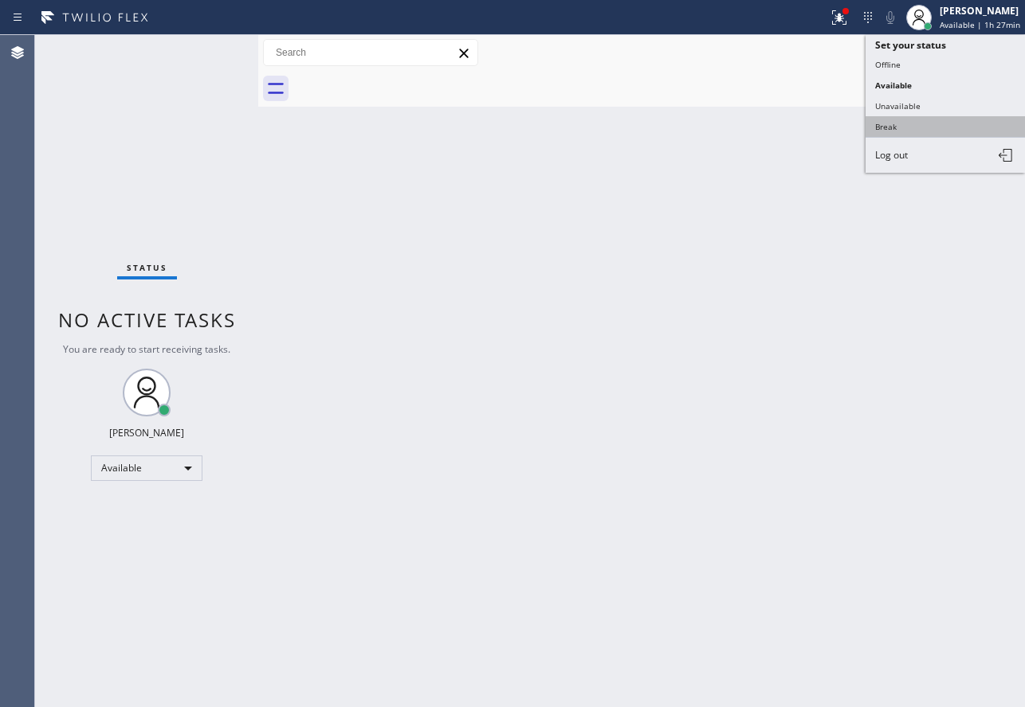
click at [887, 125] on button "Break" at bounding box center [944, 126] width 159 height 21
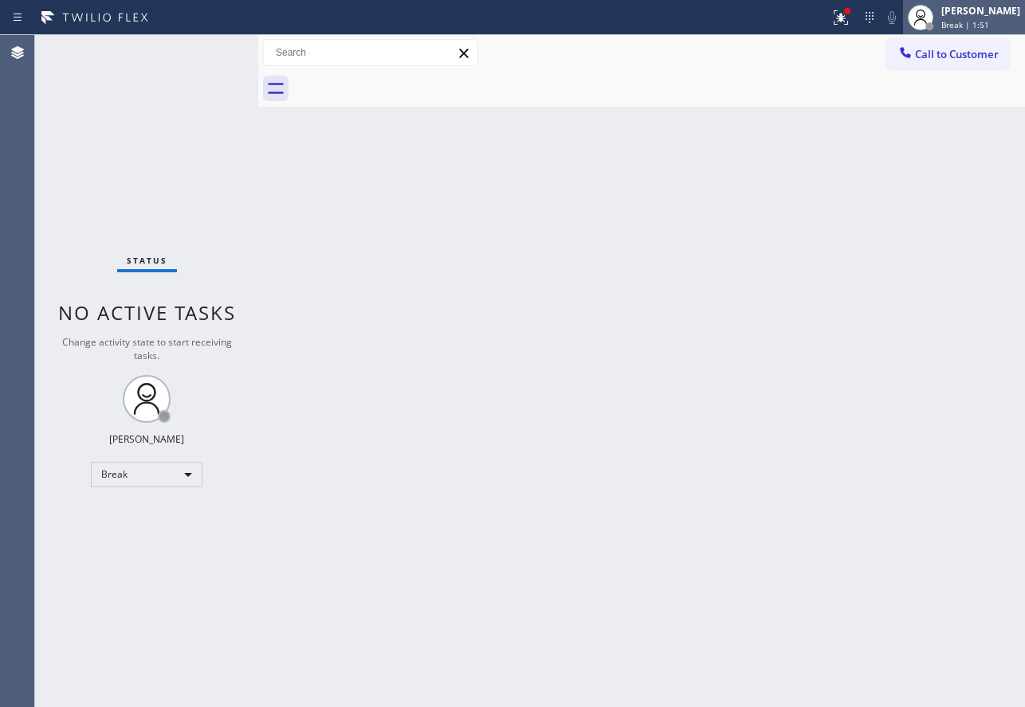
click at [972, 17] on div "[PERSON_NAME]" at bounding box center [980, 11] width 79 height 14
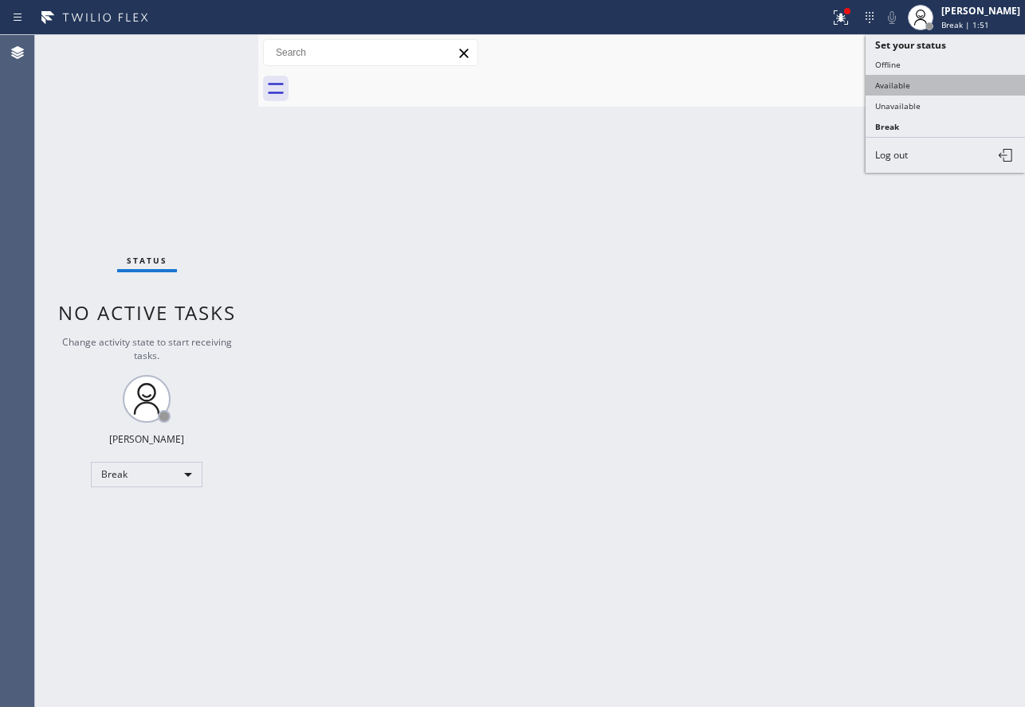
click at [908, 83] on button "Available" at bounding box center [944, 85] width 159 height 21
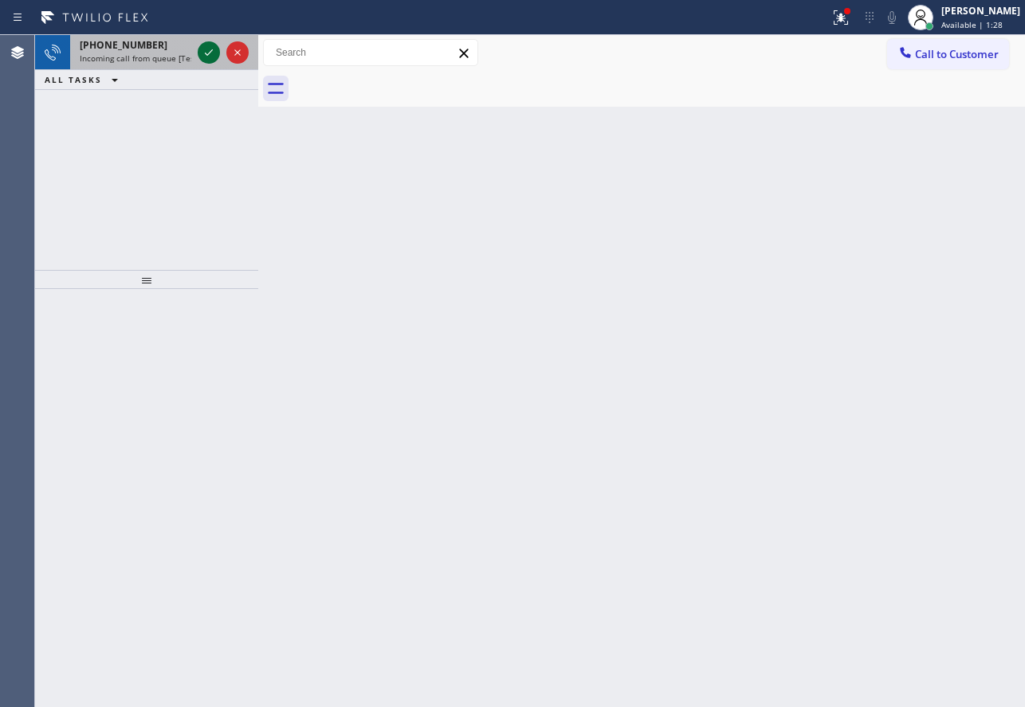
click at [217, 52] on div at bounding box center [222, 52] width 57 height 35
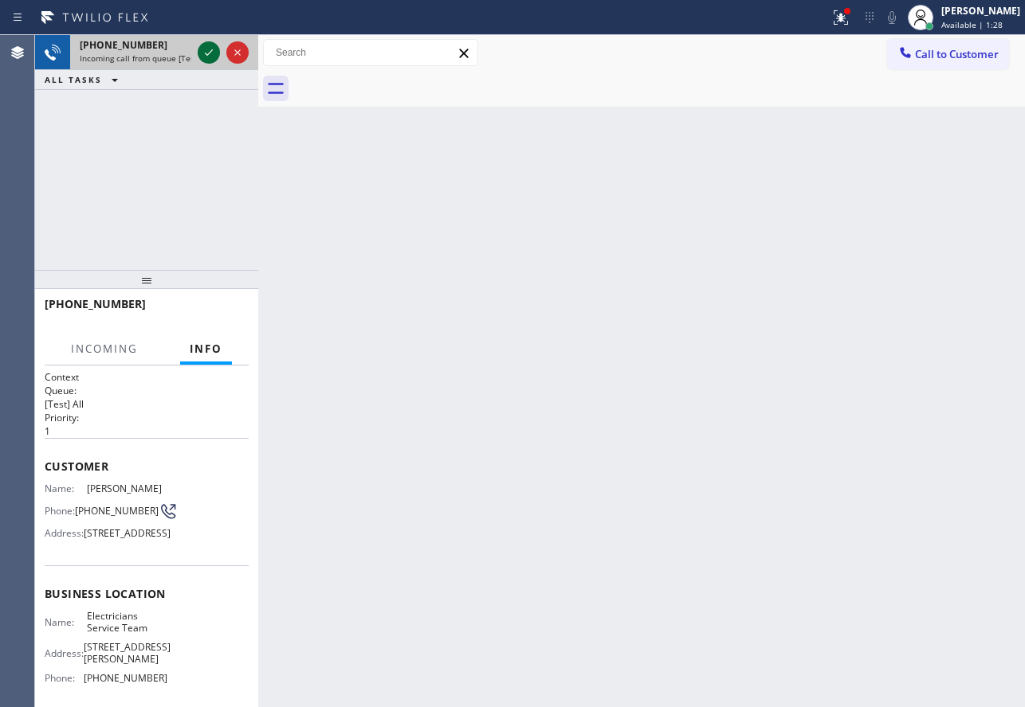
click at [213, 52] on icon at bounding box center [208, 52] width 19 height 19
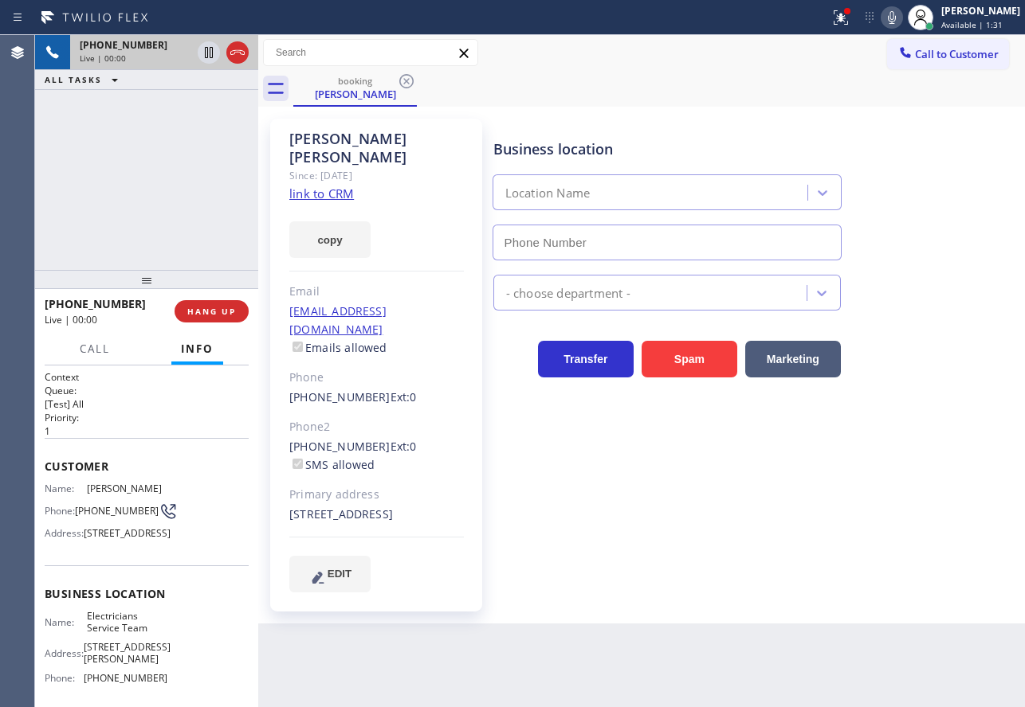
type input "[PHONE_NUMBER]"
click at [342, 186] on link "link to CRM" at bounding box center [321, 194] width 65 height 16
click at [901, 18] on icon at bounding box center [891, 17] width 19 height 19
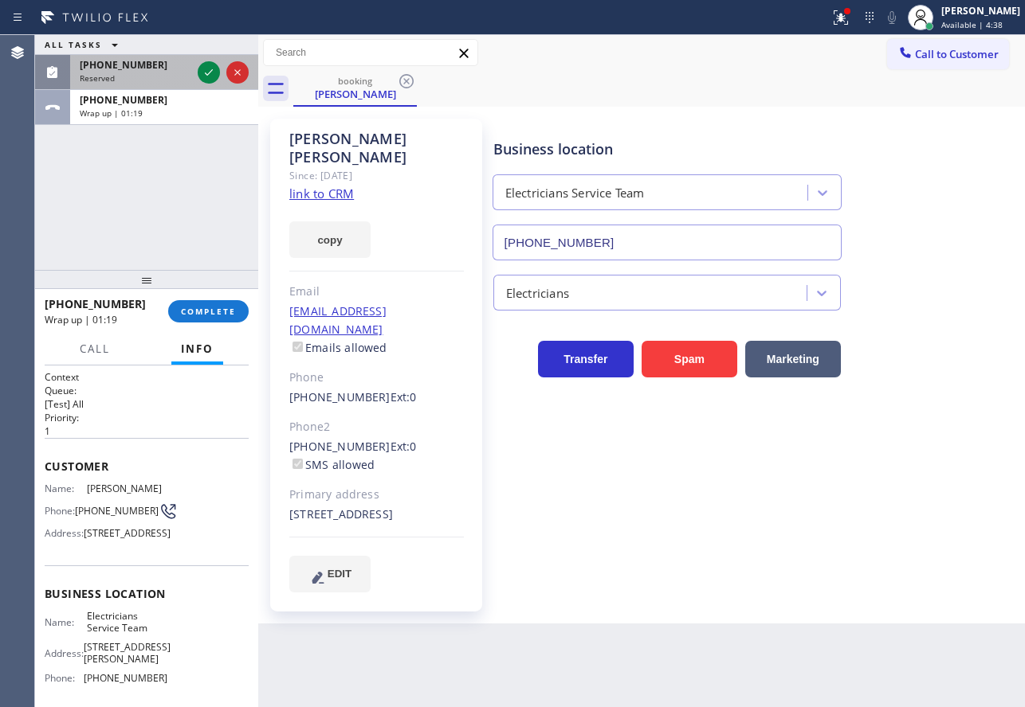
click at [222, 60] on div at bounding box center [222, 72] width 57 height 35
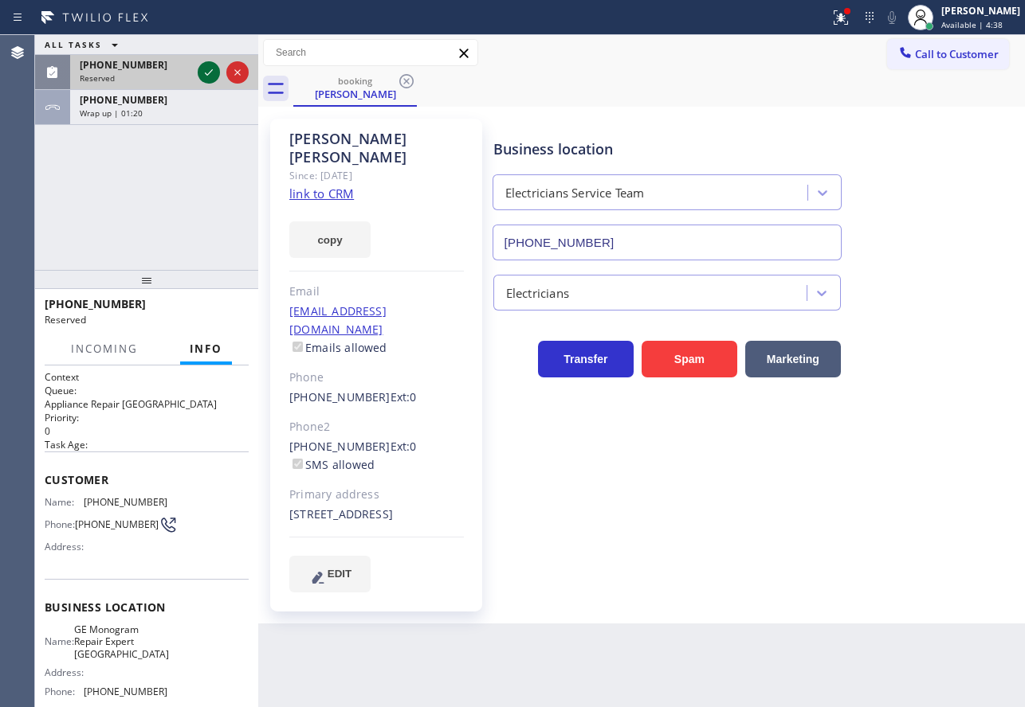
click at [210, 79] on icon at bounding box center [208, 72] width 19 height 19
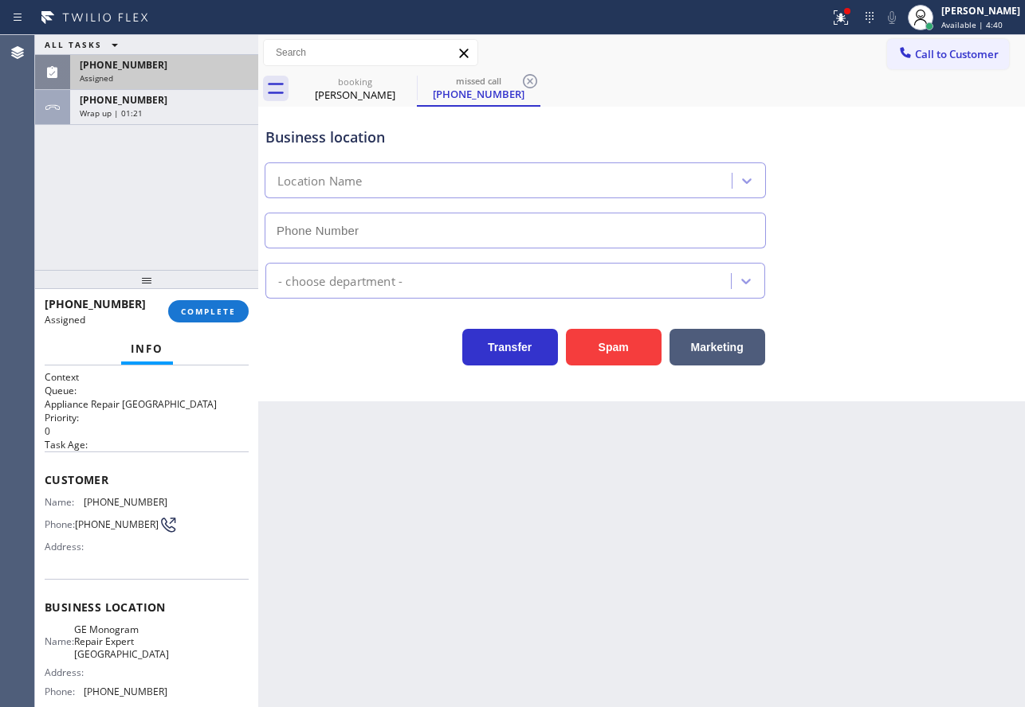
scroll to position [80, 0]
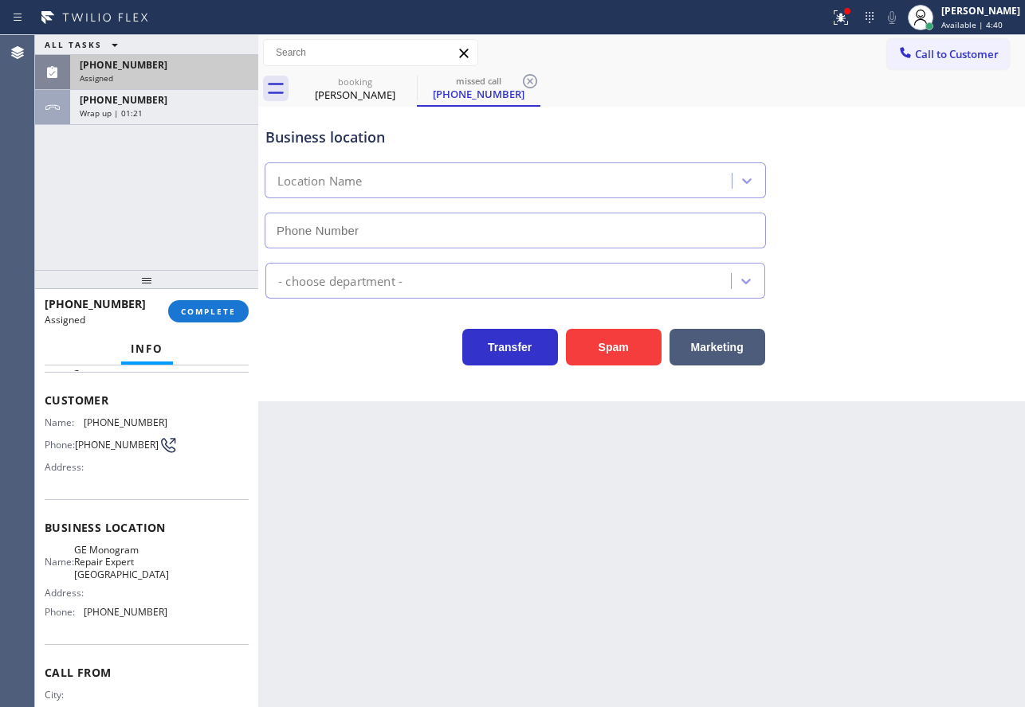
type input "[PHONE_NUMBER]"
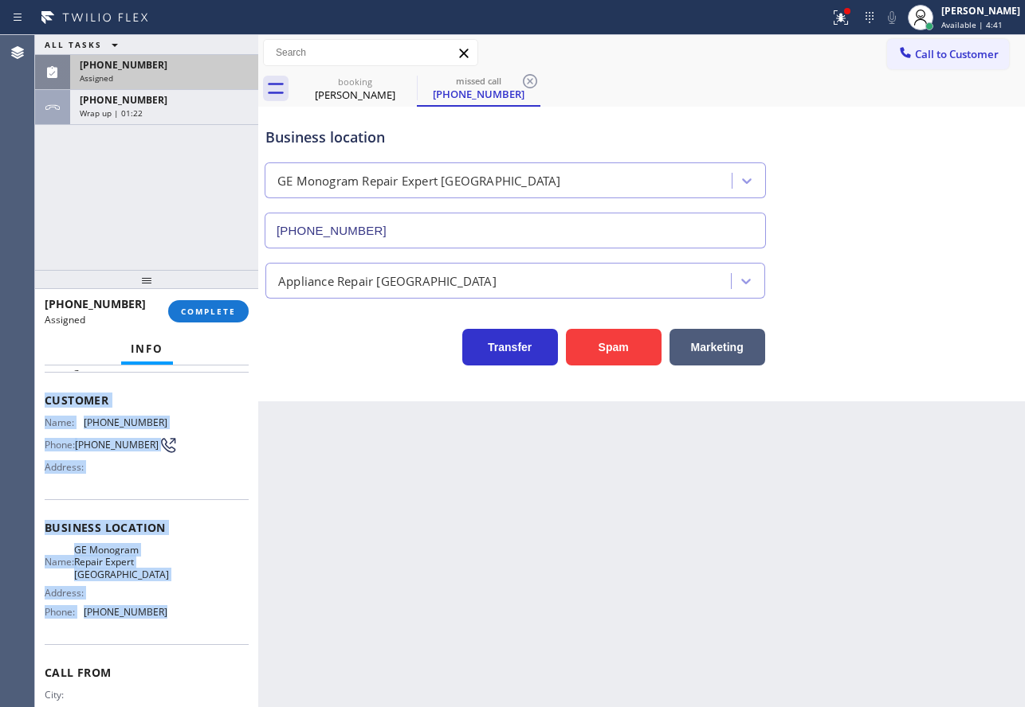
drag, startPoint x: 176, startPoint y: 626, endPoint x: 44, endPoint y: 393, distance: 268.3
click at [44, 393] on div "Context Queue: Appliance Repair High End Priority: 0 Task Age: Customer Name: […" at bounding box center [146, 537] width 223 height 342
click at [212, 309] on span "COMPLETE" at bounding box center [208, 311] width 55 height 11
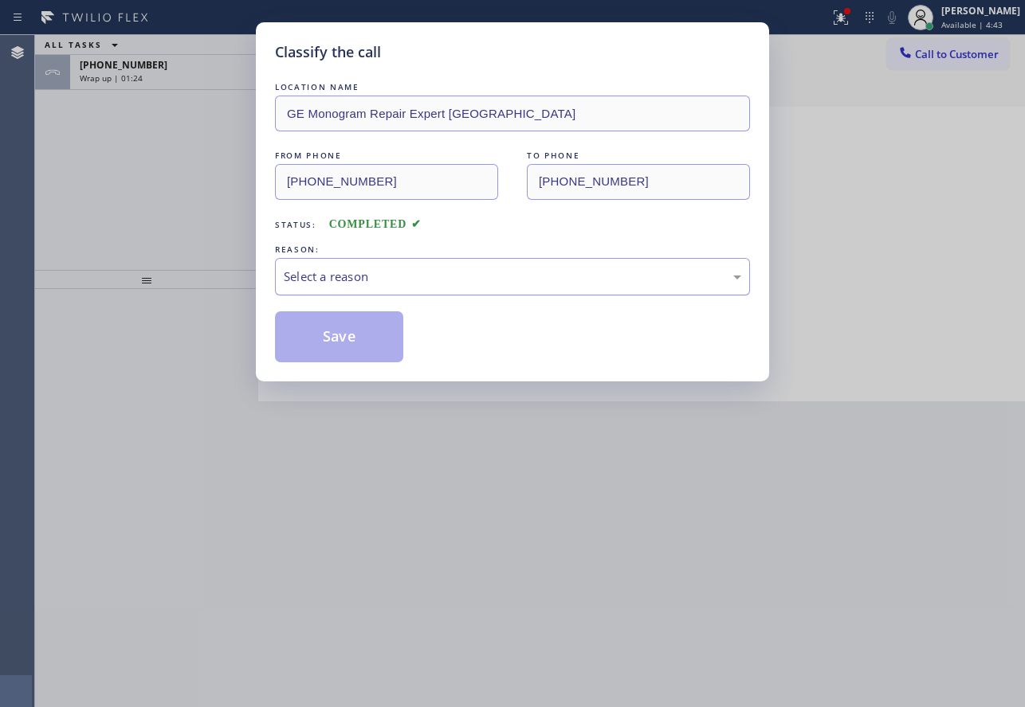
click at [438, 280] on div "Select a reason" at bounding box center [512, 277] width 457 height 18
click at [356, 338] on button "Save" at bounding box center [339, 337] width 128 height 51
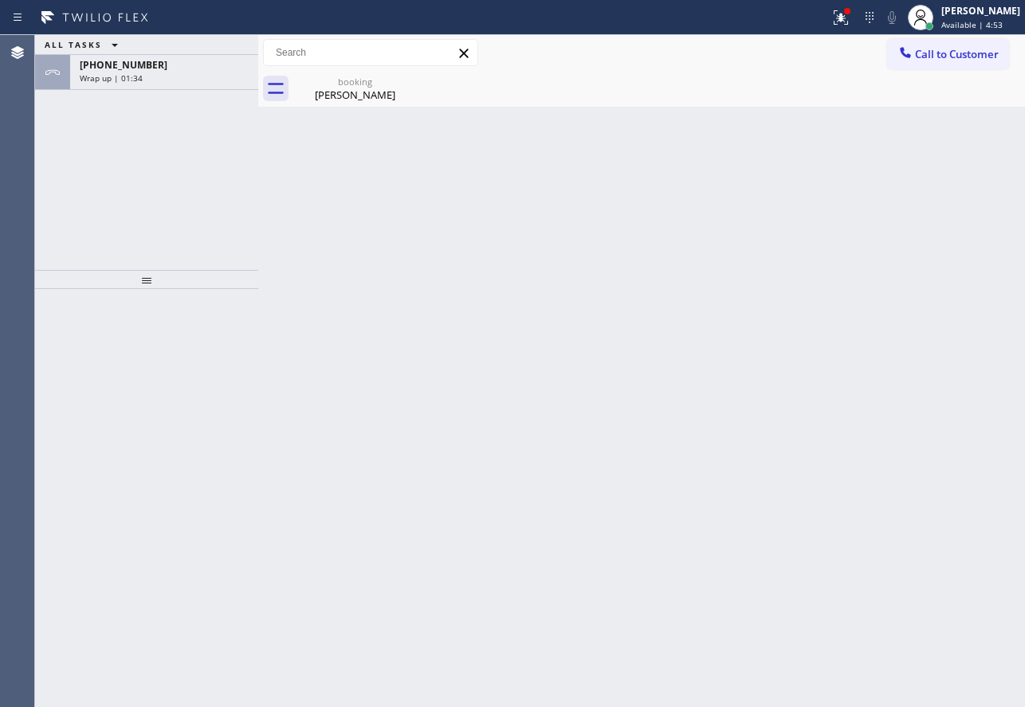
drag, startPoint x: 174, startPoint y: 73, endPoint x: 503, endPoint y: 123, distance: 332.1
click at [174, 73] on div "Wrap up | 01:34" at bounding box center [164, 77] width 169 height 11
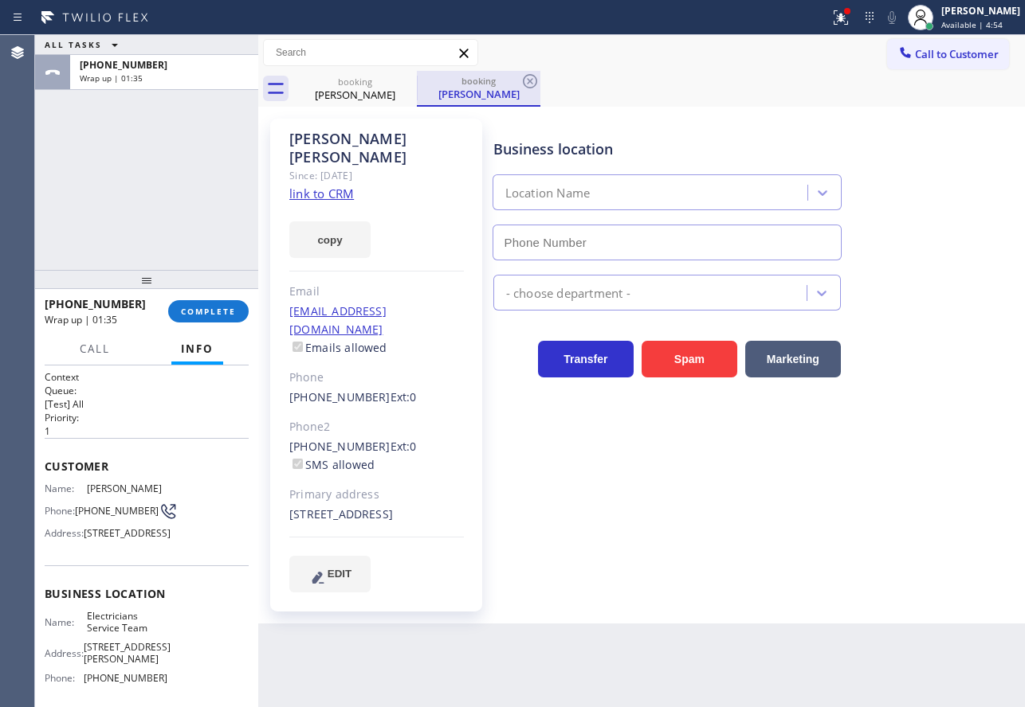
type input "[PHONE_NUMBER]"
click at [516, 80] on div "booking" at bounding box center [478, 81] width 120 height 12
click at [529, 83] on icon at bounding box center [530, 81] width 14 height 14
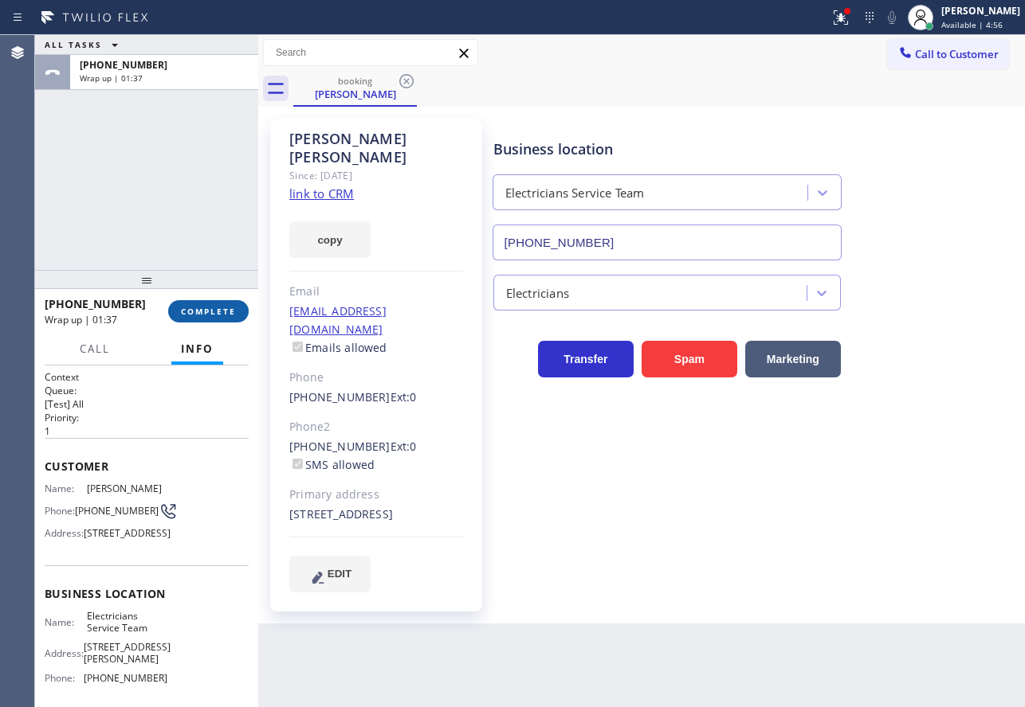
click at [233, 318] on button "COMPLETE" at bounding box center [208, 311] width 80 height 22
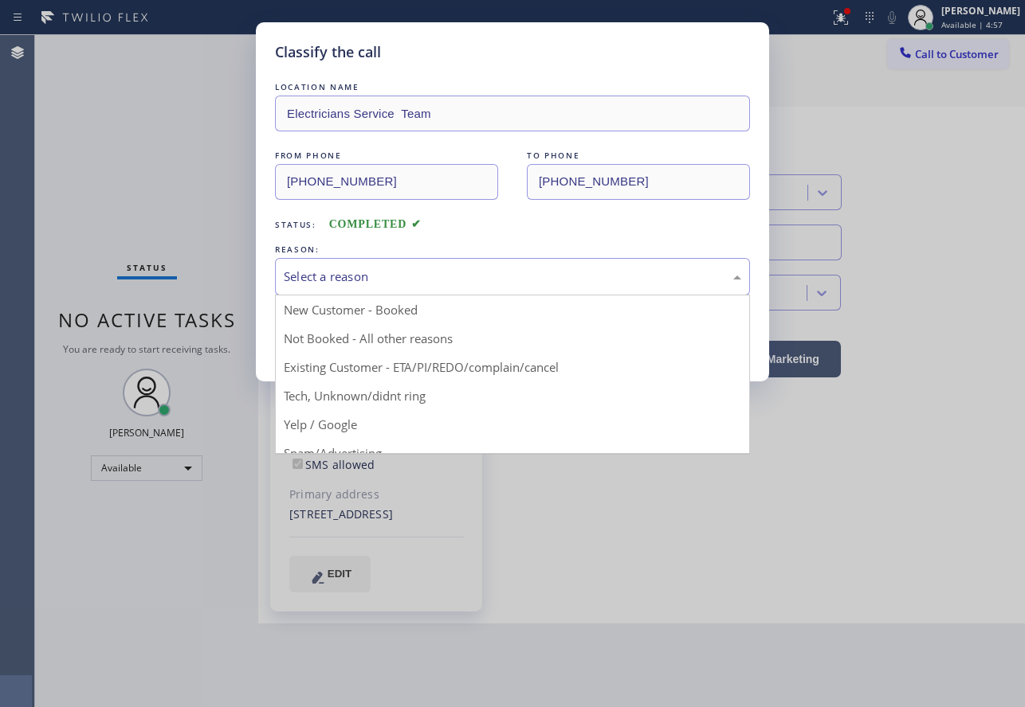
click at [394, 272] on div "Select a reason" at bounding box center [512, 277] width 457 height 18
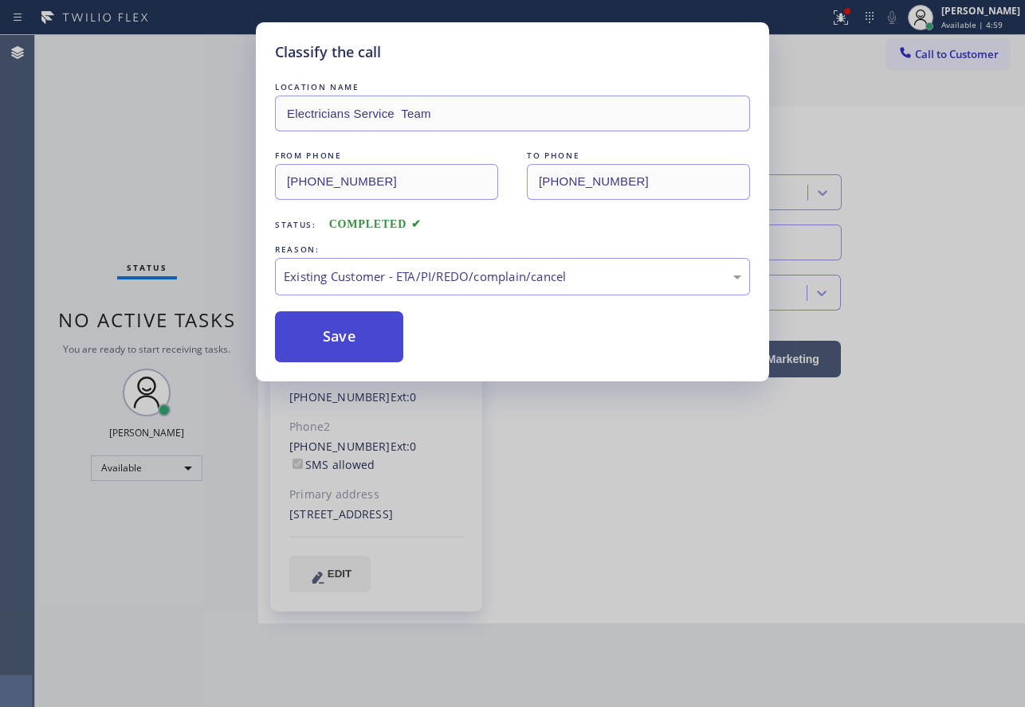
click at [357, 324] on button "Save" at bounding box center [339, 337] width 128 height 51
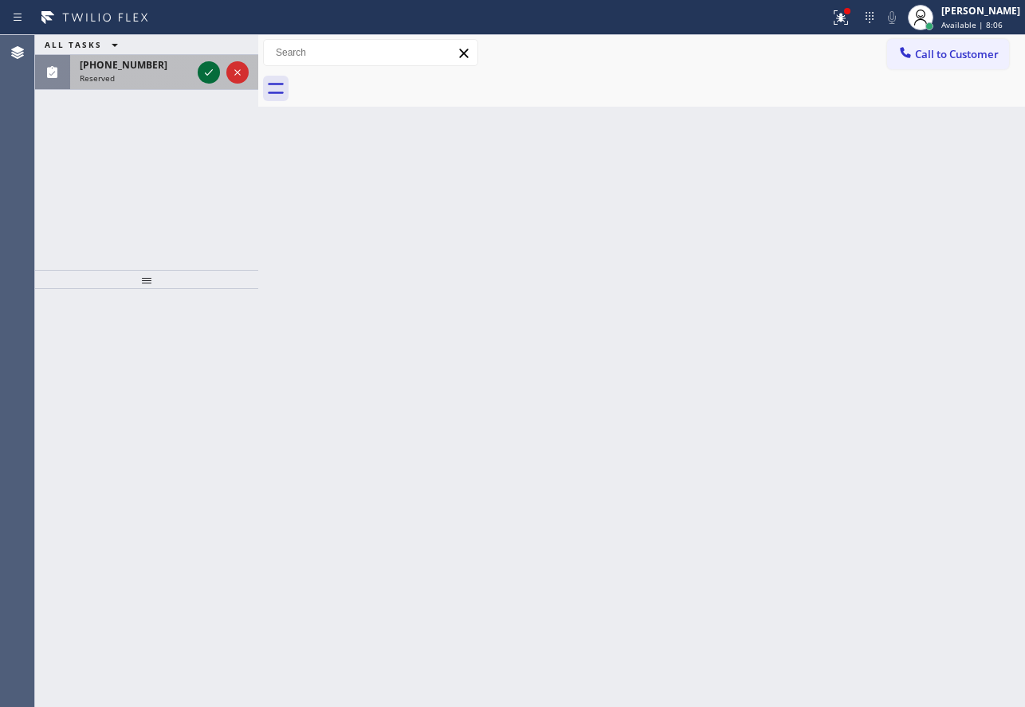
click at [211, 69] on icon at bounding box center [208, 72] width 19 height 19
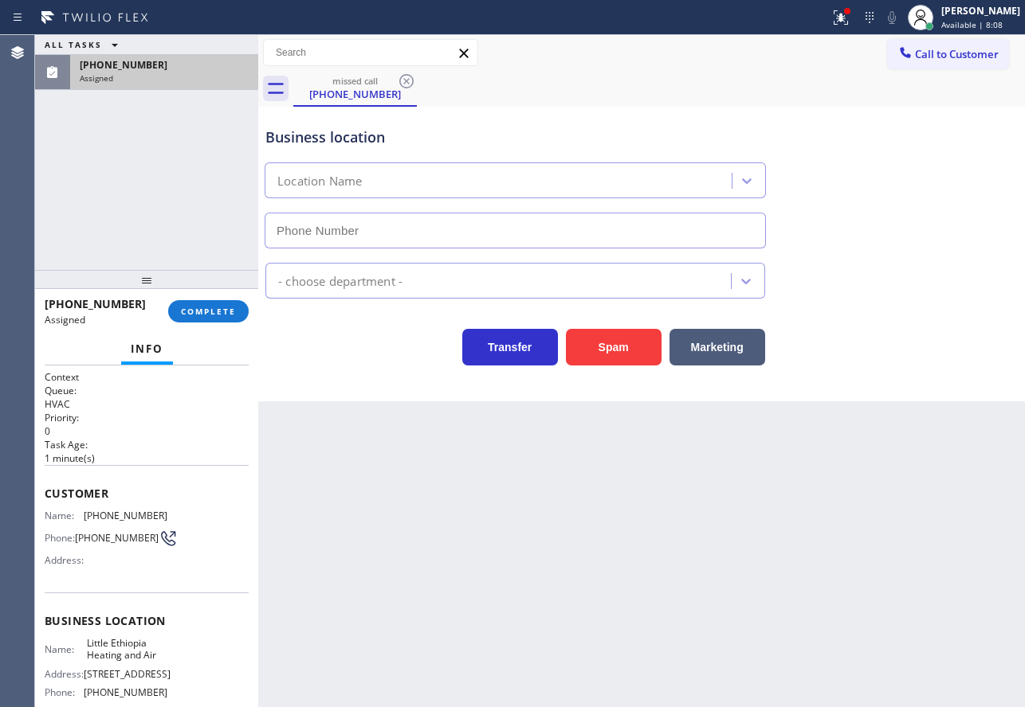
type input "[PHONE_NUMBER]"
click at [207, 312] on span "COMPLETE" at bounding box center [208, 311] width 55 height 11
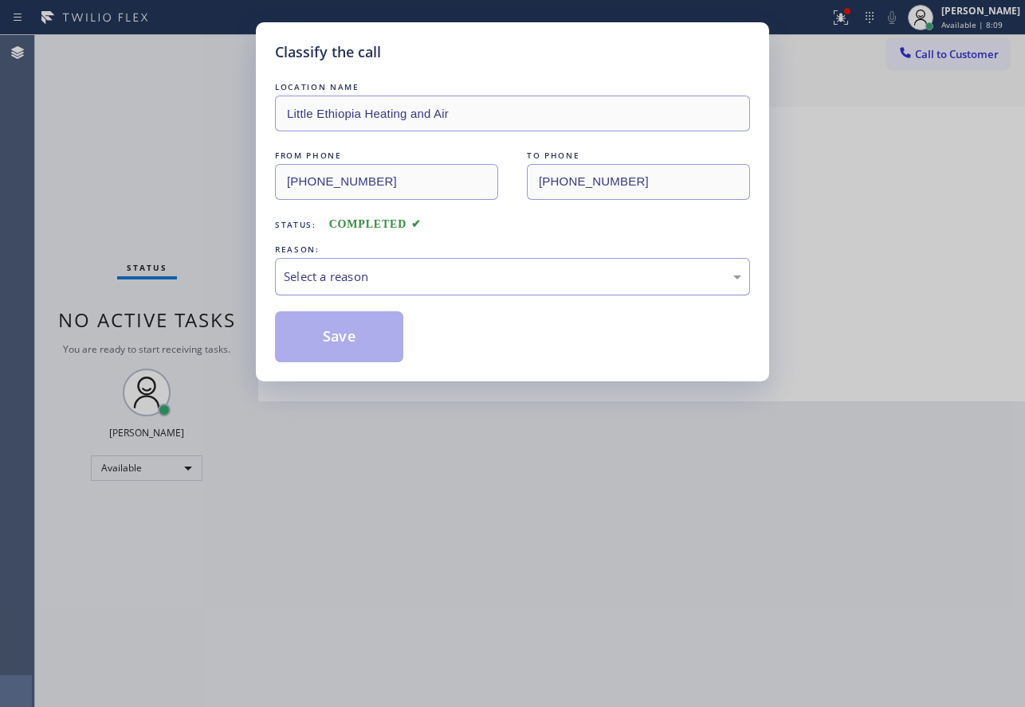
click at [410, 270] on div "Select a reason" at bounding box center [512, 277] width 457 height 18
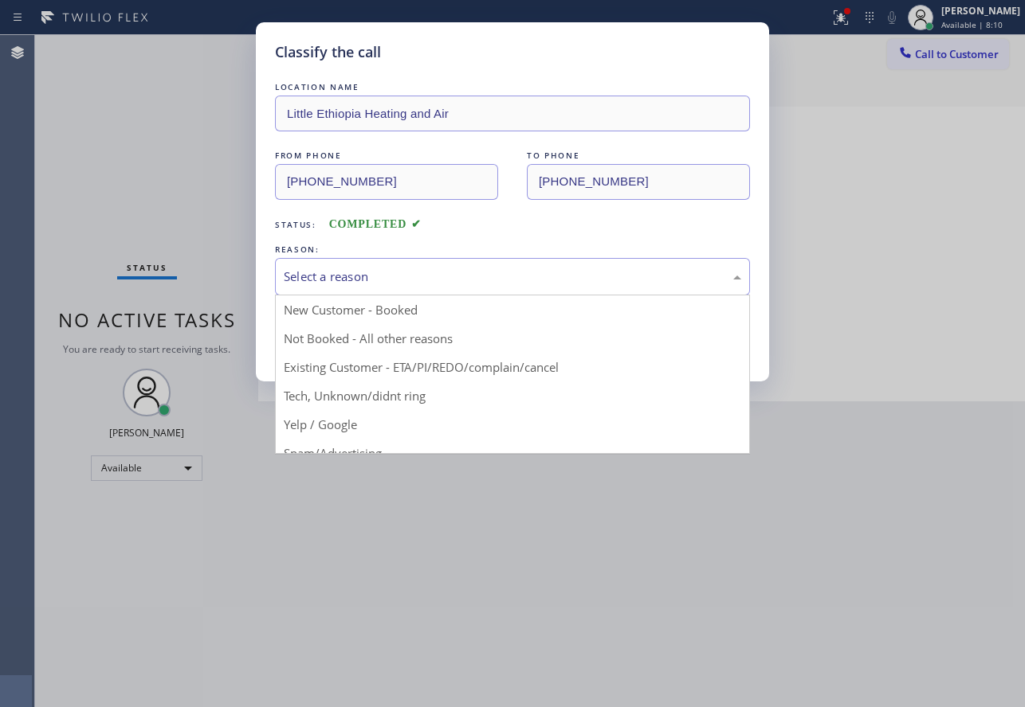
drag, startPoint x: 340, startPoint y: 400, endPoint x: 337, endPoint y: 378, distance: 21.7
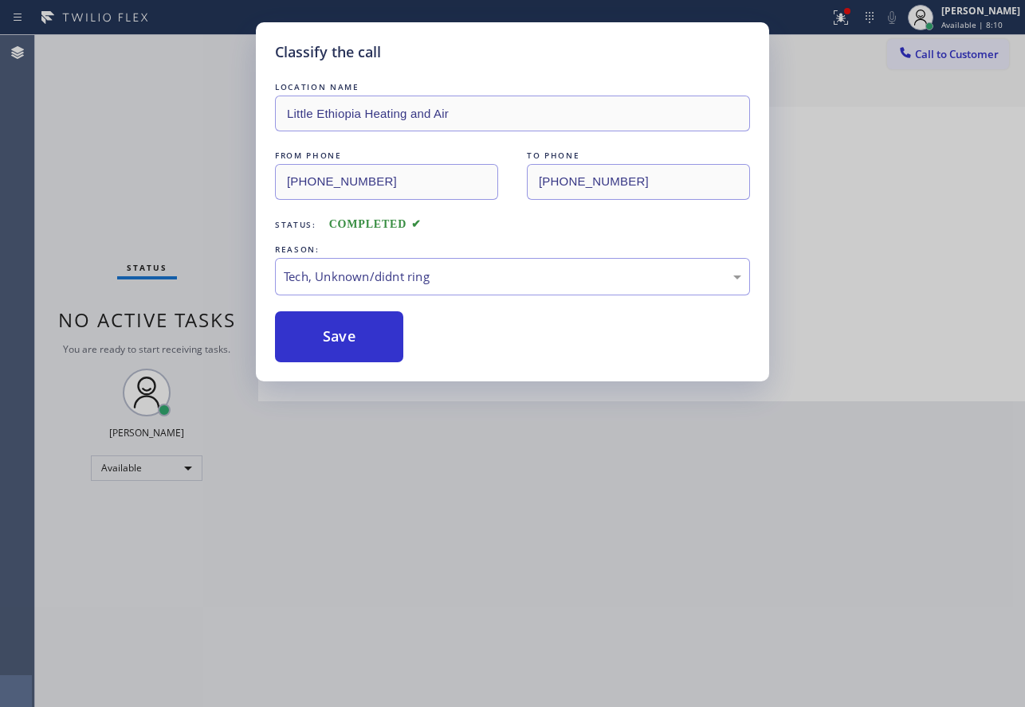
click at [334, 353] on button "Save" at bounding box center [339, 337] width 128 height 51
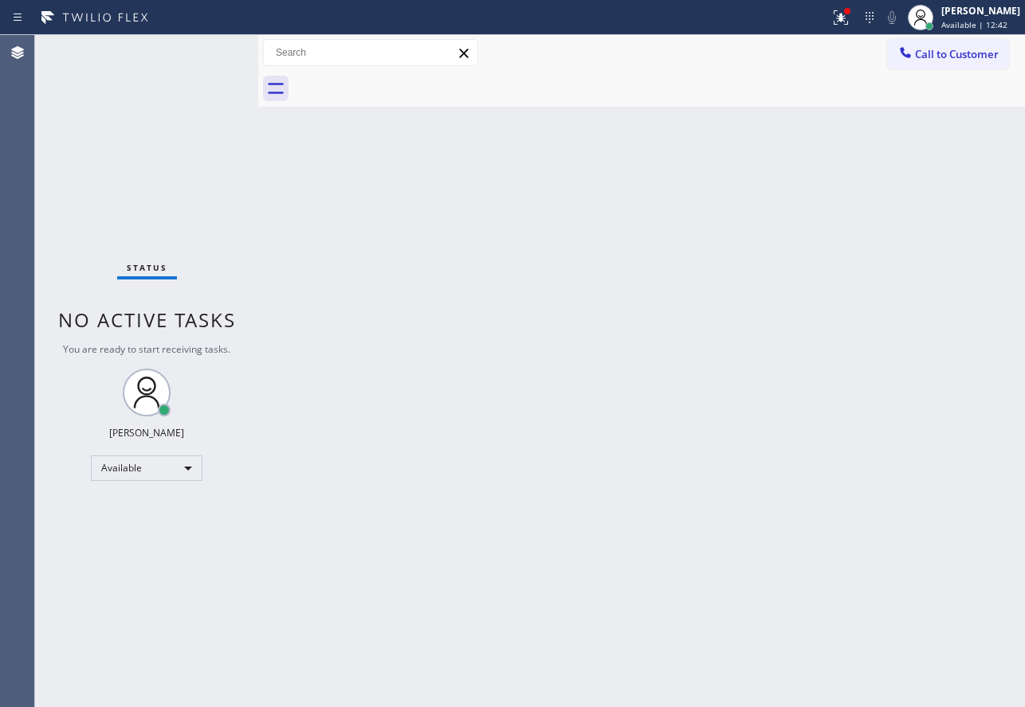
click at [680, 238] on div "Back to Dashboard Change Sender ID Customers Technicians Select a contact Outbo…" at bounding box center [641, 371] width 766 height 672
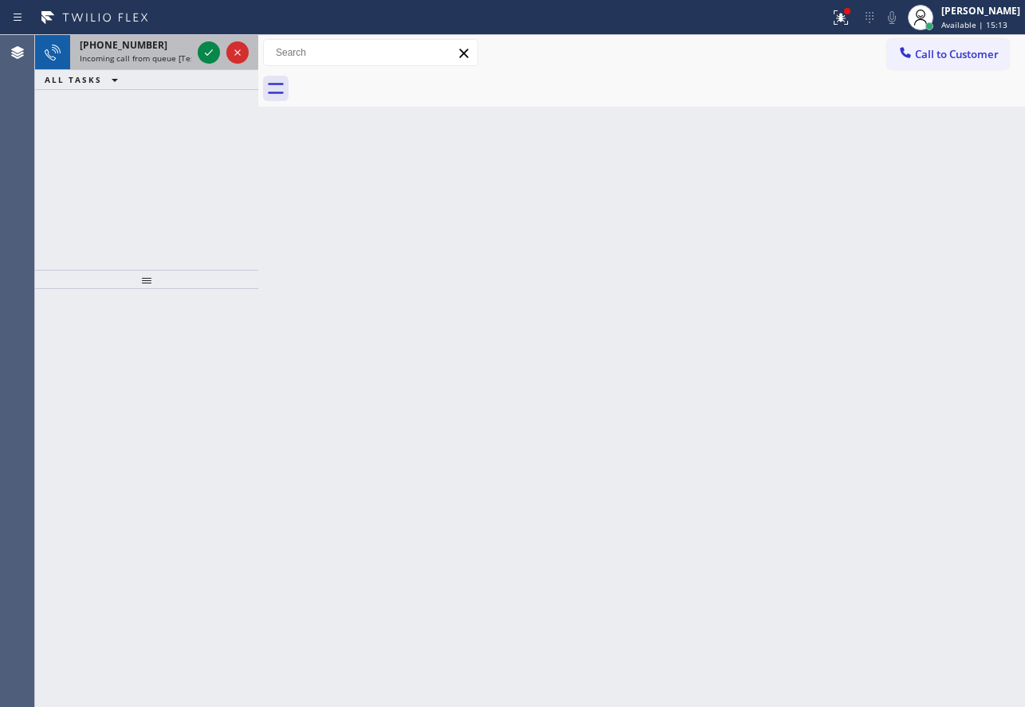
click at [116, 37] on div "[PHONE_NUMBER] Incoming call from queue [Test] All" at bounding box center [132, 52] width 124 height 35
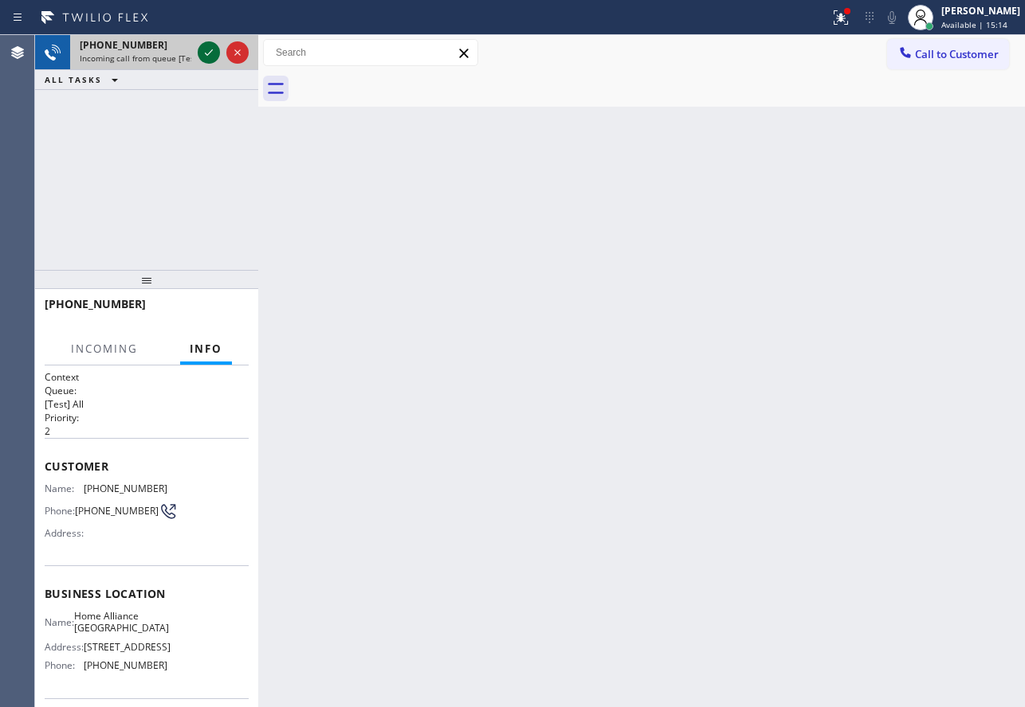
click at [206, 53] on icon at bounding box center [208, 52] width 19 height 19
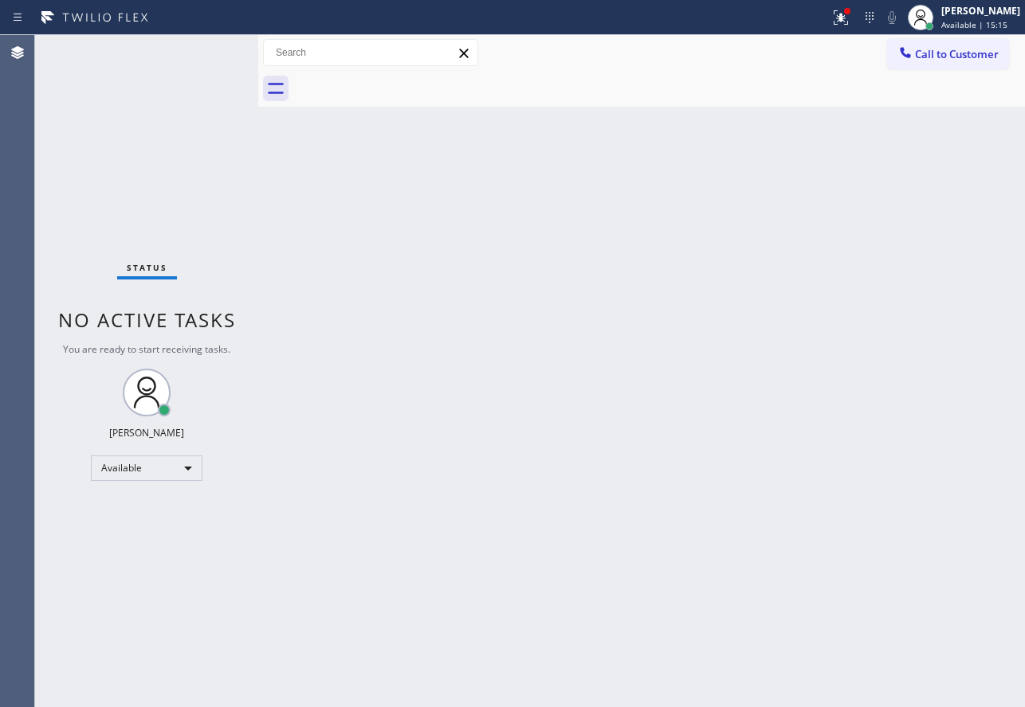
click at [206, 53] on div "Status No active tasks You are ready to start receiving tasks. [PERSON_NAME] Av…" at bounding box center [146, 371] width 223 height 672
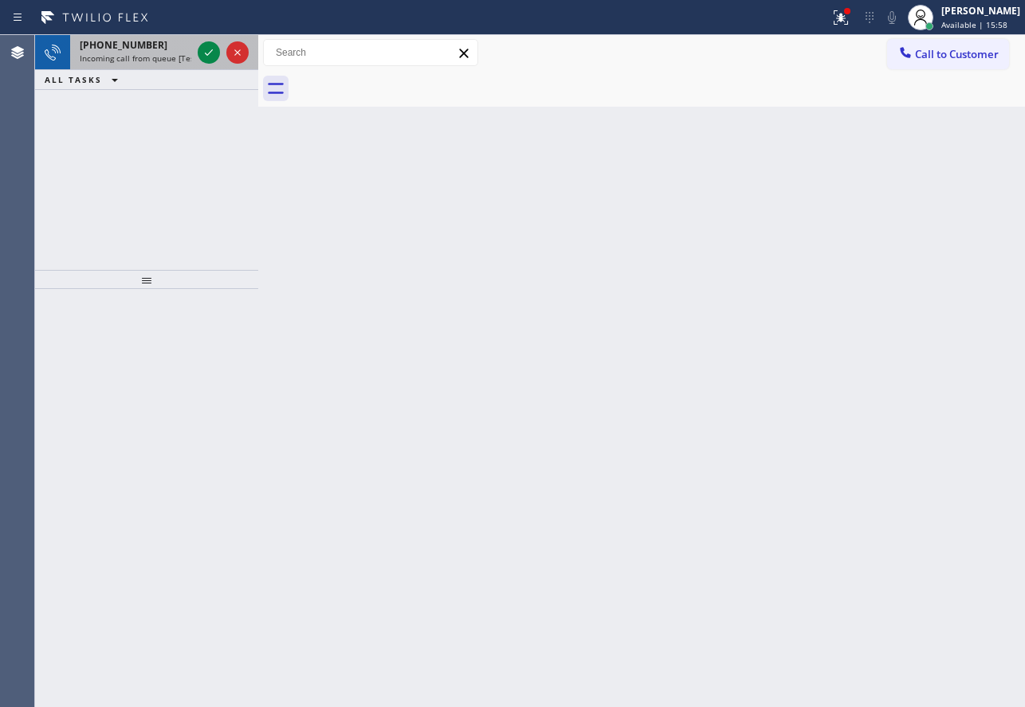
click at [132, 59] on span "Incoming call from queue [Test] All" at bounding box center [146, 58] width 132 height 11
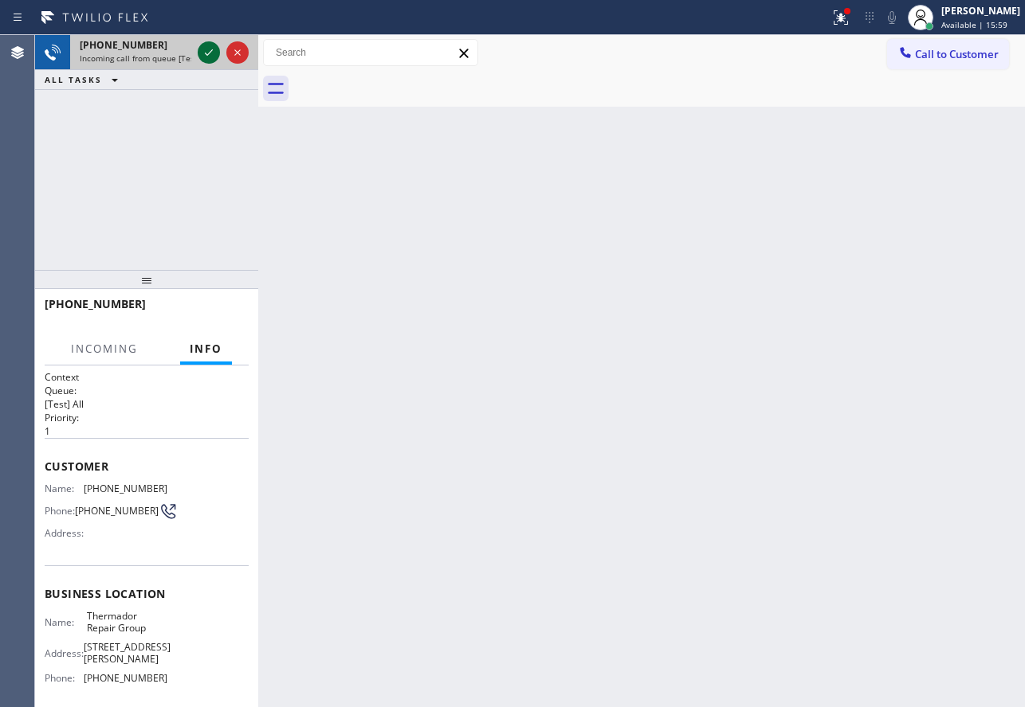
click at [206, 53] on icon at bounding box center [208, 52] width 19 height 19
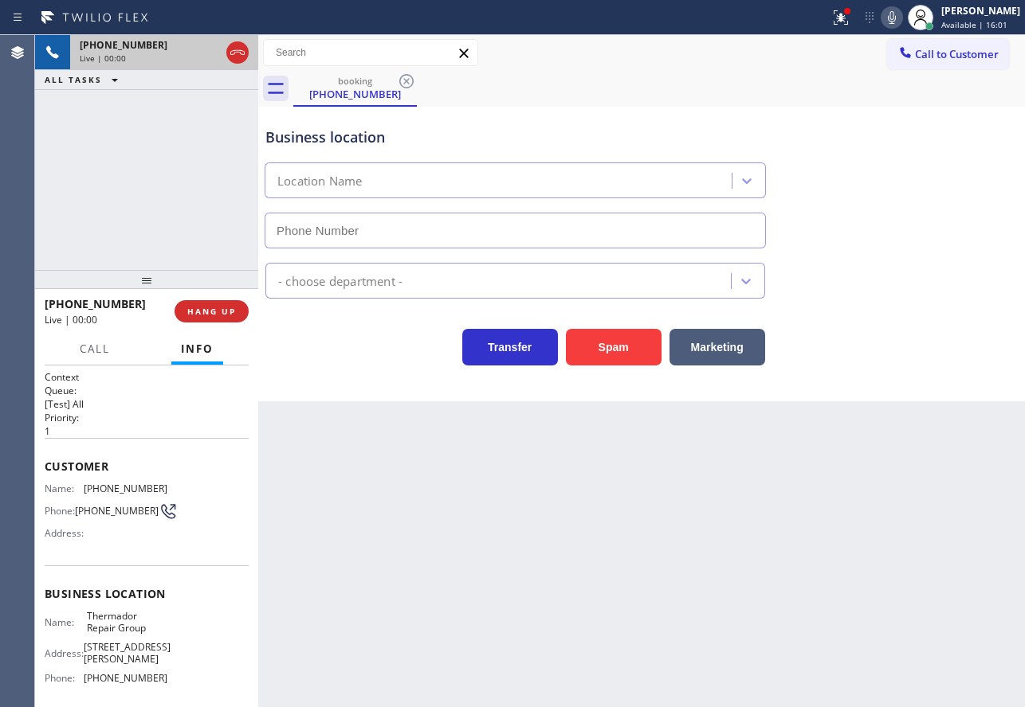
type input "[PHONE_NUMBER]"
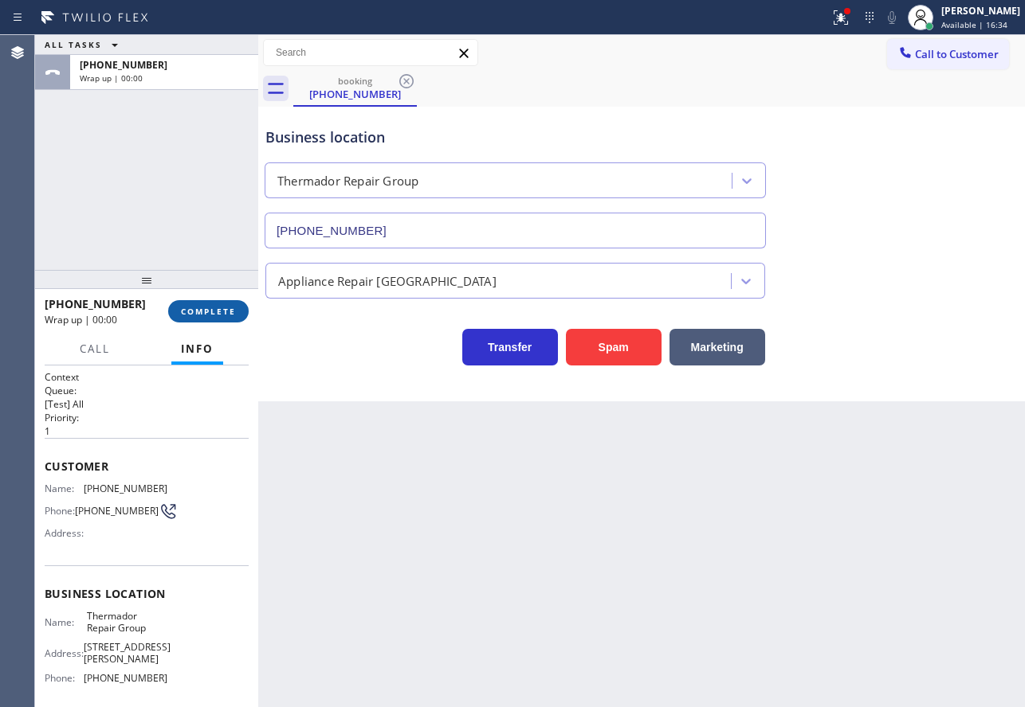
click at [236, 312] on button "COMPLETE" at bounding box center [208, 311] width 80 height 22
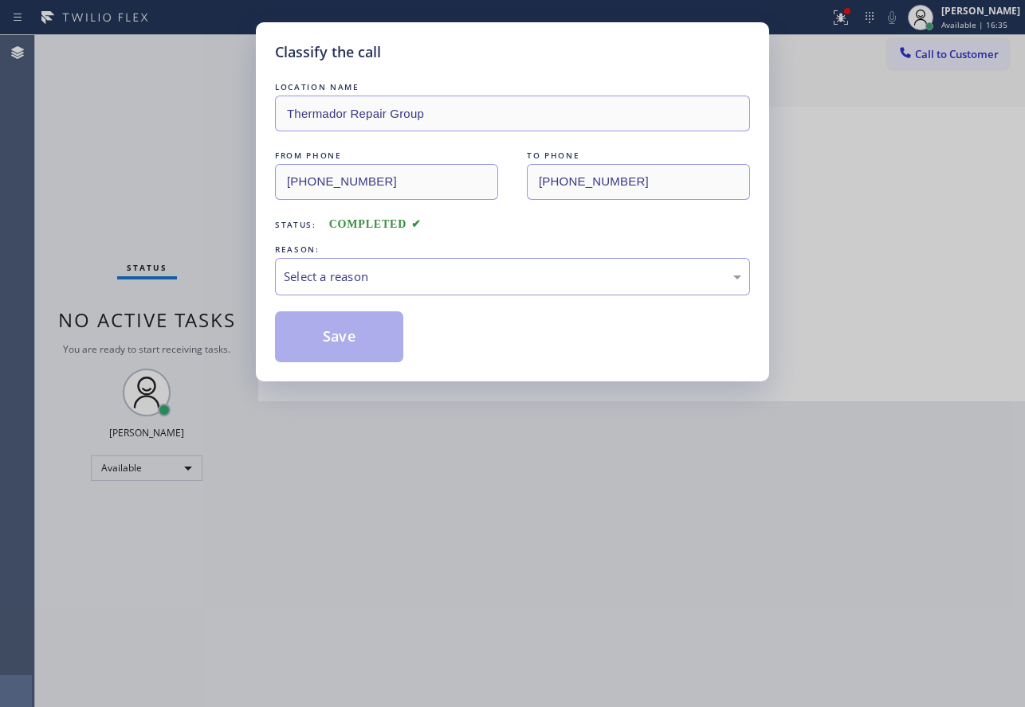
click at [236, 312] on div "Classify the call LOCATION NAME Thermador Repair Group FROM PHONE [PHONE_NUMBER…" at bounding box center [512, 353] width 1025 height 707
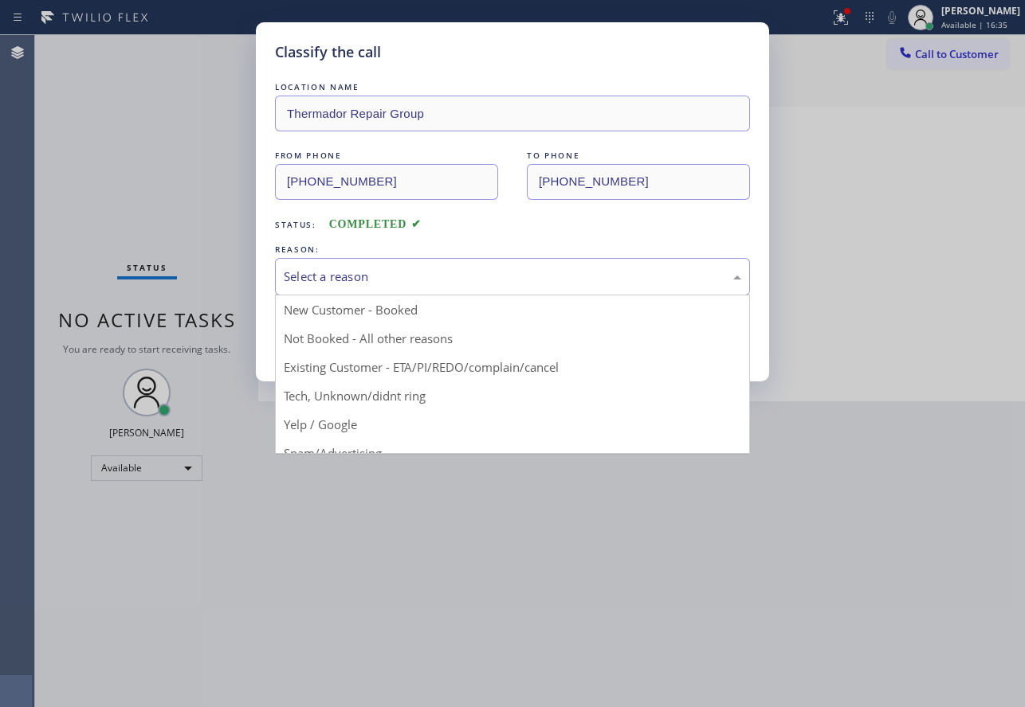
click at [377, 268] on div "Select a reason" at bounding box center [512, 277] width 457 height 18
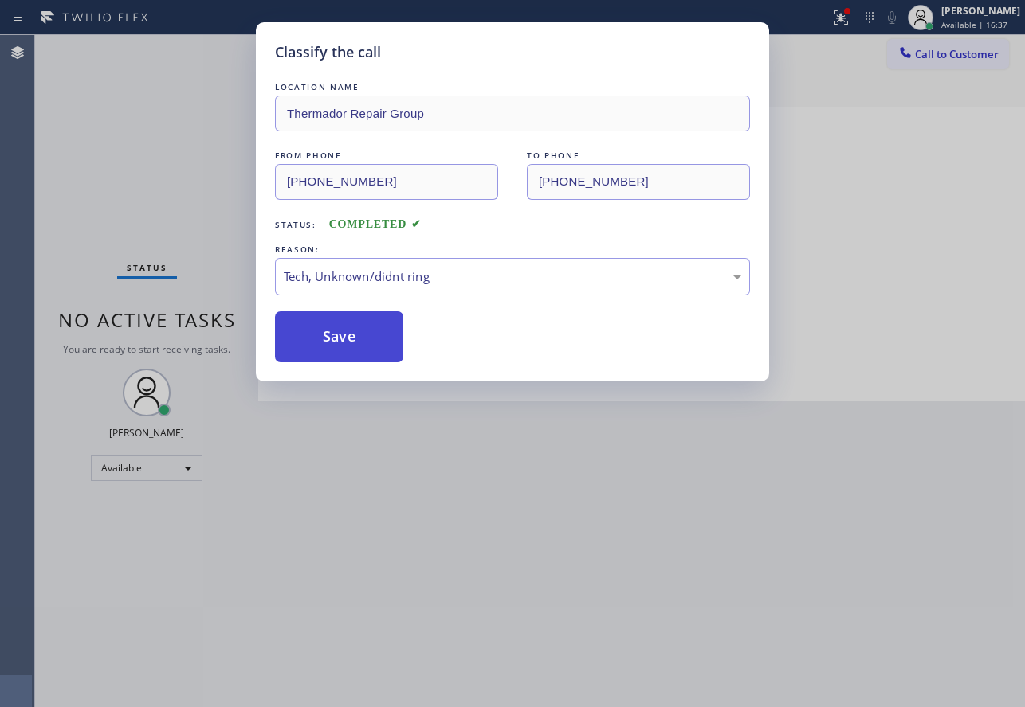
click at [351, 343] on button "Save" at bounding box center [339, 337] width 128 height 51
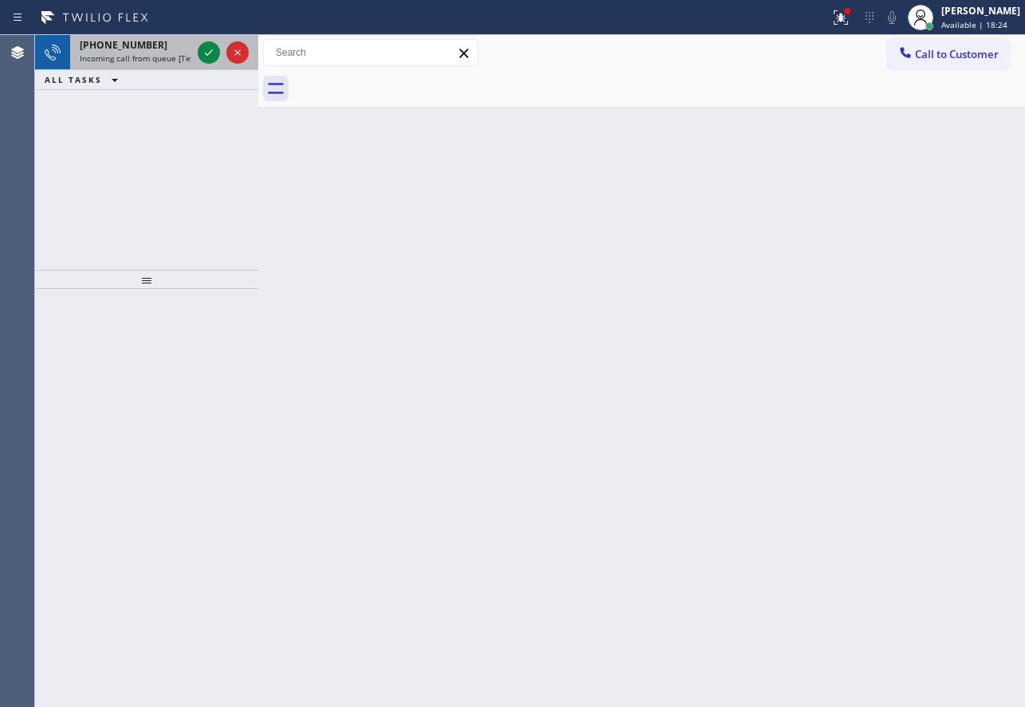
click at [171, 61] on span "Incoming call from queue [Test] All" at bounding box center [146, 58] width 132 height 11
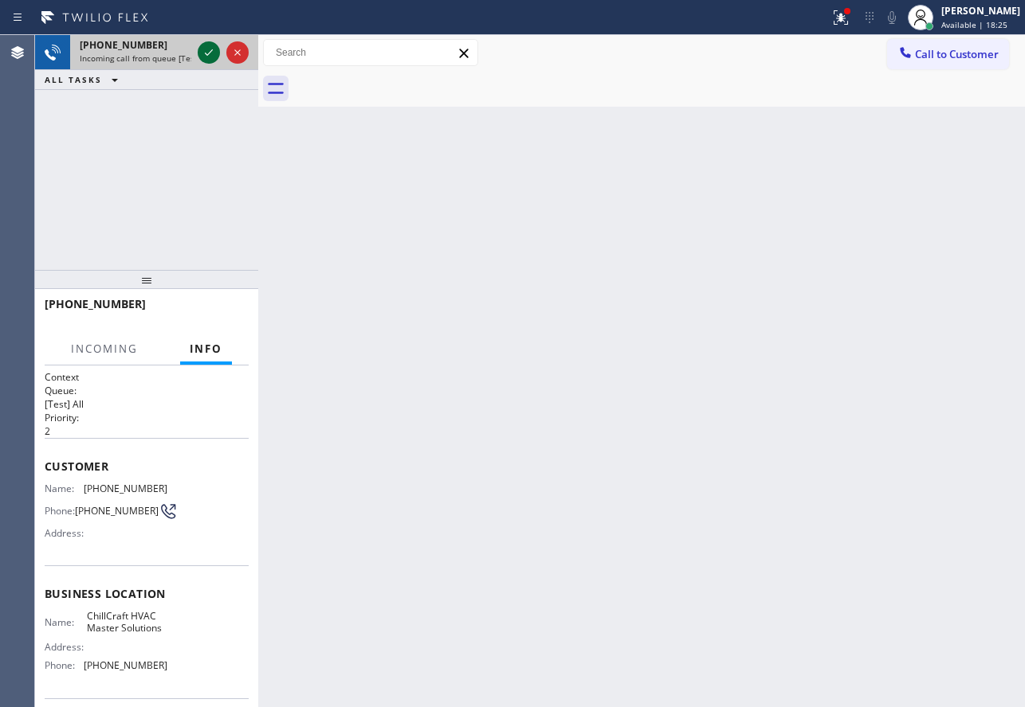
click at [207, 42] on button at bounding box center [209, 52] width 22 height 22
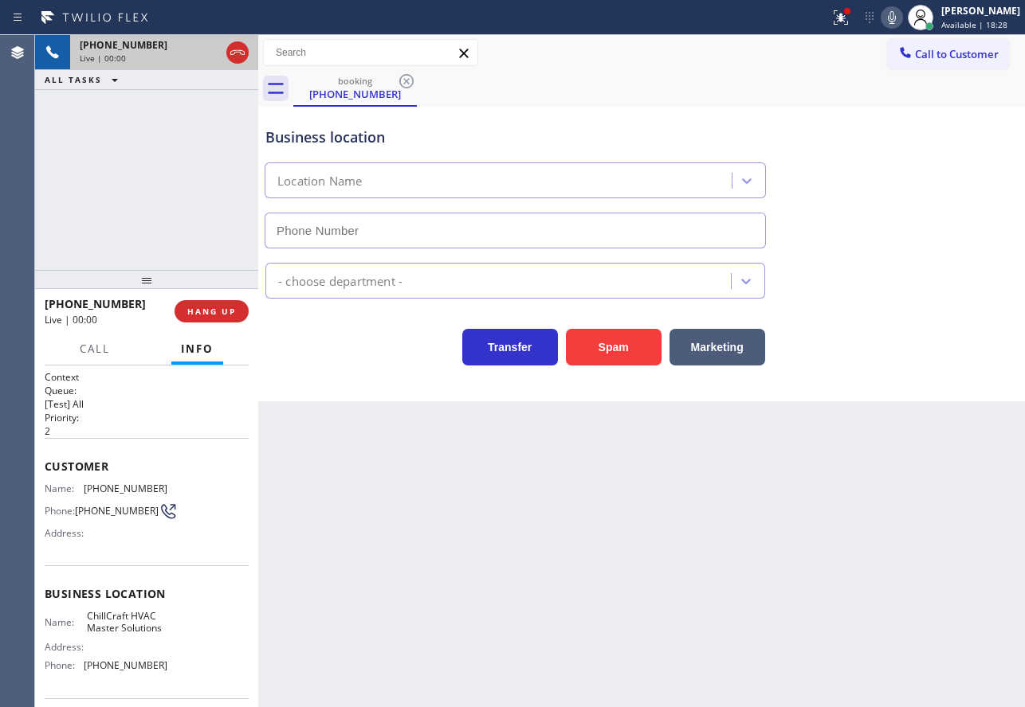
type input "[PHONE_NUMBER]"
click at [200, 317] on span "HANG UP" at bounding box center [211, 311] width 49 height 11
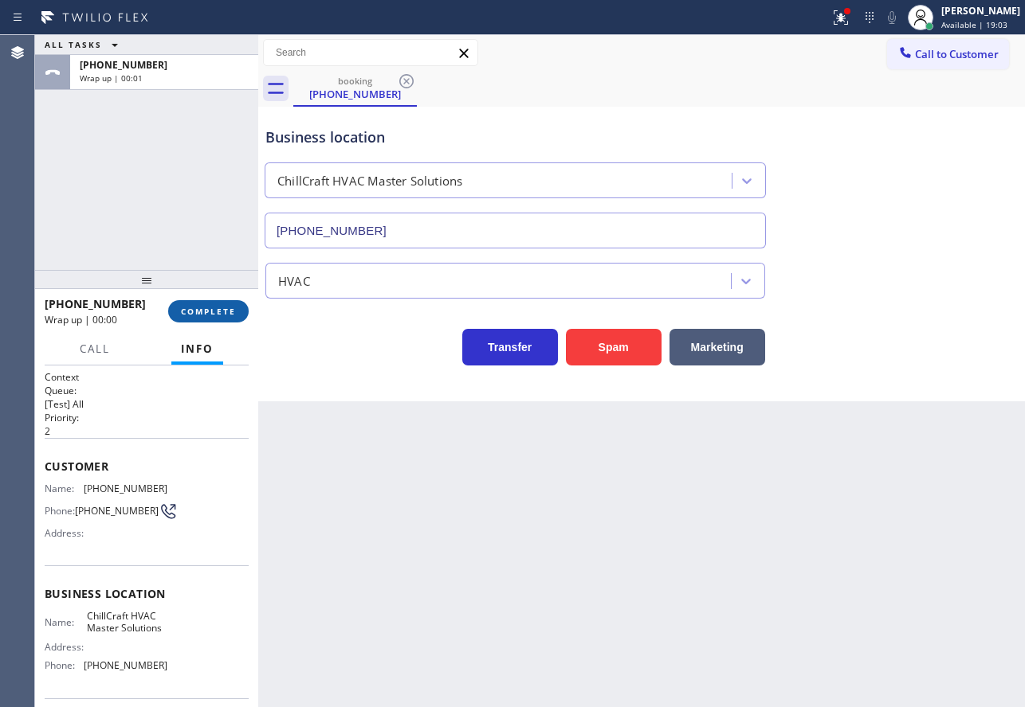
click at [200, 317] on span "COMPLETE" at bounding box center [208, 311] width 55 height 11
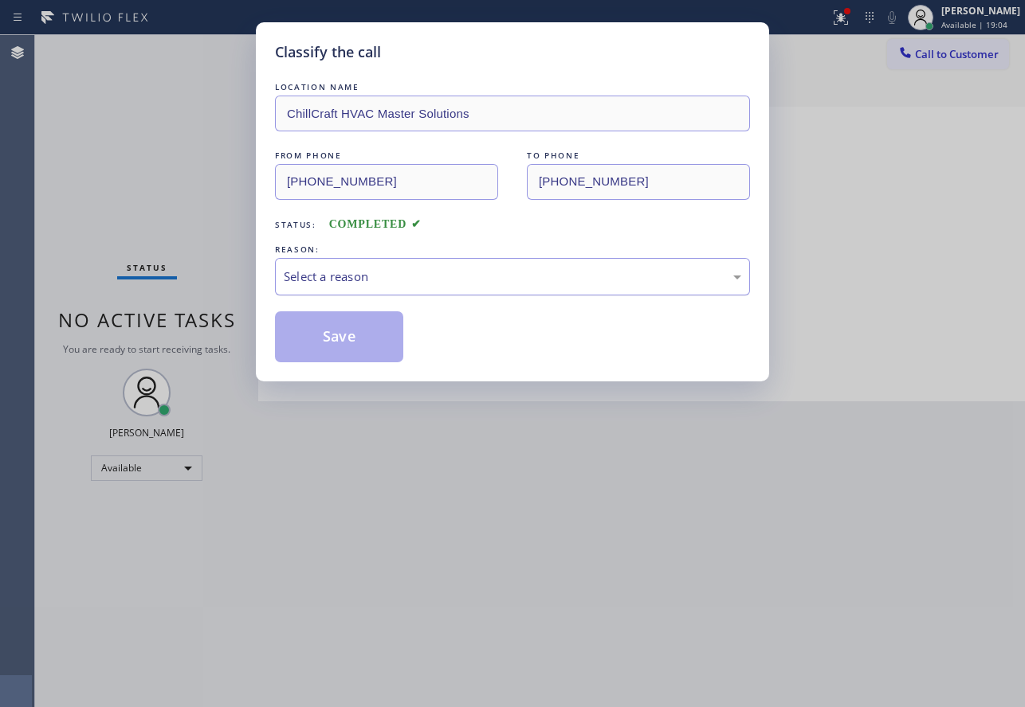
click at [386, 272] on div "Select a reason" at bounding box center [512, 277] width 457 height 18
click at [351, 331] on button "Save" at bounding box center [339, 337] width 128 height 51
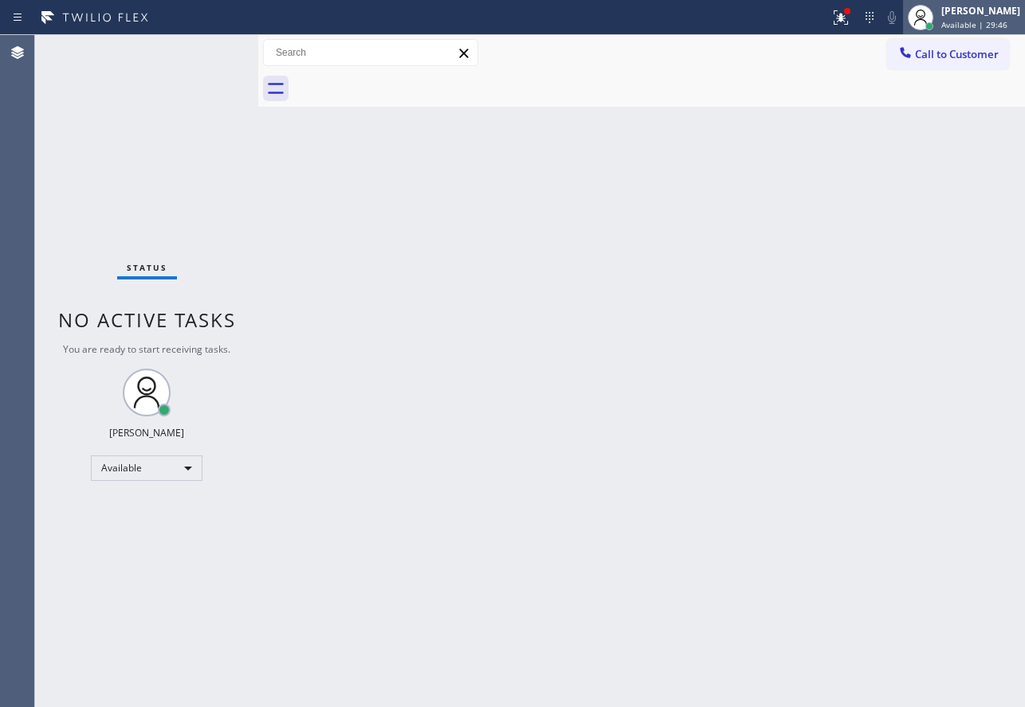
click at [930, 18] on icon at bounding box center [920, 17] width 19 height 19
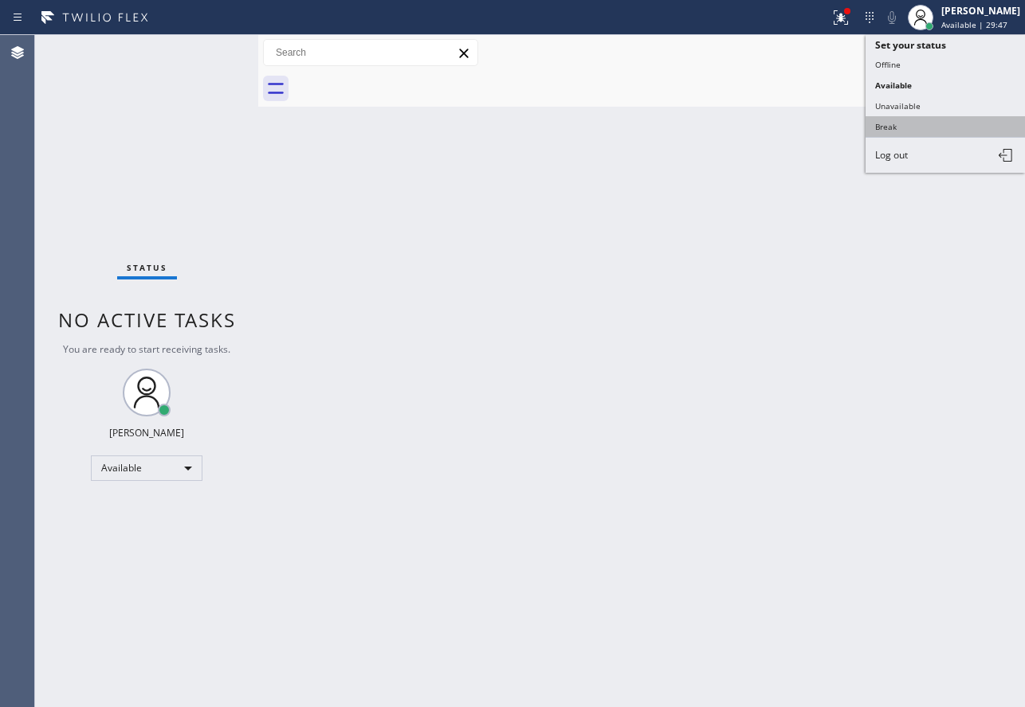
click at [939, 125] on button "Break" at bounding box center [944, 126] width 159 height 21
